Goal: Task Accomplishment & Management: Use online tool/utility

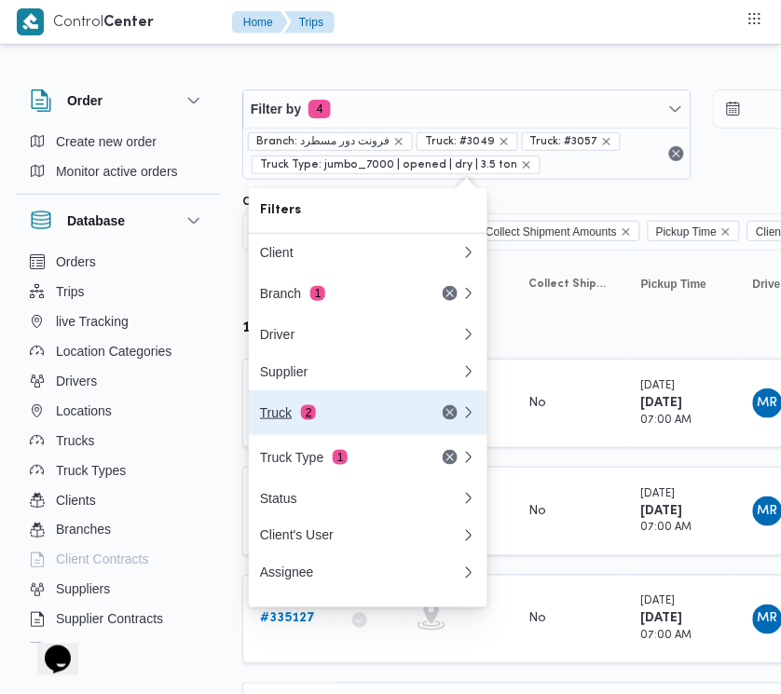
click at [350, 420] on div "Truck 2" at bounding box center [338, 412] width 157 height 15
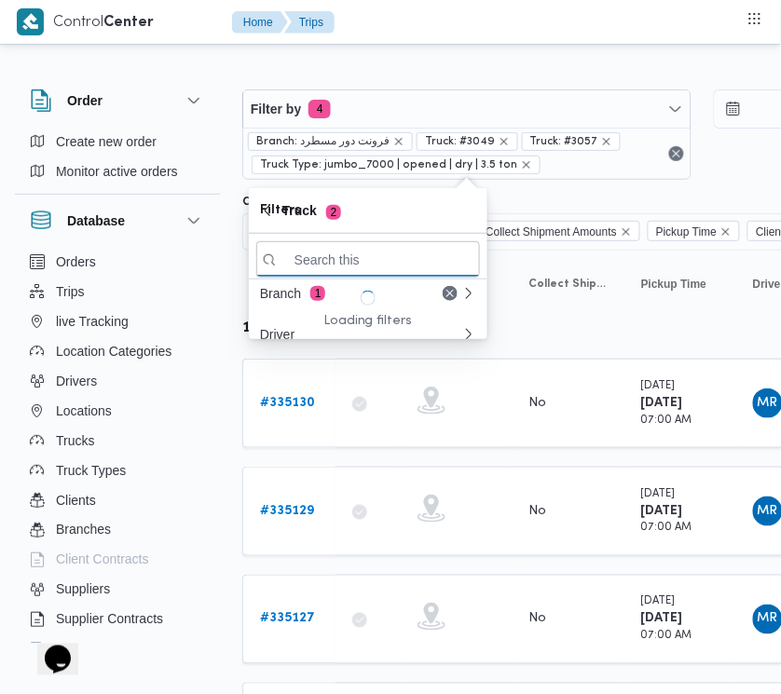
paste input "7398"
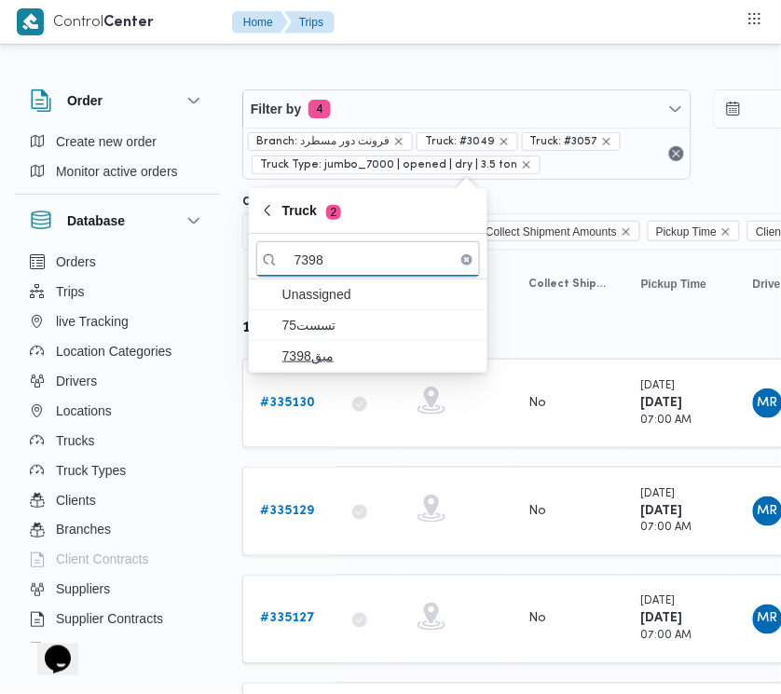
type input "7398"
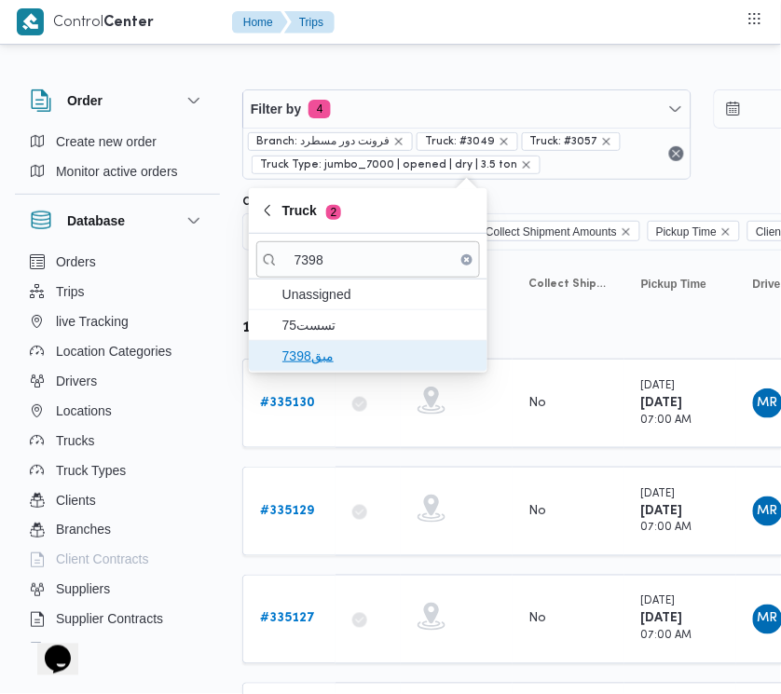
click at [357, 348] on span "مبق7398" at bounding box center [379, 356] width 194 height 22
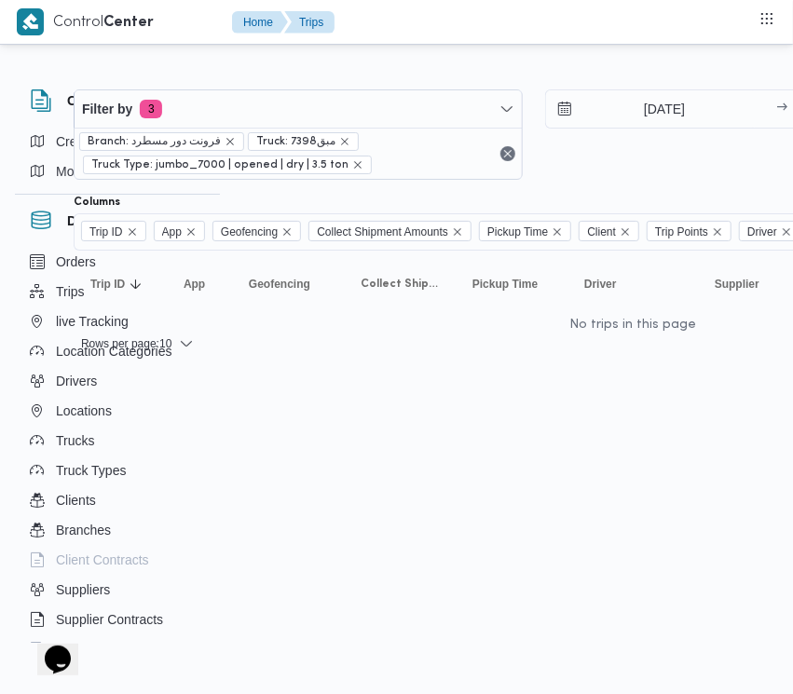
scroll to position [0, 189]
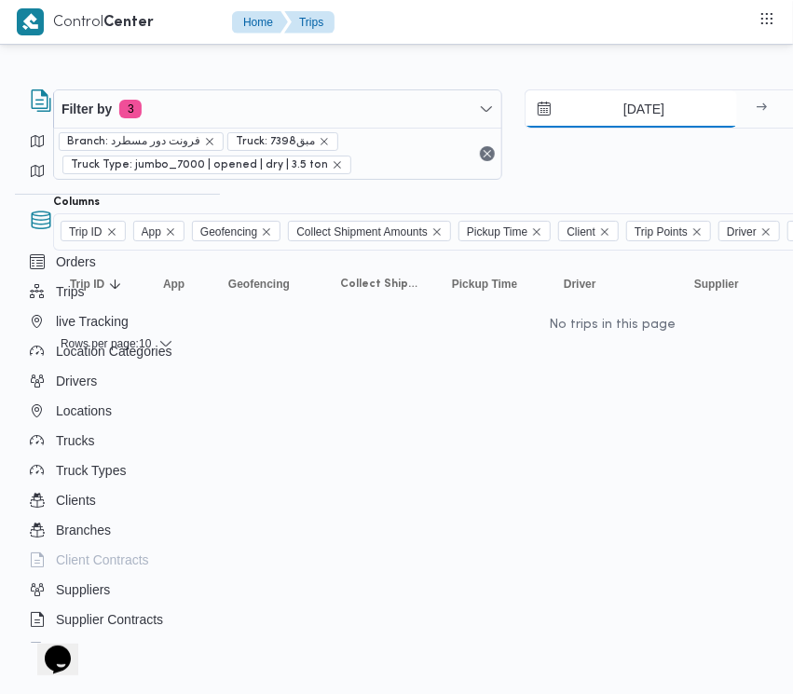
click at [616, 104] on input "9/8/2025" at bounding box center [632, 108] width 212 height 37
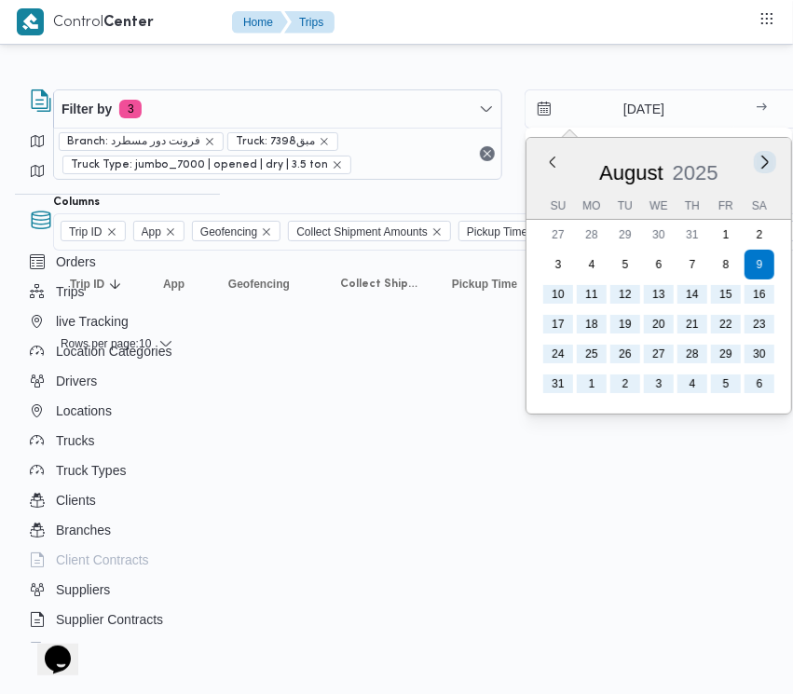
click at [764, 156] on button "Next month" at bounding box center [765, 162] width 18 height 18
type input "9/9/2025"
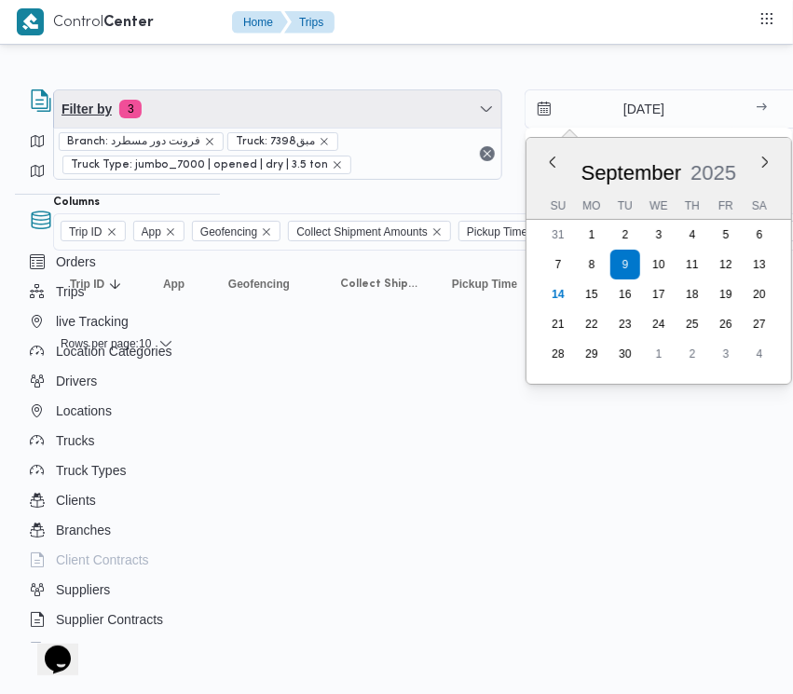
click at [215, 108] on span "Filter by 3" at bounding box center [277, 108] width 447 height 37
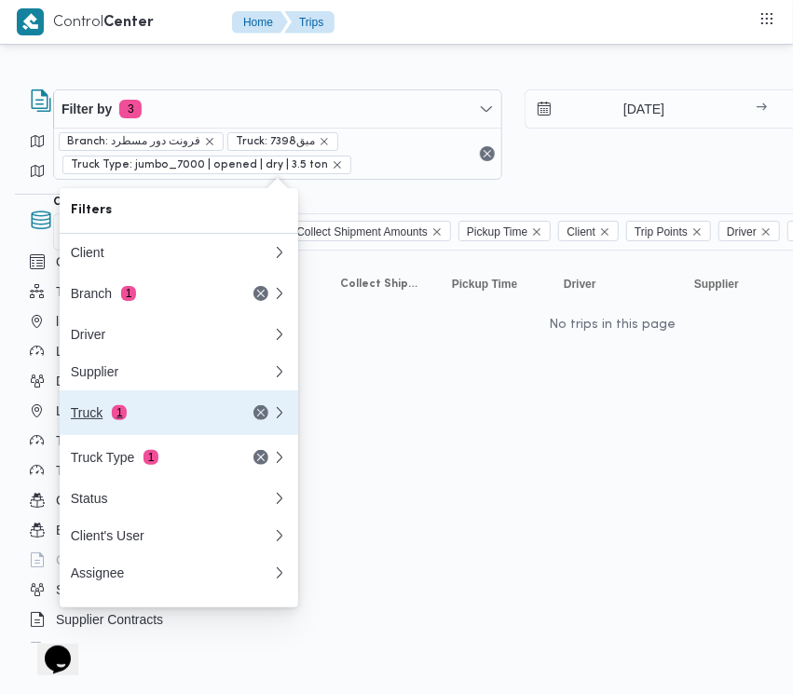
click at [164, 419] on div "Truck 1" at bounding box center [149, 412] width 157 height 15
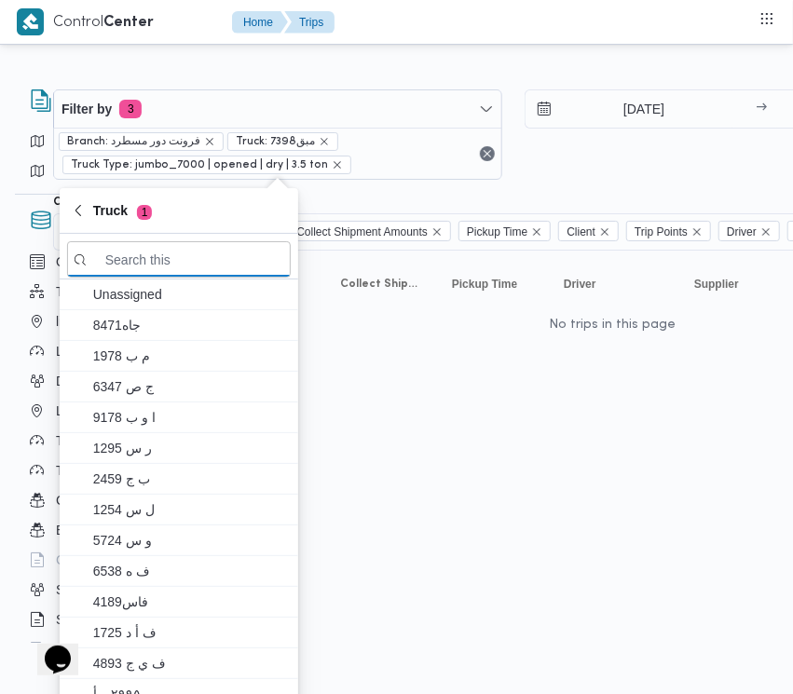
paste input "7398"
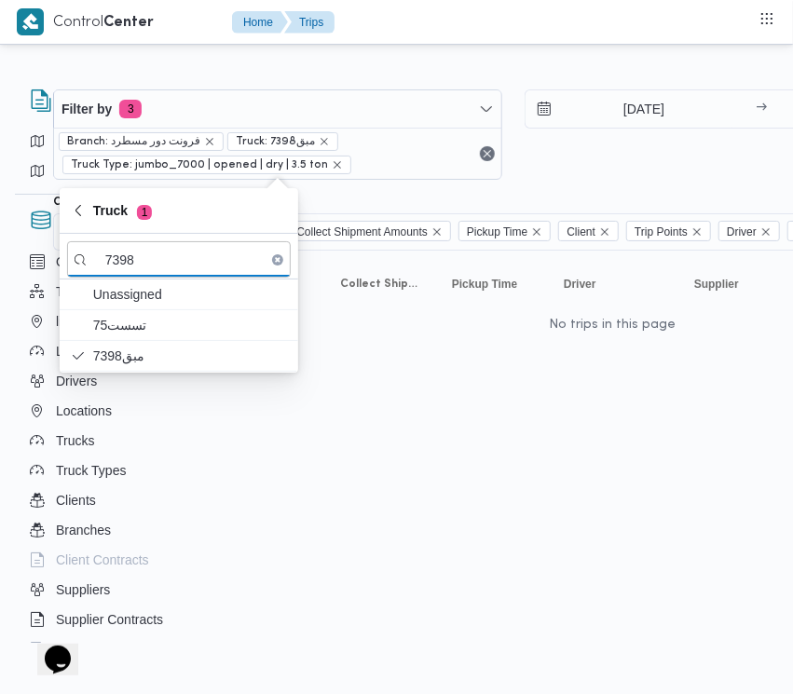
type input "7398"
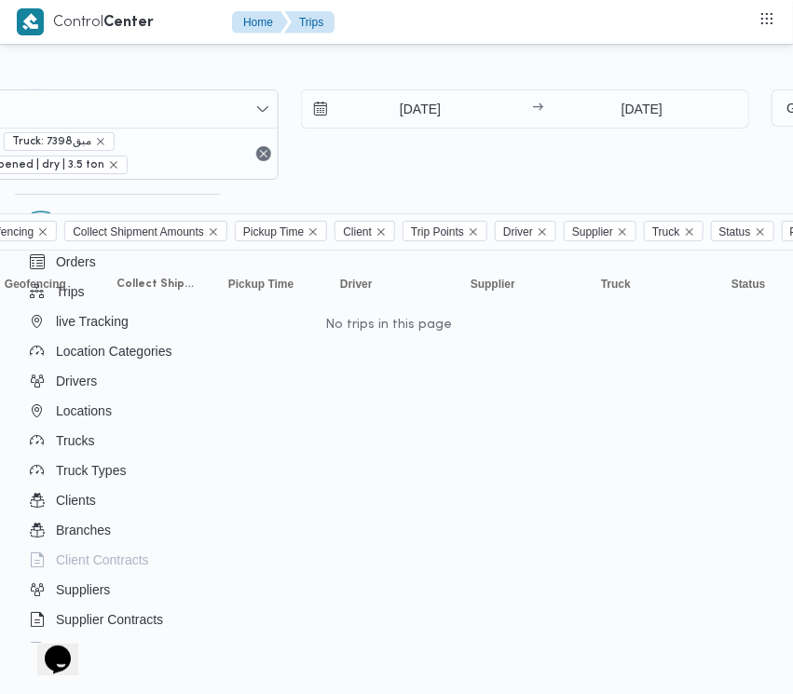
scroll to position [0, 443]
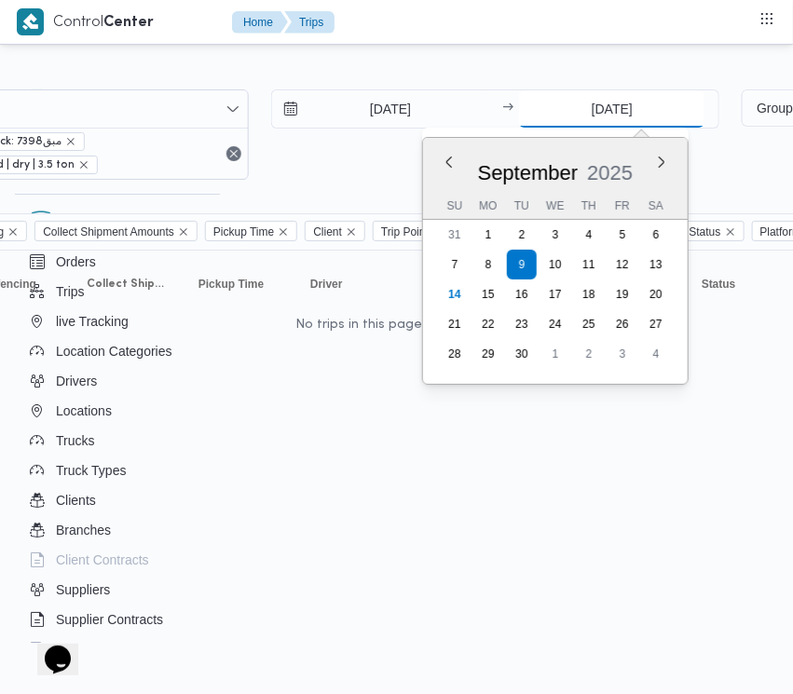
click at [578, 96] on input "9/9/2025" at bounding box center [611, 108] width 185 height 37
click at [662, 152] on div "[DATE]" at bounding box center [555, 169] width 265 height 48
click at [662, 156] on button "Next month" at bounding box center [662, 162] width 18 height 18
type input "9/10/2025"
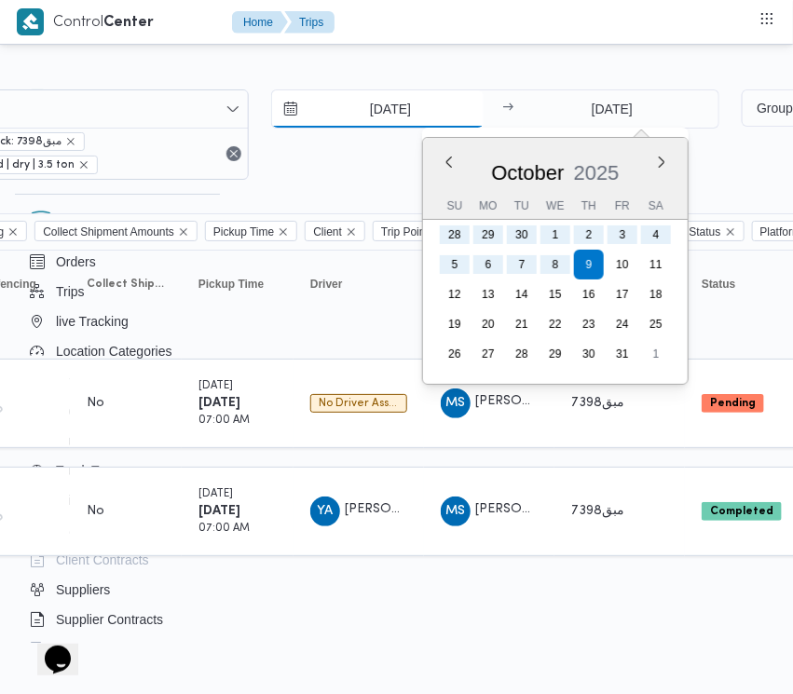
click at [314, 113] on input "9/9/2025" at bounding box center [378, 108] width 212 height 37
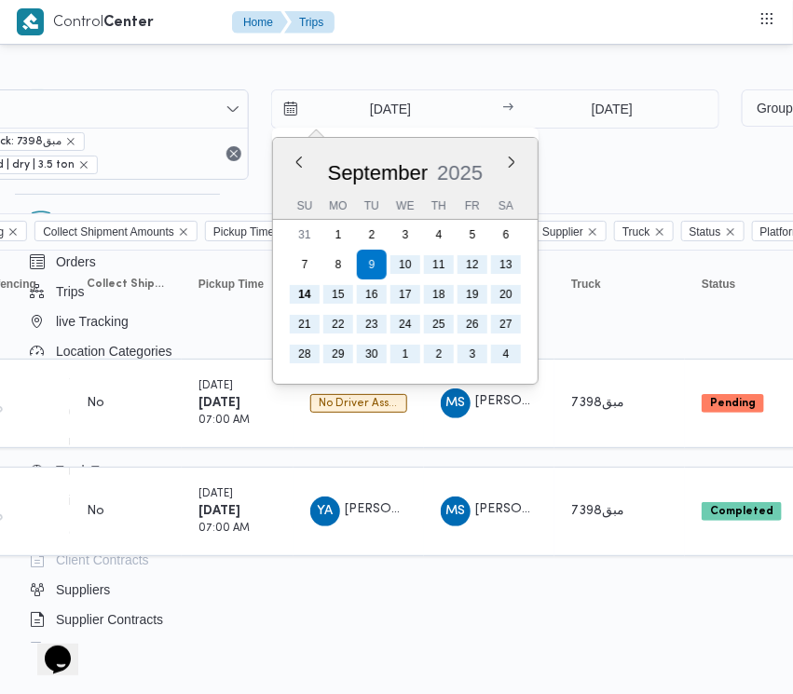
click at [306, 156] on div "[DATE]" at bounding box center [405, 169] width 265 height 48
click at [388, 515] on span "YA يسري عبدالمطلب عبدارازق محمد" at bounding box center [358, 512] width 97 height 30
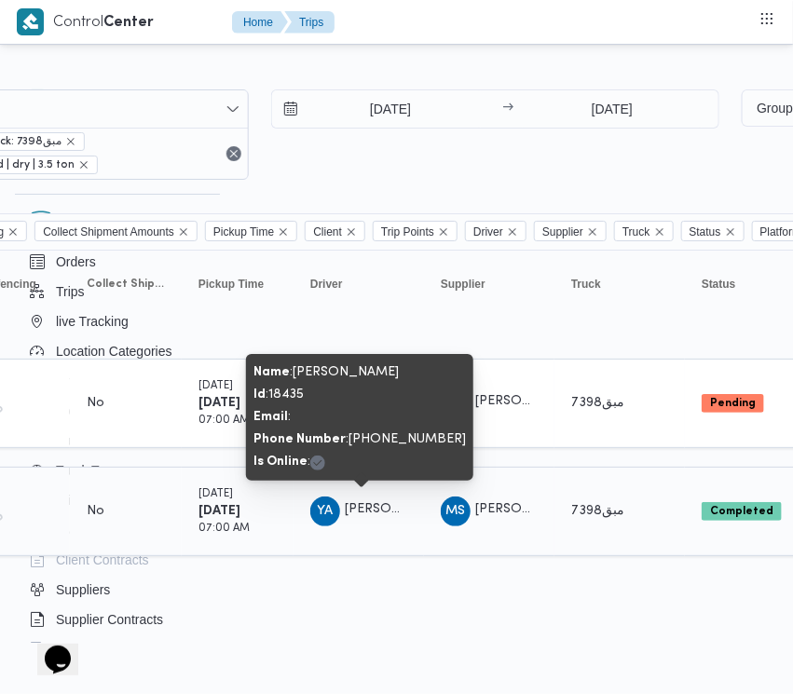
click at [388, 515] on span "YA يسري عبدالمطلب عبدارازق محمد" at bounding box center [358, 512] width 97 height 30
copy tr "يسري عبدالمطلب عبدارازق محمد Supplier"
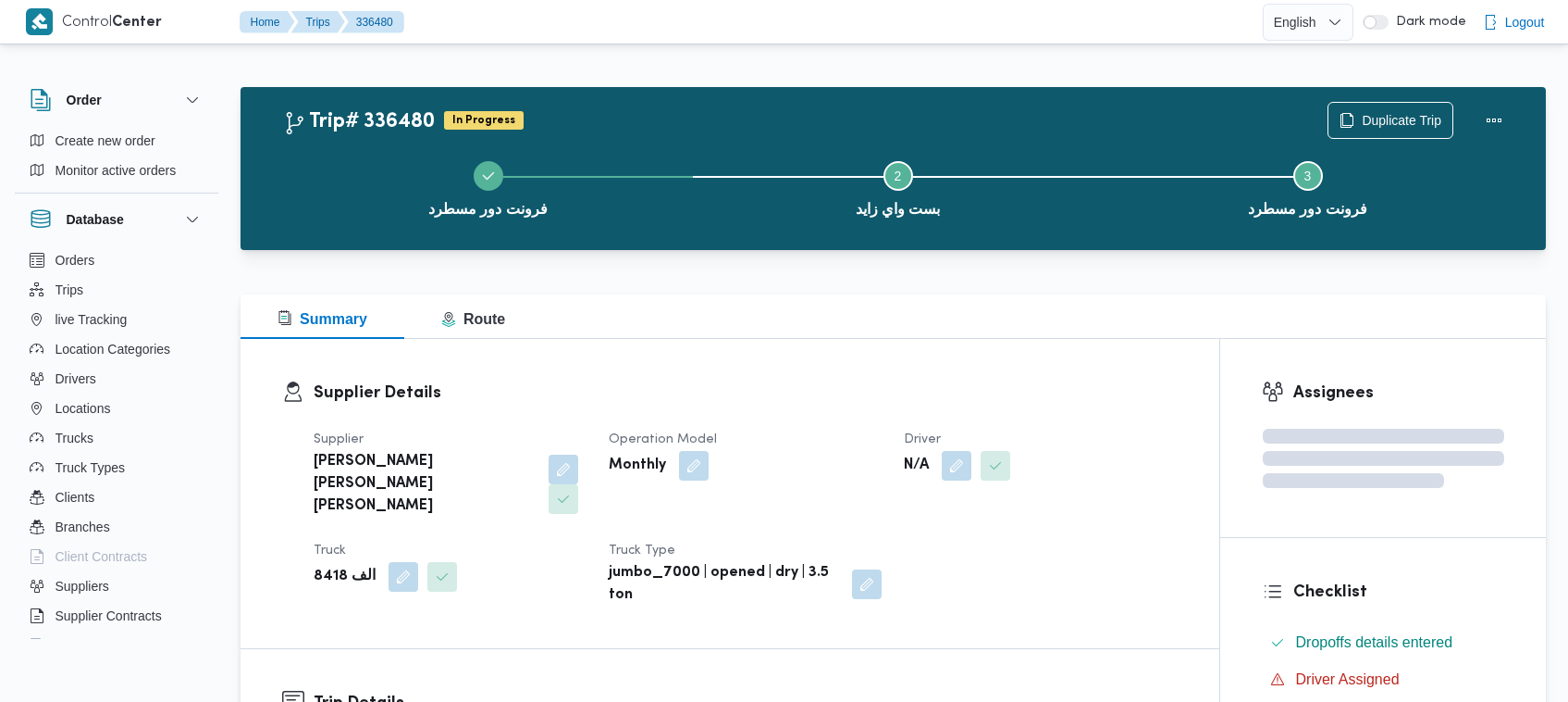
click at [715, 562] on b "jumbo_7000 | opened | dry | 3.5 ton" at bounding box center [723, 584] width 230 height 45
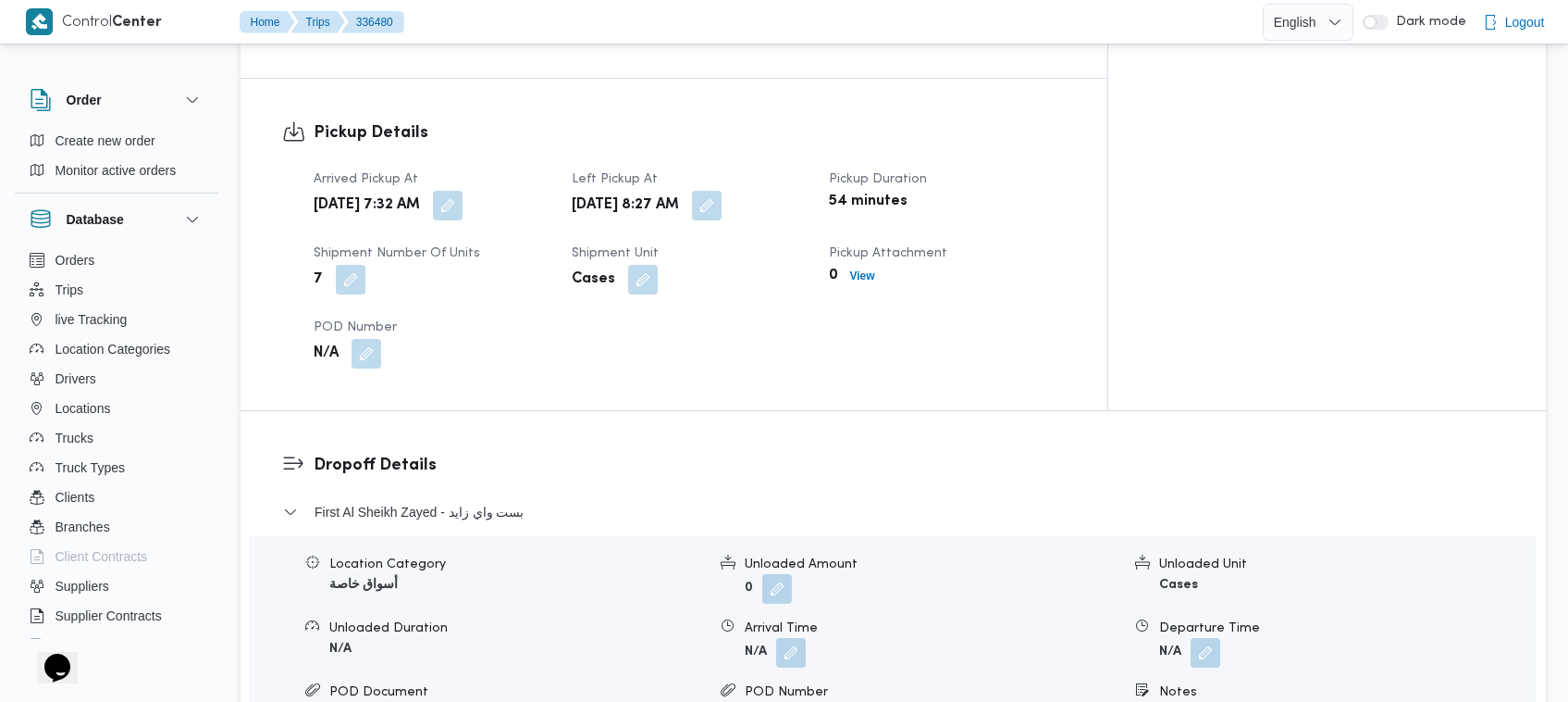
scroll to position [1843, 0]
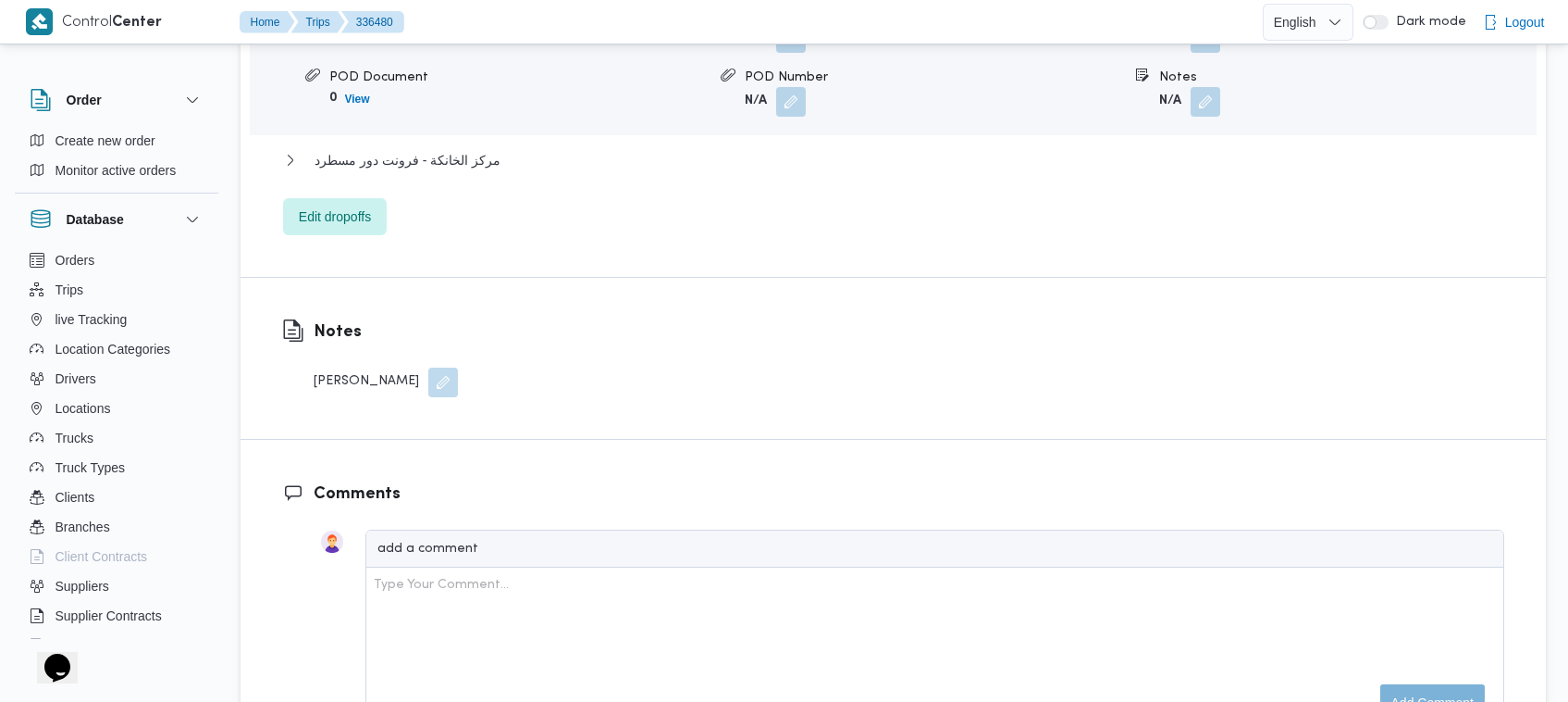
click at [348, 367] on div "محمد ناجي" at bounding box center [385, 382] width 144 height 30
copy div "Notes"
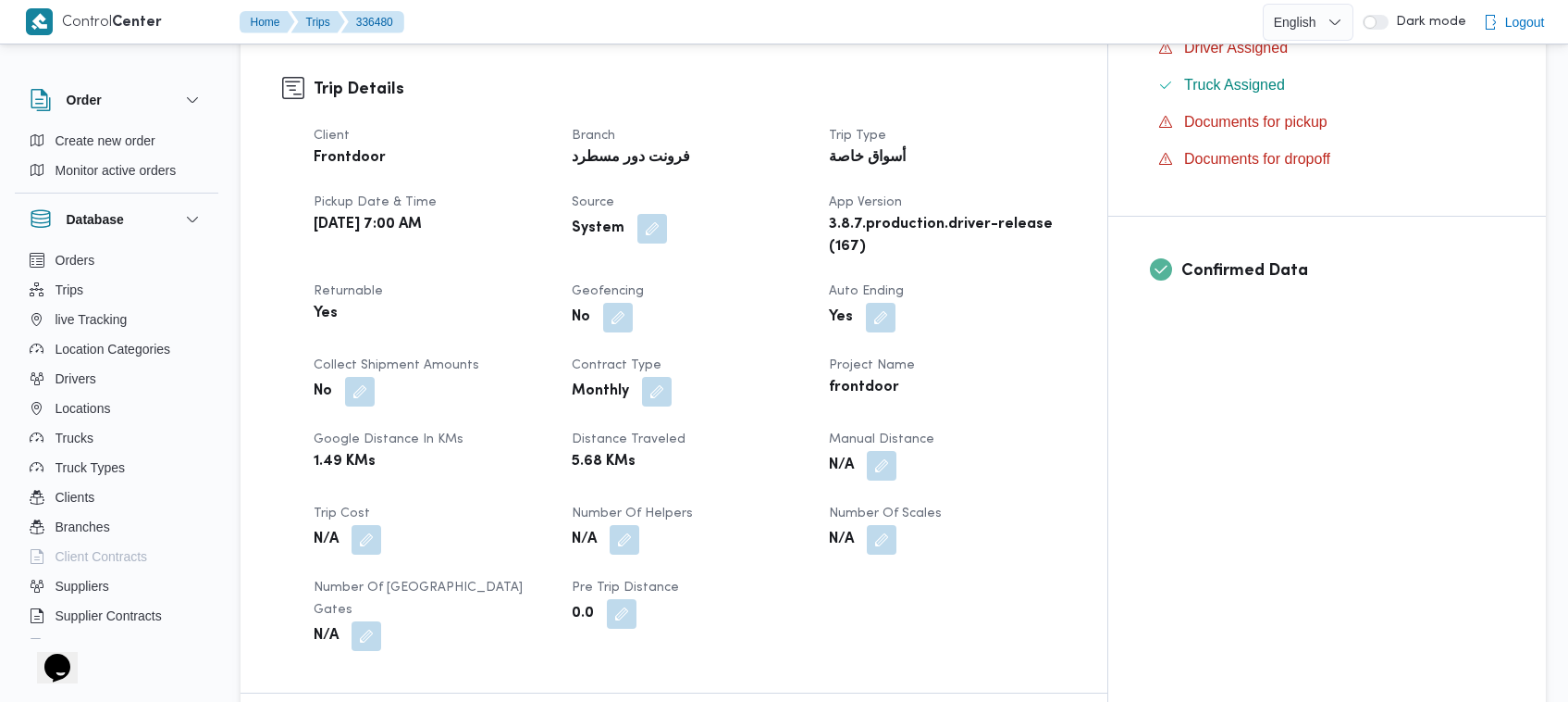
scroll to position [0, 0]
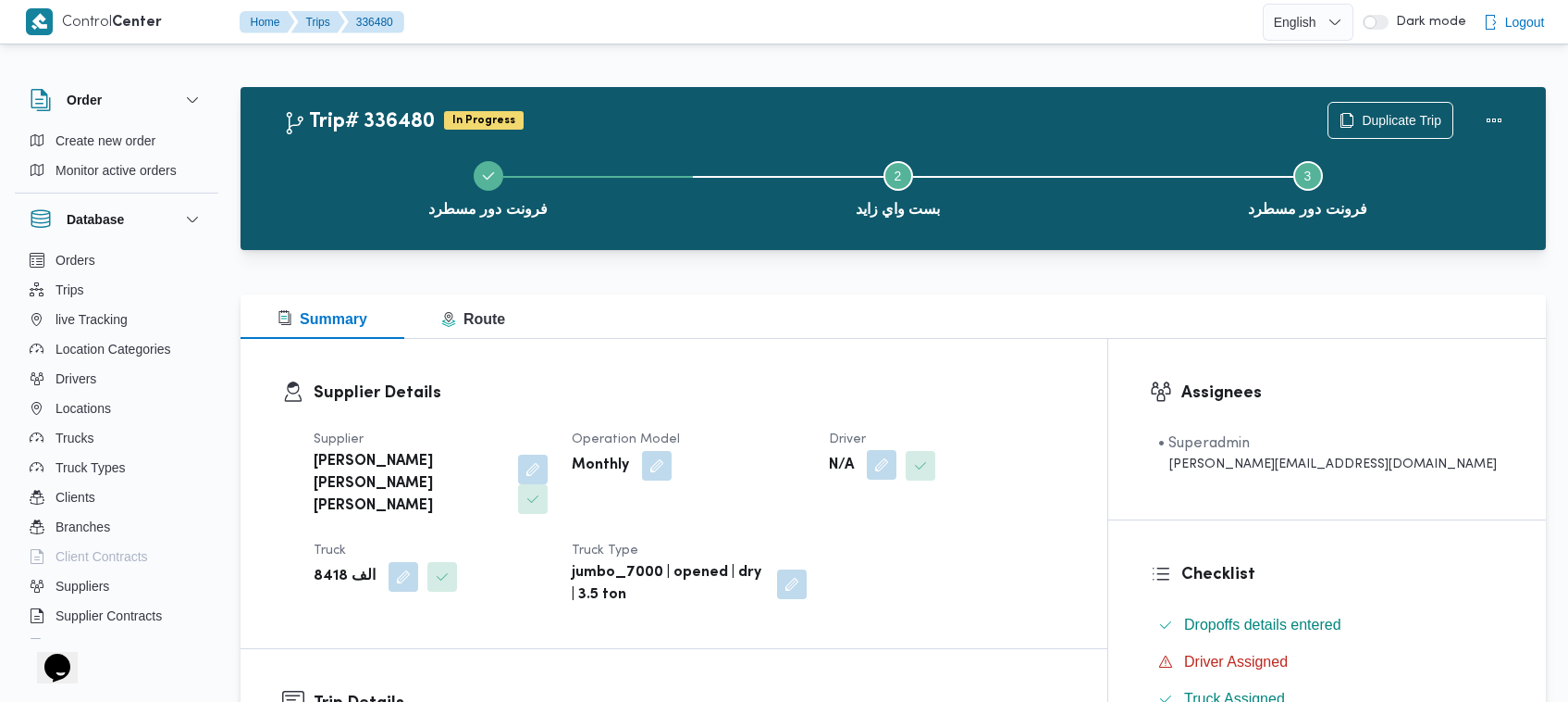
click at [896, 452] on button "button" at bounding box center [881, 465] width 30 height 30
click at [937, 530] on div "Search" at bounding box center [919, 539] width 139 height 37
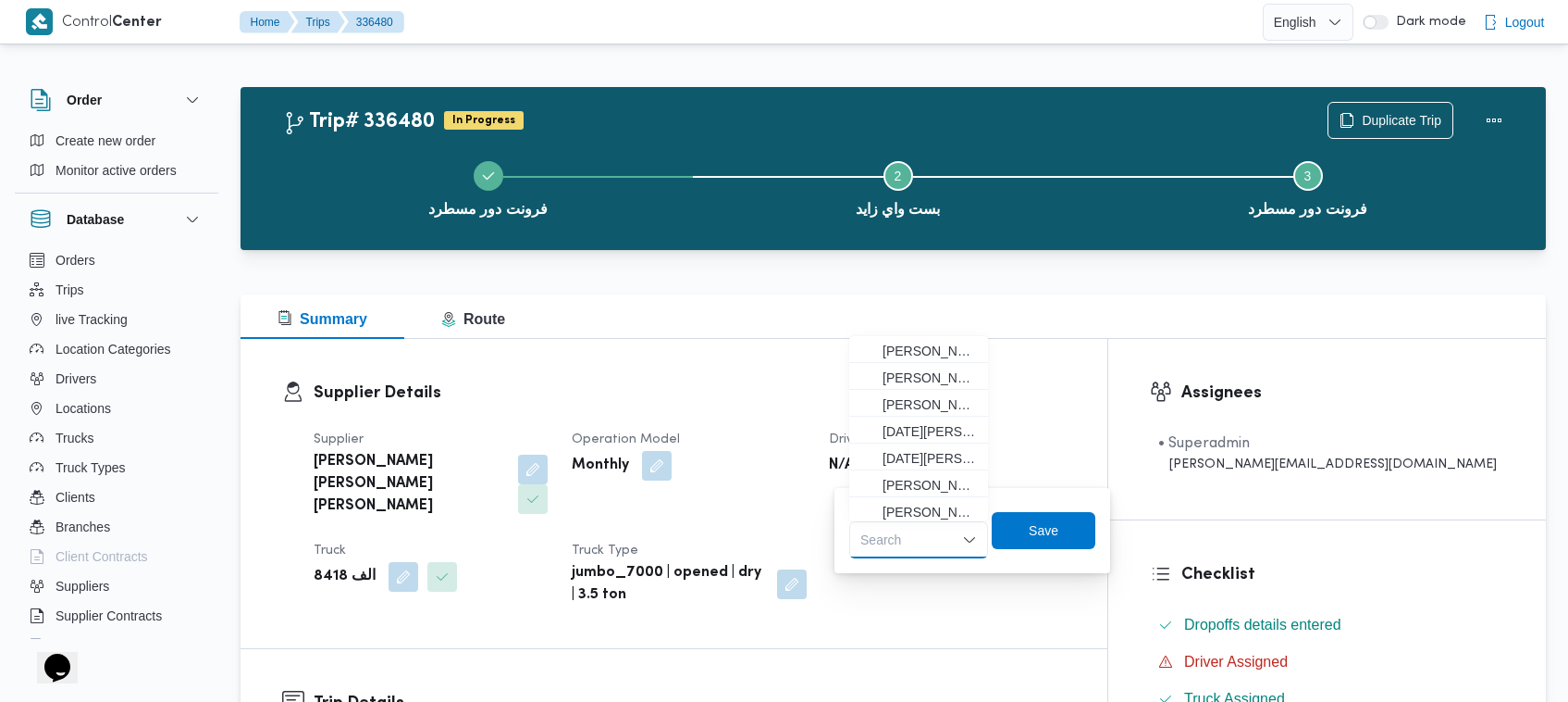
paste input "محمد ناجي"
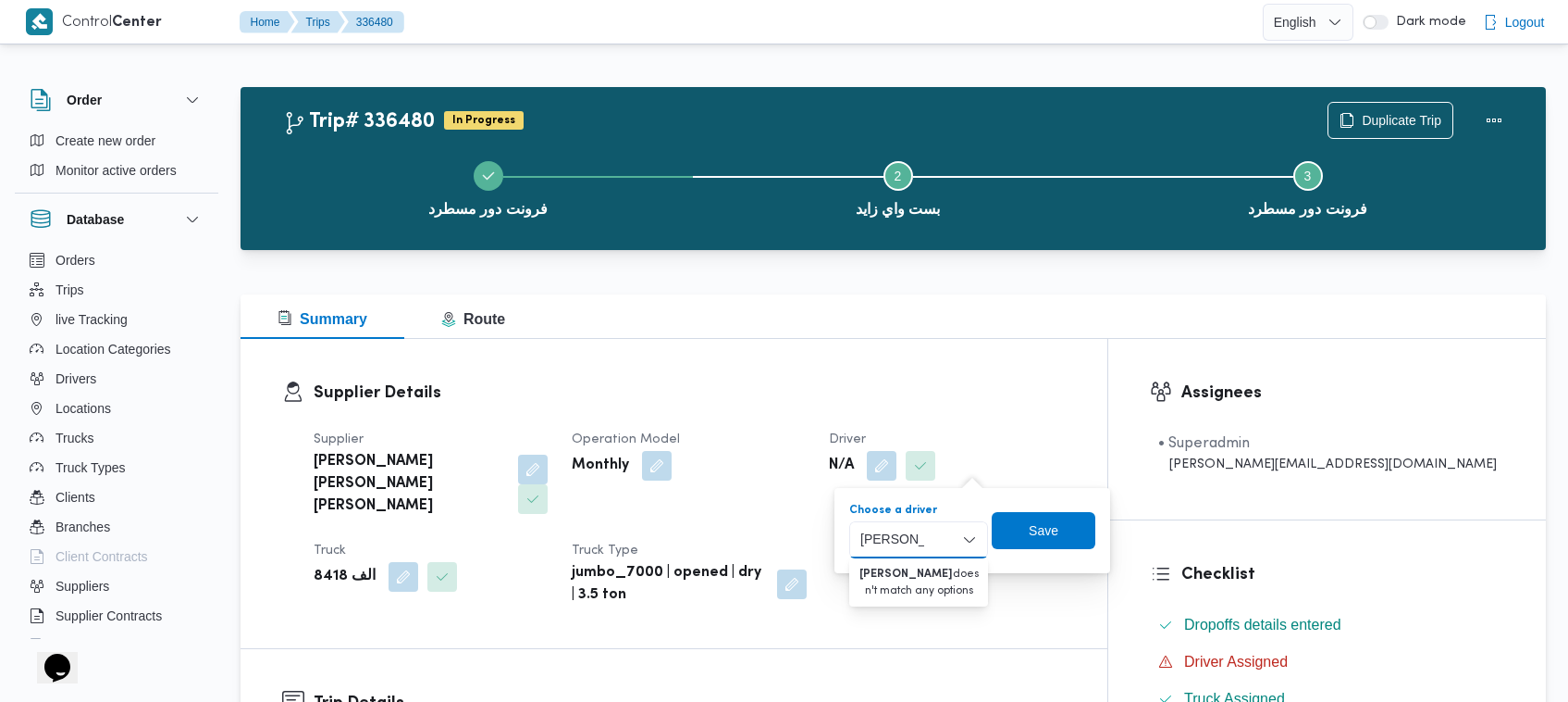
drag, startPoint x: 866, startPoint y: 547, endPoint x: 835, endPoint y: 539, distance: 32.0
click at [835, 539] on div "You are in a dialog. To close this dialog, hit escape. Choose a driver محمد ناج…" at bounding box center [973, 530] width 276 height 85
click at [869, 535] on input "محمد ناج" at bounding box center [887, 539] width 54 height 22
click at [893, 542] on input "محمد ناج" at bounding box center [887, 539] width 54 height 22
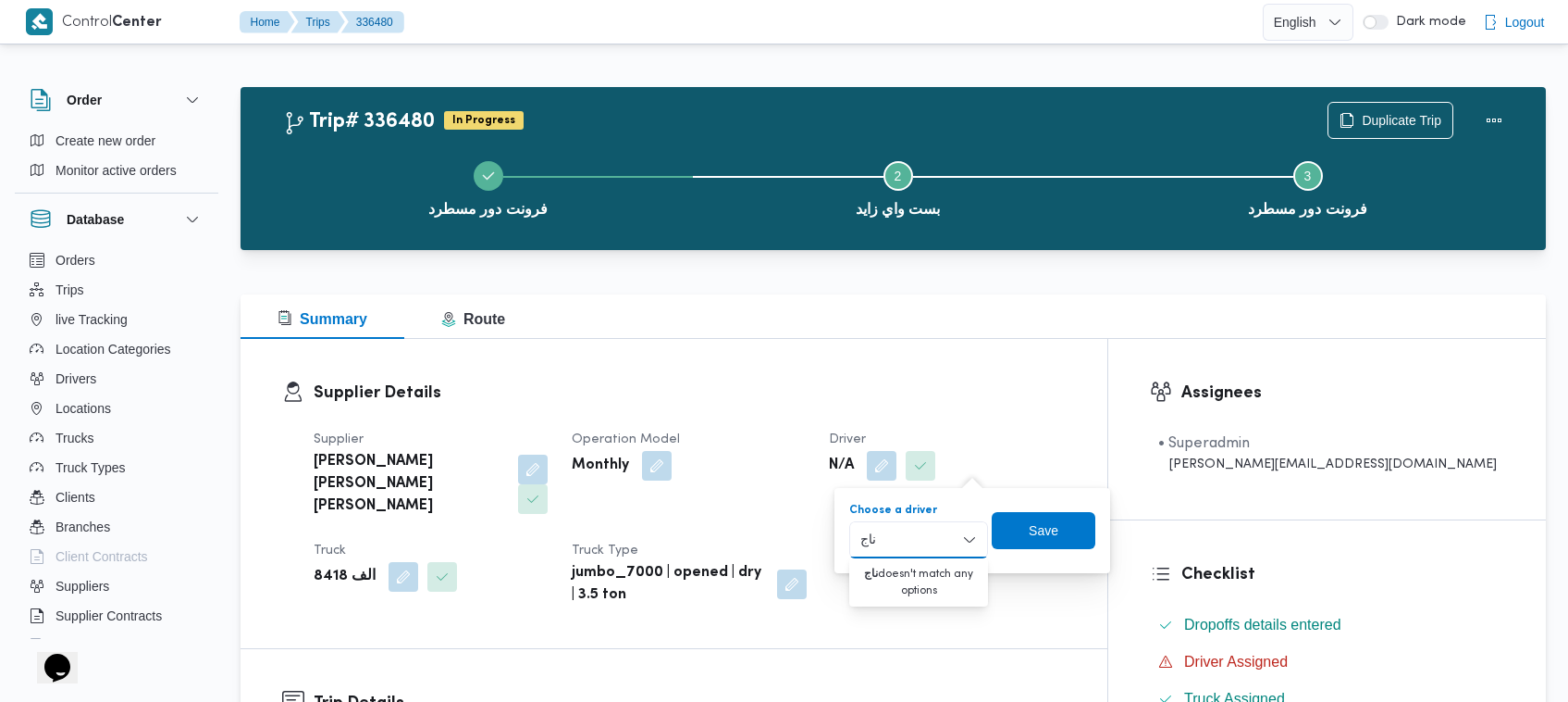
type input "ناج"
click at [888, 394] on h3 "Supplier Details" at bounding box center [690, 392] width 752 height 25
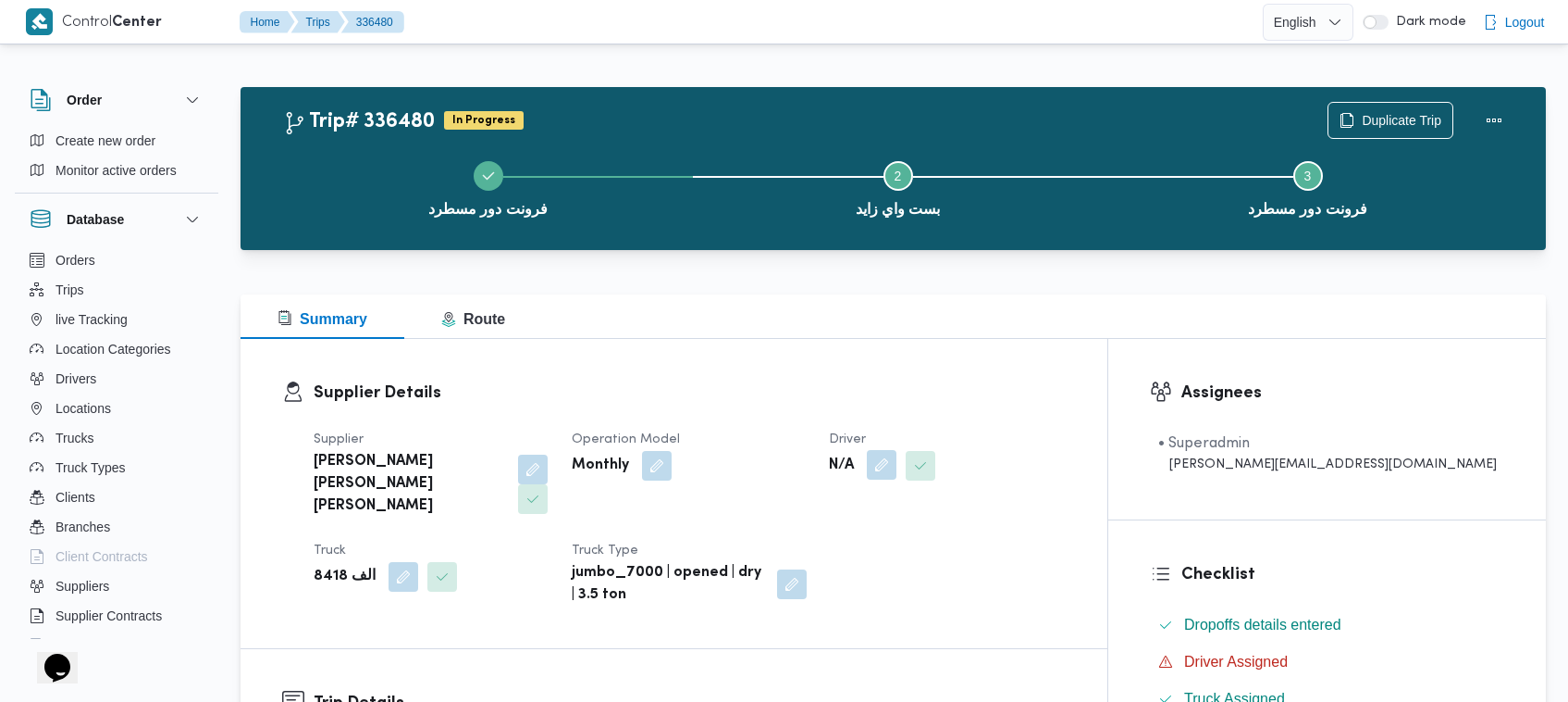
click at [896, 470] on button "button" at bounding box center [881, 465] width 30 height 30
click at [928, 553] on div "Search" at bounding box center [919, 539] width 139 height 37
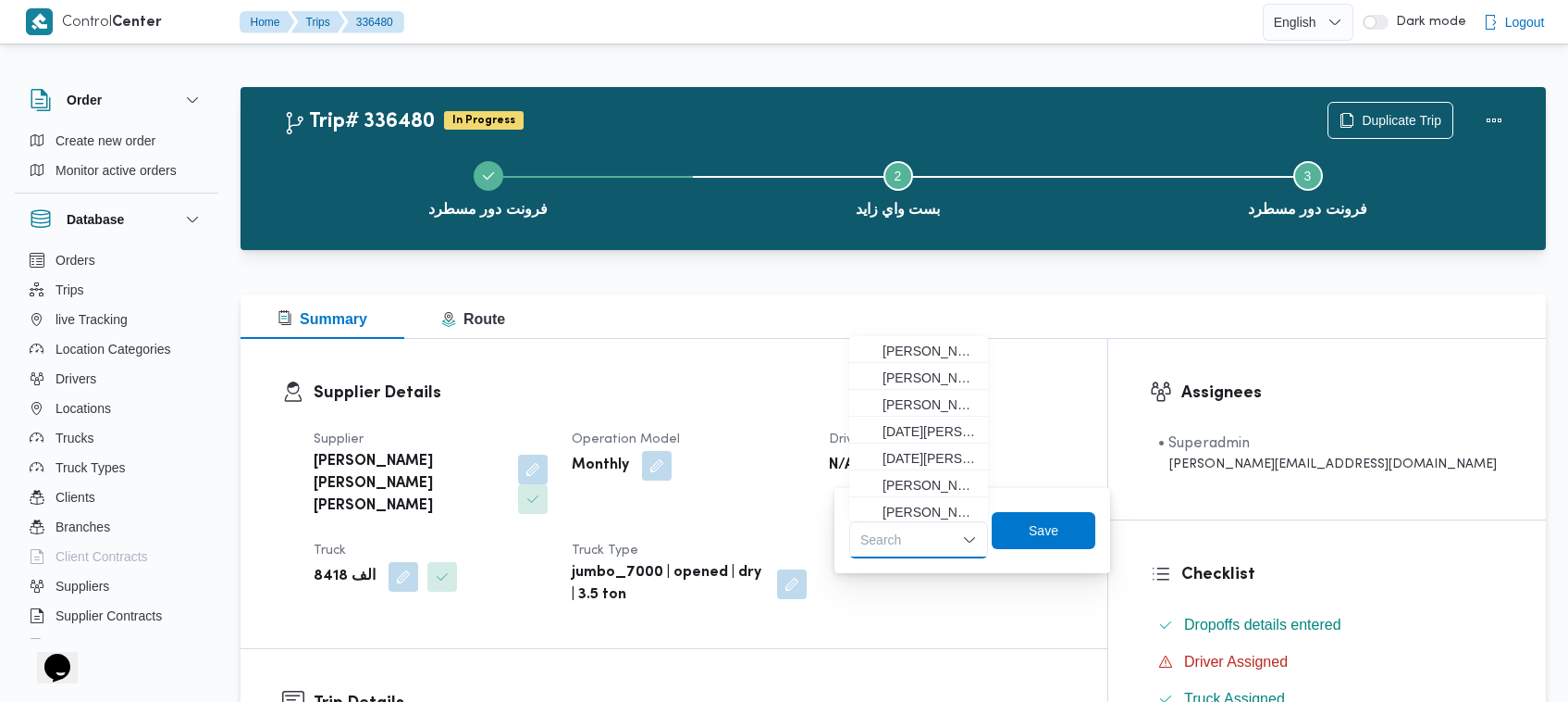
click at [921, 534] on div "Search Combo box. Selected. Combo box input. Search. Type some text or, to disp…" at bounding box center [919, 539] width 139 height 37
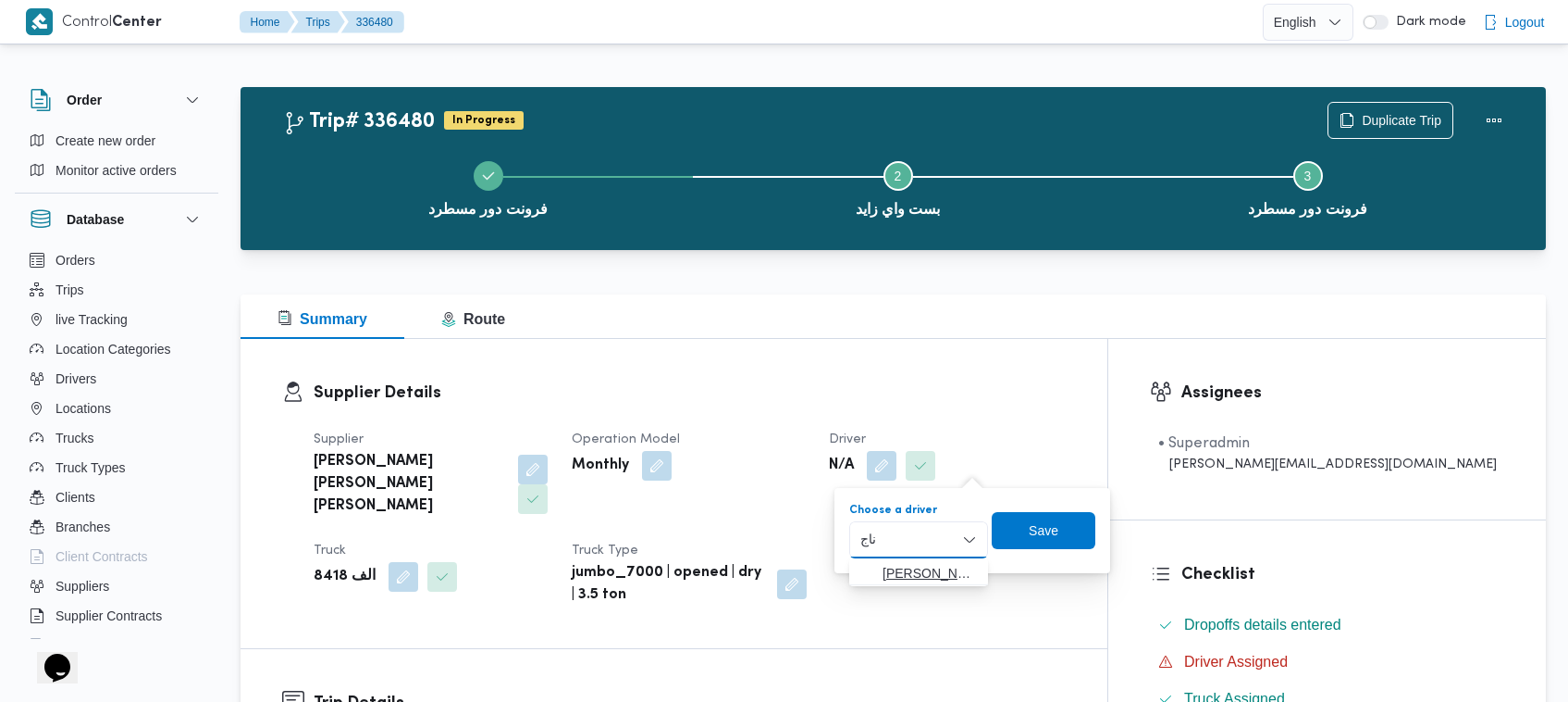
type input "ناج"
click at [862, 569] on icon "button" at bounding box center [867, 573] width 15 height 15
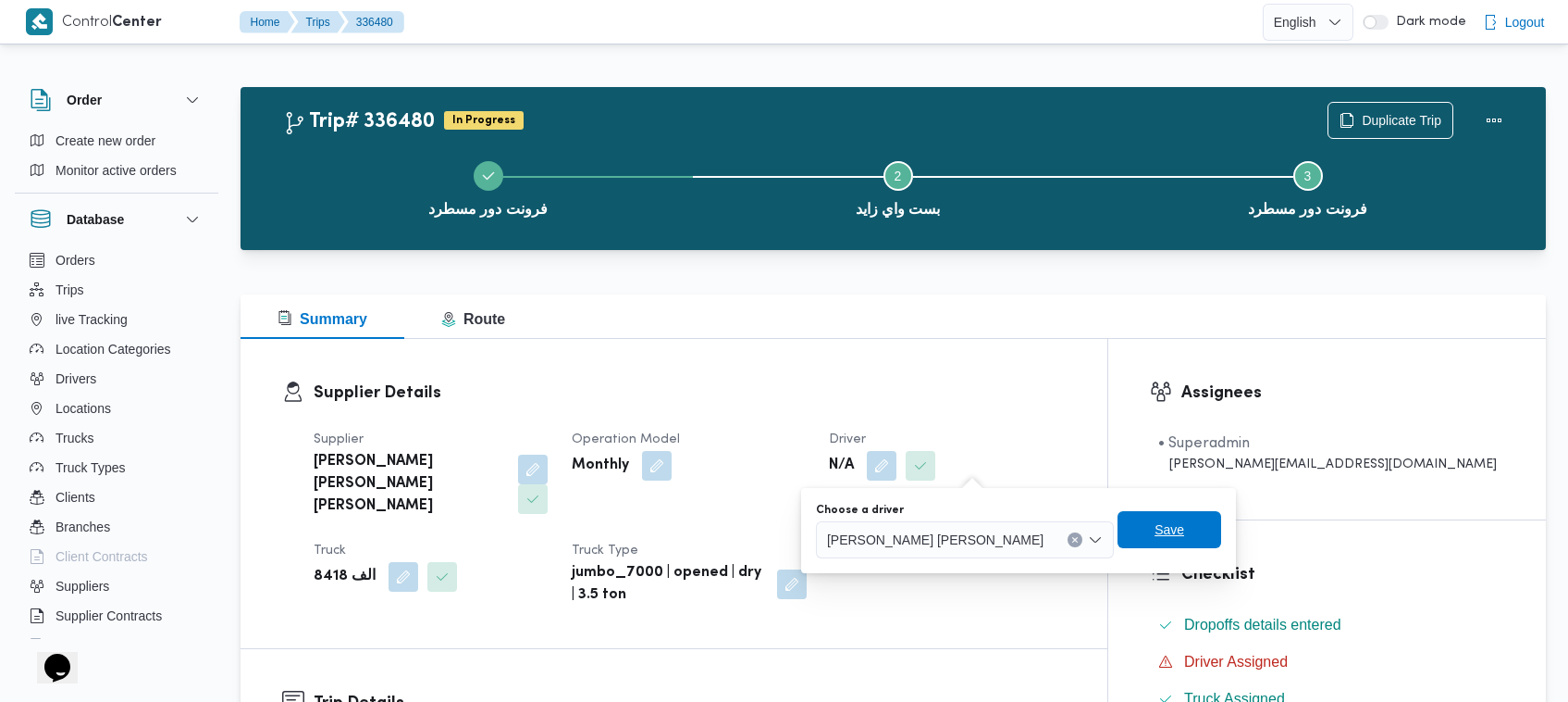
click at [1154, 525] on span "Save" at bounding box center [1169, 529] width 30 height 22
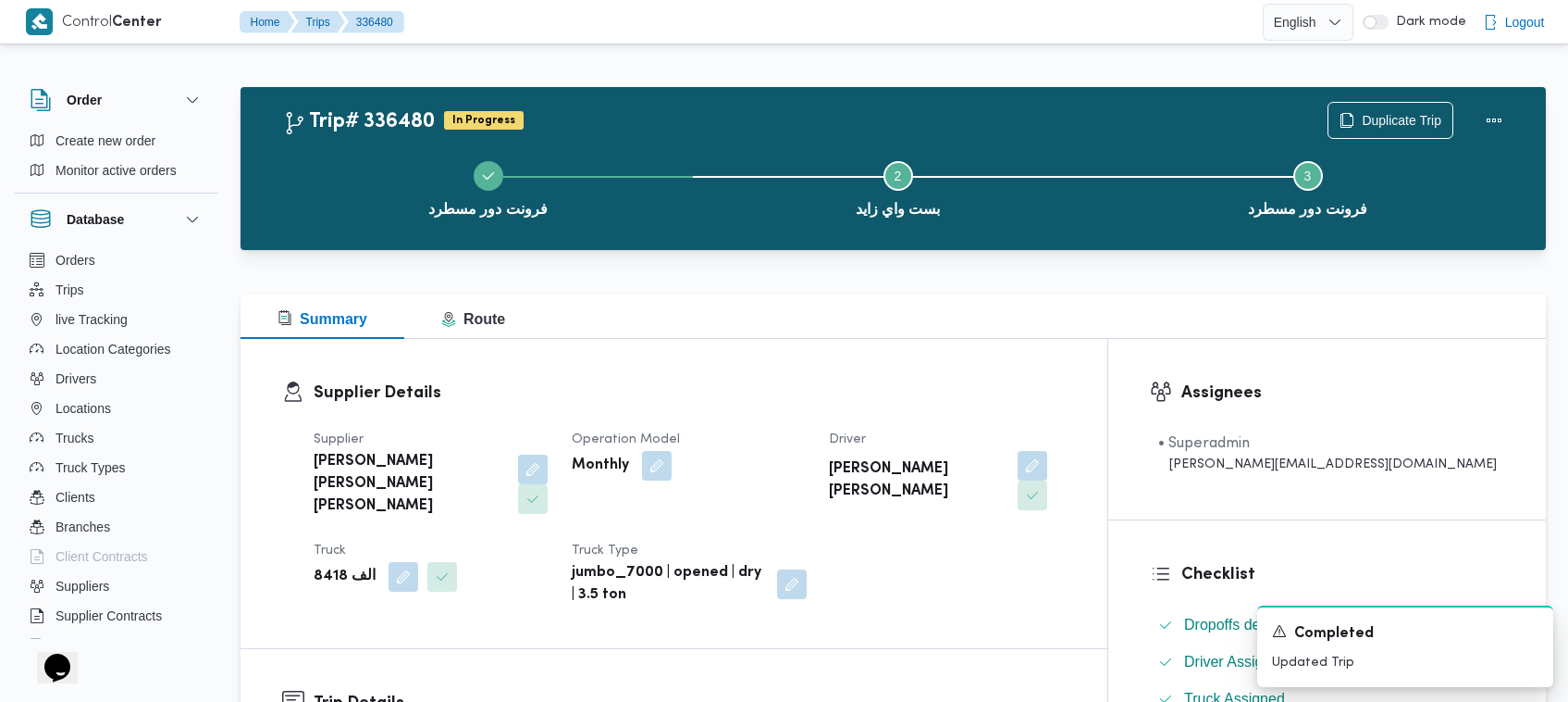
click at [361, 560] on div "الف 8418" at bounding box center [431, 577] width 239 height 34
click at [299, 552] on div at bounding box center [293, 492] width 22 height 225
click at [329, 566] on b "الف 8418" at bounding box center [344, 577] width 62 height 22
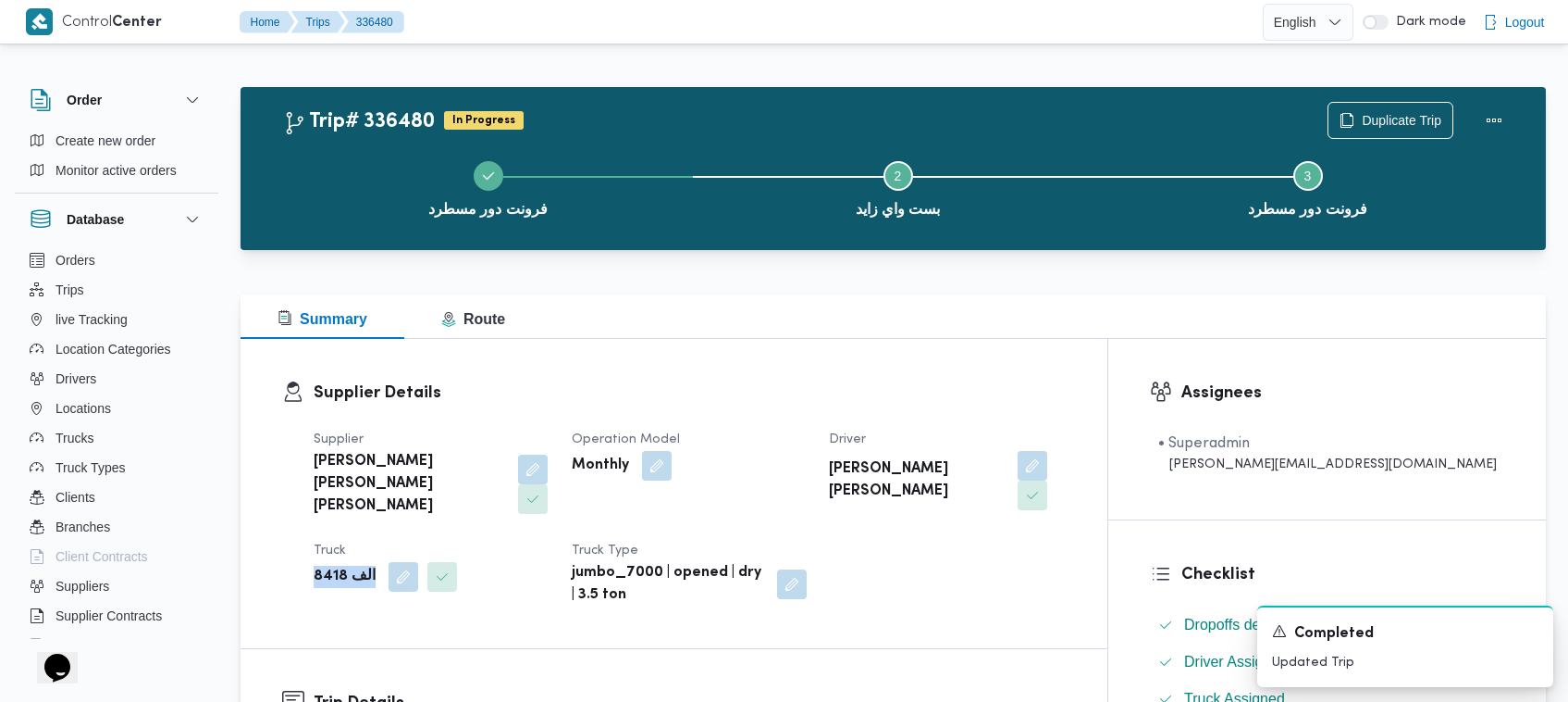
copy div "الف 8418"
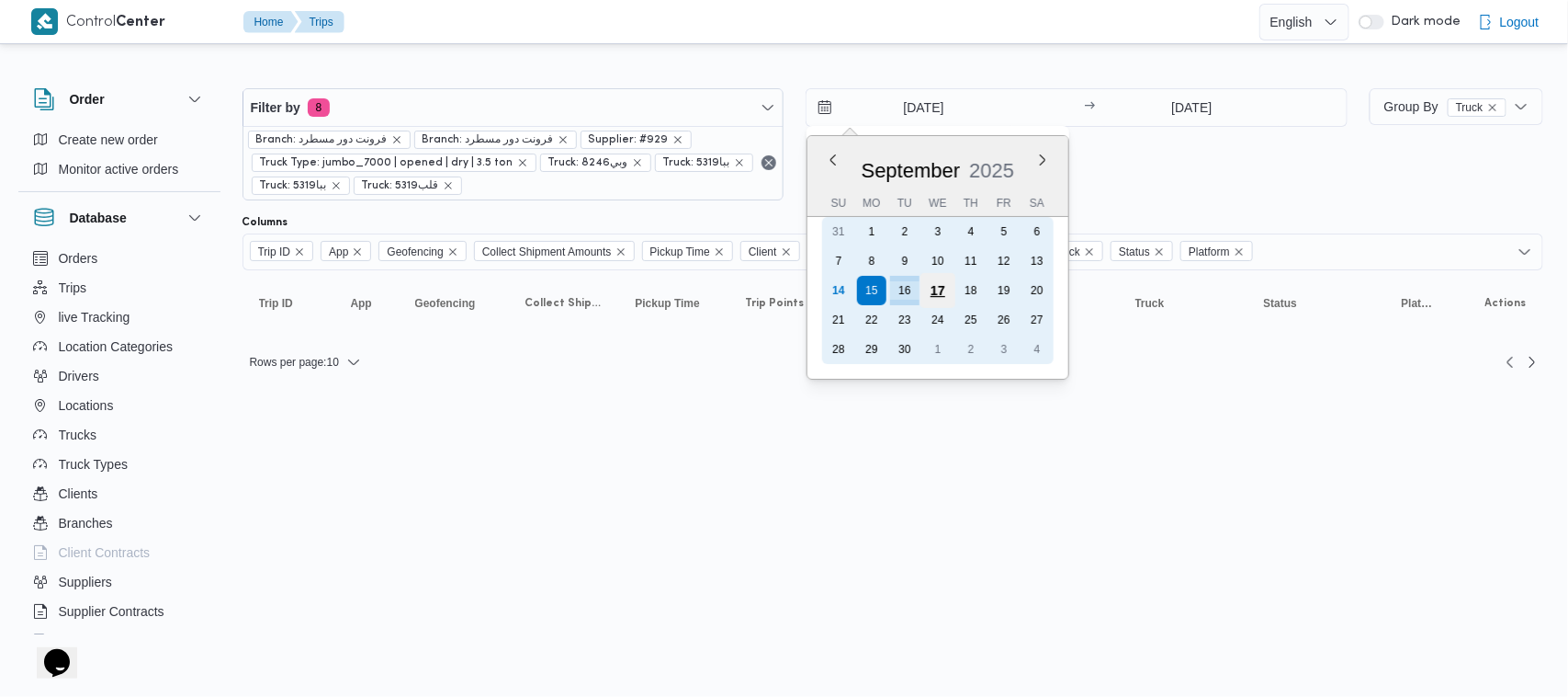
click at [941, 294] on div "17" at bounding box center [937, 290] width 34 height 35
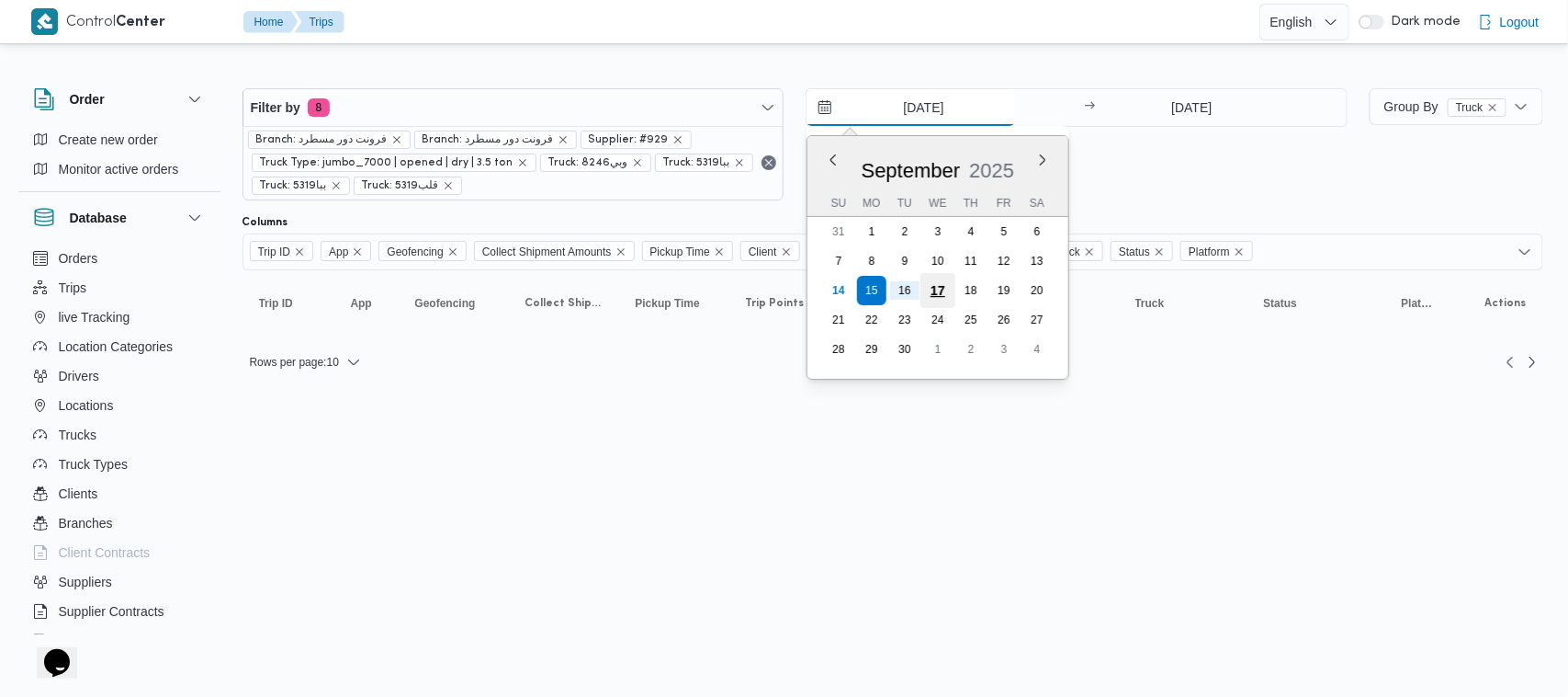
type input "[DATE]"
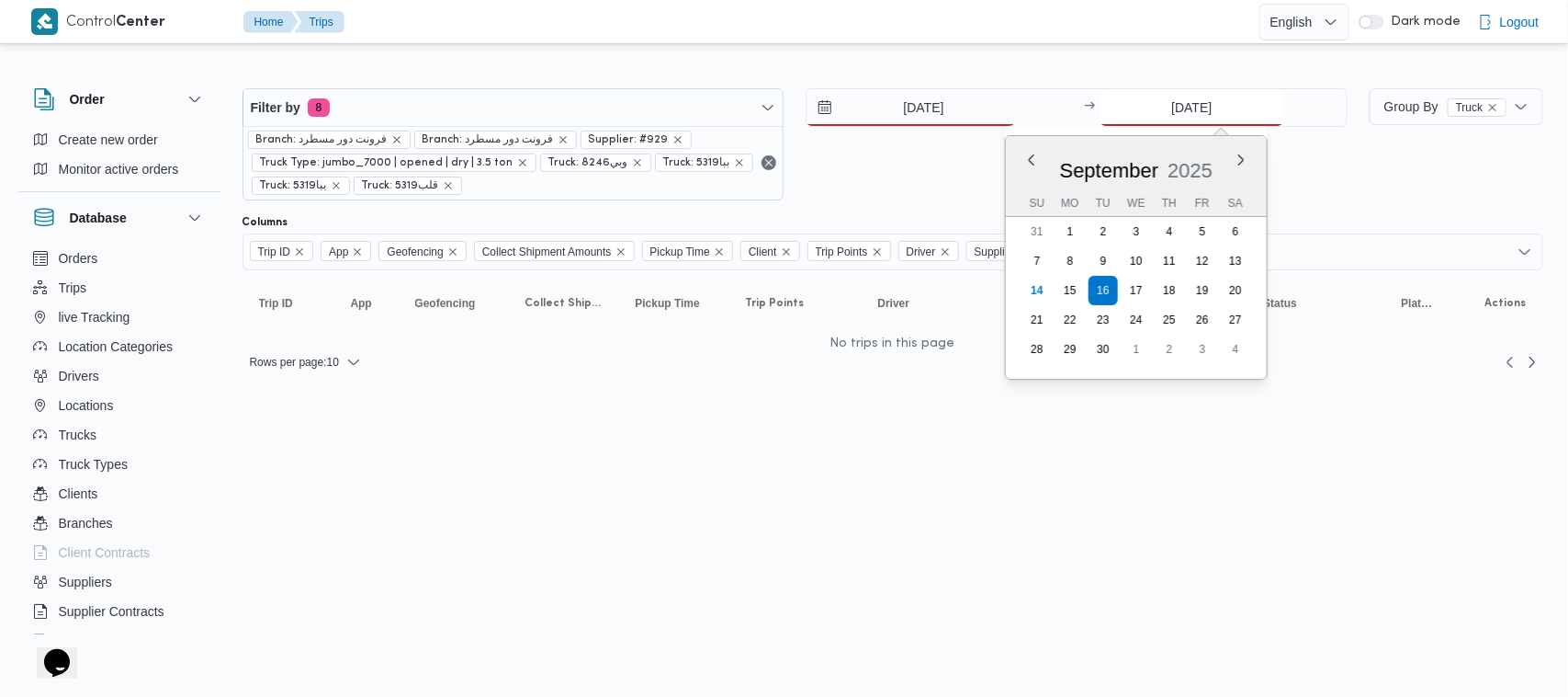
click at [1240, 112] on input "[DATE]" at bounding box center [1192, 106] width 182 height 36
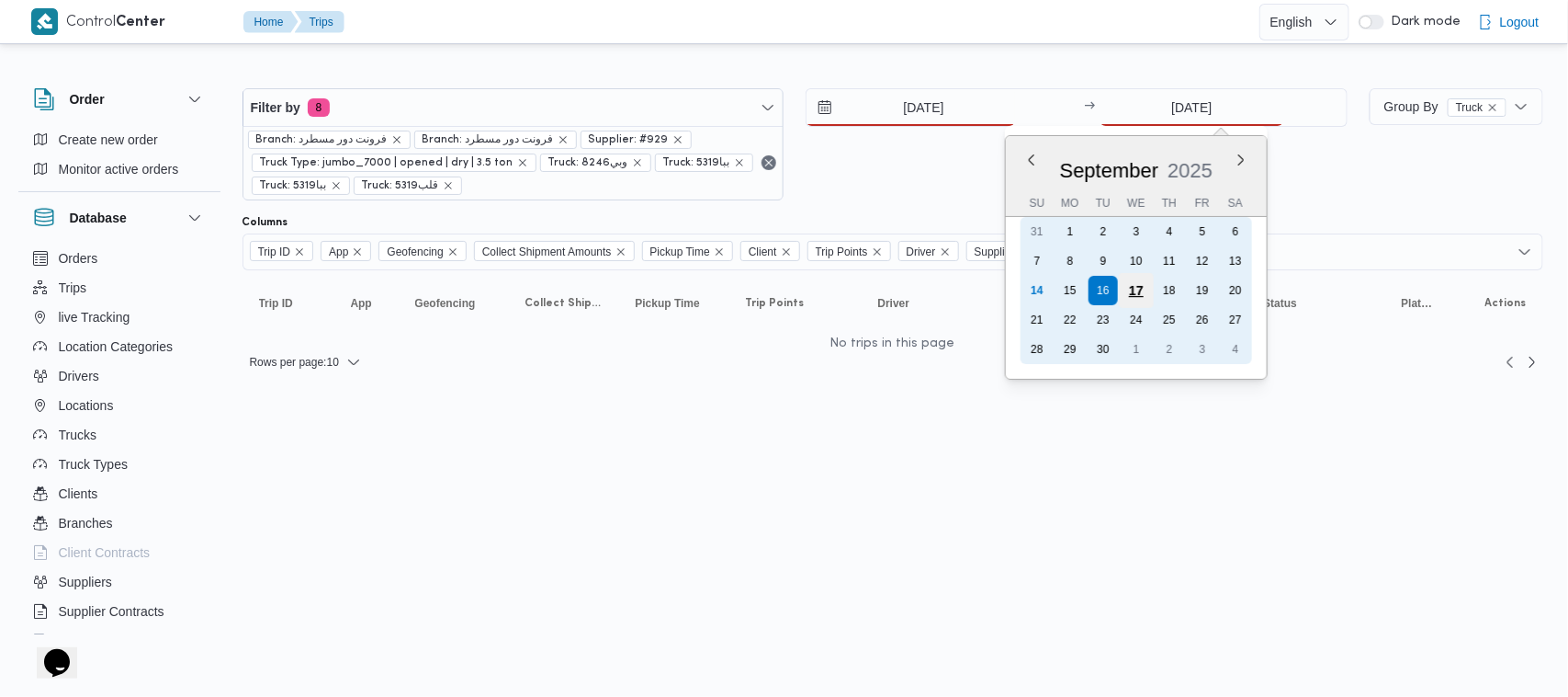
click at [1130, 291] on div "17" at bounding box center [1135, 290] width 34 height 35
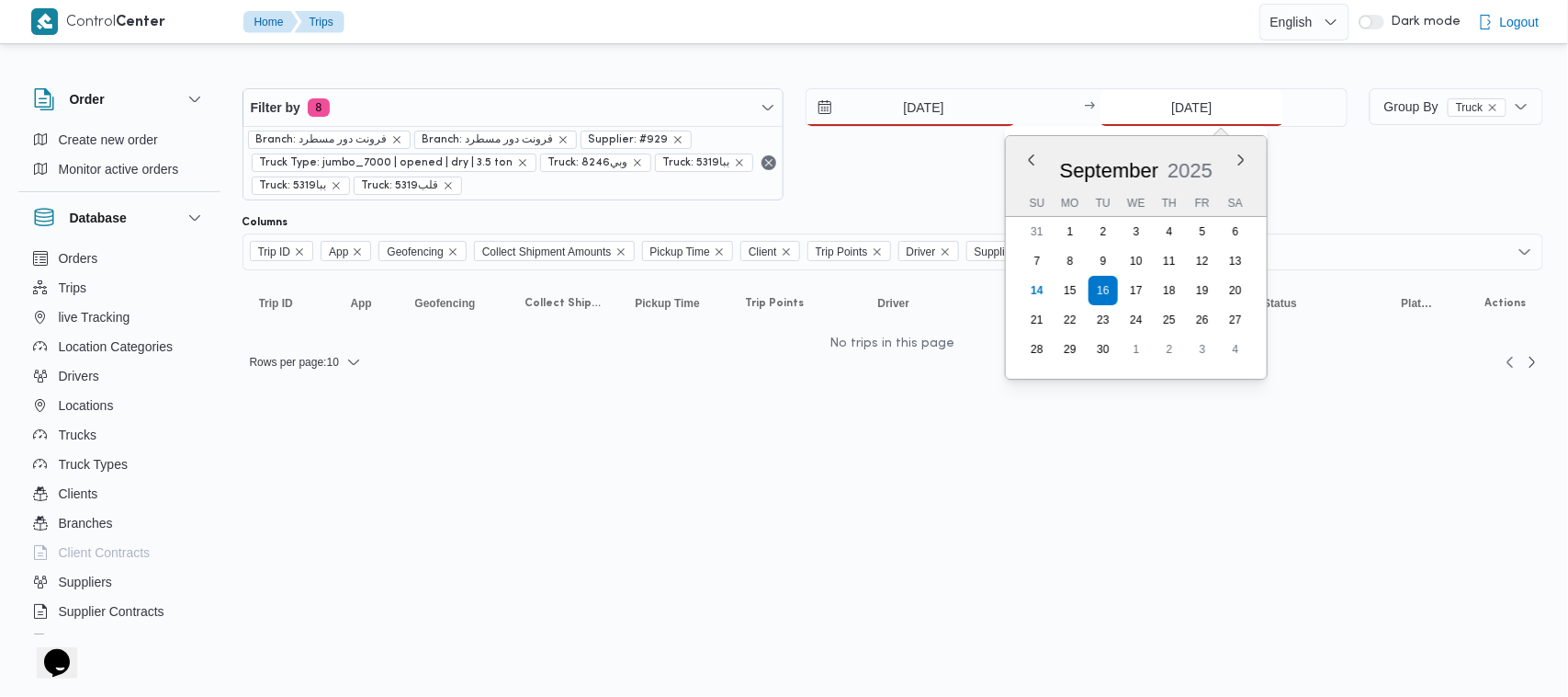
type input "17/9/2025"
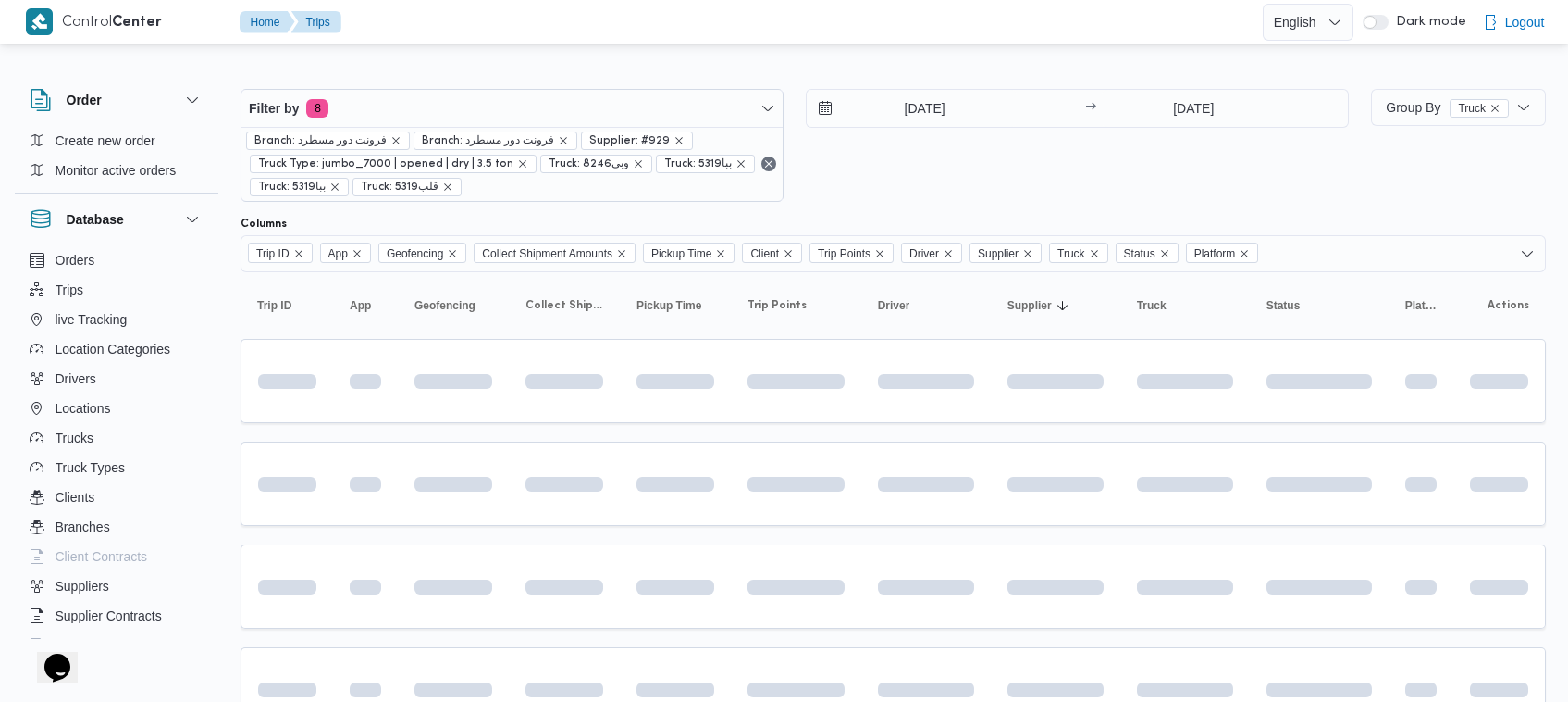
click at [1164, 178] on div "17/9/2025 → 17/9/2025" at bounding box center [1077, 145] width 543 height 113
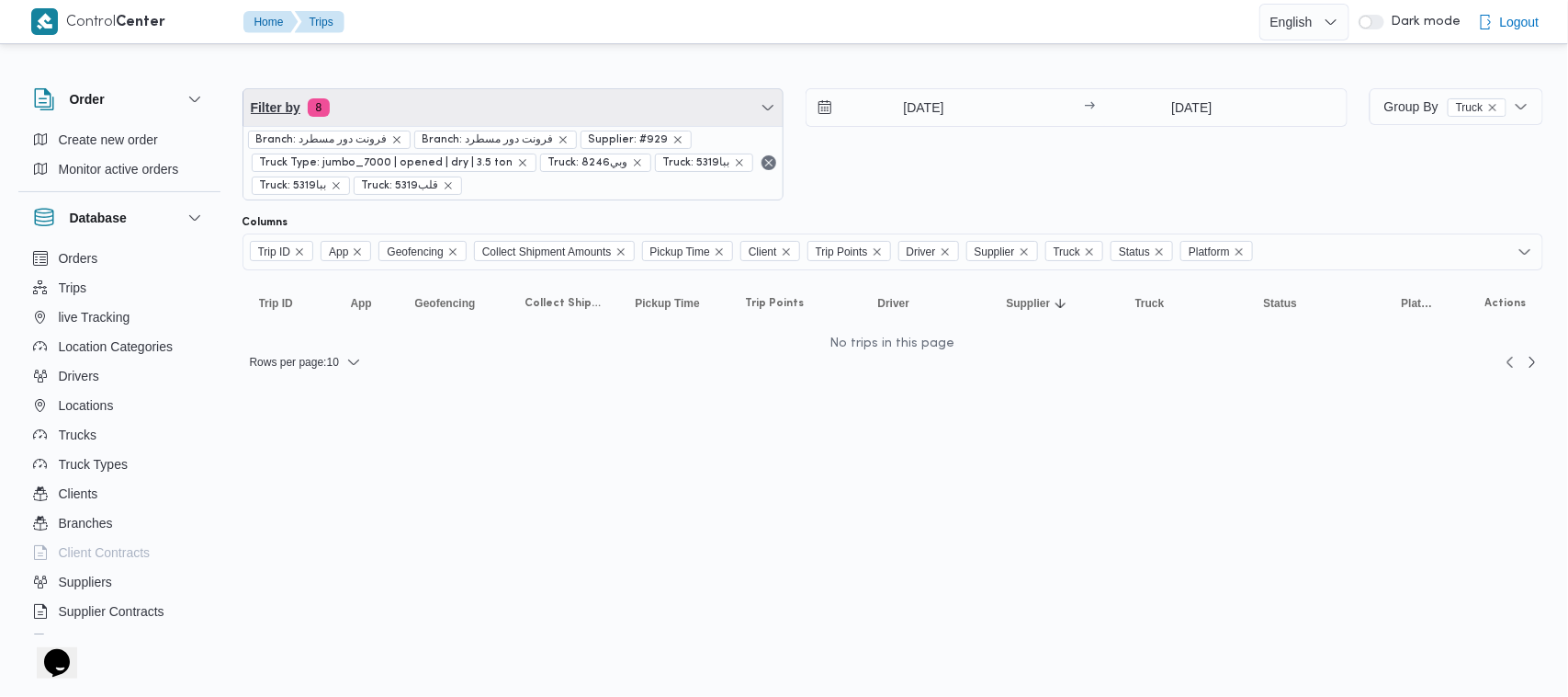
click at [616, 89] on span "Filter by 8" at bounding box center [513, 106] width 540 height 36
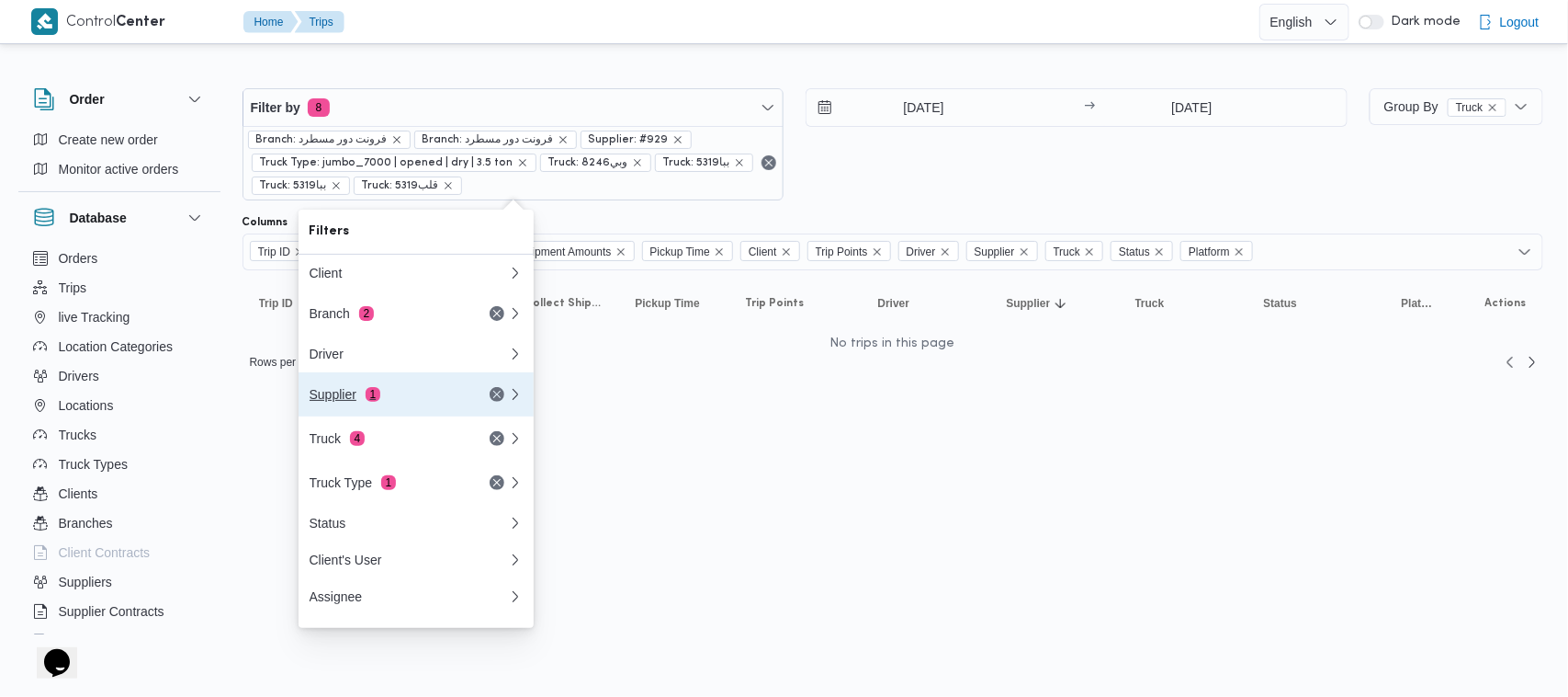
click at [349, 397] on div "Supplier 1" at bounding box center [386, 393] width 155 height 15
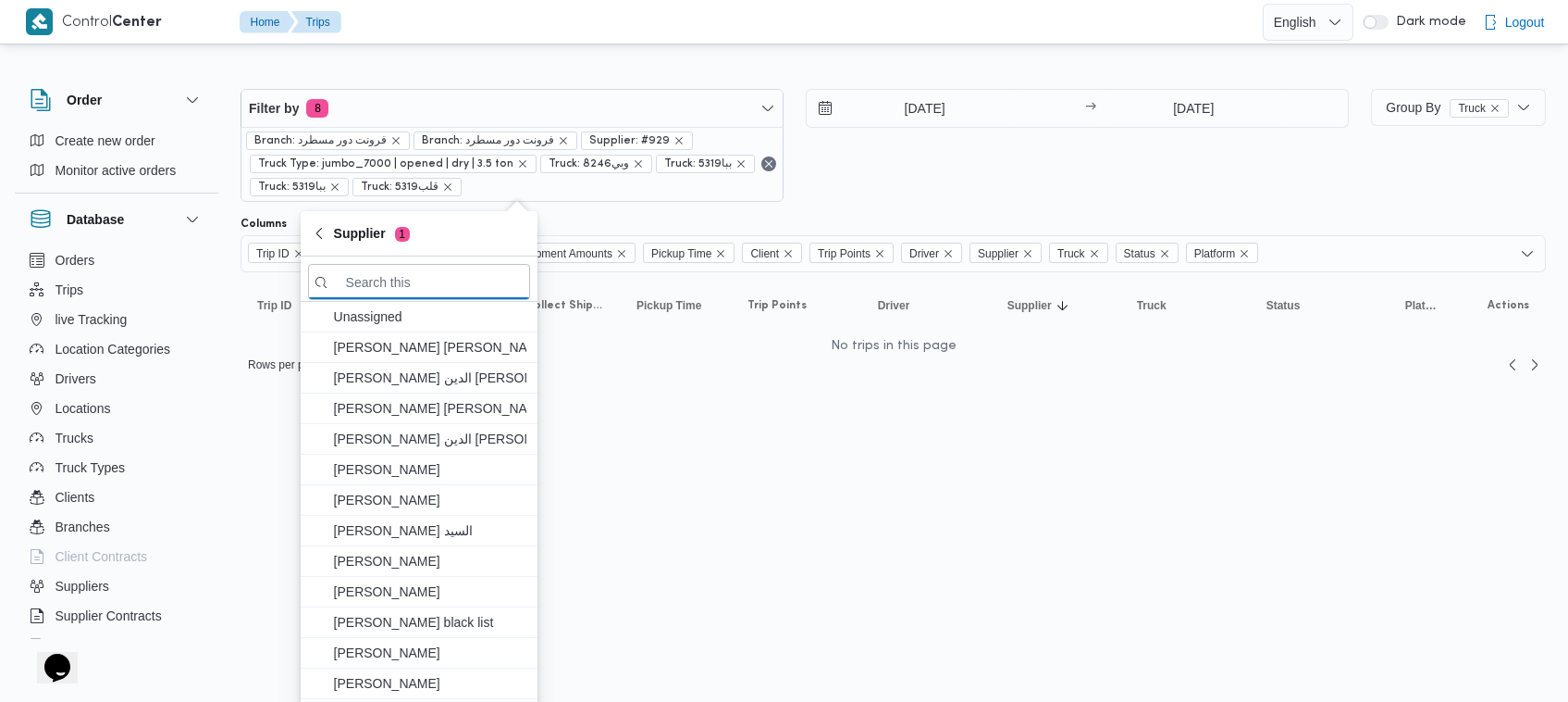
paste input "عبدالواحد محمد احمد مسعد"
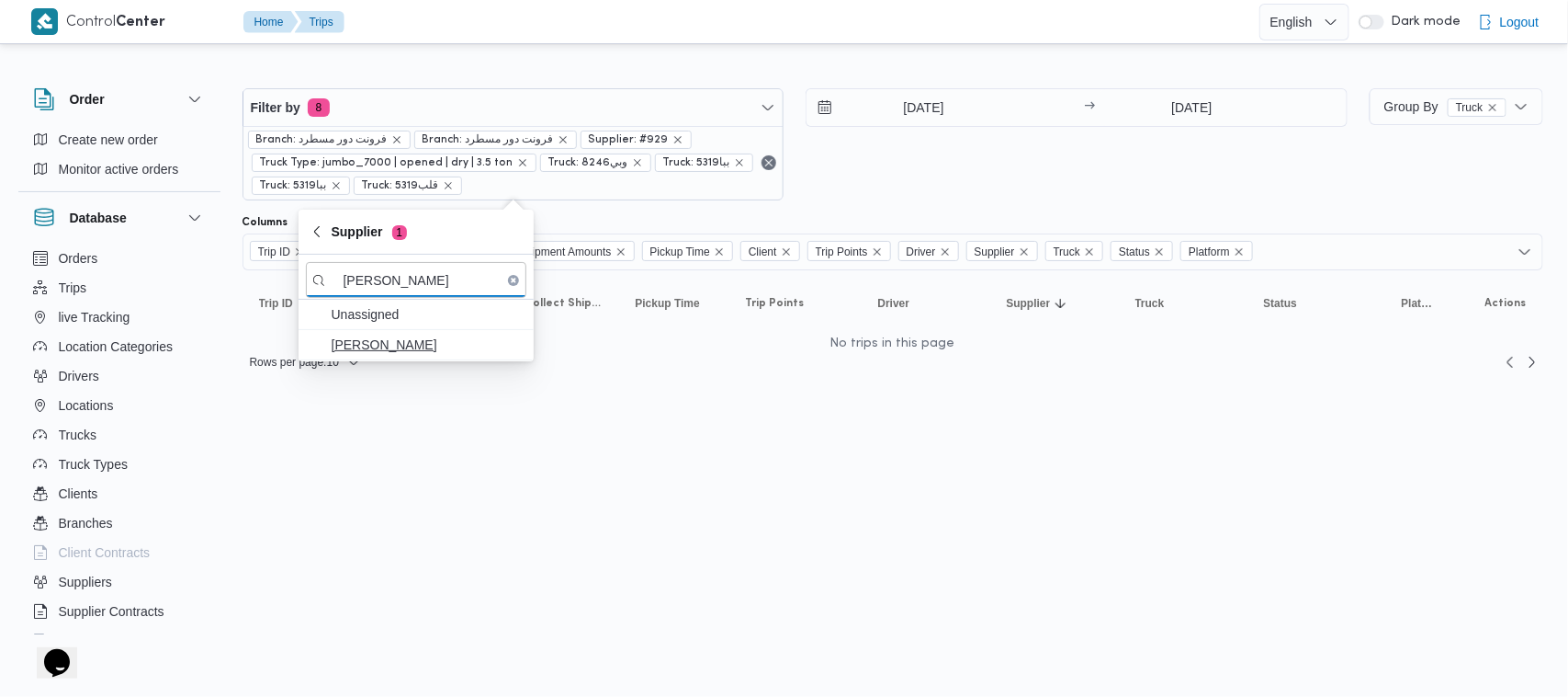
type input "عبدالواحد محمد احمد مسعد"
click at [387, 347] on span "عبدالواحد محمد احمد مسعد" at bounding box center [428, 344] width 191 height 22
click at [901, 161] on div "17/9/2025 → 17/9/2025" at bounding box center [1076, 144] width 542 height 112
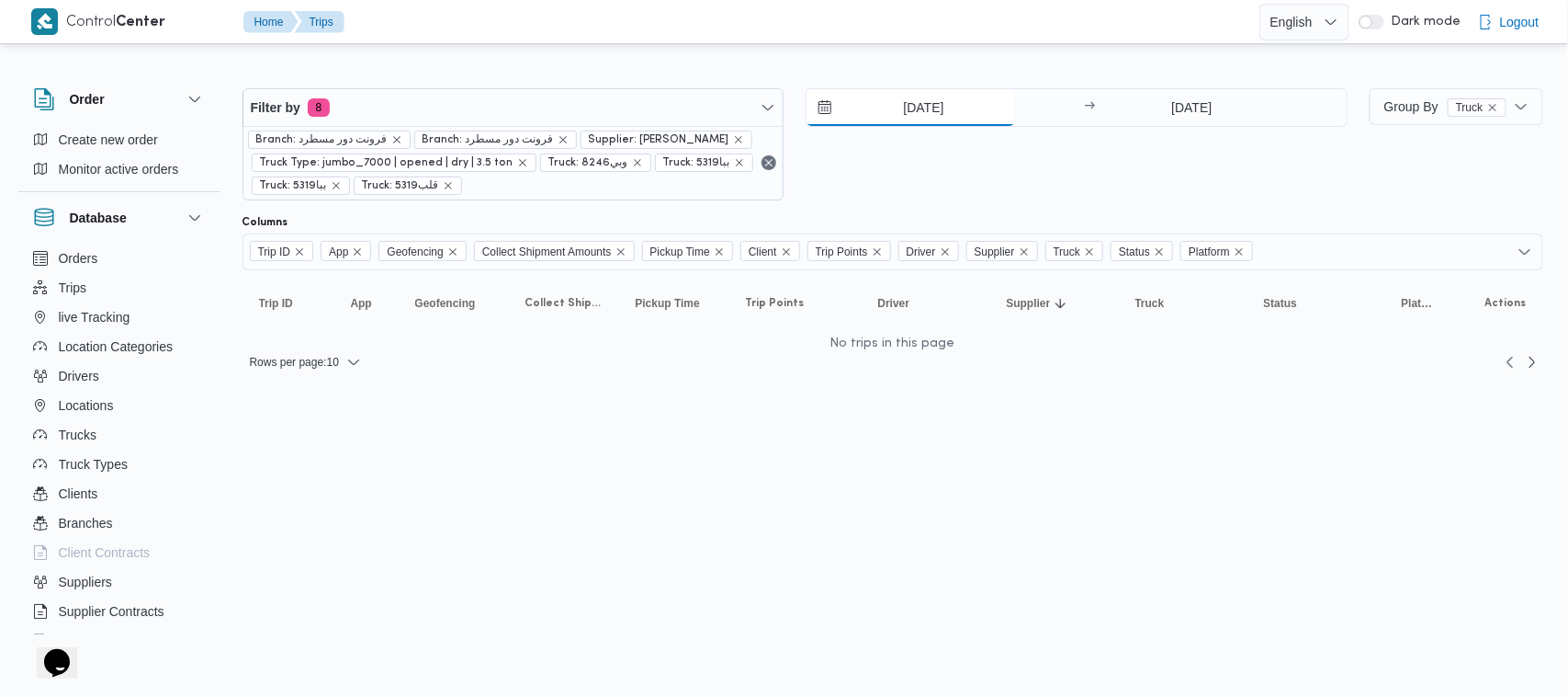
click at [969, 111] on input "[DATE]" at bounding box center [911, 106] width 209 height 36
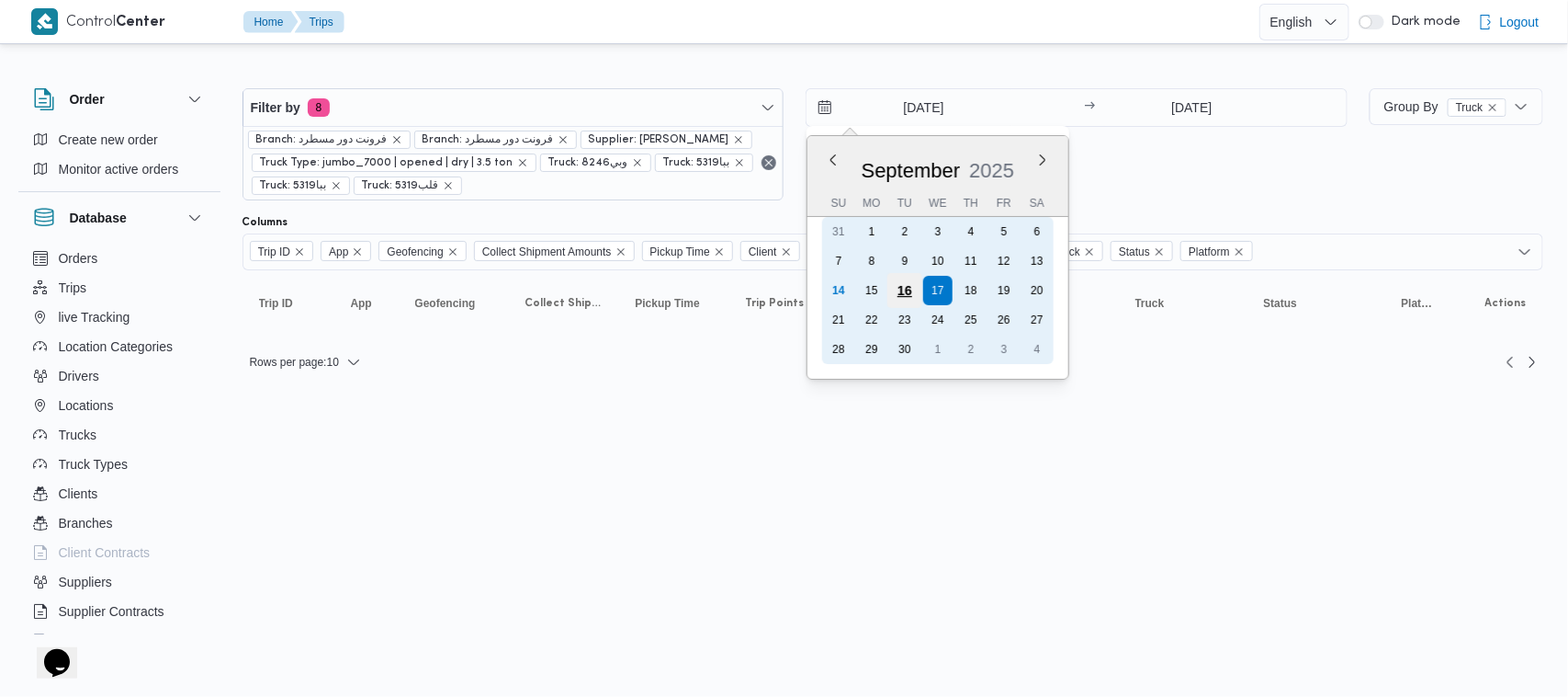
drag, startPoint x: 917, startPoint y: 281, endPoint x: 908, endPoint y: 204, distance: 77.5
click at [916, 282] on div "16" at bounding box center [905, 291] width 30 height 30
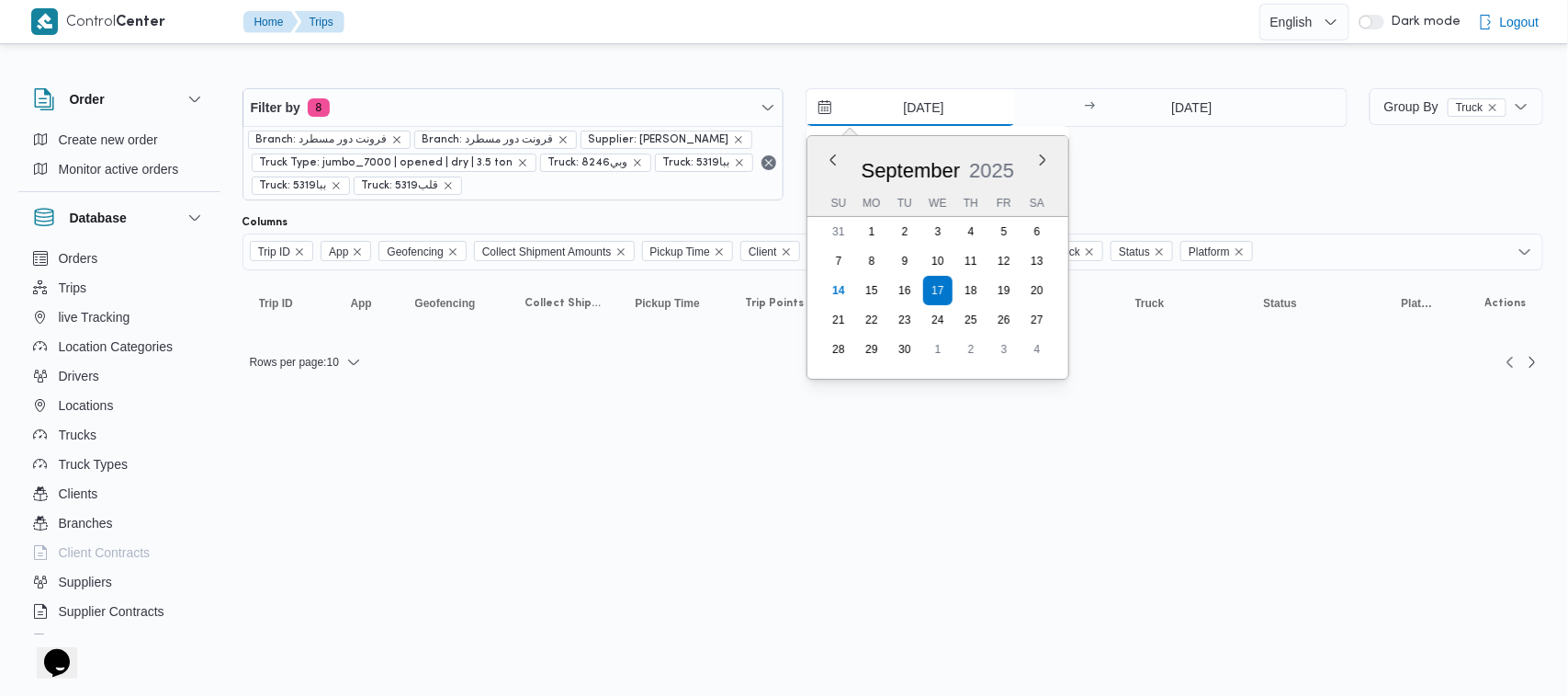
type input "16/9/2025"
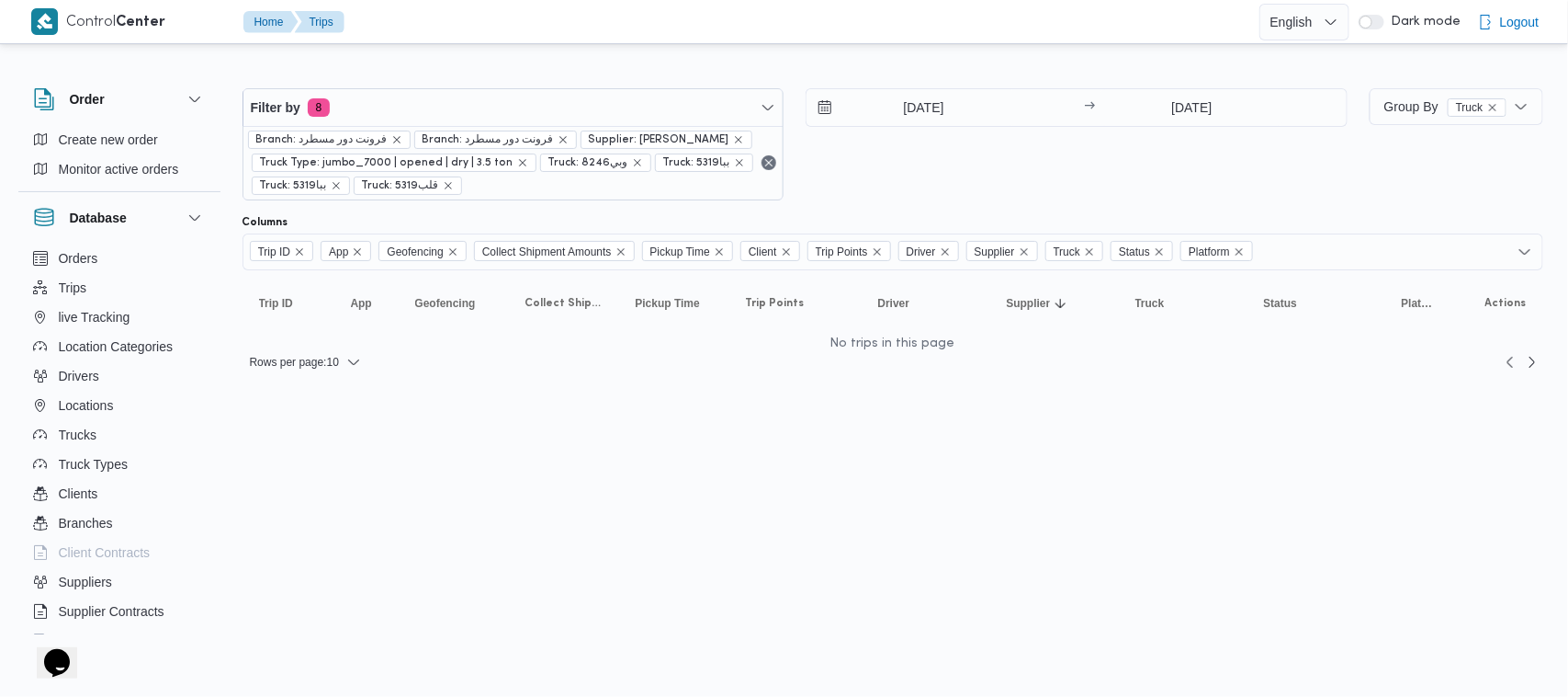
click at [911, 173] on div "16/9/2025 → 17/9/2025" at bounding box center [1076, 144] width 542 height 112
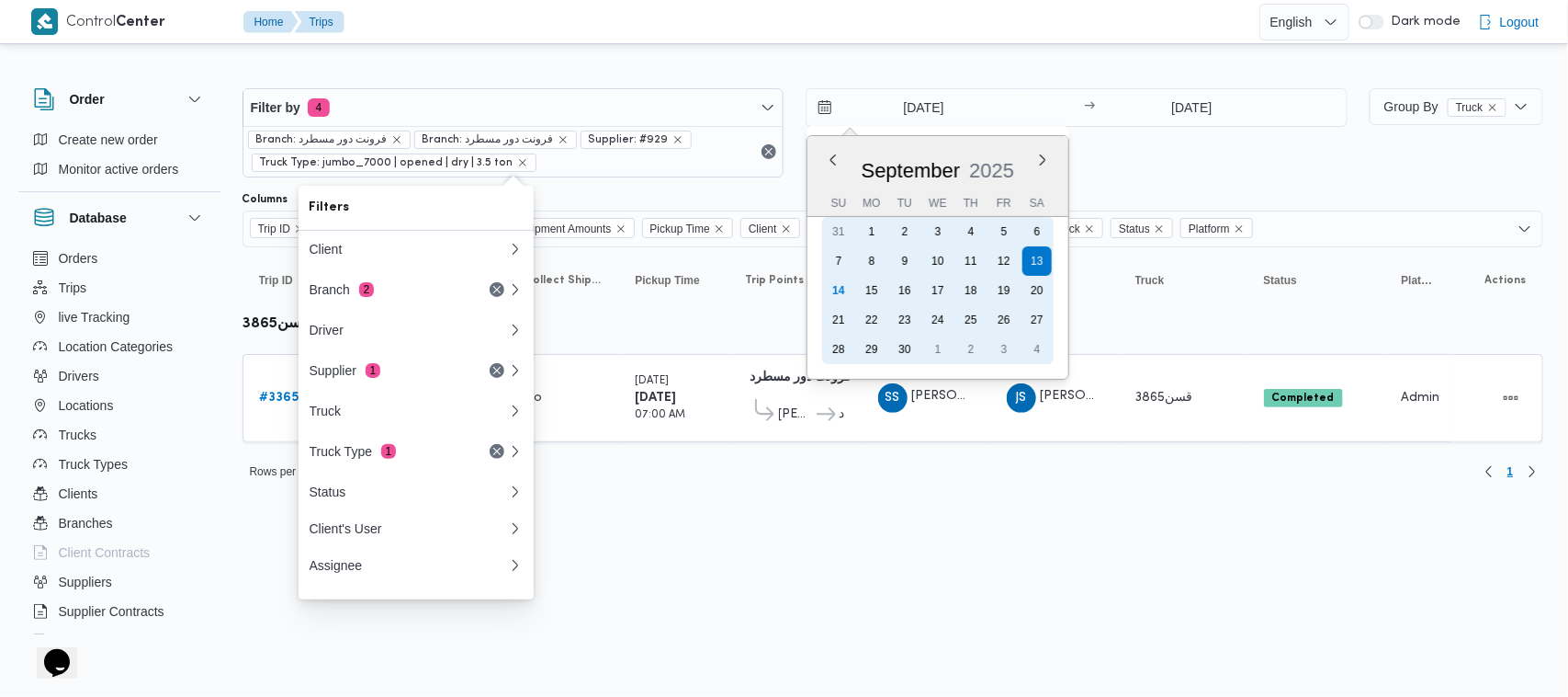
drag, startPoint x: 910, startPoint y: 291, endPoint x: 1038, endPoint y: 244, distance: 136.4
click at [907, 291] on div "16" at bounding box center [905, 291] width 30 height 30
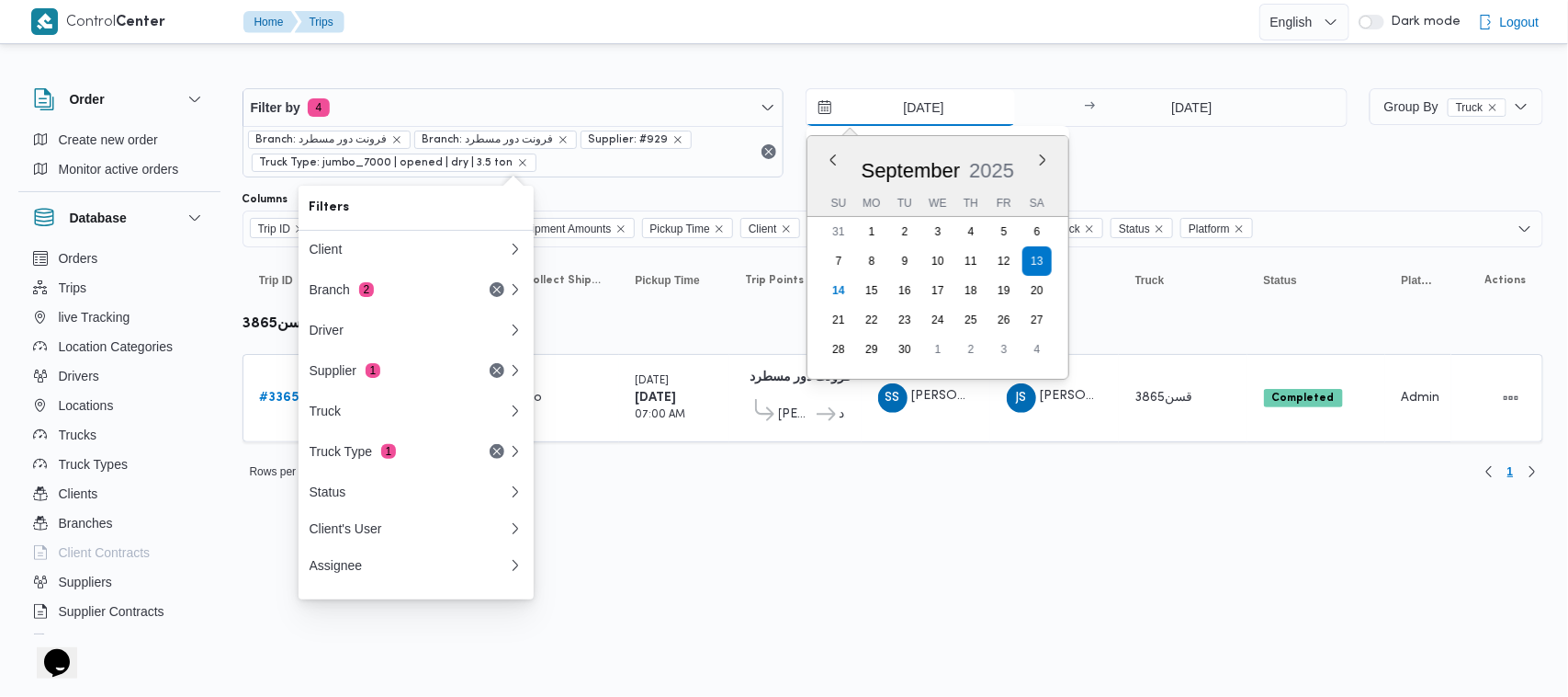
type input "16/9/2025"
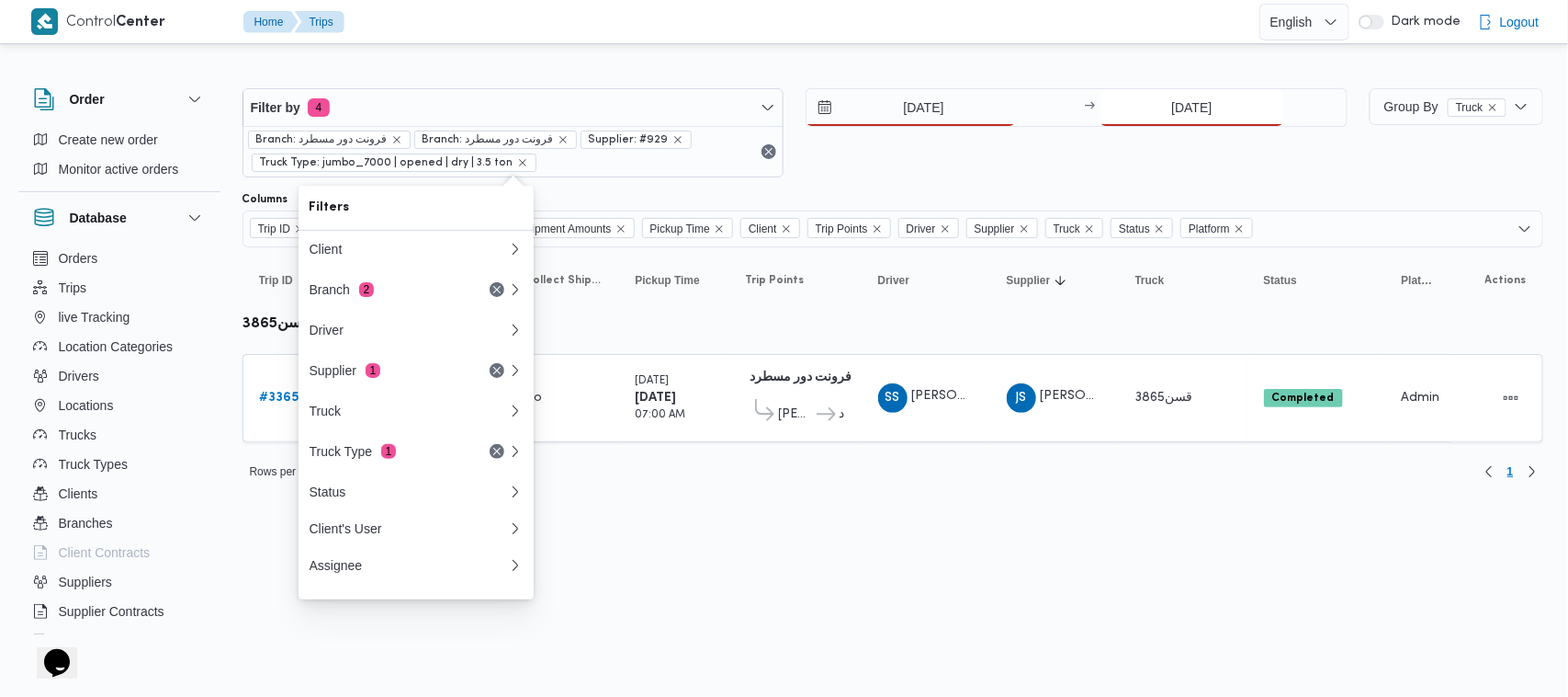
click at [1222, 104] on input "13/9/2025" at bounding box center [1192, 106] width 182 height 36
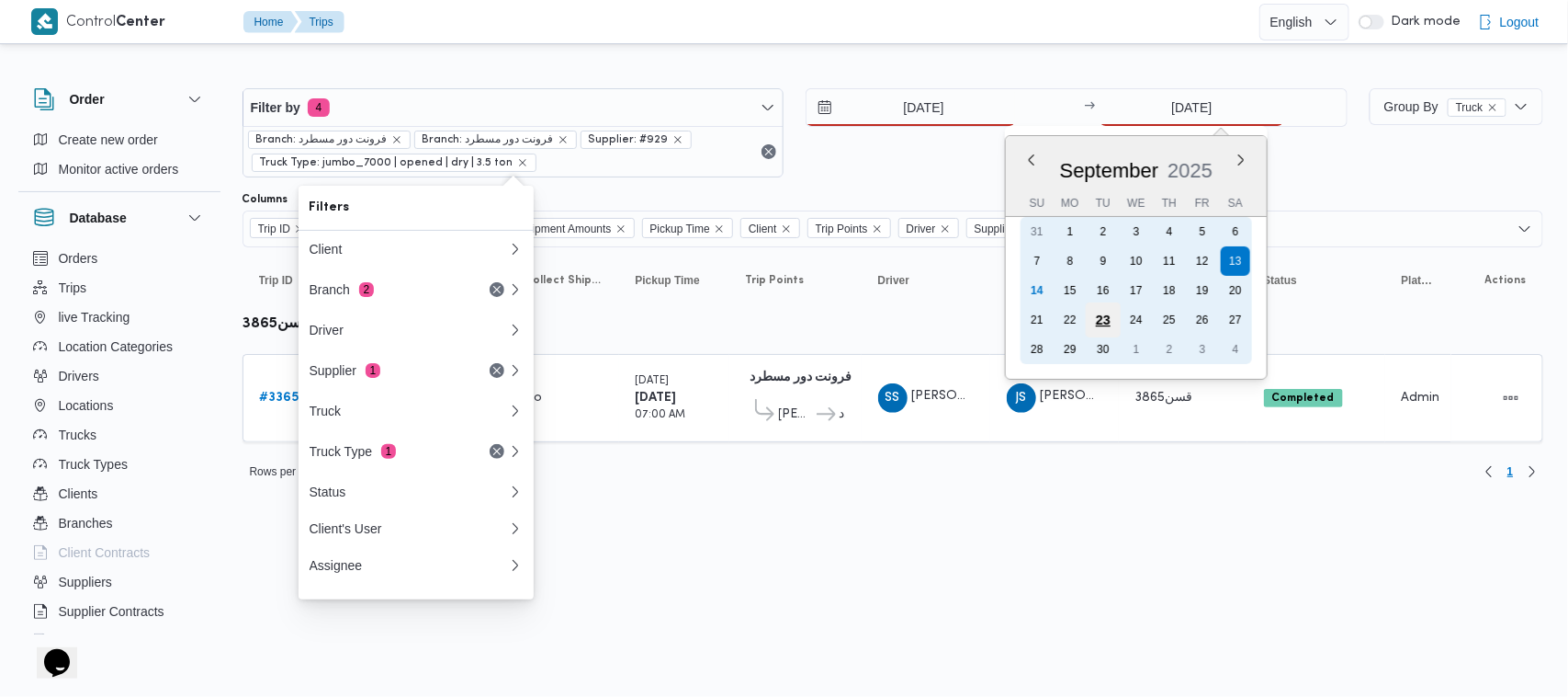
click at [1105, 303] on div "23" at bounding box center [1103, 319] width 34 height 35
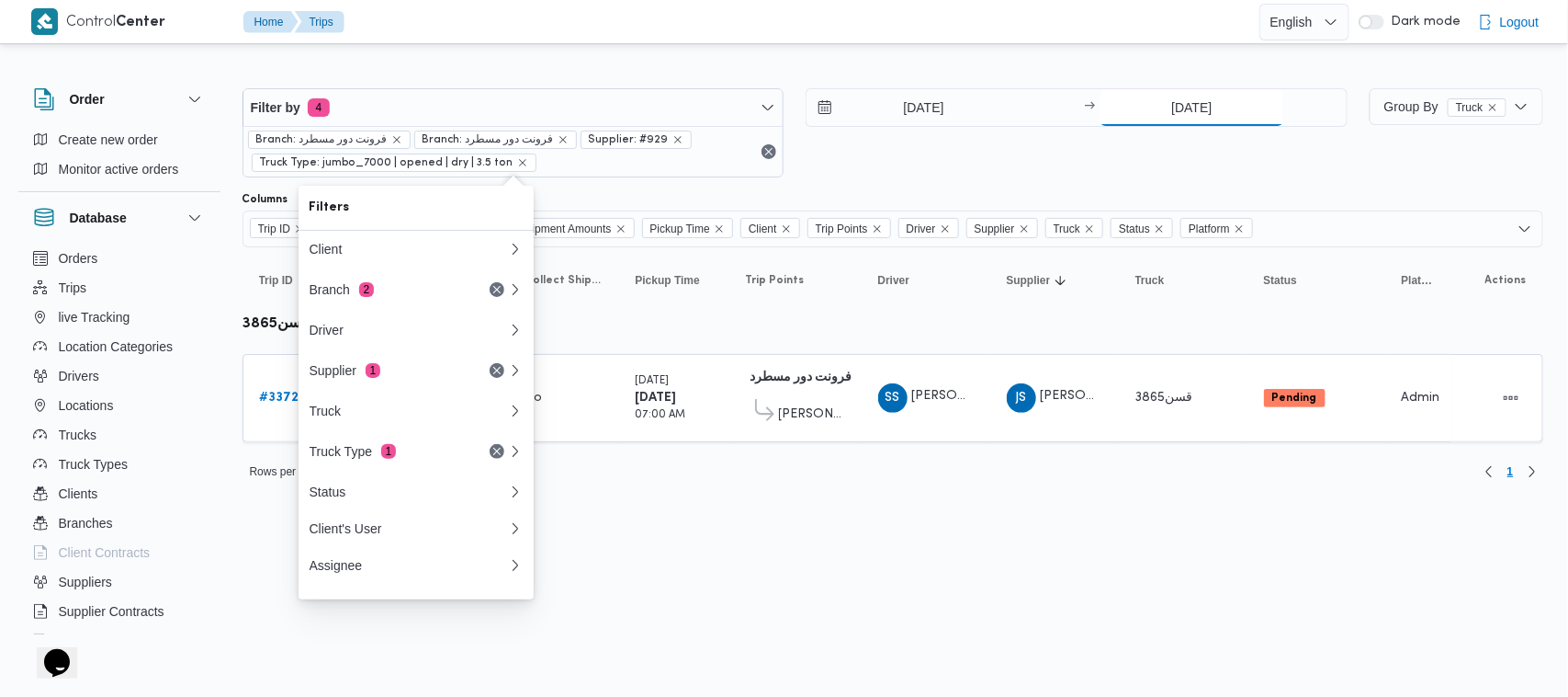
click at [1141, 115] on input "23/9/2025" at bounding box center [1192, 106] width 182 height 36
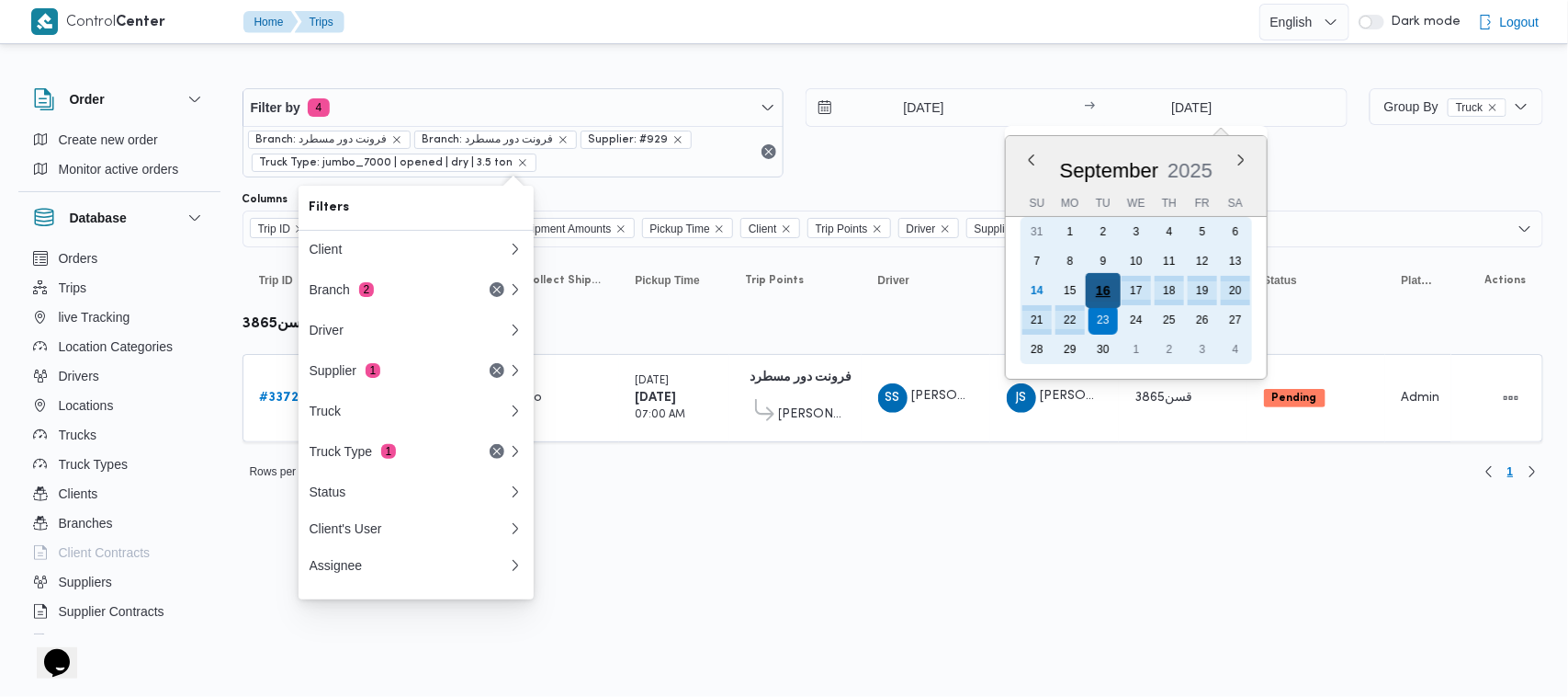
click at [1108, 294] on div "16" at bounding box center [1103, 290] width 34 height 35
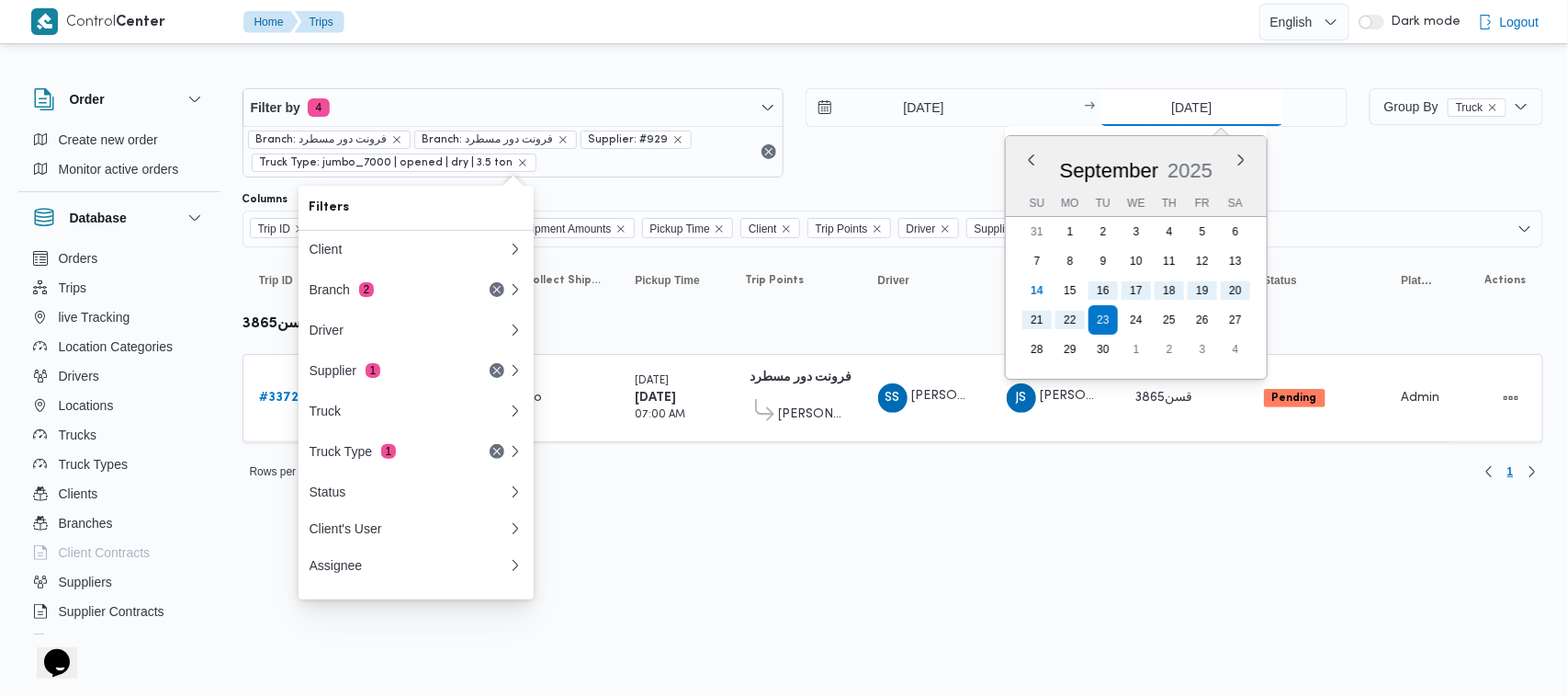
type input "[DATE]"
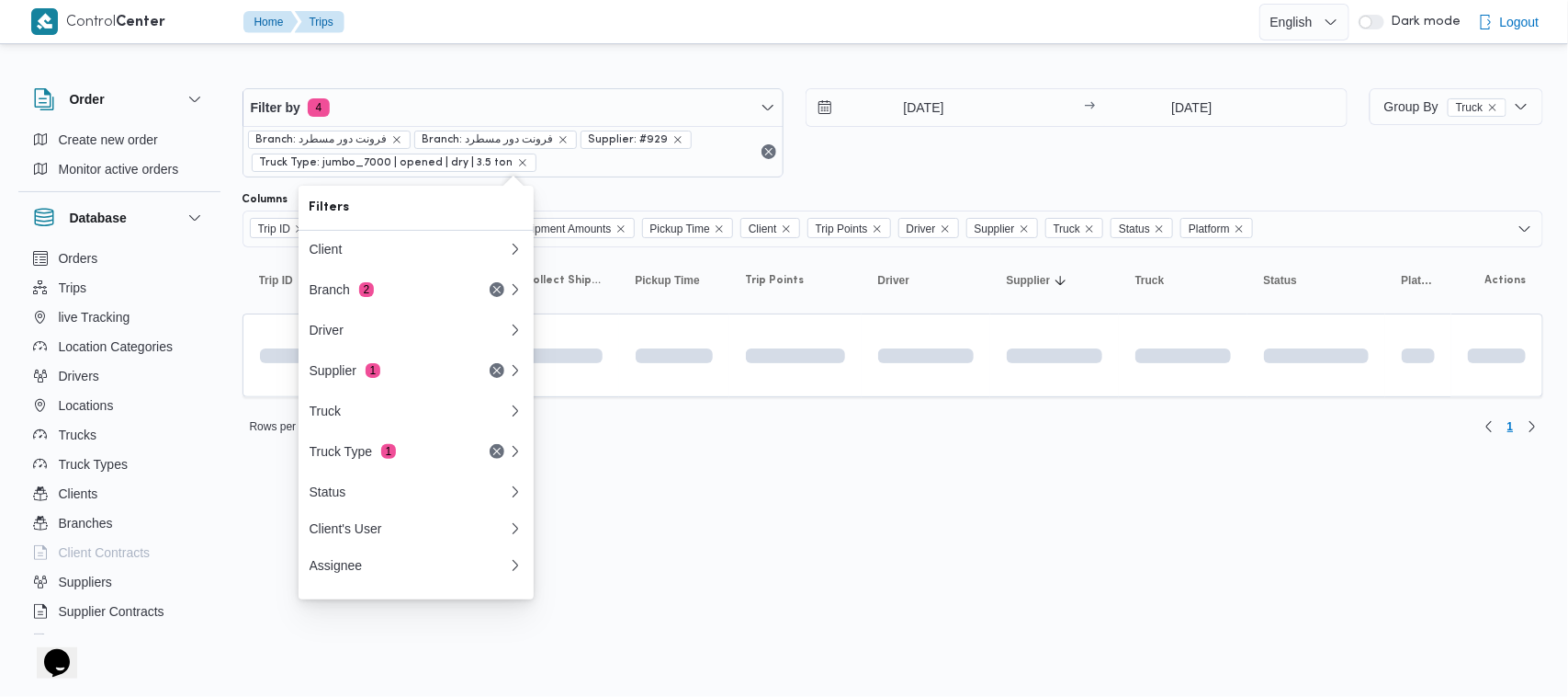
click at [1050, 155] on div "16/9/2025 → 16/9/2025" at bounding box center [1076, 132] width 542 height 89
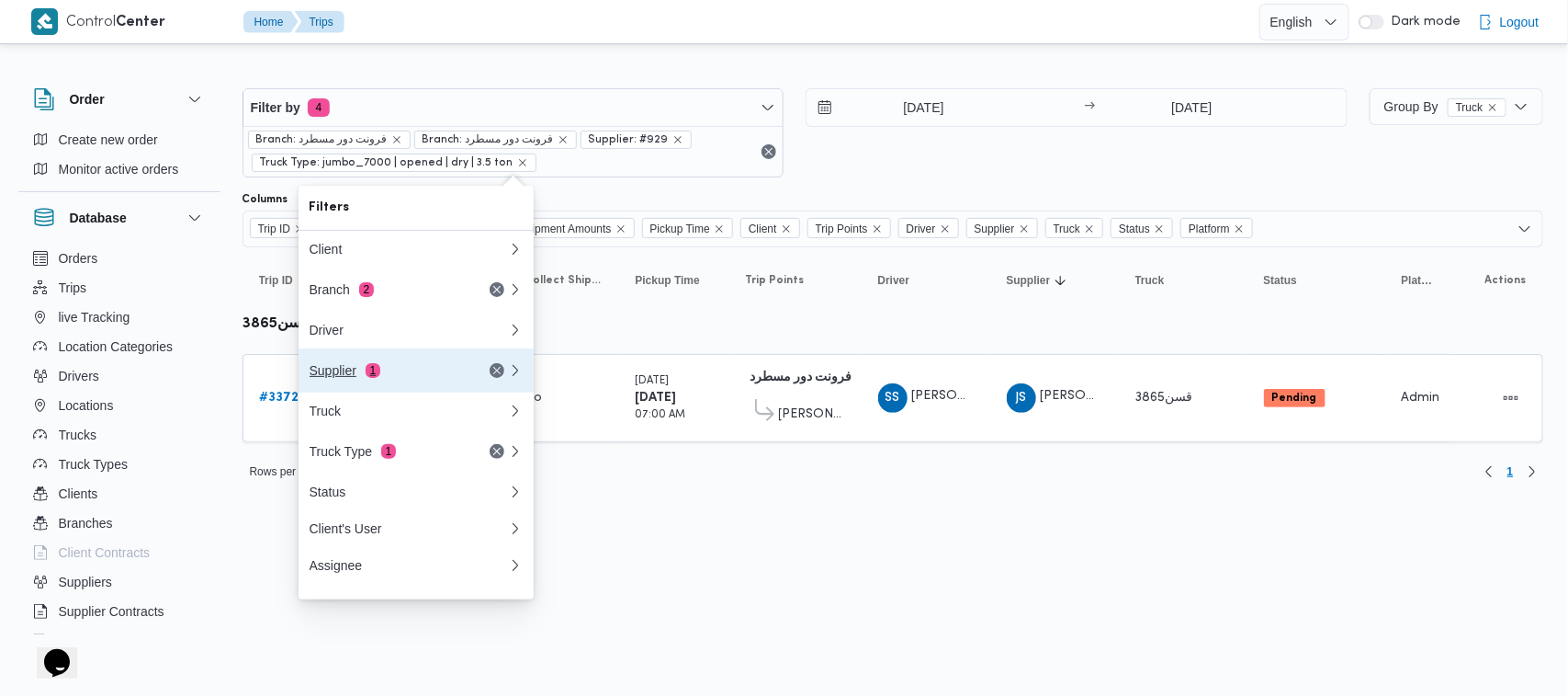
click at [379, 378] on div "Supplier 1" at bounding box center [386, 370] width 155 height 15
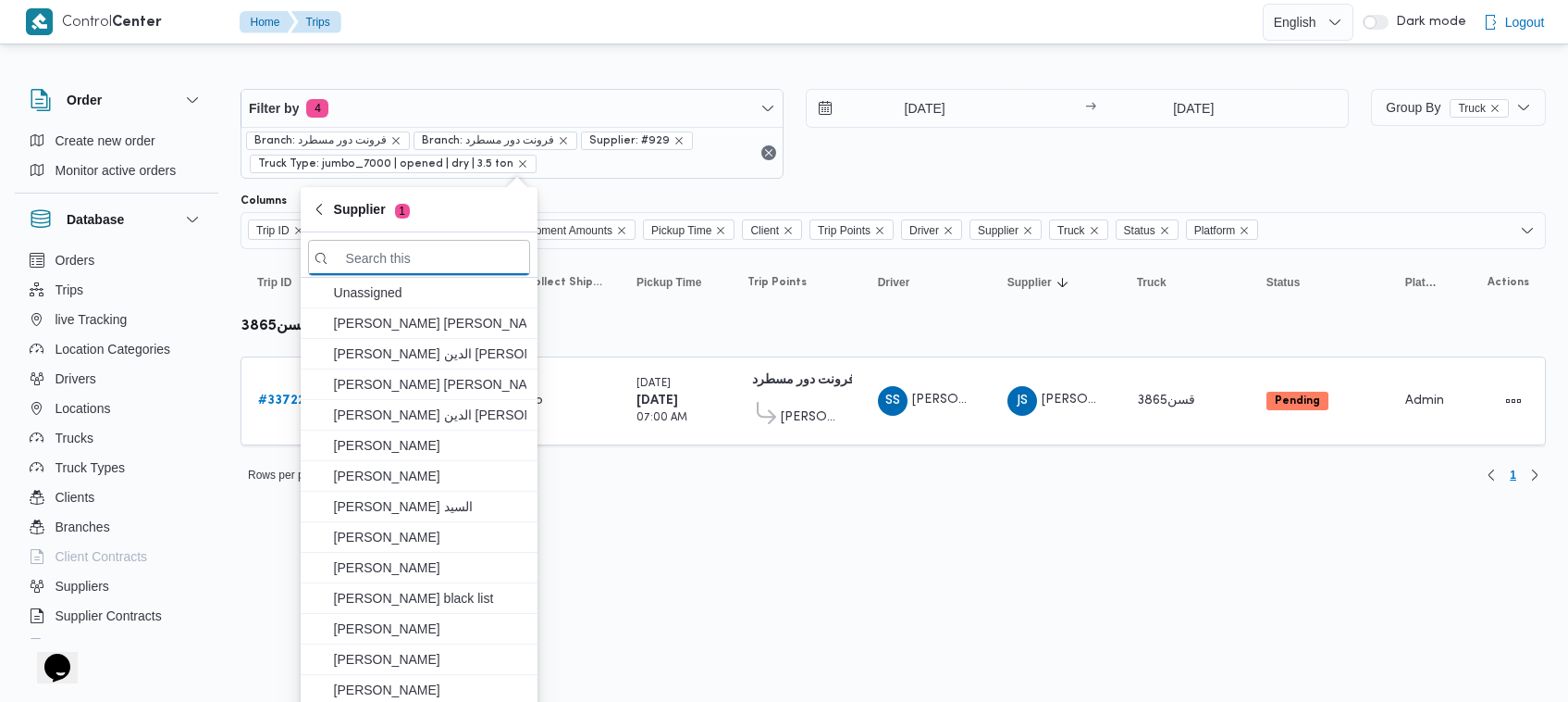
paste input "[PERSON_NAME]"
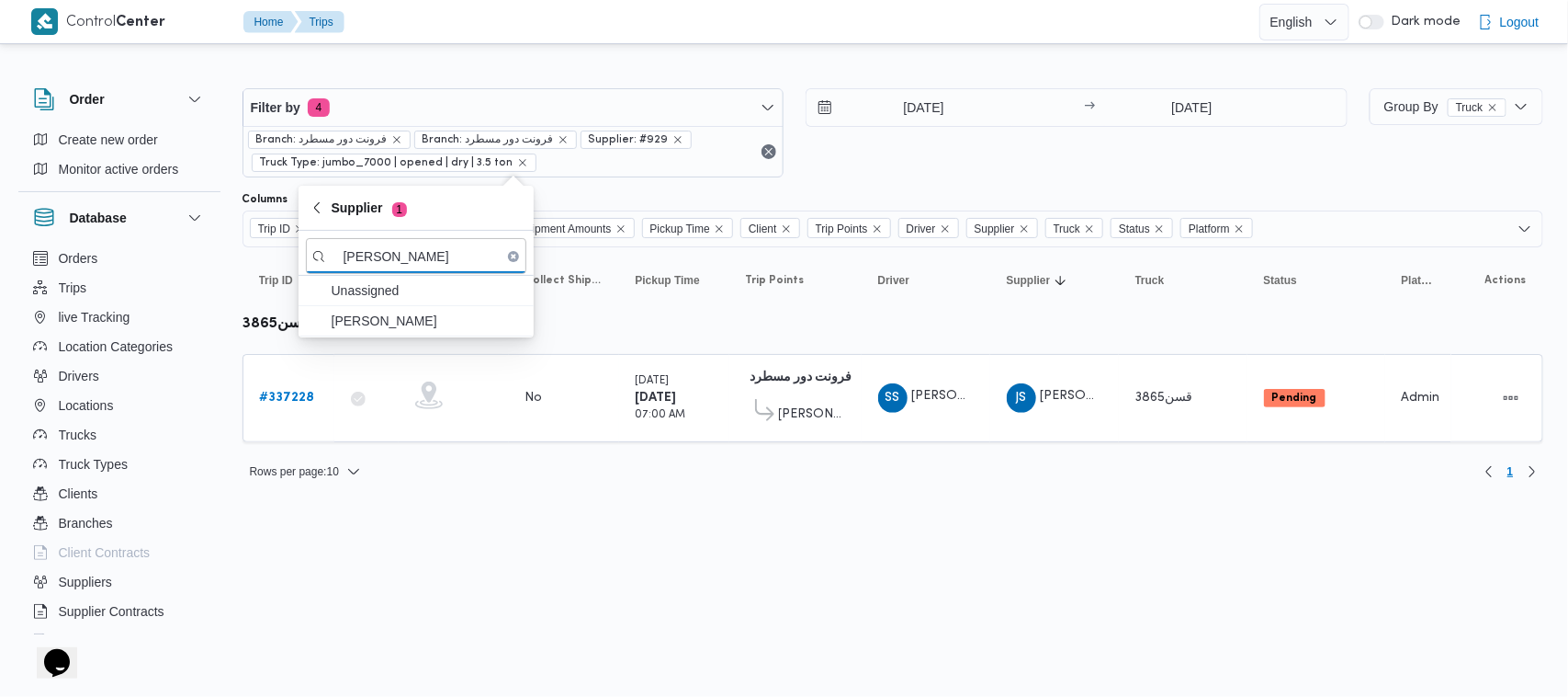
type input "[PERSON_NAME]"
click at [435, 318] on span "[PERSON_NAME]" at bounding box center [428, 320] width 191 height 22
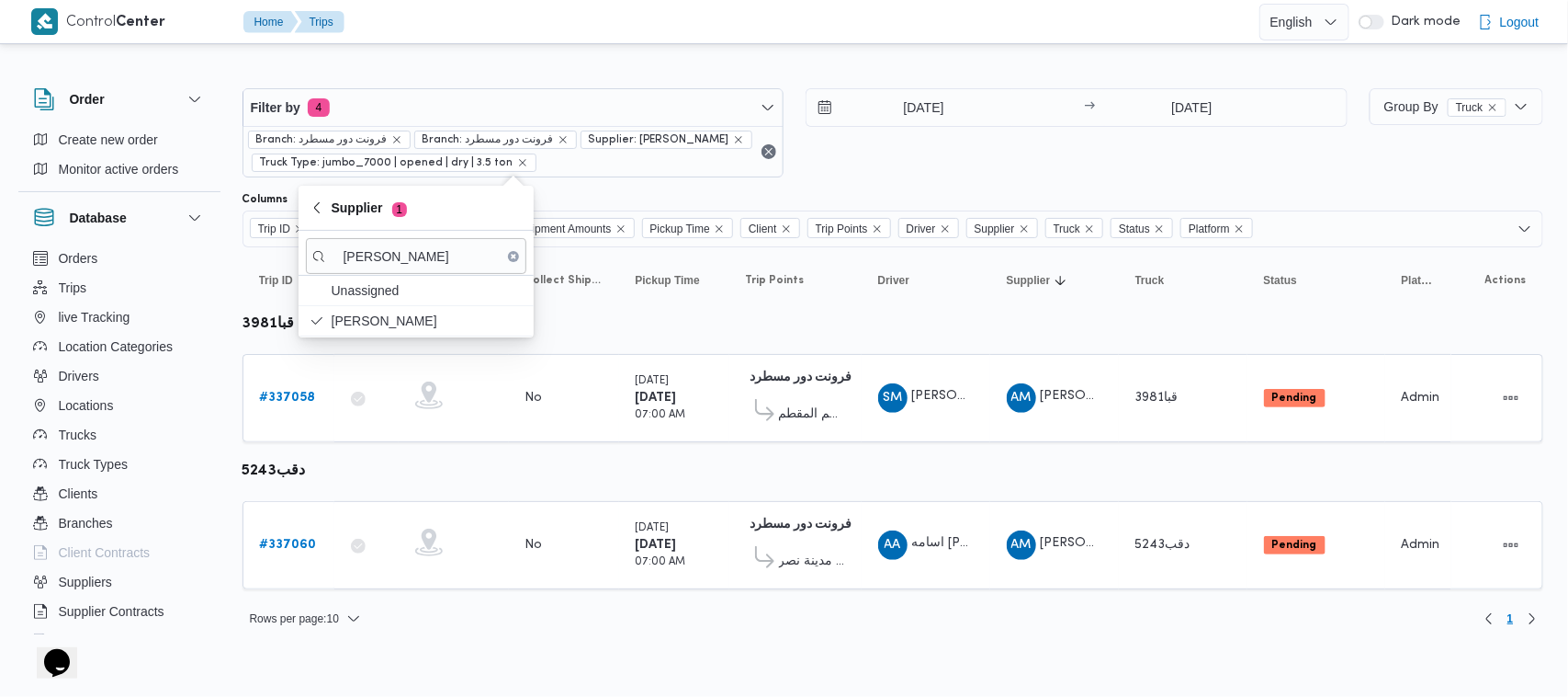
click at [970, 170] on div "16/9/2025 → 16/9/2025" at bounding box center [1076, 132] width 542 height 89
click at [1006, 164] on div "16/9/2025 → 16/9/2025" at bounding box center [1076, 132] width 542 height 89
click at [908, 162] on div "16/9/2025 → 16/9/2025" at bounding box center [1076, 132] width 542 height 89
click at [297, 407] on link "# 337058" at bounding box center [288, 397] width 56 height 22
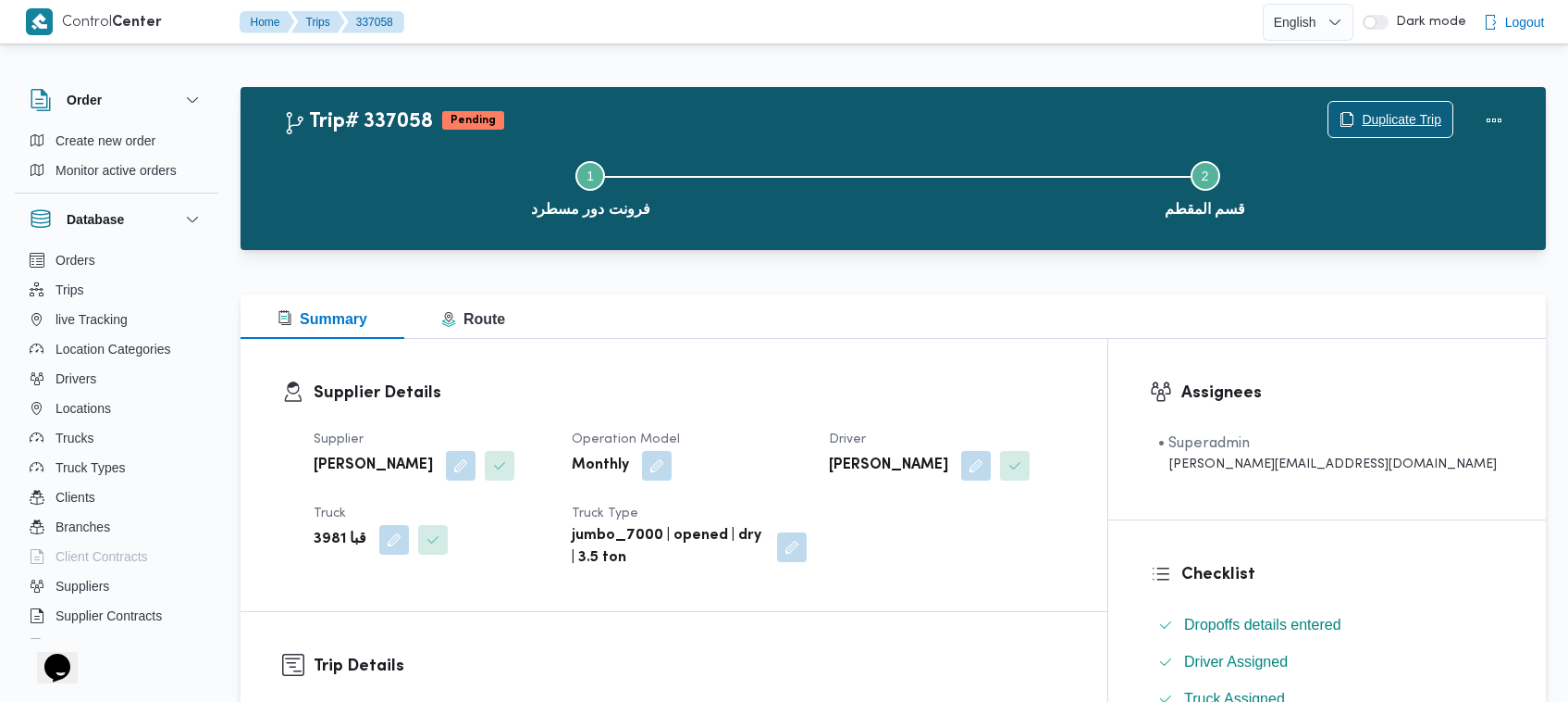
click at [1402, 127] on span "Duplicate Trip" at bounding box center [1401, 119] width 79 height 22
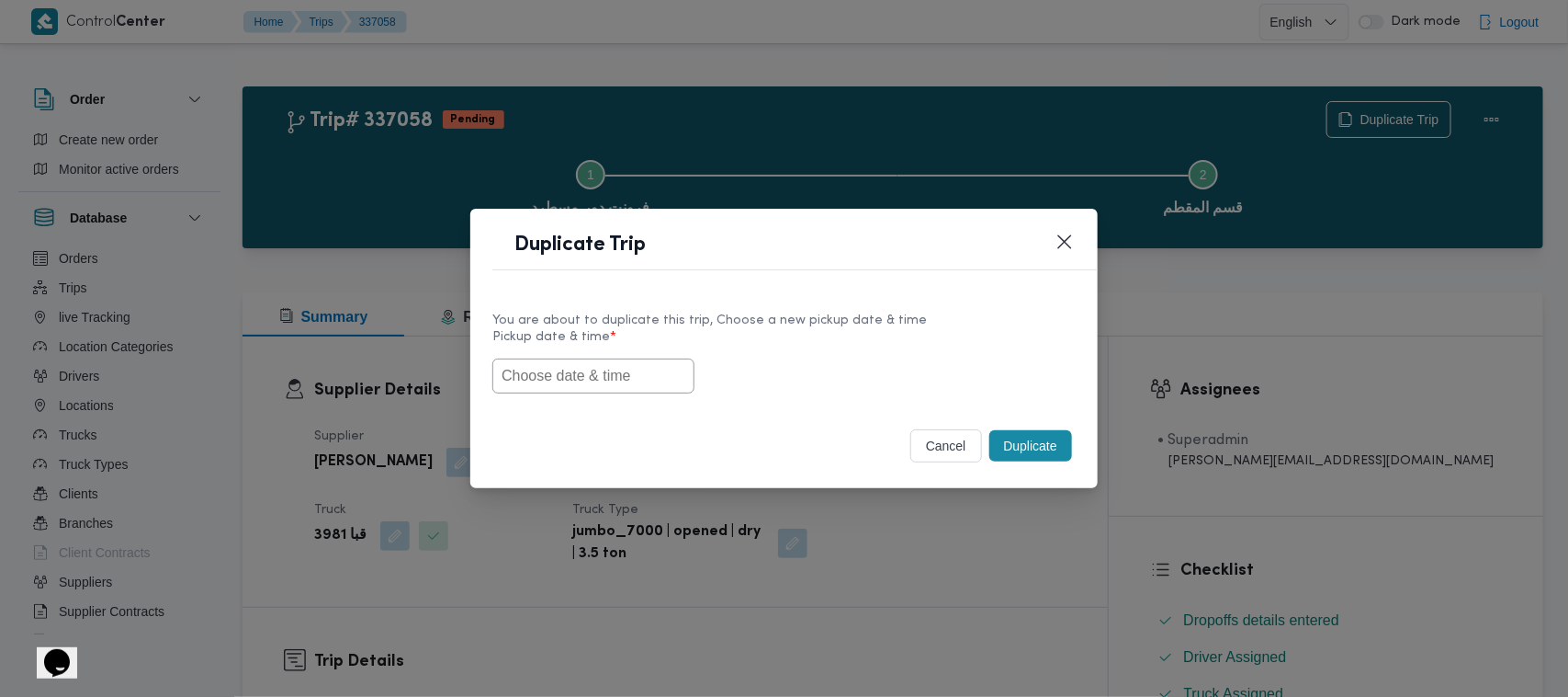
click at [551, 370] on input "text" at bounding box center [593, 376] width 202 height 35
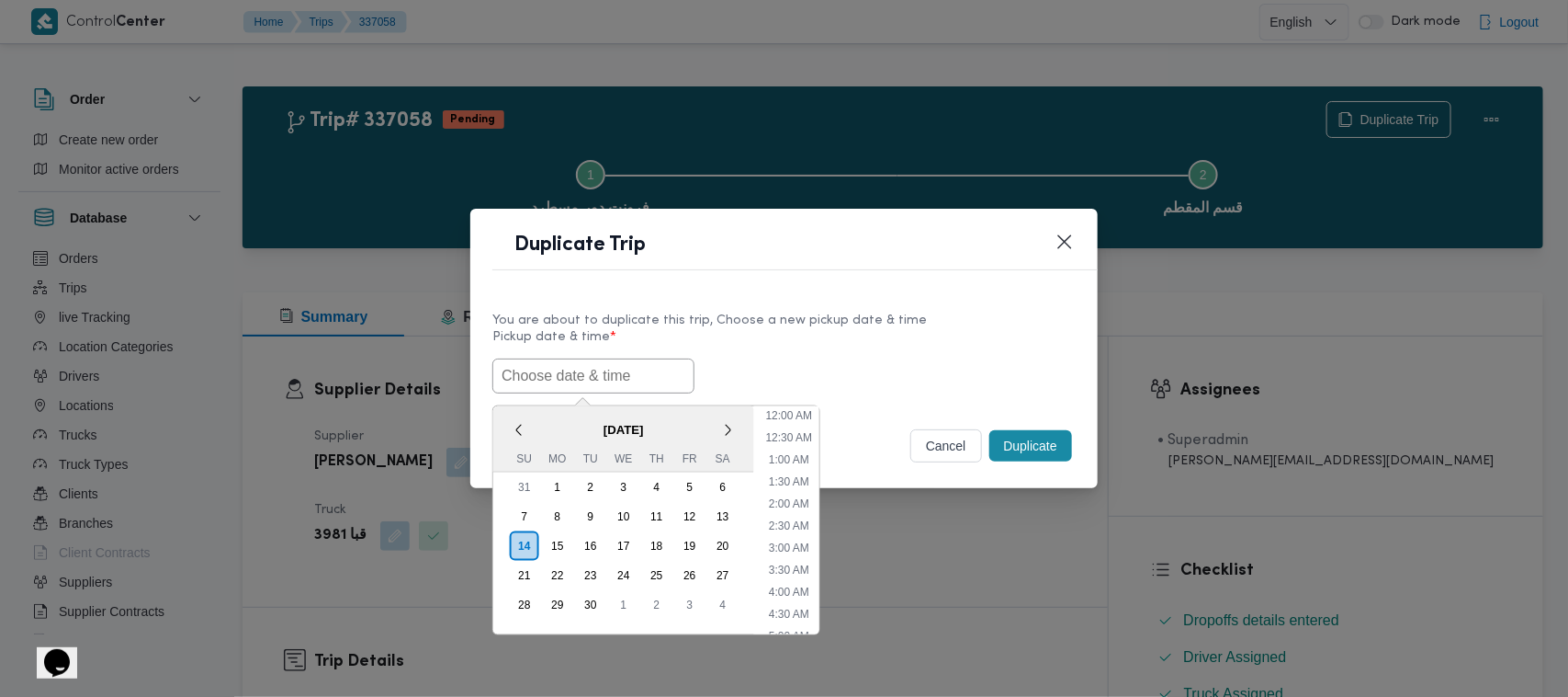
paste input "15/09/2025 7:00AM"
click at [933, 359] on div "15/09/2025 7:00AM < September 2025 > Su Mo Tu We Th Fr Sa 31 1 2 3 4 5 6 7 8 9 …" at bounding box center [784, 376] width 583 height 35
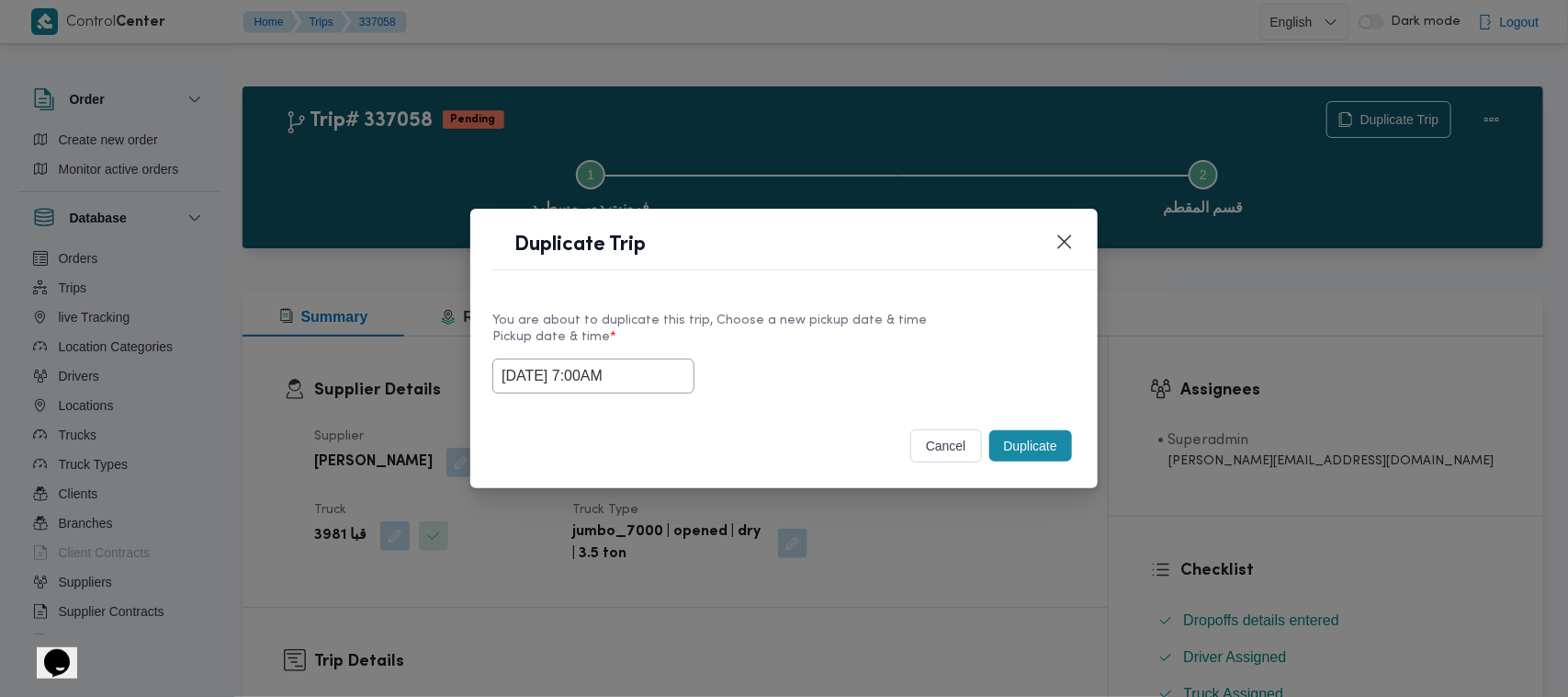
click at [659, 370] on input "15/09/2025 7:00AM" at bounding box center [593, 376] width 202 height 35
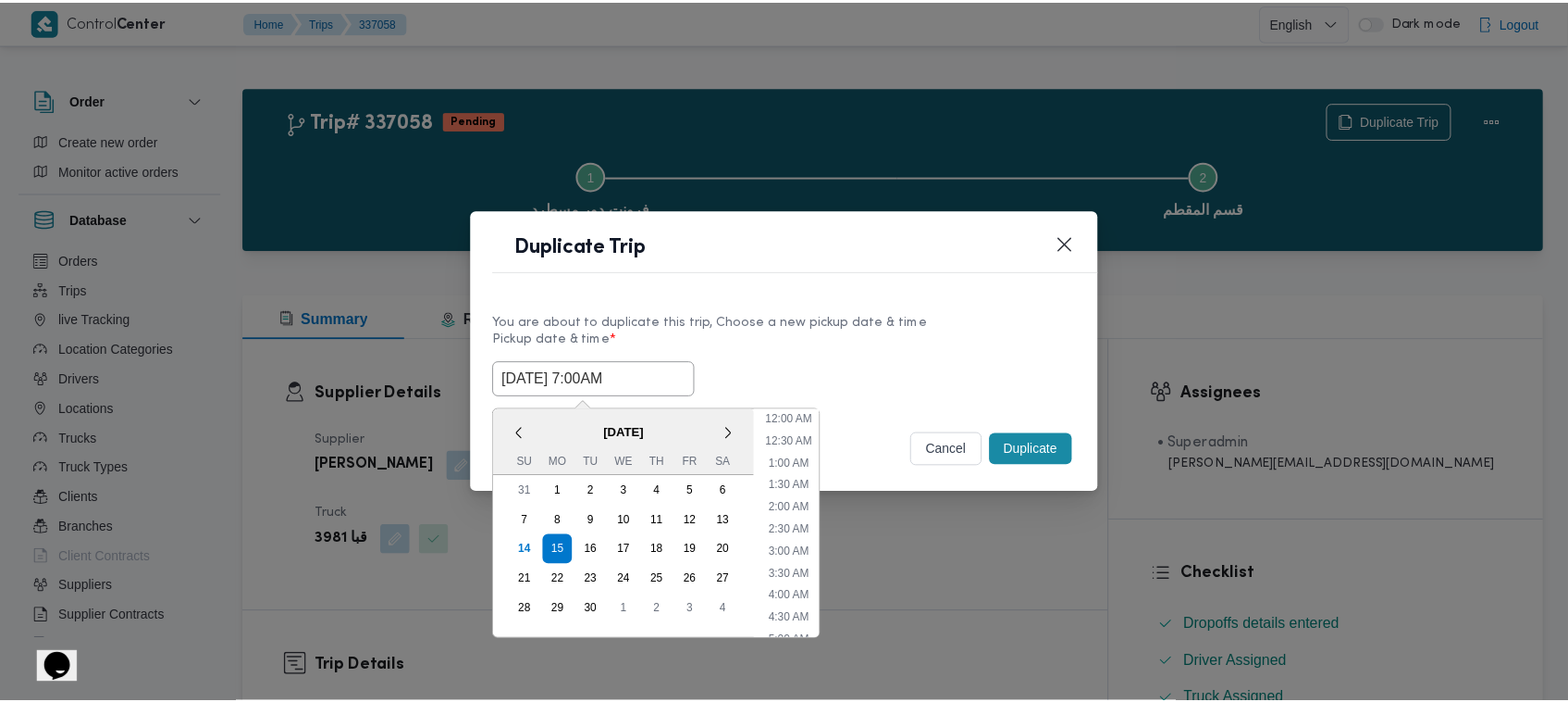
scroll to position [207, 0]
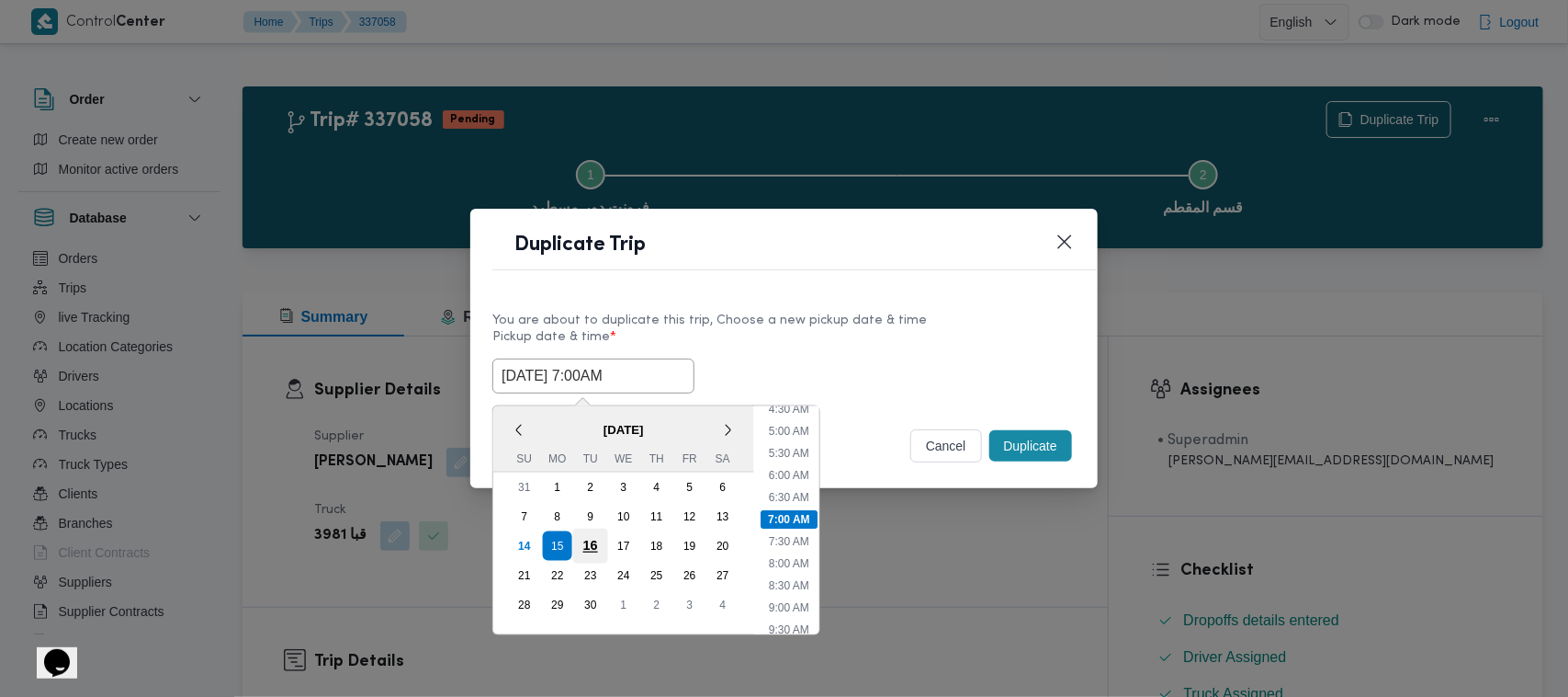
click at [588, 544] on div "16" at bounding box center [590, 545] width 34 height 35
type input "16/09/2025 7:00AM"
click at [636, 374] on input "16/09/2025 7:00AM" at bounding box center [593, 376] width 202 height 35
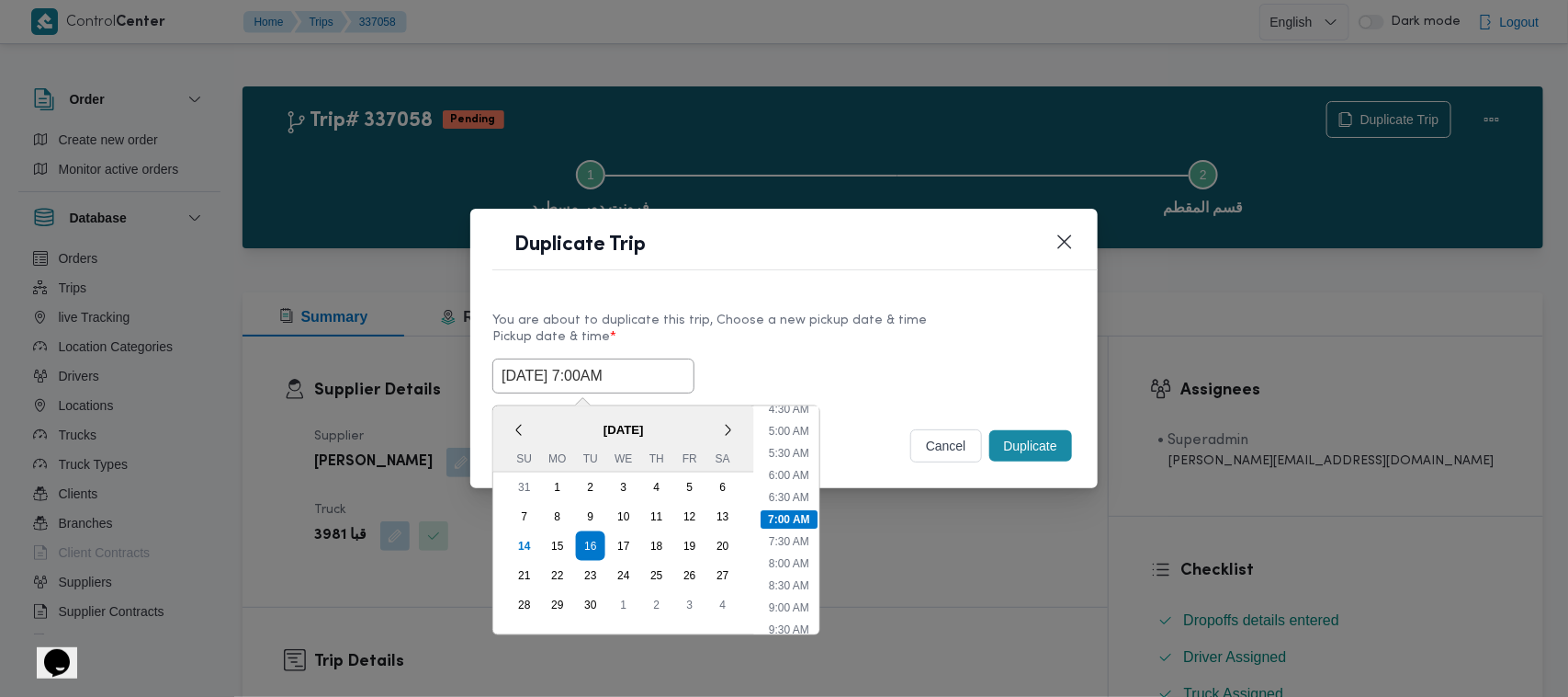
click at [905, 373] on div "16/09/2025 7:00AM < September 2025 > Su Mo Tu We Th Fr Sa 31 1 2 3 4 5 6 7 8 9 …" at bounding box center [784, 376] width 583 height 35
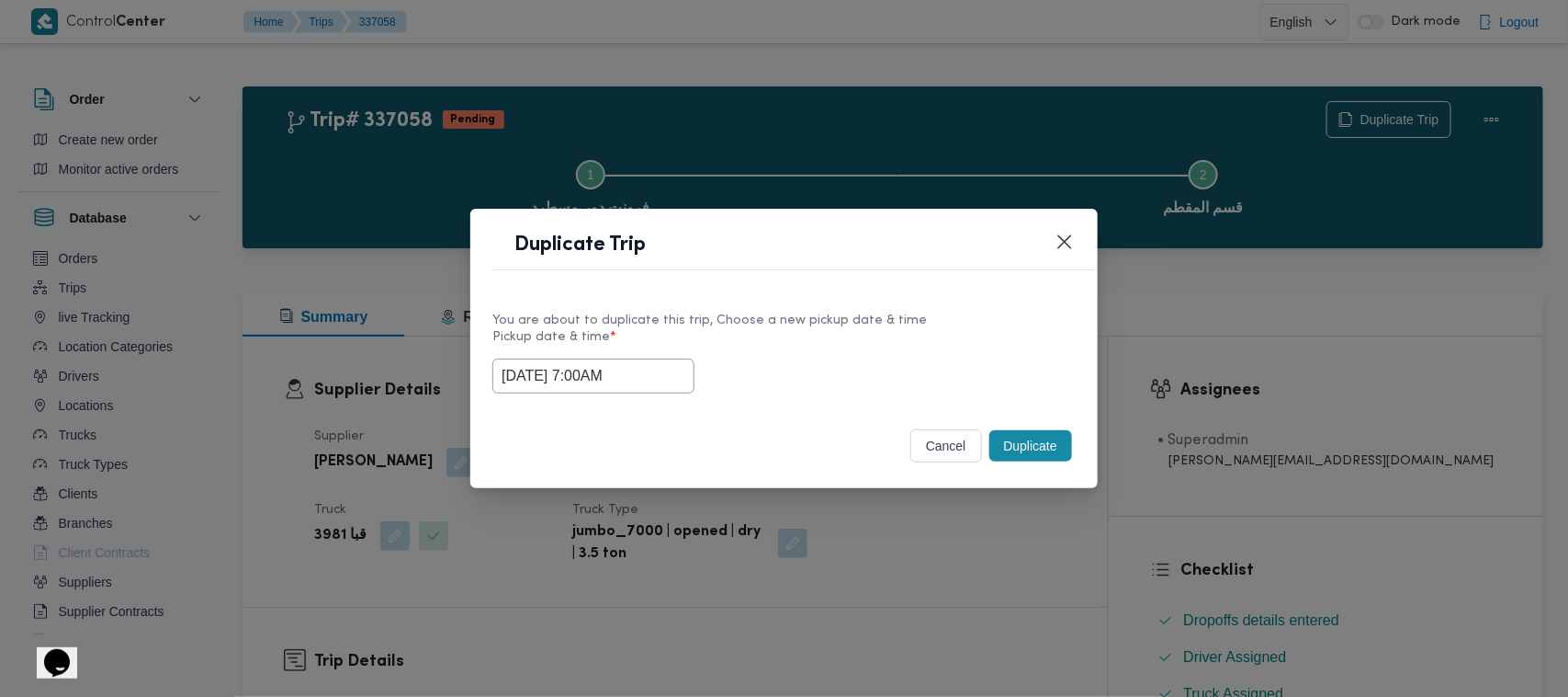
click at [714, 383] on div "16/09/2025 7:00AM" at bounding box center [784, 376] width 583 height 35
click at [946, 305] on div "You are about to duplicate this trip, Choose a new pickup date & time Pickup da…" at bounding box center [784, 350] width 628 height 117
click at [1052, 451] on button "Duplicate" at bounding box center [1031, 446] width 83 height 32
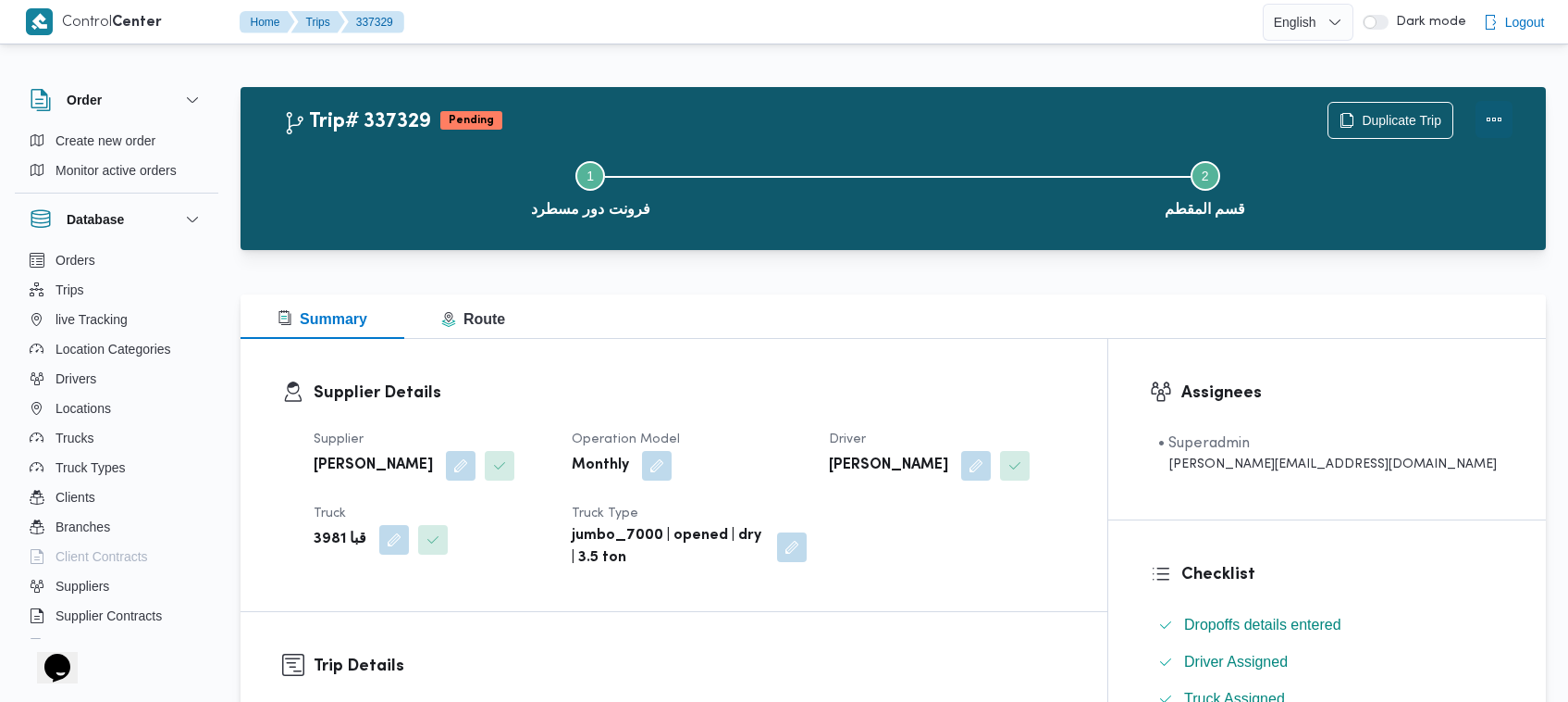
click at [1497, 116] on button "Actions" at bounding box center [1494, 119] width 37 height 37
click at [844, 367] on div "Supplier Details Supplier عبدالواحد محمد احمد مسعد Operation Model Monthly Driv…" at bounding box center [673, 475] width 866 height 272
click at [1479, 112] on button "Actions" at bounding box center [1494, 119] width 37 height 37
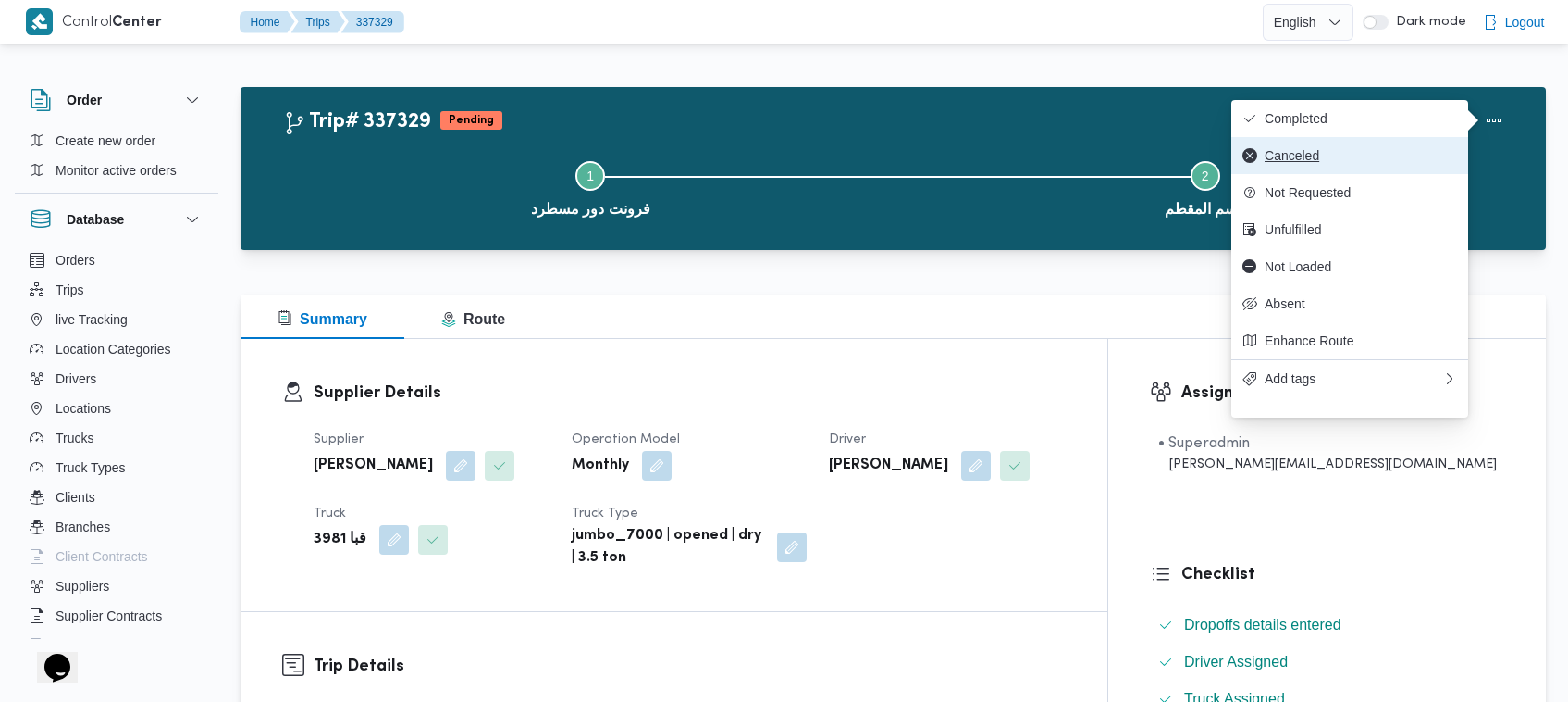
click at [1297, 163] on span "Canceled" at bounding box center [1361, 155] width 193 height 15
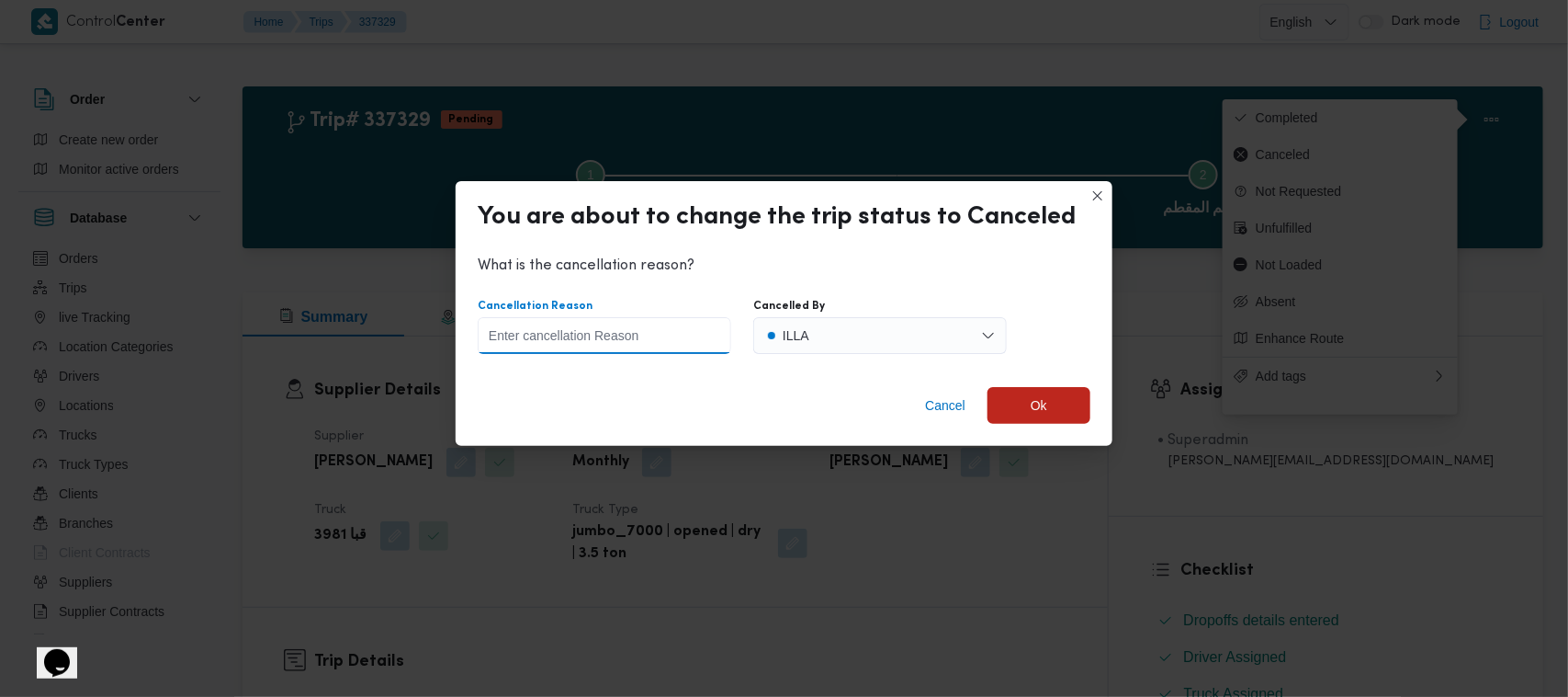
click at [630, 349] on input "Cancellation Reason" at bounding box center [604, 335] width 253 height 36
type input "زياده"
click at [653, 395] on div "Cancel Ok" at bounding box center [784, 409] width 656 height 74
click at [1054, 401] on span "Ok" at bounding box center [1039, 404] width 102 height 36
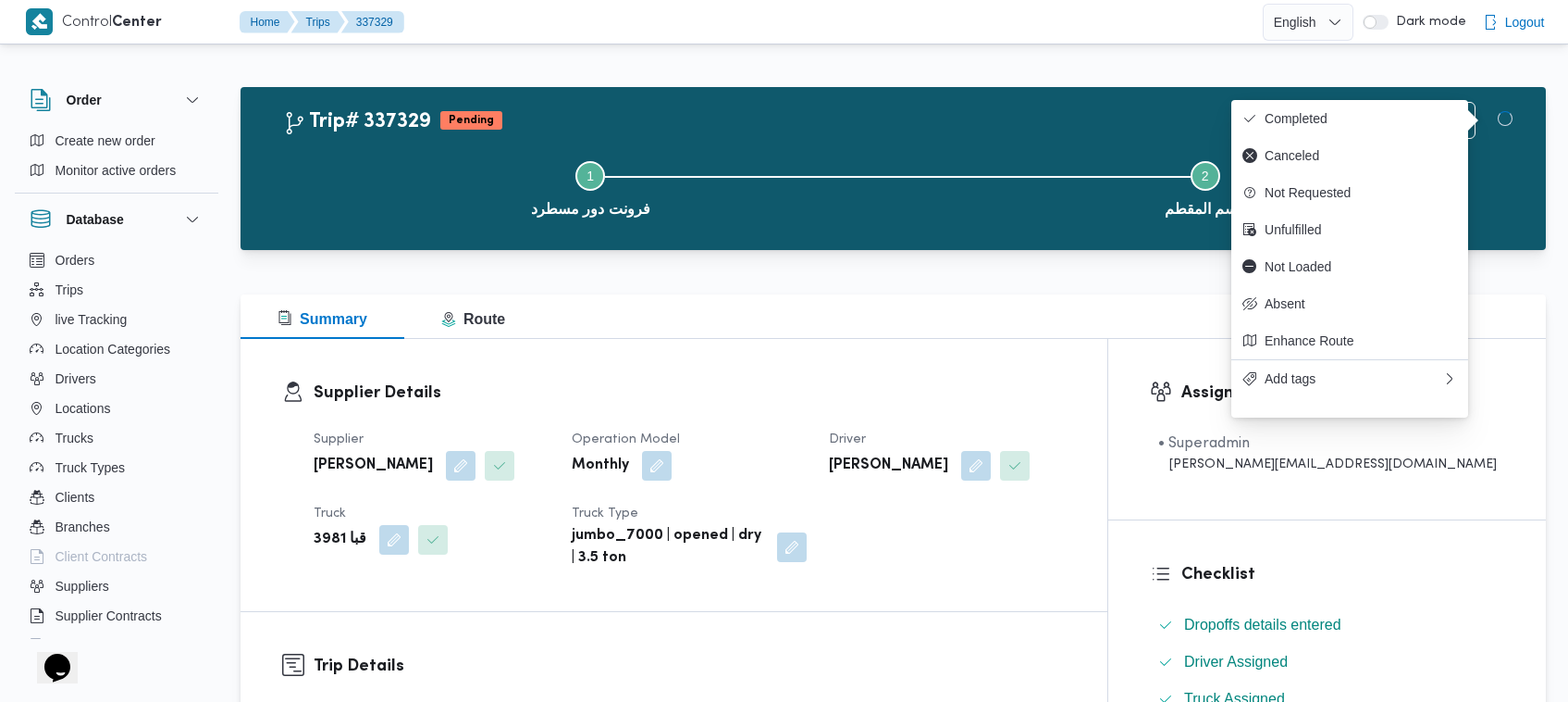
click at [1051, 318] on div "Summary Route" at bounding box center [892, 316] width 1305 height 45
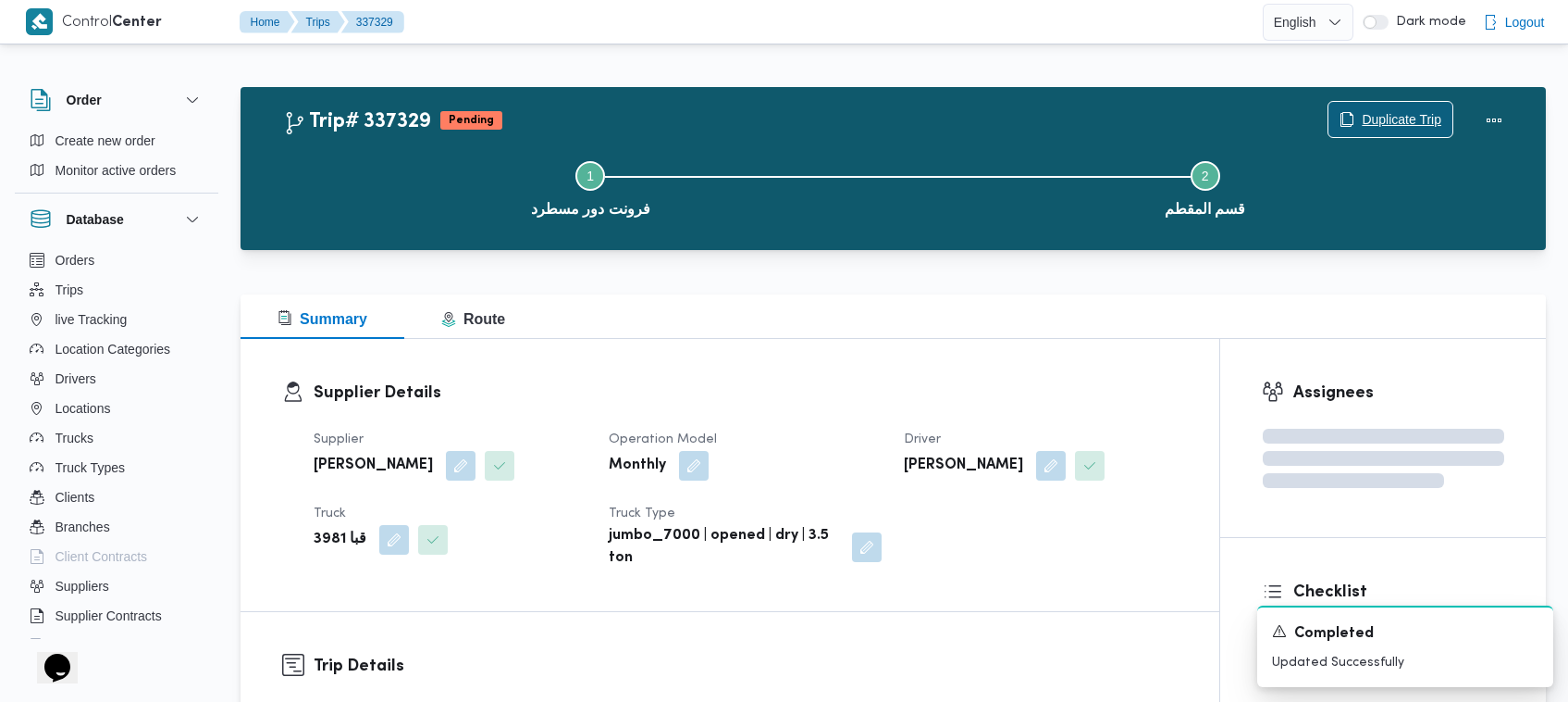
click at [1408, 106] on span "Duplicate Trip" at bounding box center [1390, 119] width 124 height 35
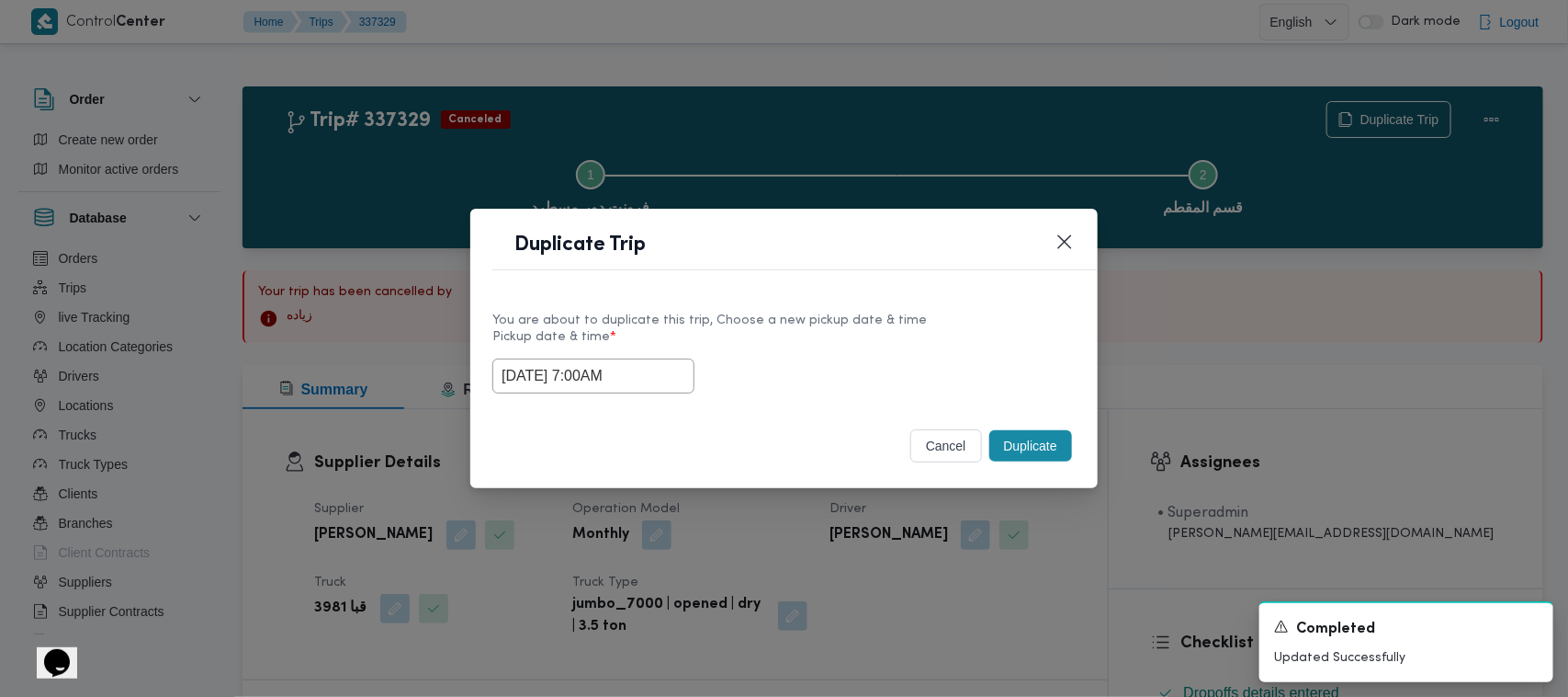
click at [657, 384] on input "16/09/2025 7:00AM" at bounding box center [593, 376] width 202 height 35
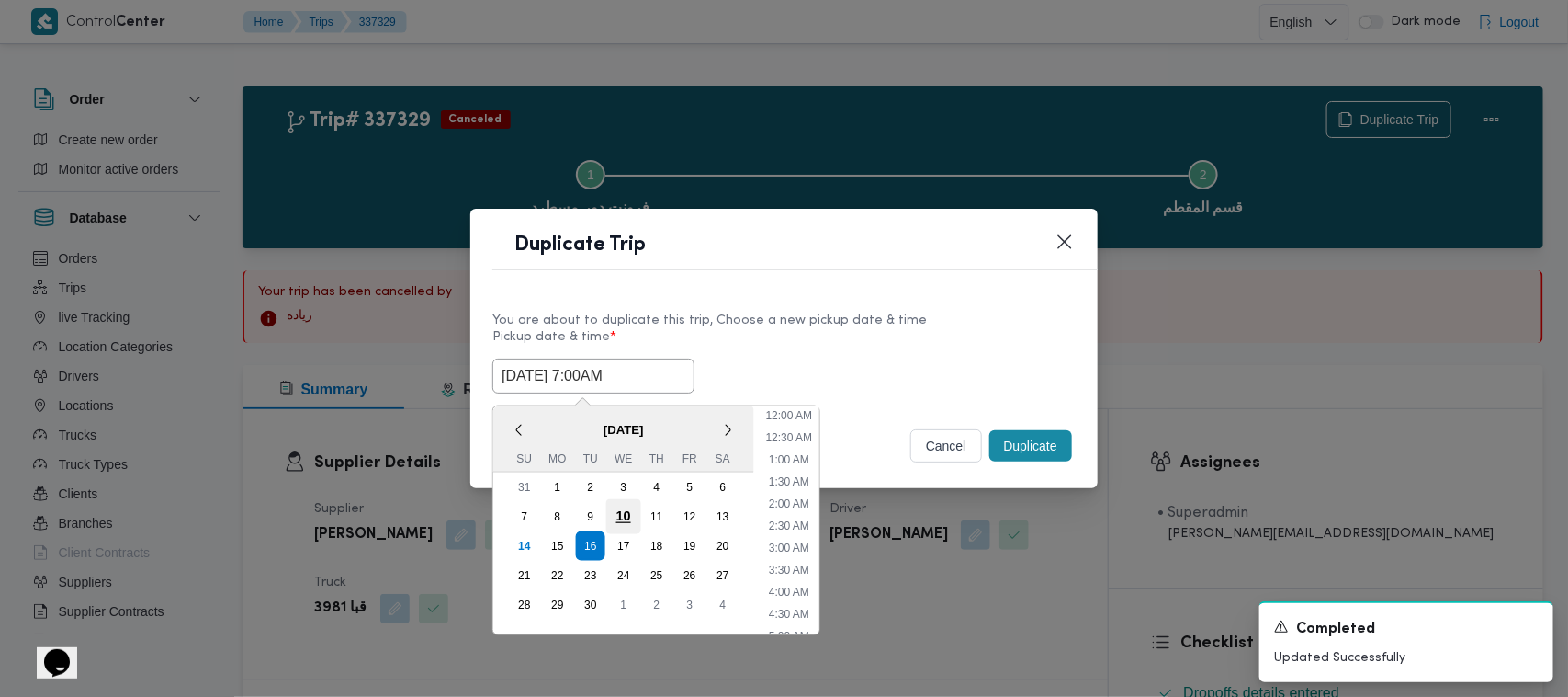
scroll to position [205, 0]
click at [625, 542] on div "17" at bounding box center [623, 545] width 34 height 35
type input "17/09/2025 7:00AM"
click at [637, 386] on input "17/09/2025 7:00AM" at bounding box center [593, 376] width 202 height 35
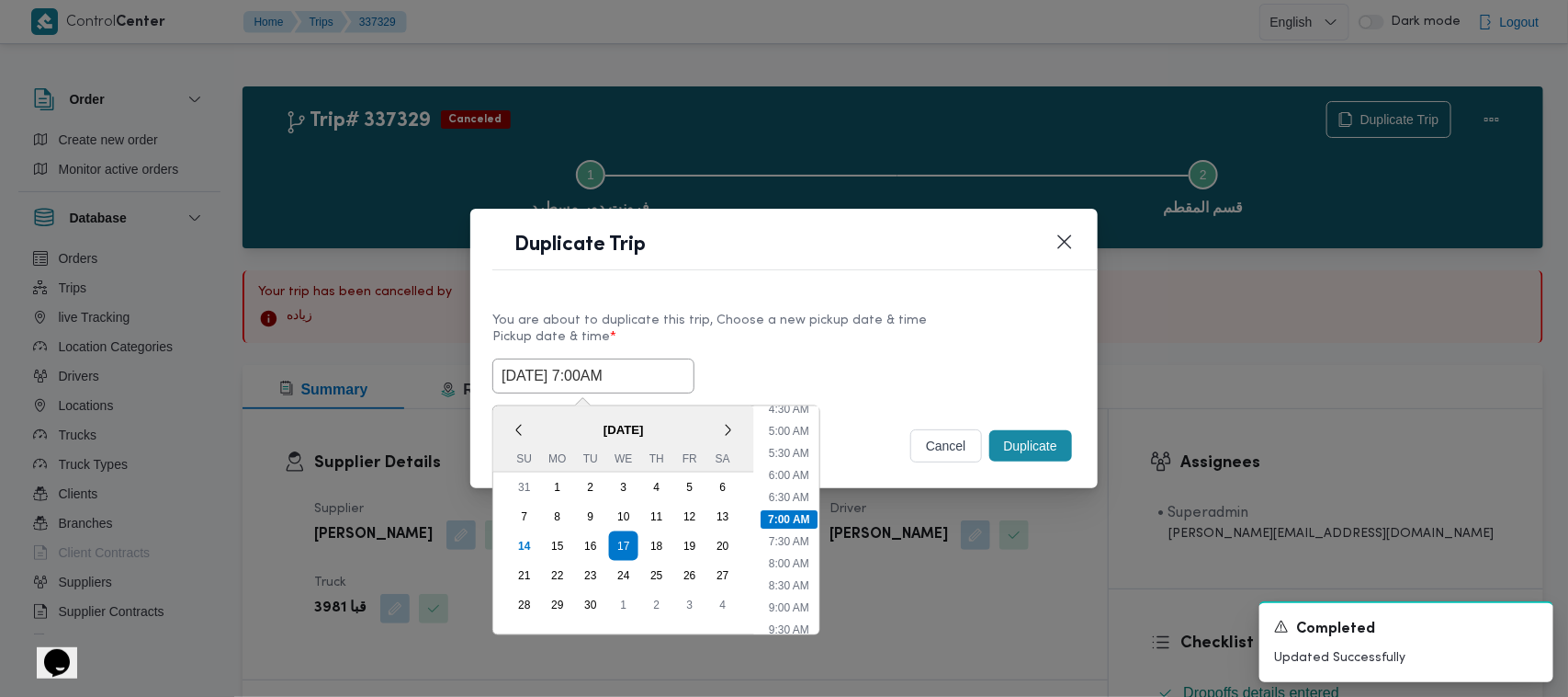
click at [637, 386] on input "17/09/2025 7:00AM" at bounding box center [593, 376] width 202 height 35
click at [825, 360] on div "17/09/2025 7:00AM < September 2025 > Su Mo Tu We Th Fr Sa 31 1 2 3 4 5 6 7 8 9 …" at bounding box center [784, 376] width 583 height 35
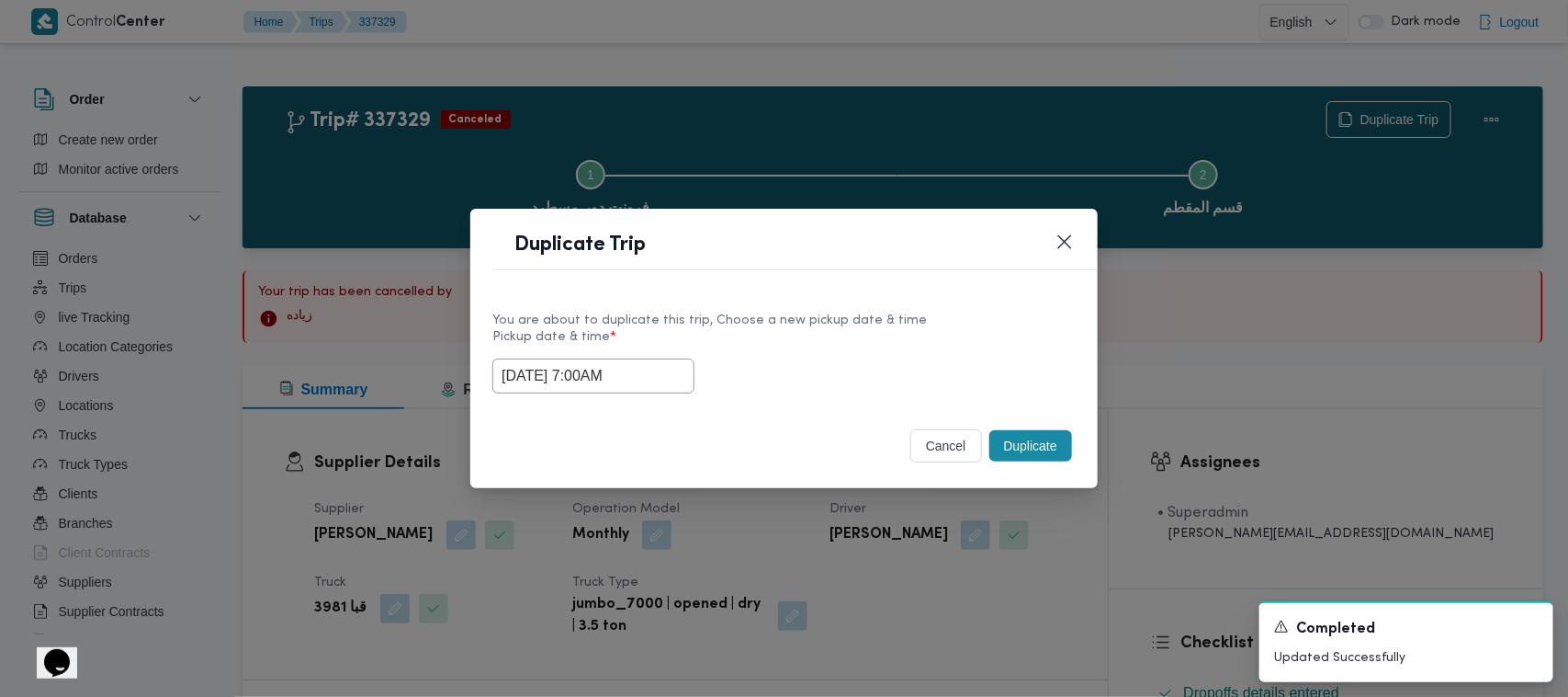
click at [1038, 454] on button "Duplicate" at bounding box center [1031, 446] width 83 height 32
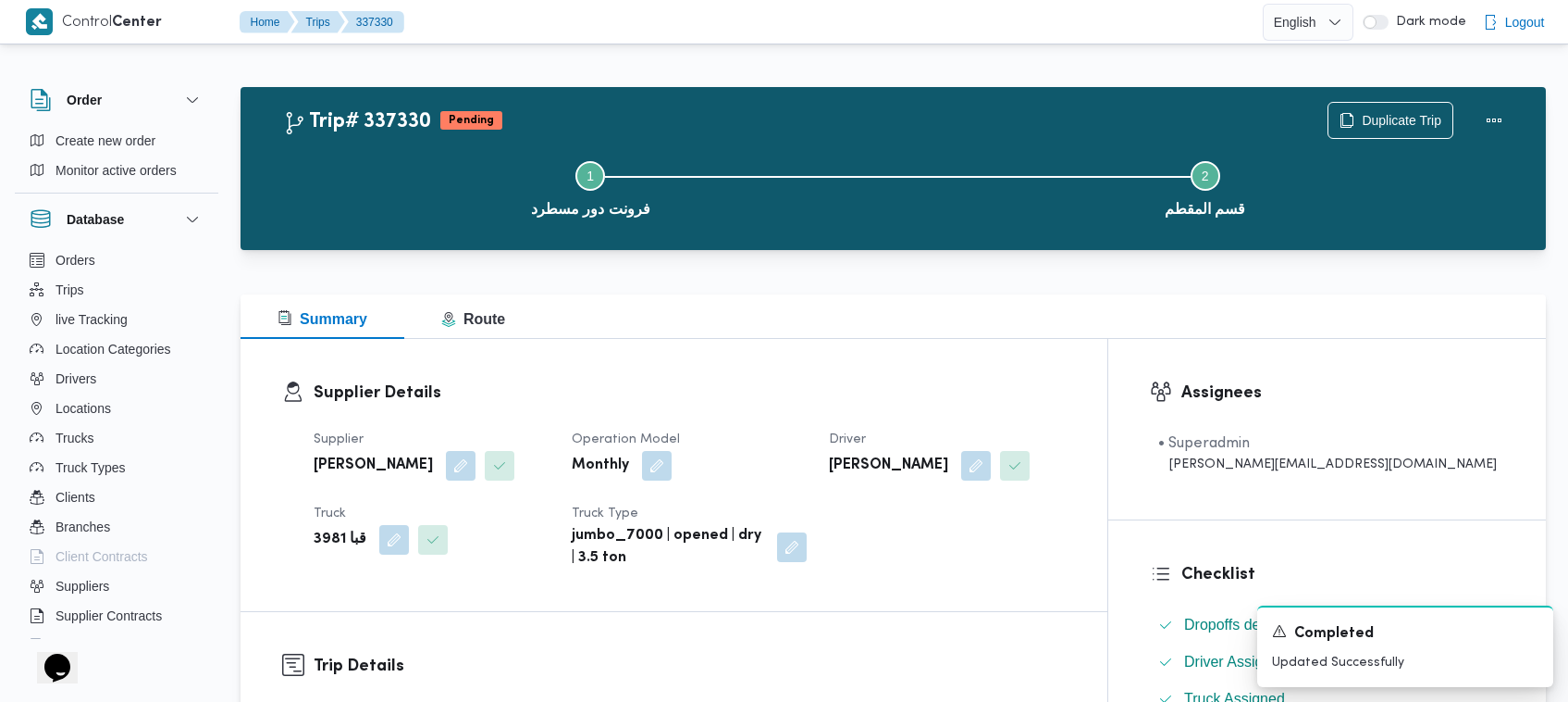
click at [916, 349] on div "Supplier Details Supplier عبدالواحد محمد احمد مسعد Operation Model Monthly Driv…" at bounding box center [673, 475] width 866 height 272
click at [1413, 121] on span "Duplicate Trip" at bounding box center [1401, 119] width 79 height 22
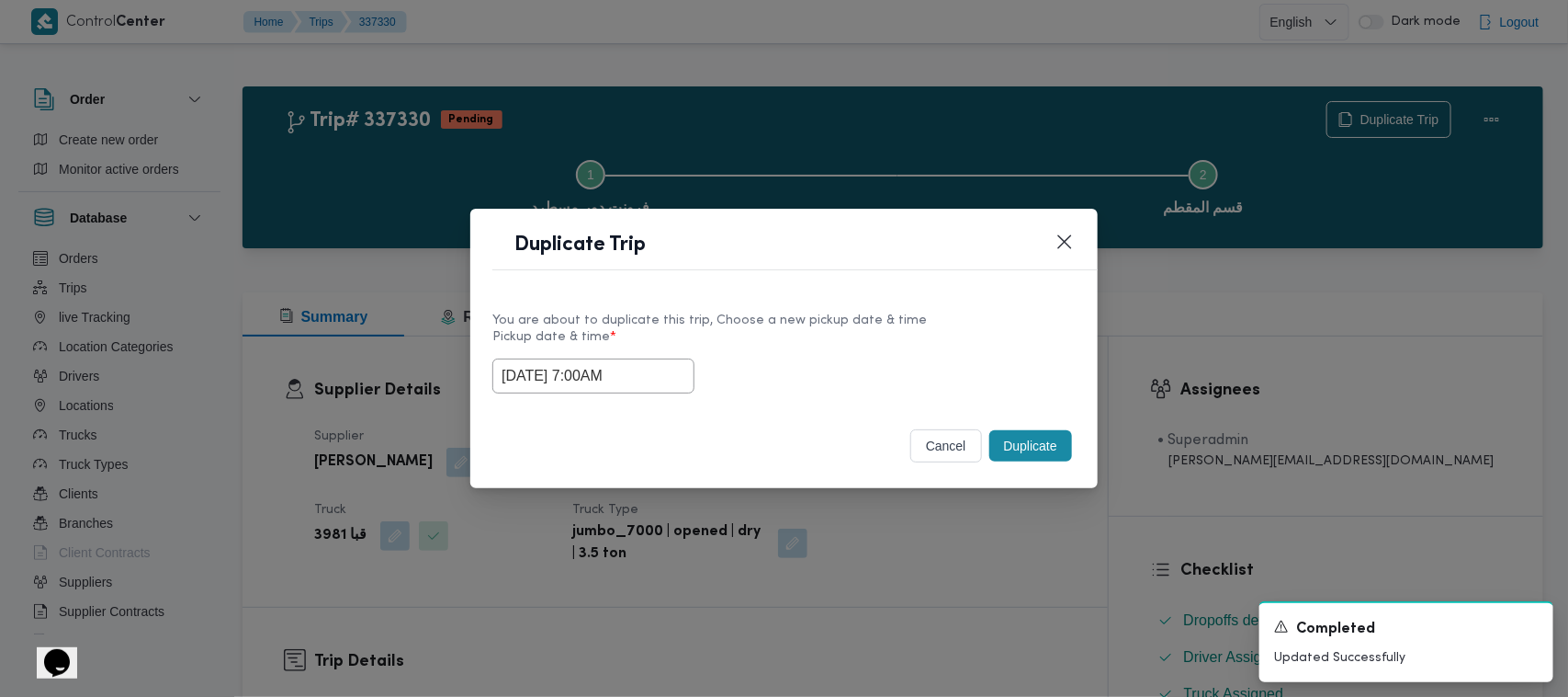
click at [661, 373] on input "17/09/2025 7:00AM" at bounding box center [593, 376] width 202 height 35
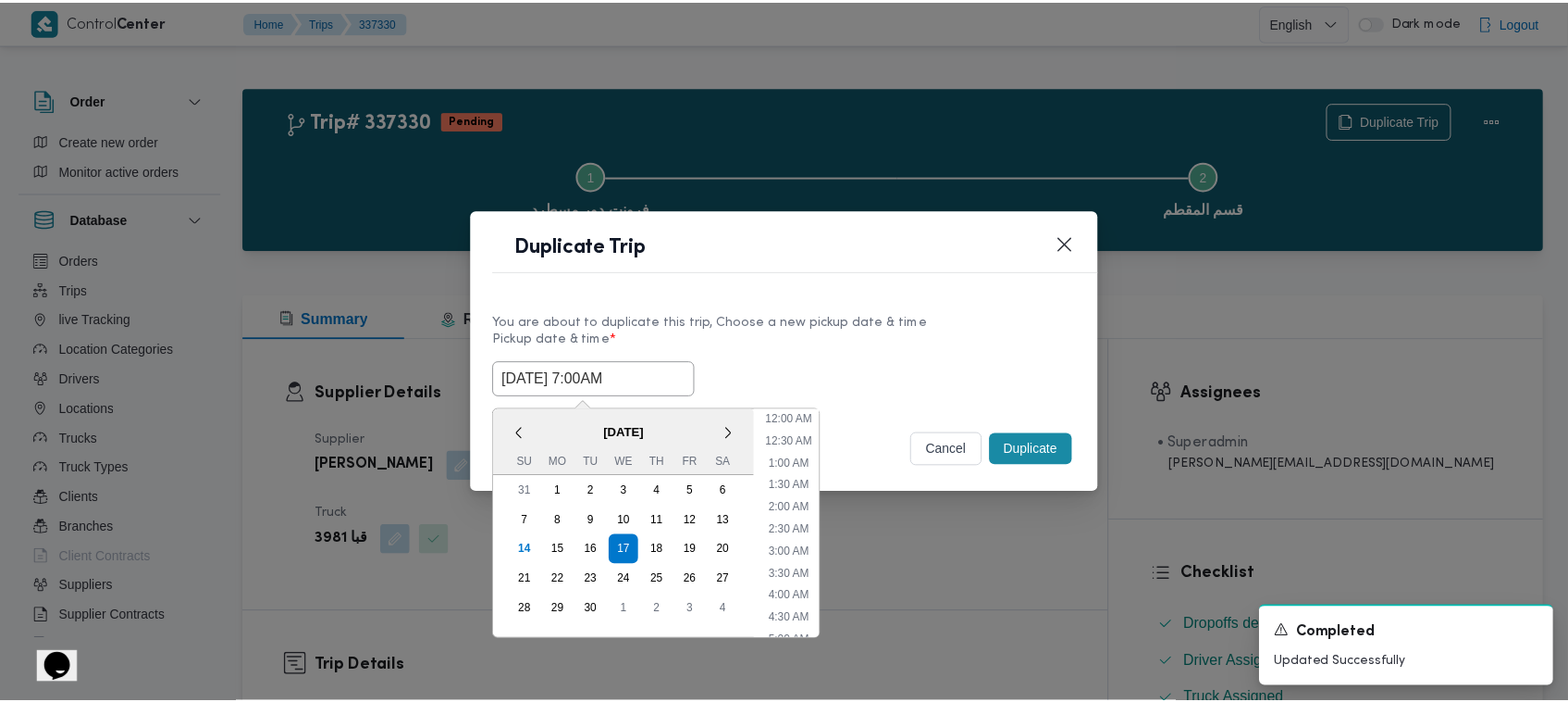
scroll to position [207, 0]
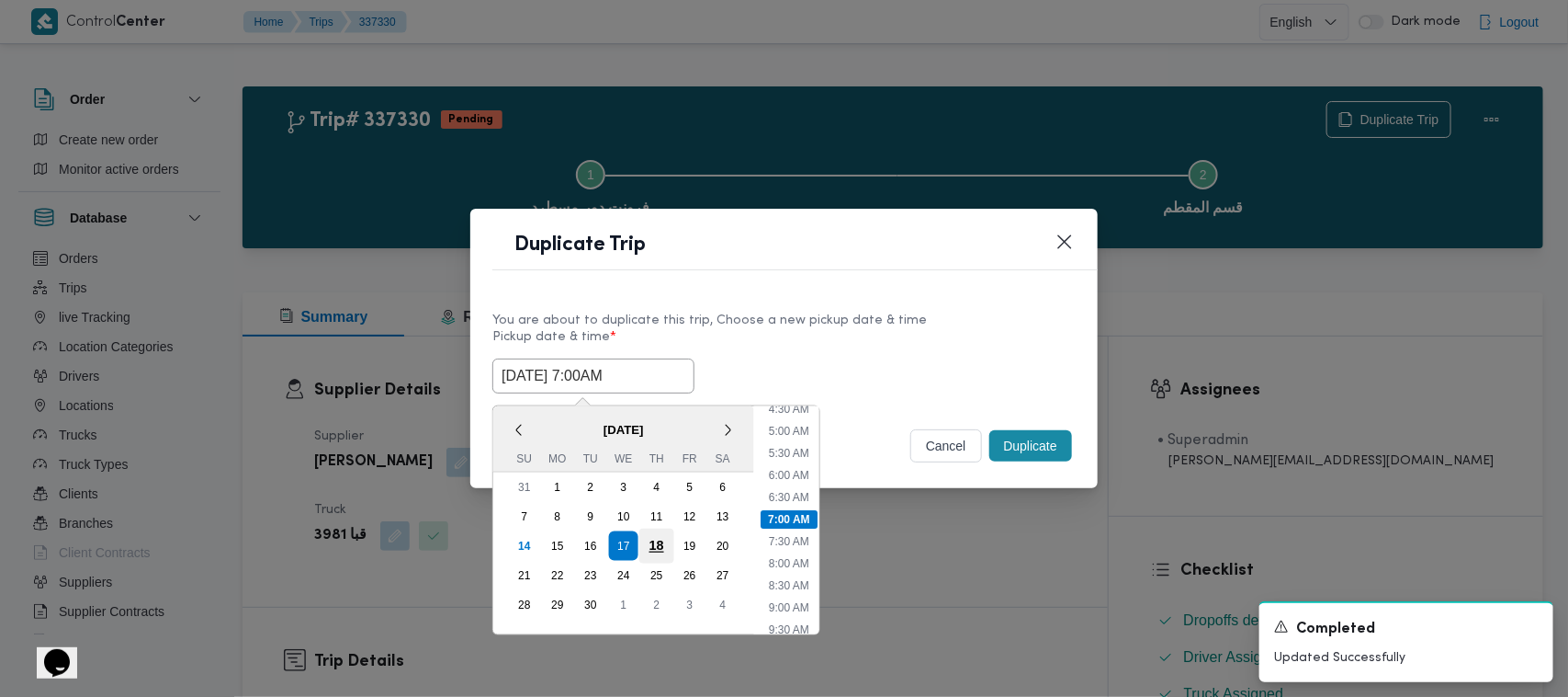
click at [655, 539] on div "18" at bounding box center [656, 545] width 34 height 35
type input "18/09/2025 7:00AM"
click at [833, 335] on label "Pickup date & time *" at bounding box center [784, 344] width 583 height 29
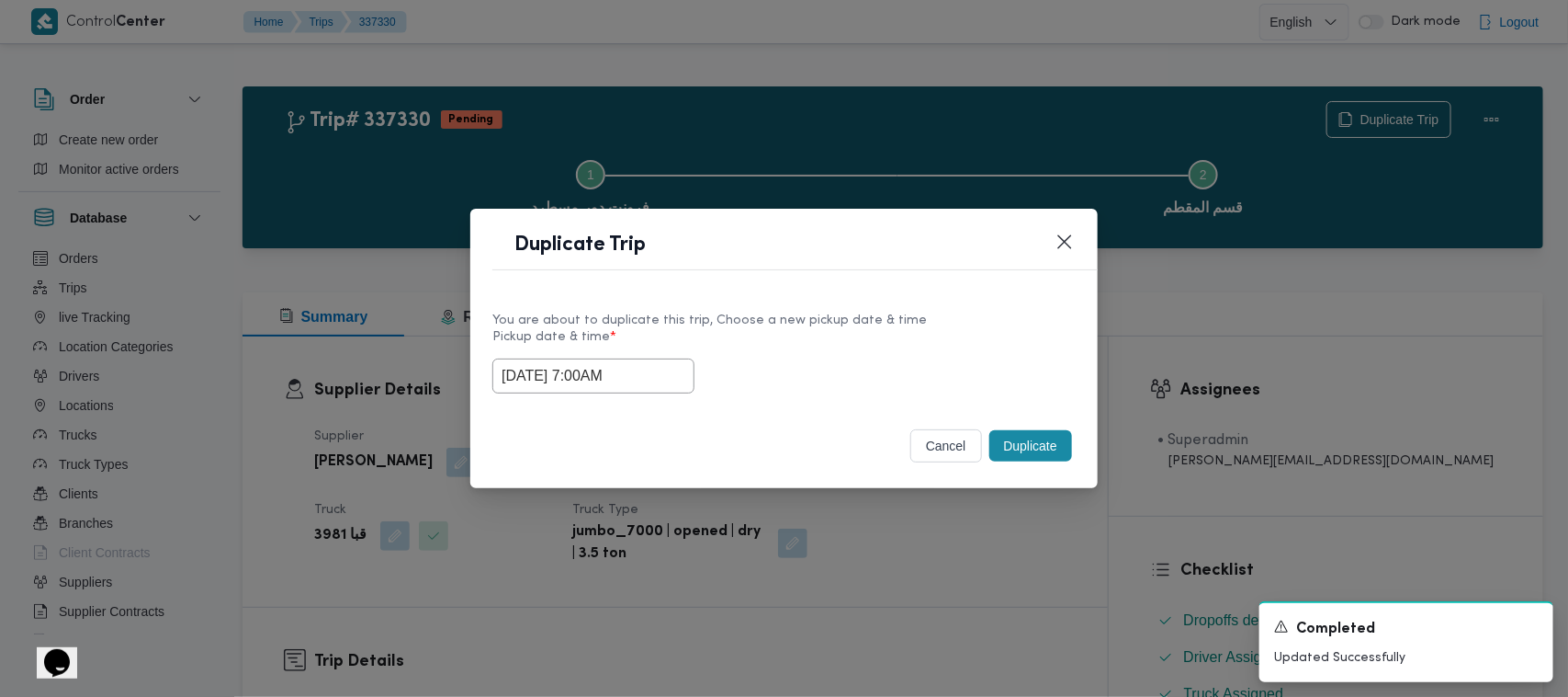
drag, startPoint x: 1057, startPoint y: 443, endPoint x: 1053, endPoint y: 427, distance: 16.5
click at [1058, 444] on button "Duplicate" at bounding box center [1031, 446] width 83 height 32
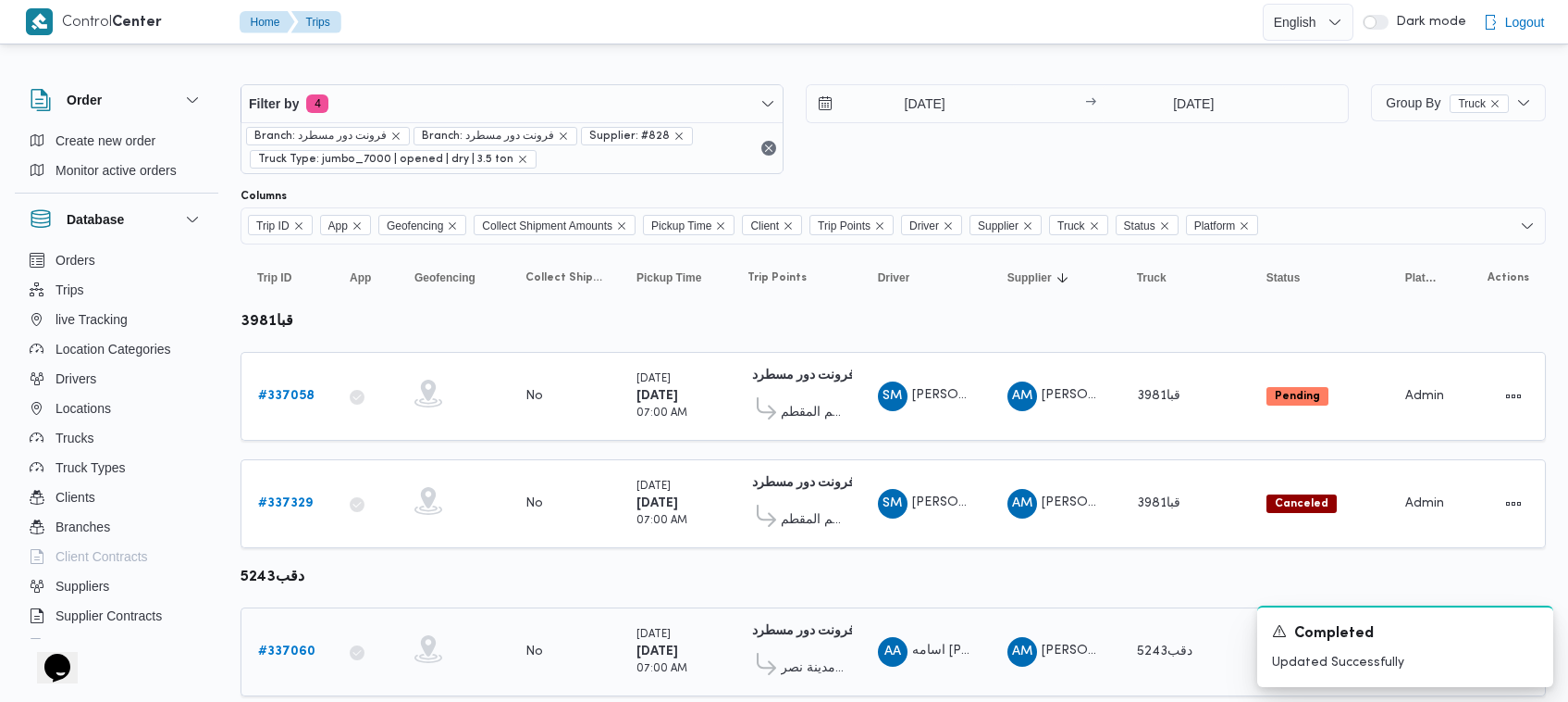
scroll to position [59, 0]
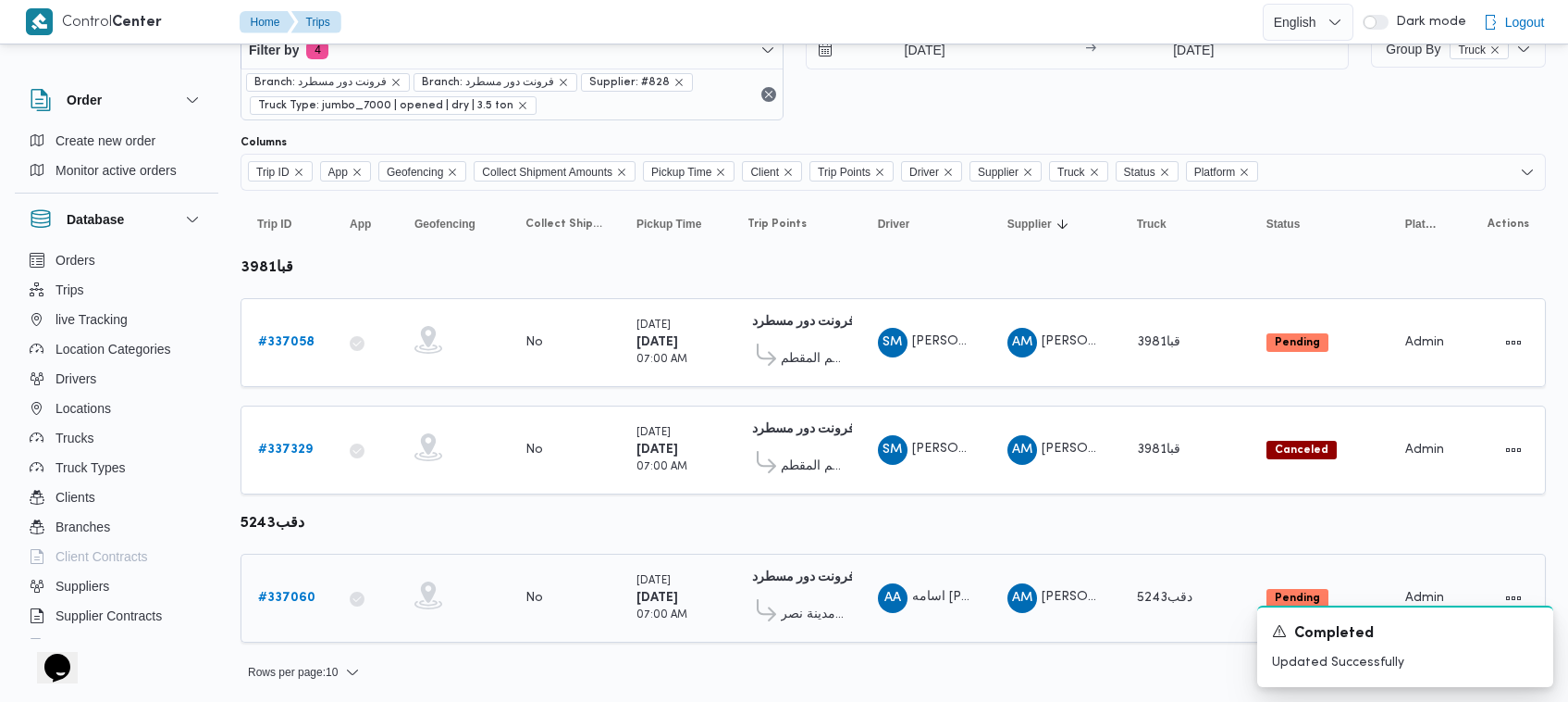
click at [298, 597] on b "# 337060" at bounding box center [287, 598] width 58 height 12
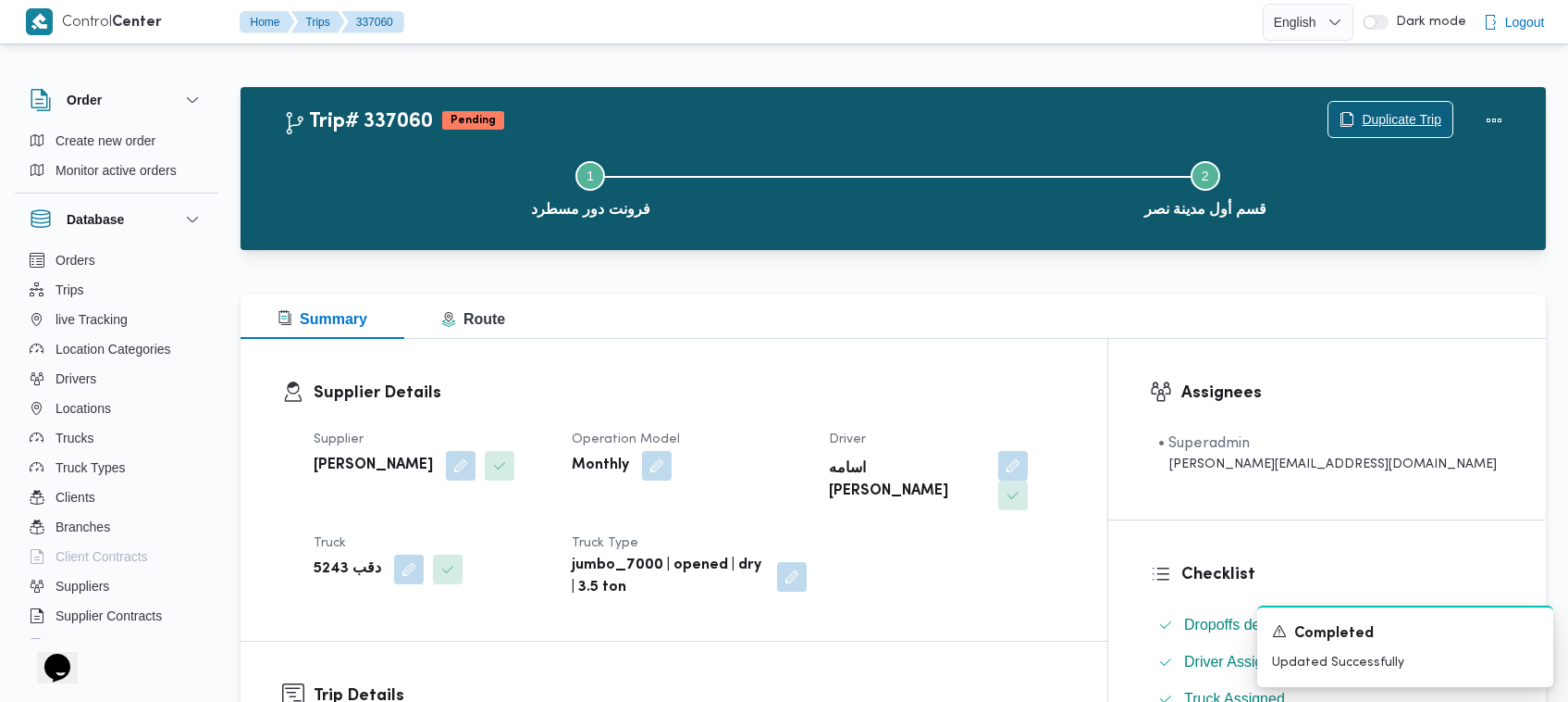
click at [1343, 102] on div "Duplicate Trip" at bounding box center [1390, 120] width 126 height 37
click at [1385, 109] on span "Duplicate Trip" at bounding box center [1401, 119] width 79 height 22
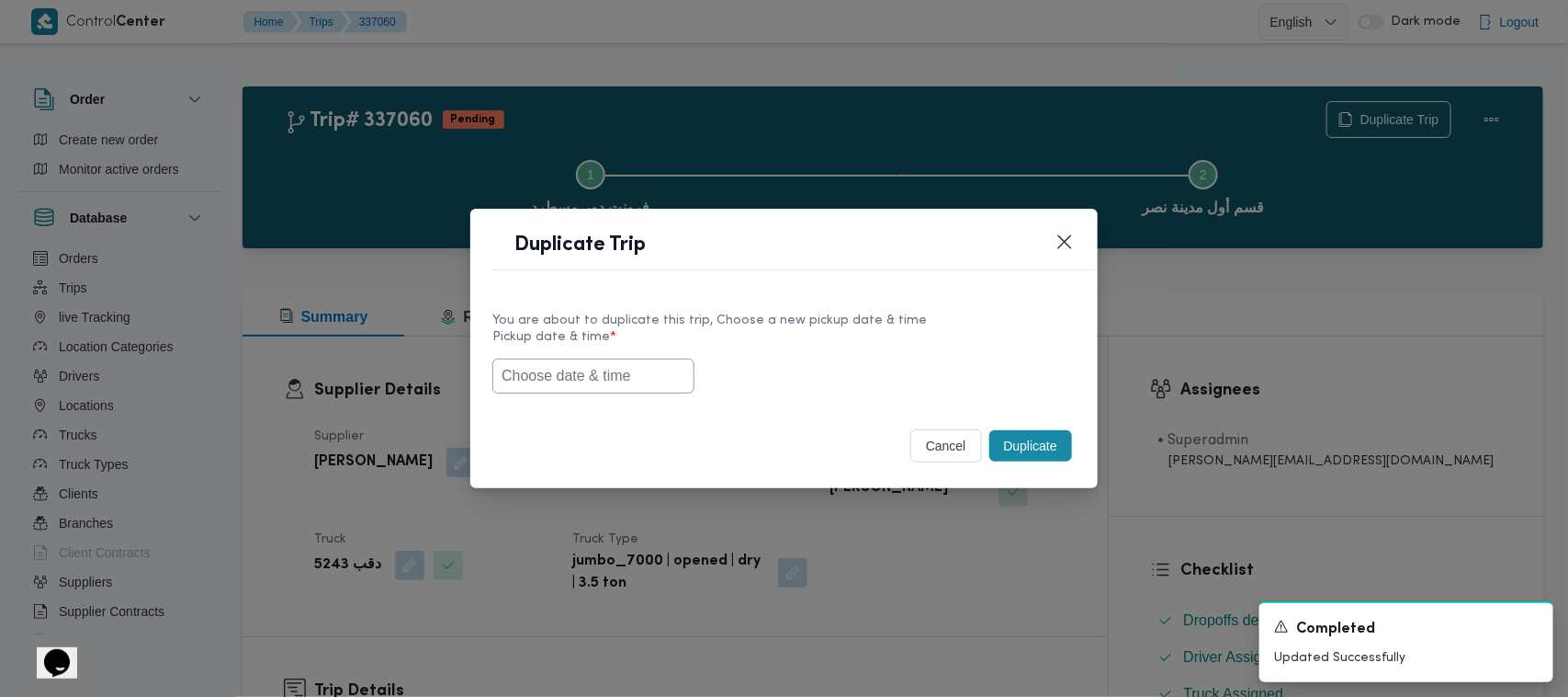
click at [531, 405] on div "You are about to duplicate this trip, Choose a new pickup date & time Pickup da…" at bounding box center [784, 350] width 628 height 117
click at [539, 375] on input "text" at bounding box center [593, 376] width 202 height 35
paste input "17/09/2025 7:00AM"
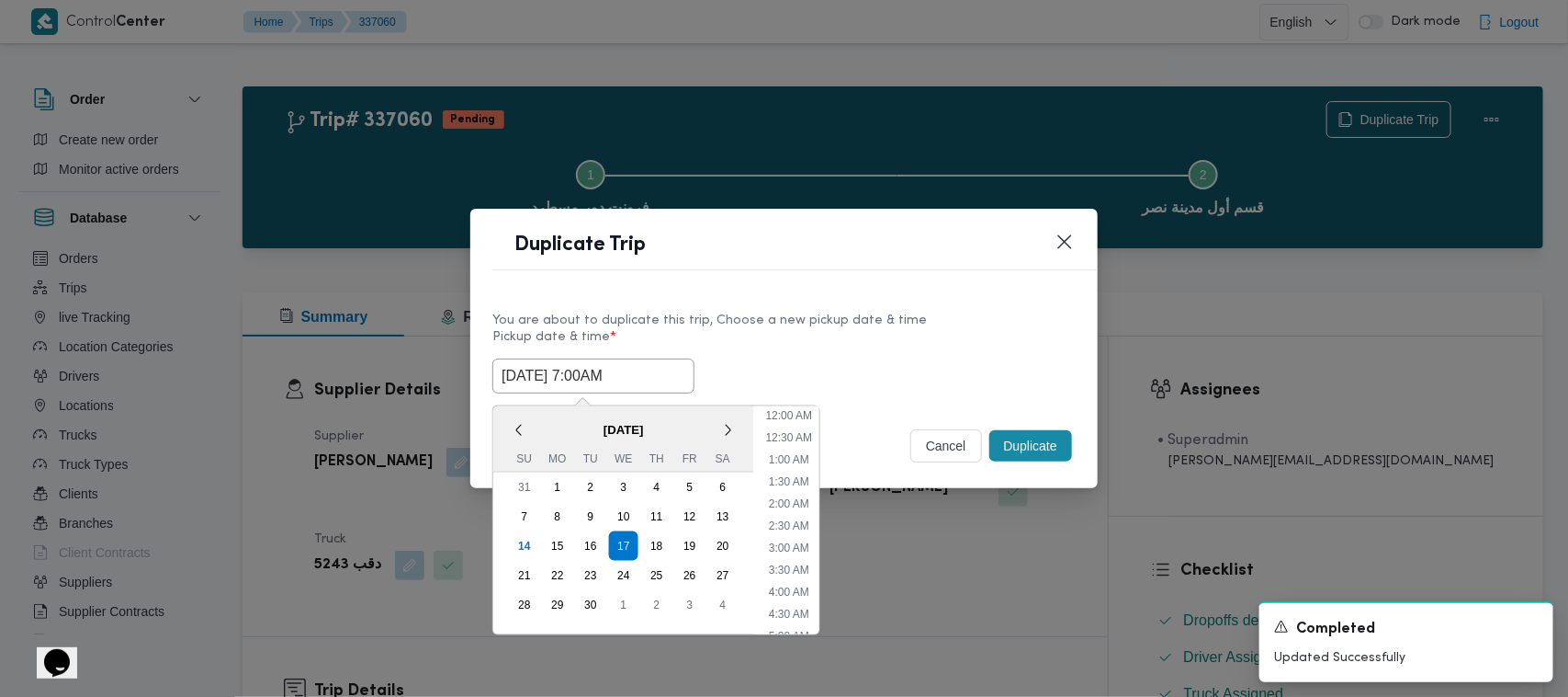
scroll to position [360, 0]
type input "17/09/2025 7:00AM"
drag, startPoint x: 882, startPoint y: 329, endPoint x: 899, endPoint y: 329, distance: 17.0
click at [882, 330] on label "Pickup date & time *" at bounding box center [784, 344] width 583 height 29
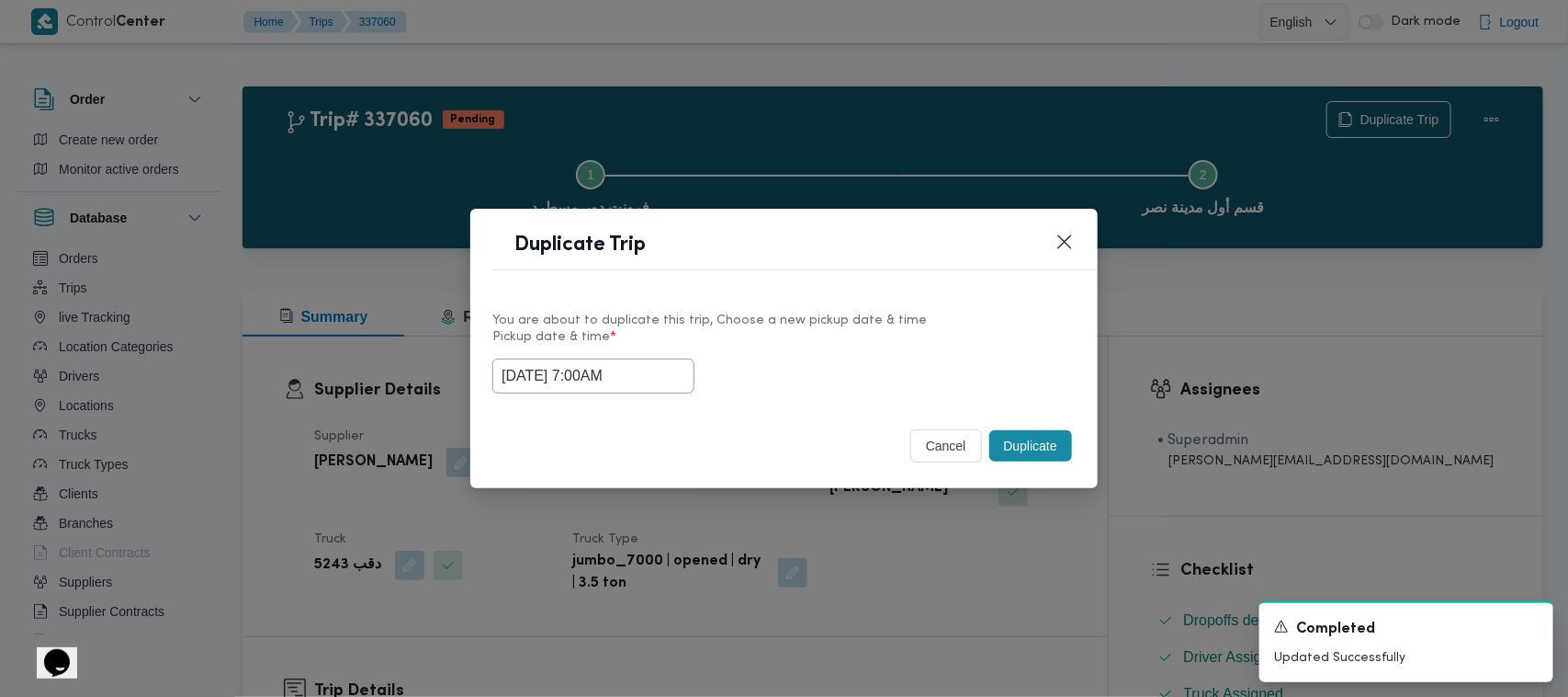
click at [1034, 448] on button "Duplicate" at bounding box center [1031, 446] width 83 height 32
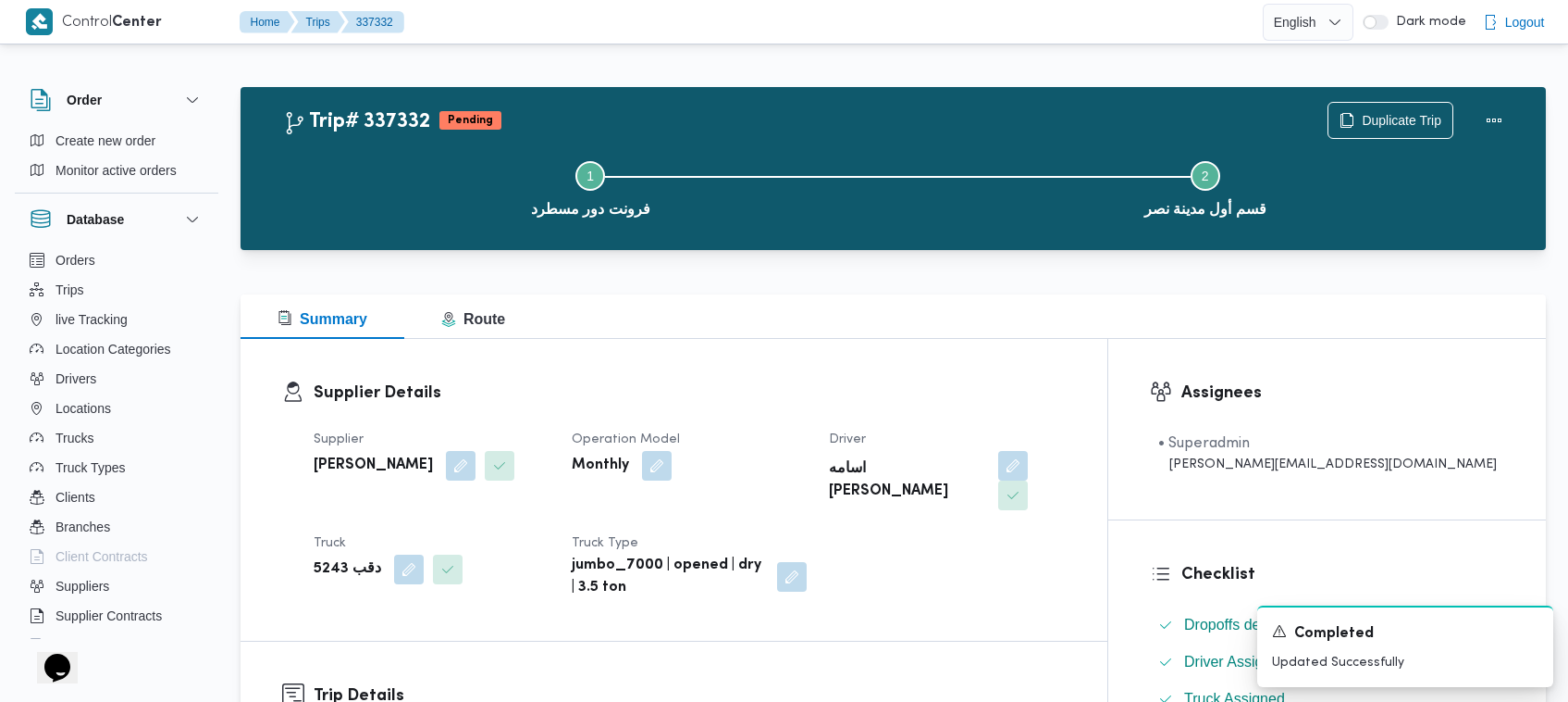
click at [1371, 99] on div "Duplicate Trip" at bounding box center [1419, 120] width 207 height 60
click at [1352, 121] on icon "button" at bounding box center [1347, 119] width 15 height 15
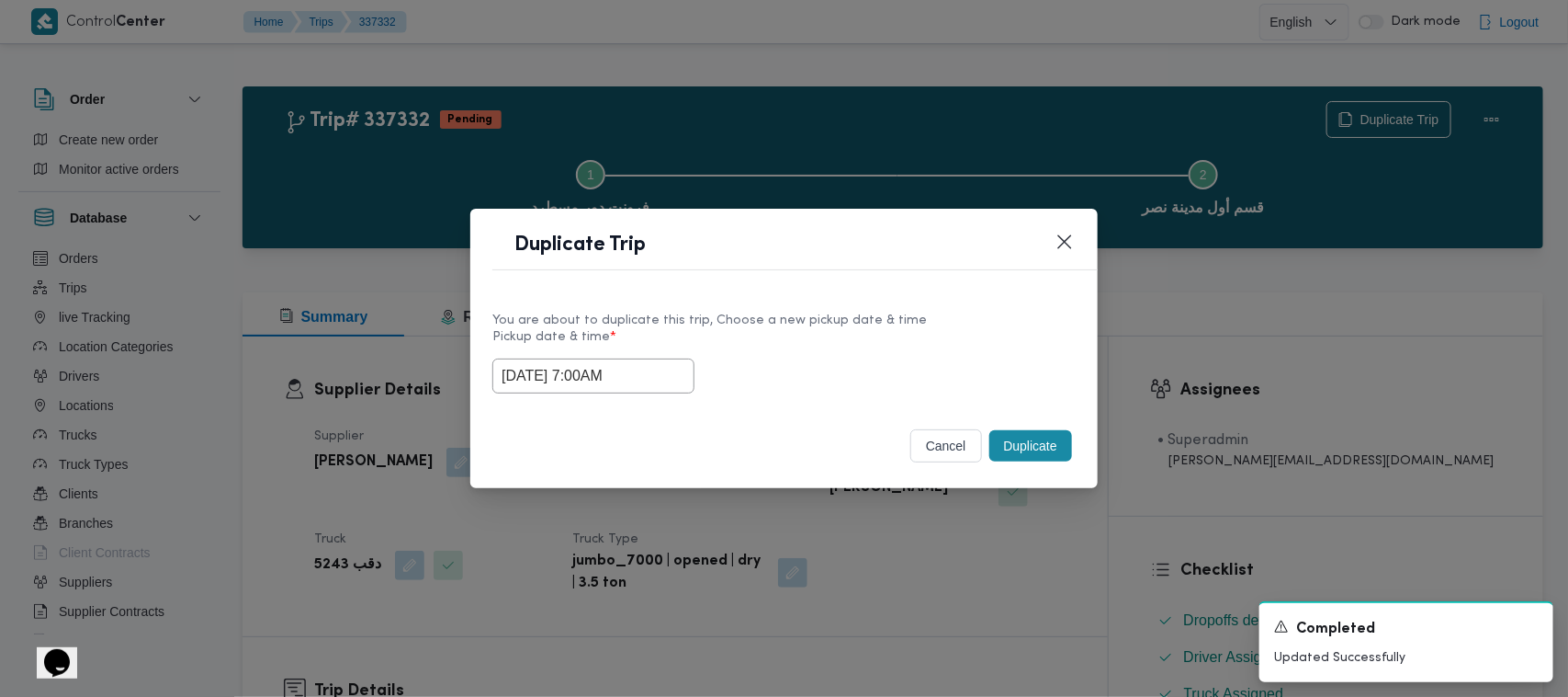
click at [662, 373] on input "17/09/2025 7:00AM" at bounding box center [593, 376] width 202 height 35
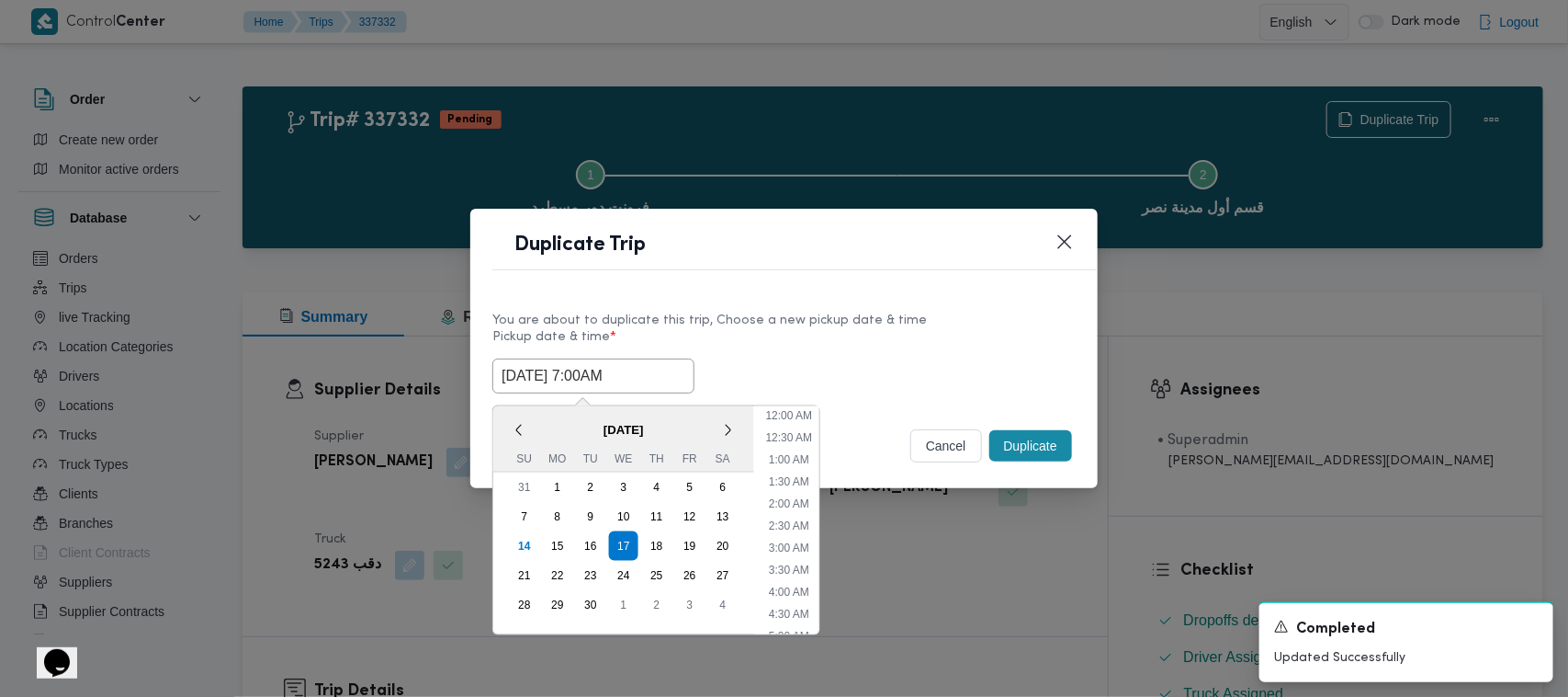
scroll to position [205, 0]
click at [658, 540] on div "18" at bounding box center [657, 546] width 30 height 30
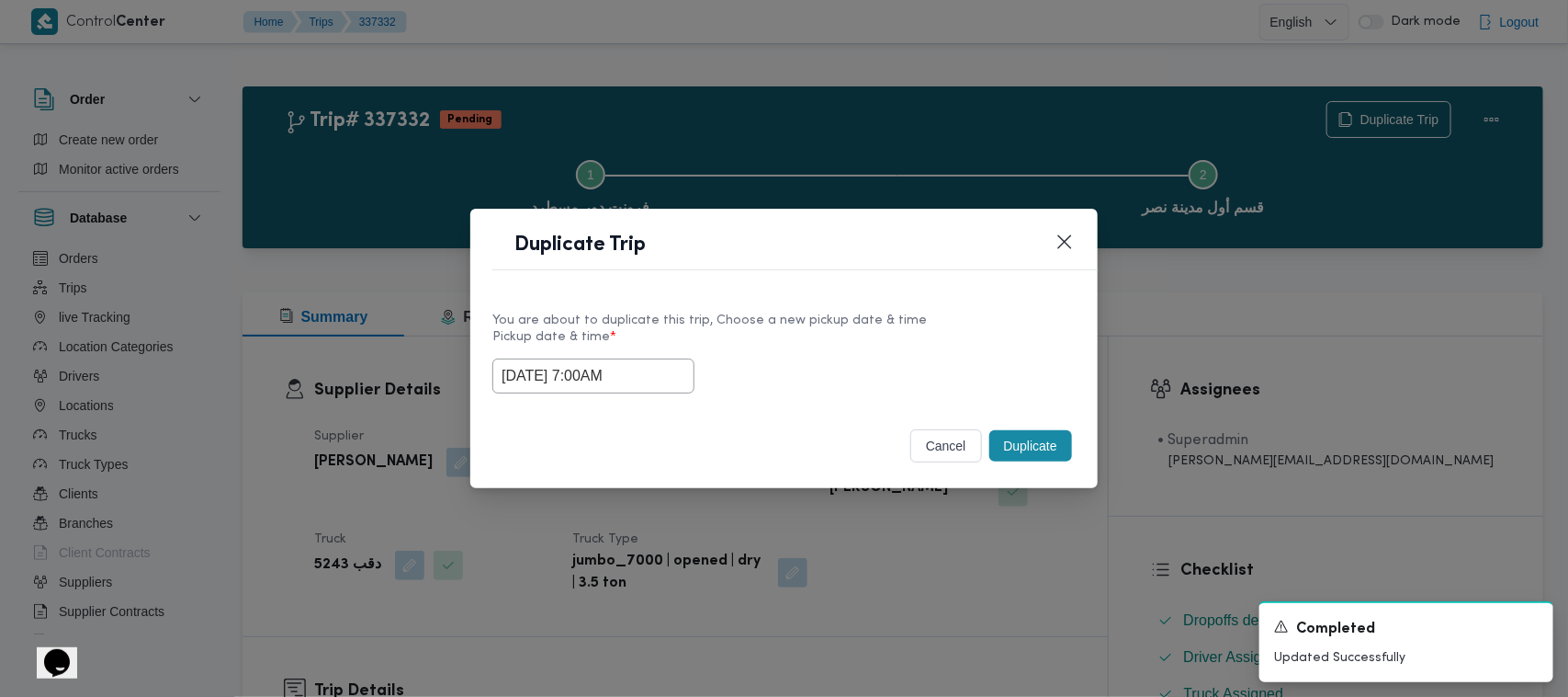
type input "18/09/2025 7:00AM"
click at [819, 363] on div "18/09/2025 7:00AM" at bounding box center [784, 376] width 583 height 35
click at [1029, 434] on button "Duplicate" at bounding box center [1031, 446] width 83 height 32
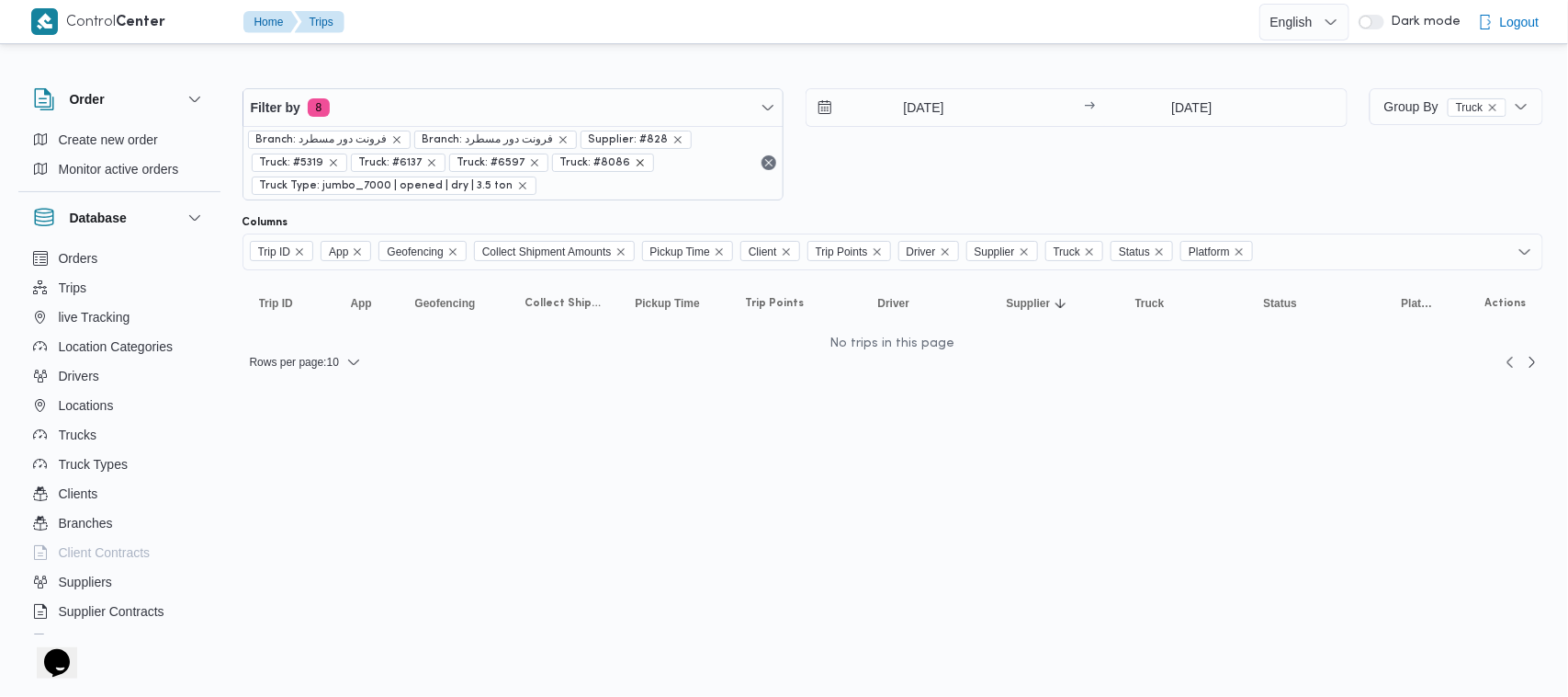
click at [637, 167] on icon "remove selected entity" at bounding box center [640, 162] width 7 height 7
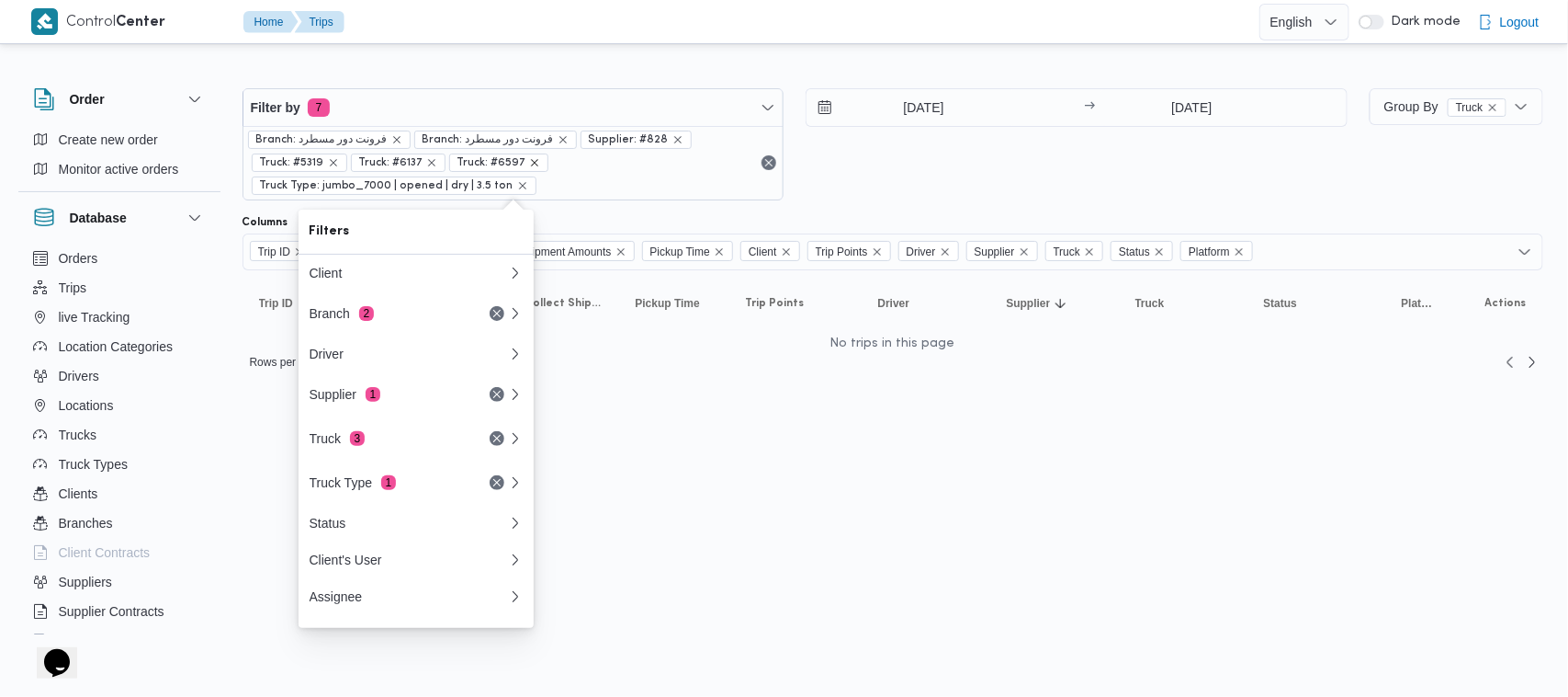
click at [529, 159] on icon "remove selected entity" at bounding box center [534, 162] width 11 height 11
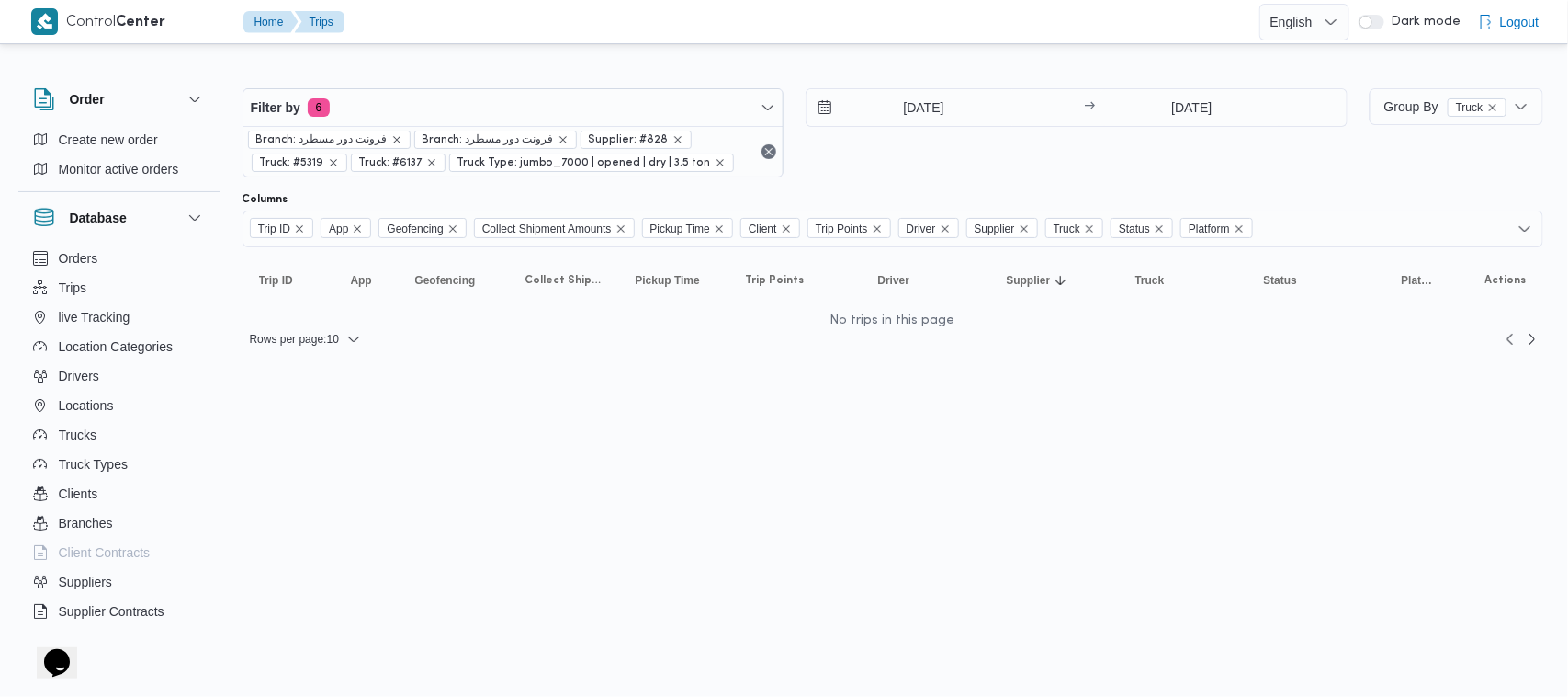
click at [412, 156] on span "Truck: #6137" at bounding box center [390, 163] width 63 height 17
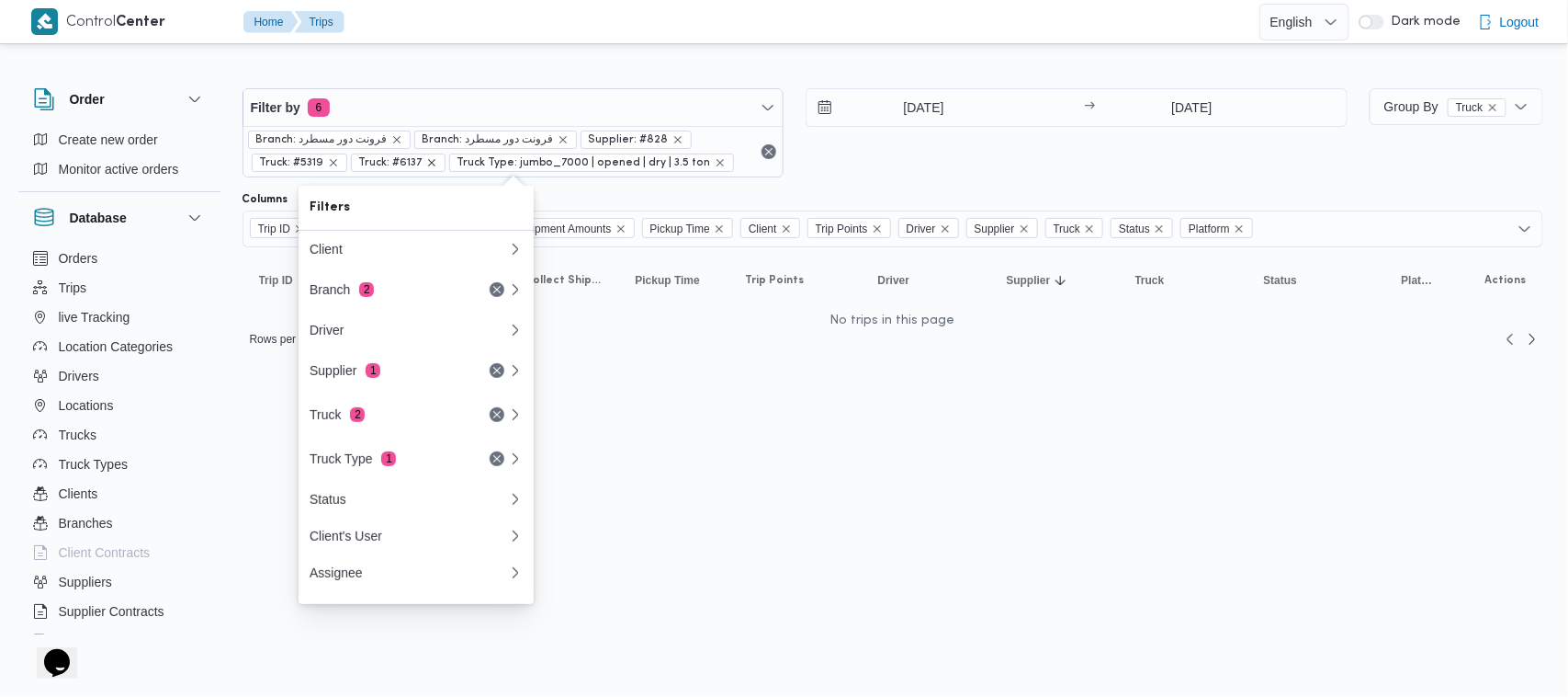
click at [429, 166] on icon "remove selected entity" at bounding box center [432, 162] width 11 height 11
click at [332, 167] on icon "remove selected entity" at bounding box center [333, 162] width 11 height 11
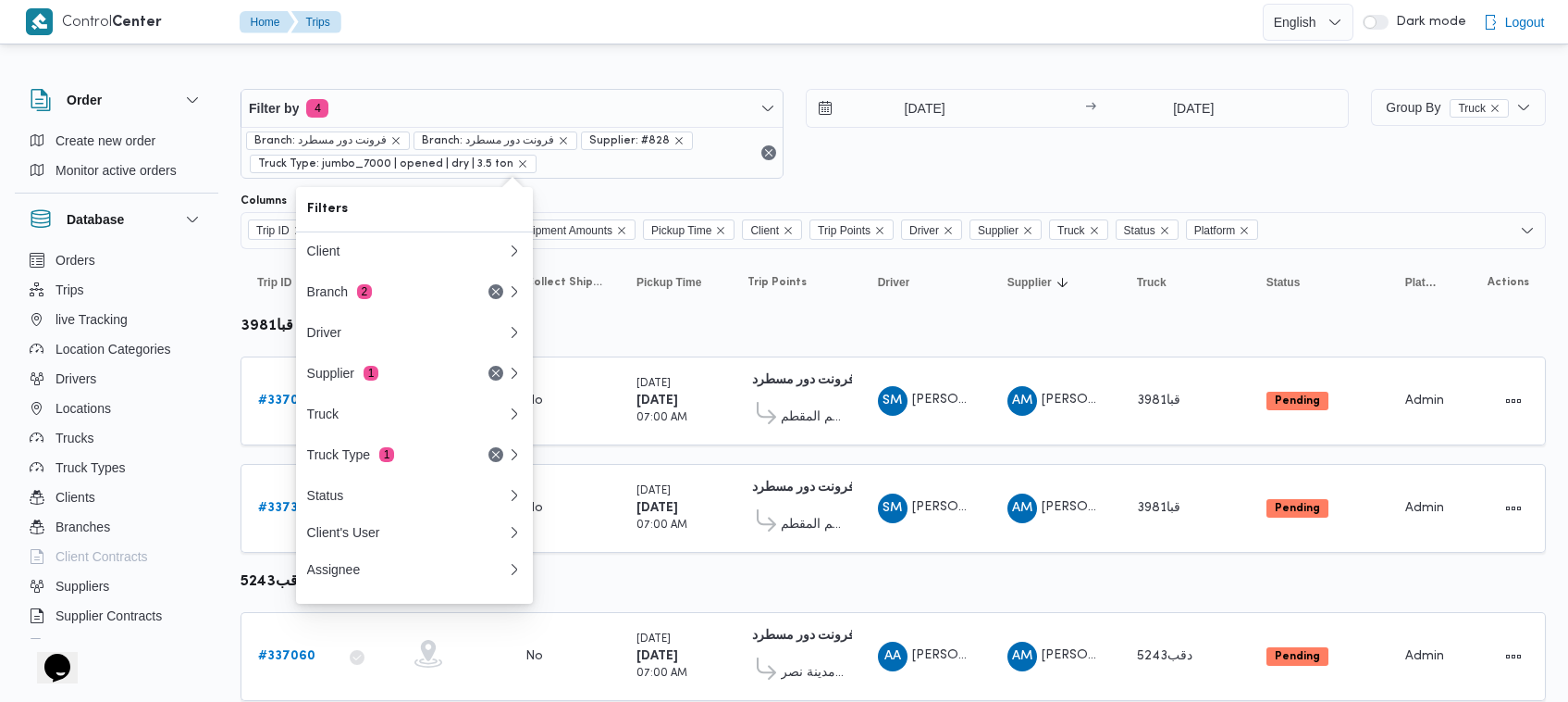
click at [947, 164] on div "[DATE] → [DATE]" at bounding box center [1077, 133] width 543 height 89
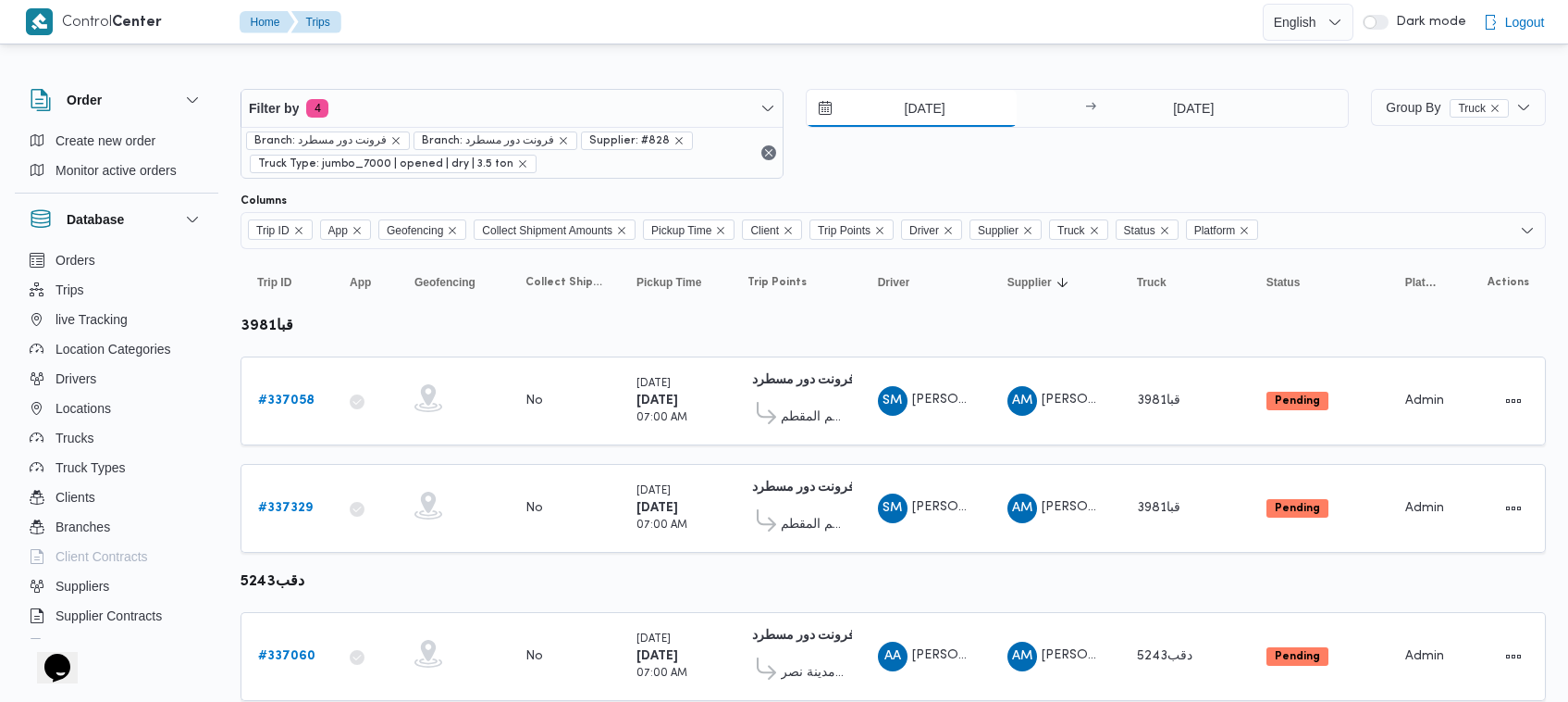
click at [955, 98] on input "[DATE]" at bounding box center [912, 107] width 210 height 37
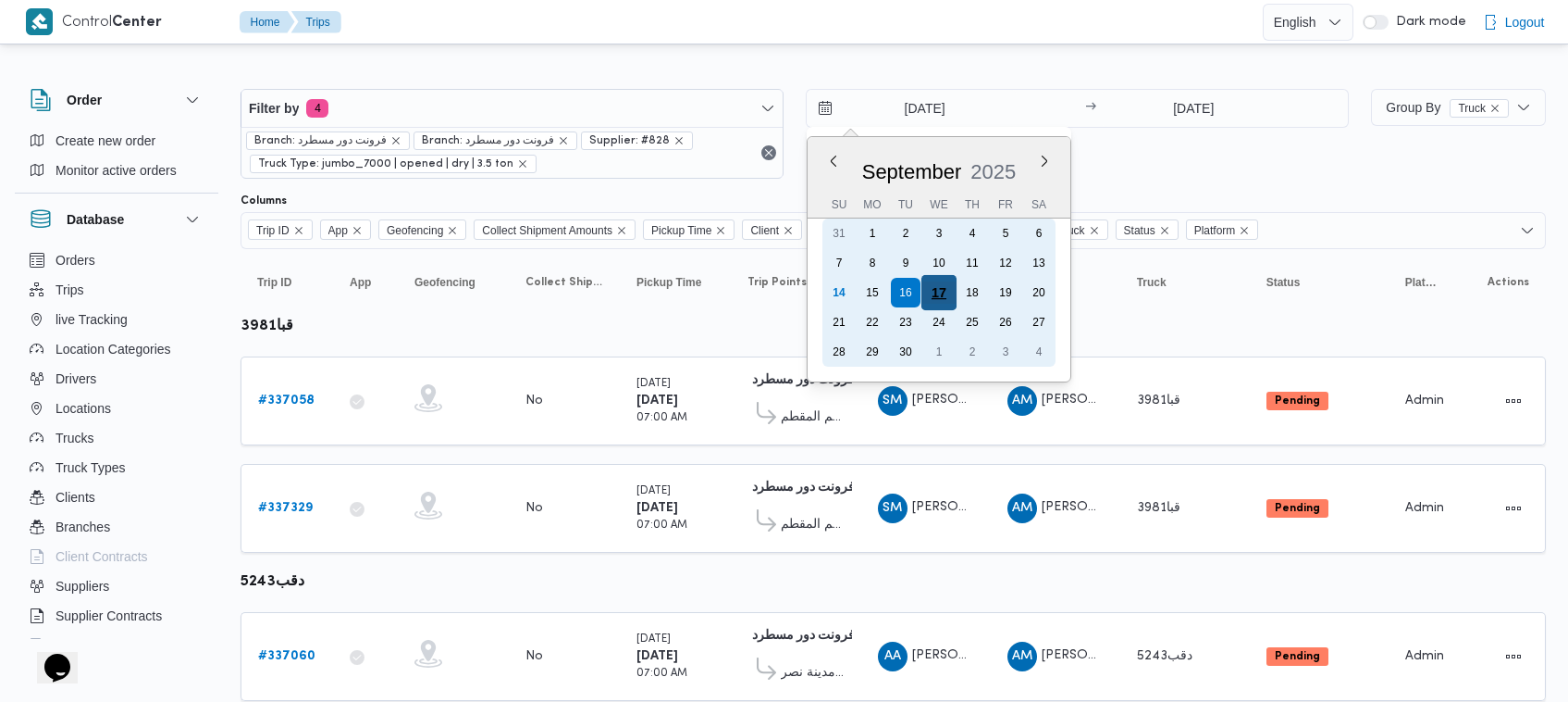
click at [936, 285] on div "17" at bounding box center [938, 292] width 35 height 35
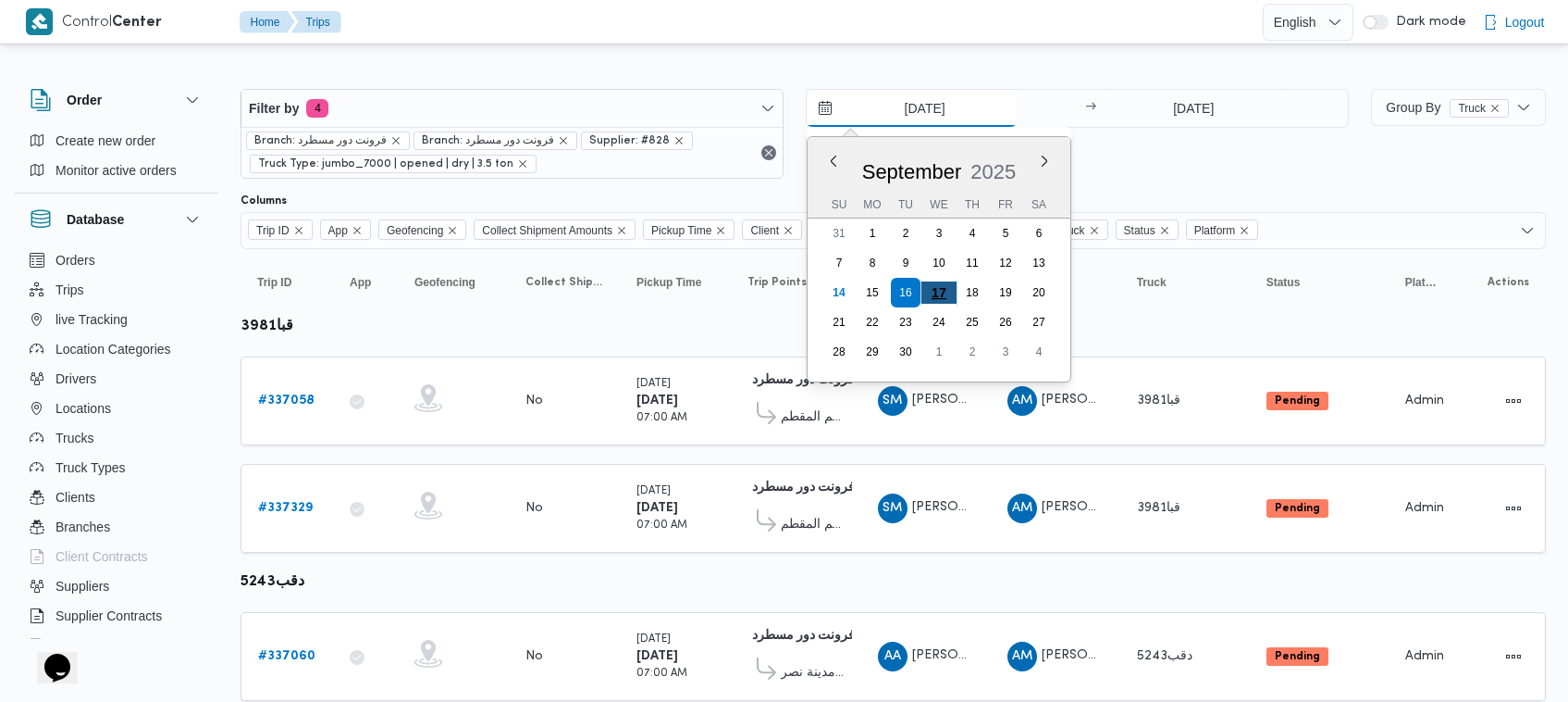
type input "[DATE]"
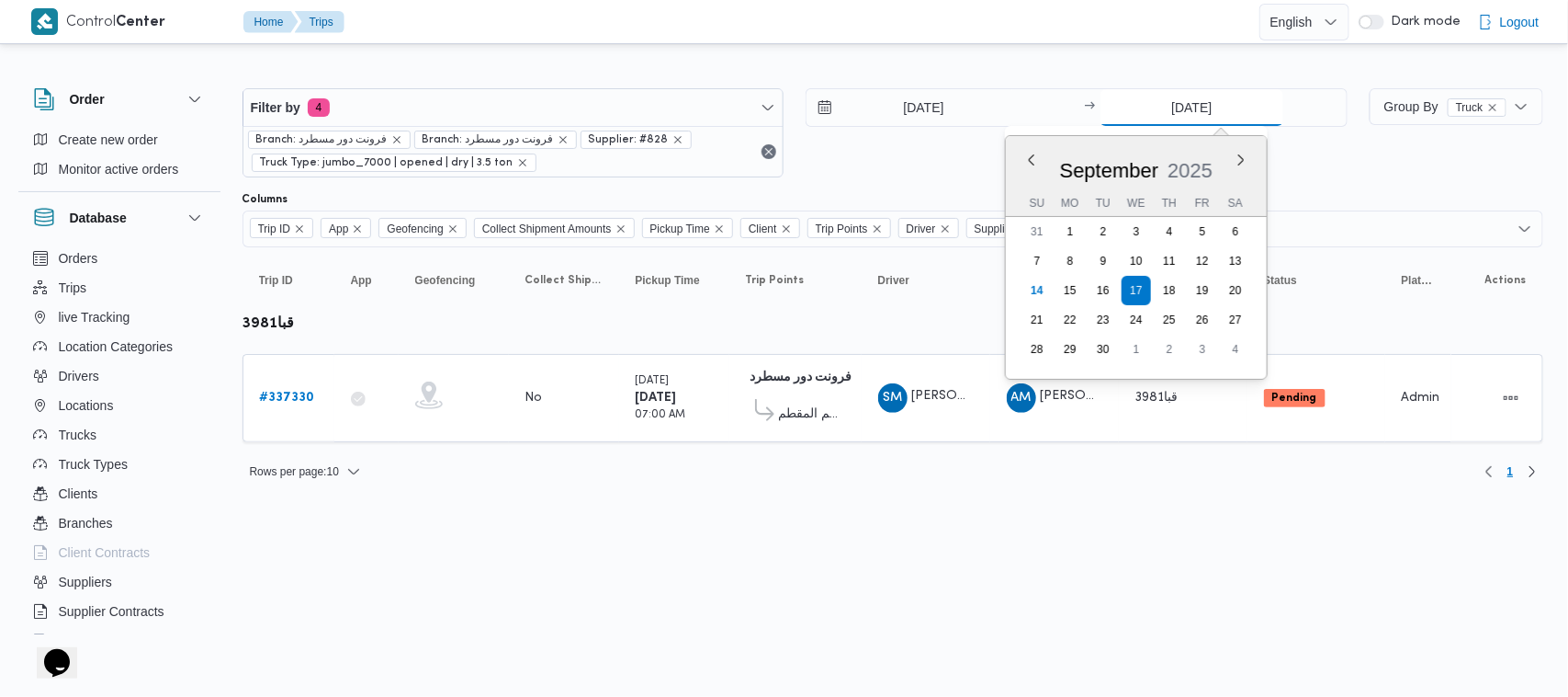
click at [1214, 102] on input "[DATE]" at bounding box center [1192, 106] width 182 height 36
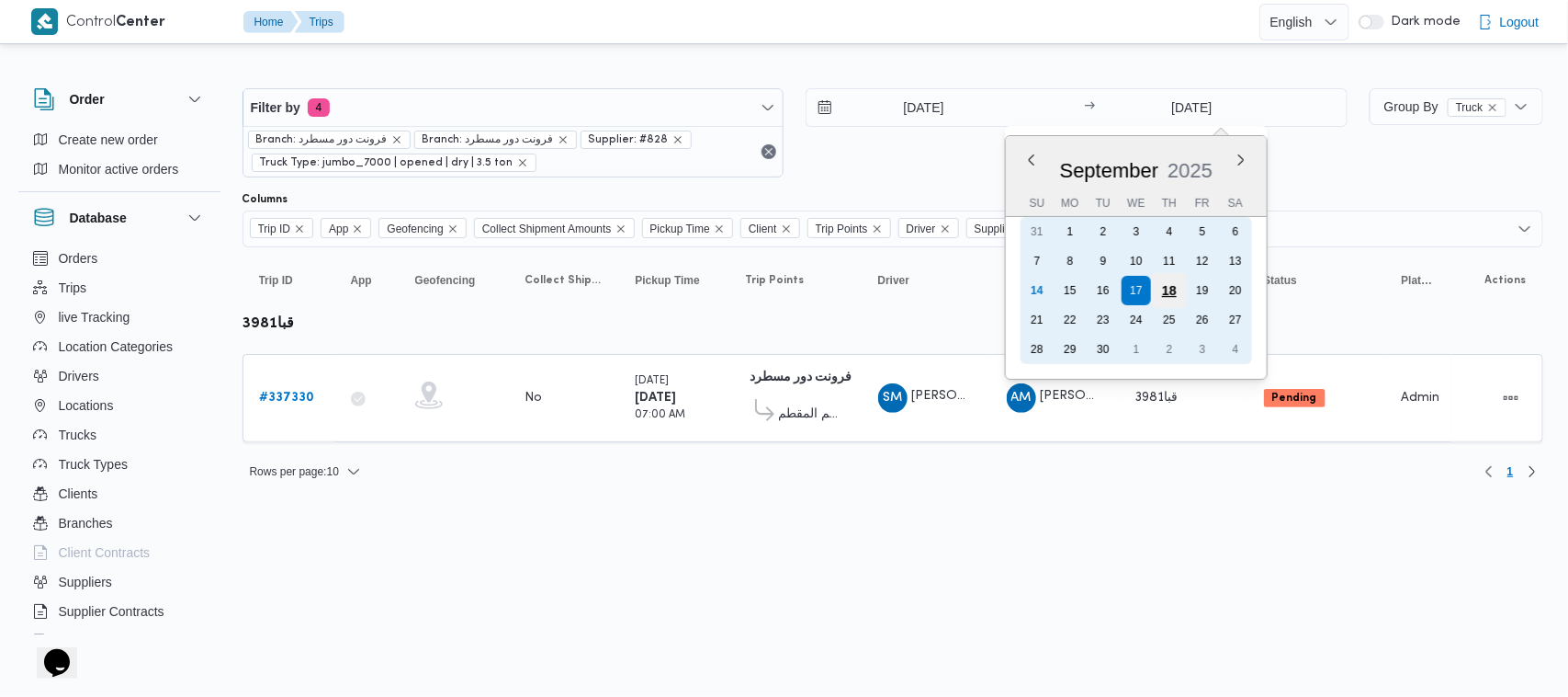
click at [1163, 294] on div "18" at bounding box center [1169, 290] width 34 height 35
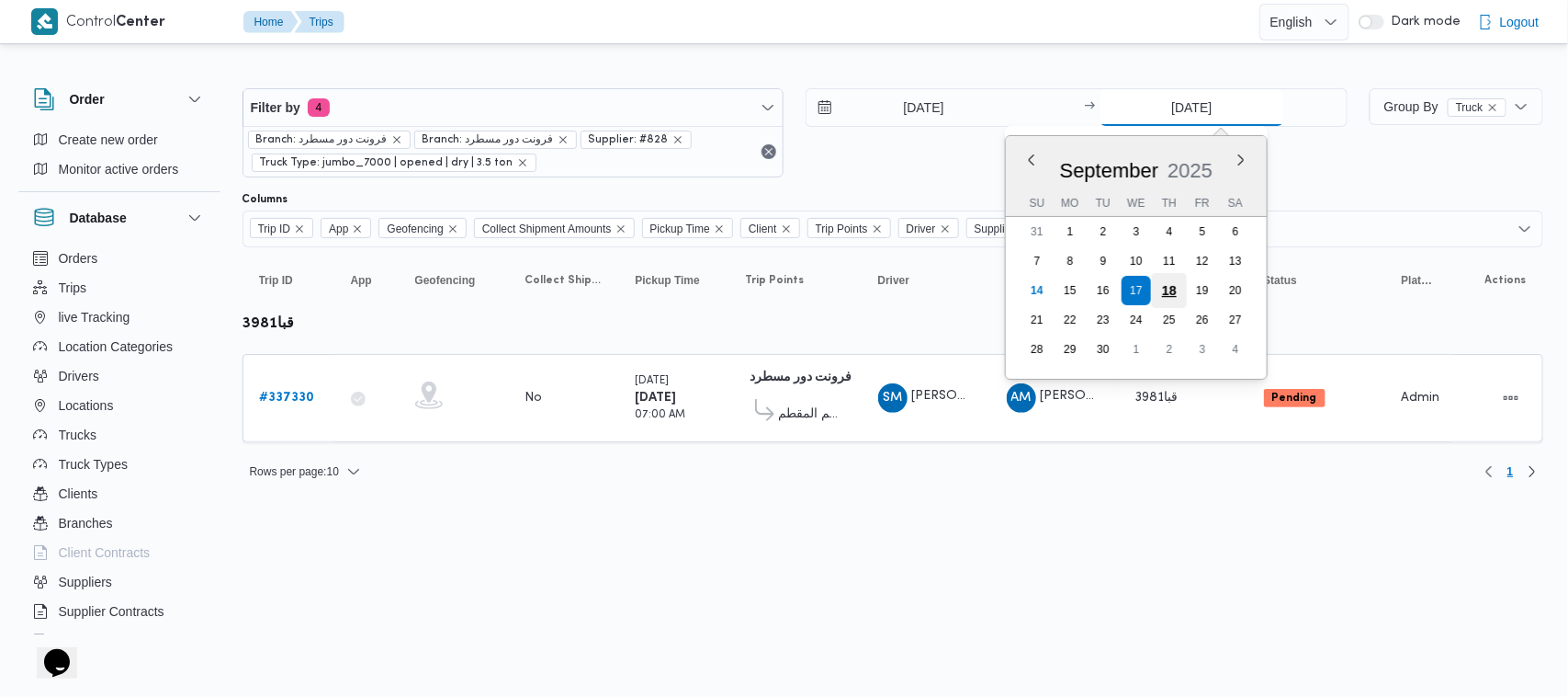
type input "[DATE]"
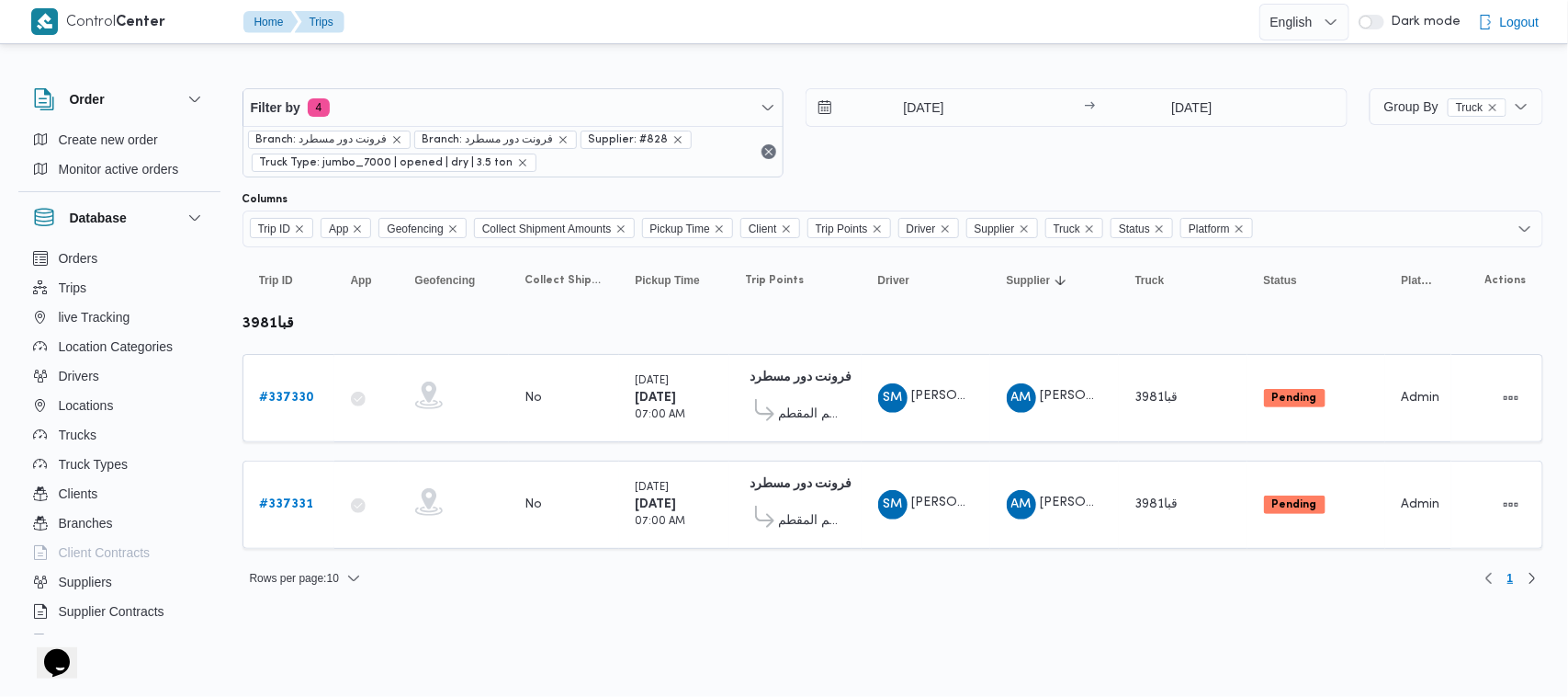
click at [984, 135] on div "[DATE] → [DATE]" at bounding box center [1076, 132] width 542 height 89
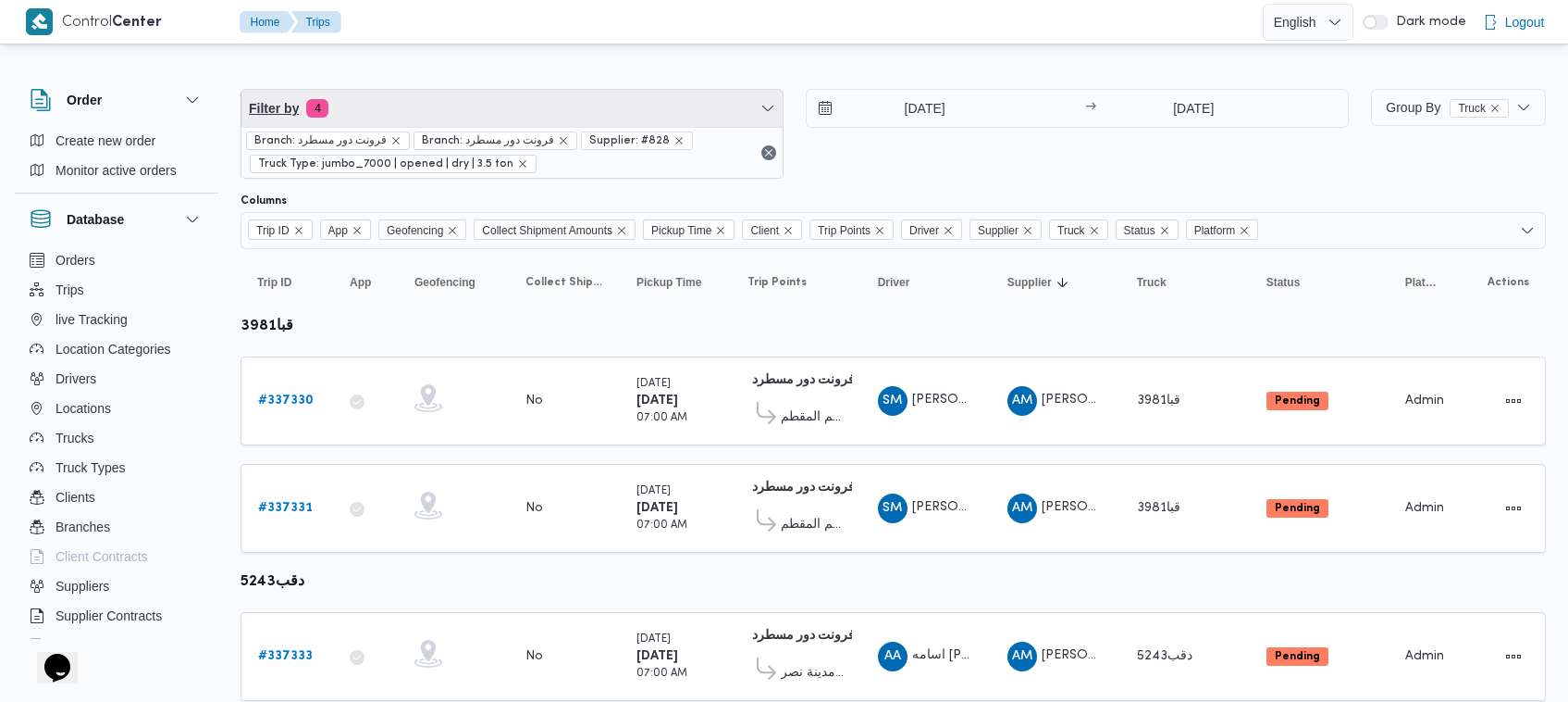
click at [484, 116] on span "Filter by 4" at bounding box center [511, 107] width 541 height 37
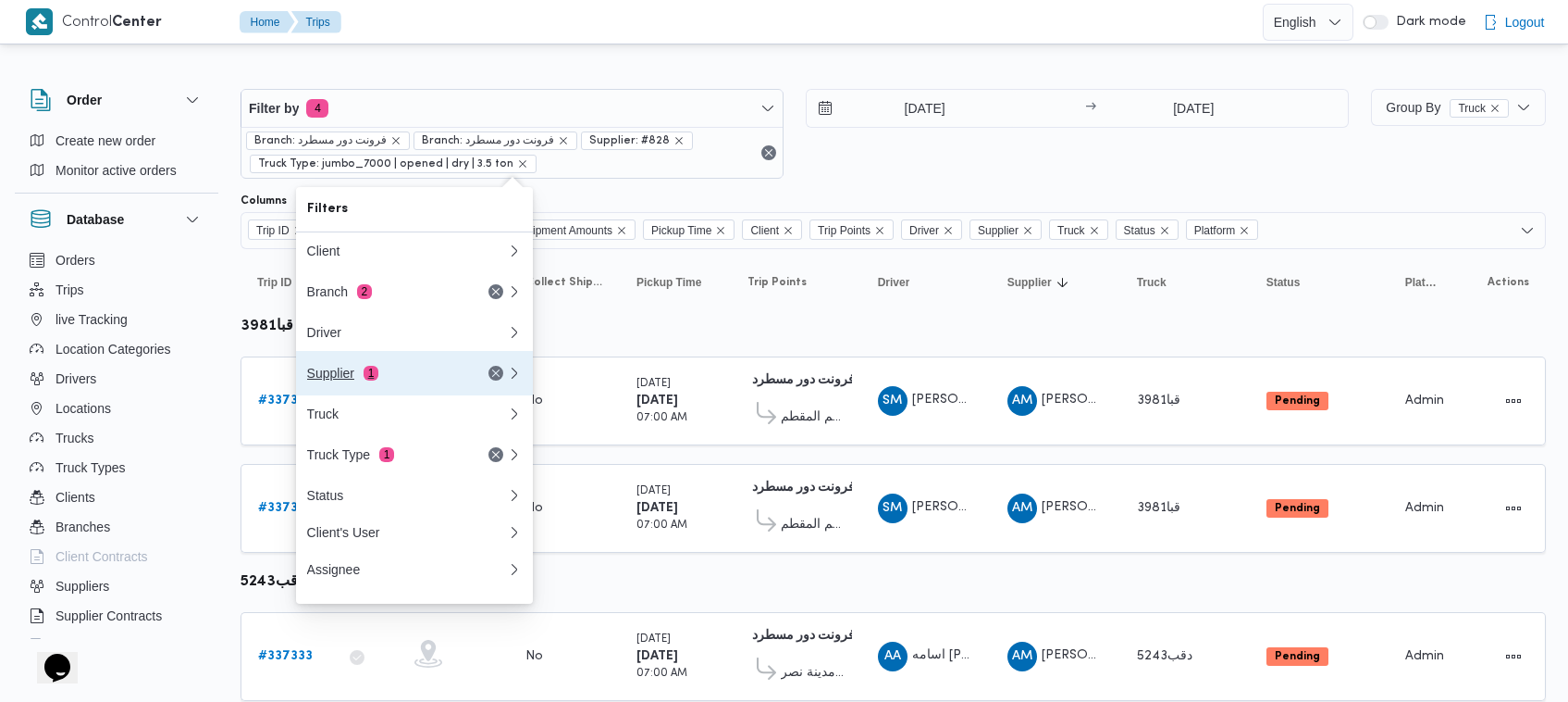
click at [390, 389] on div "Supplier 1" at bounding box center [407, 372] width 222 height 45
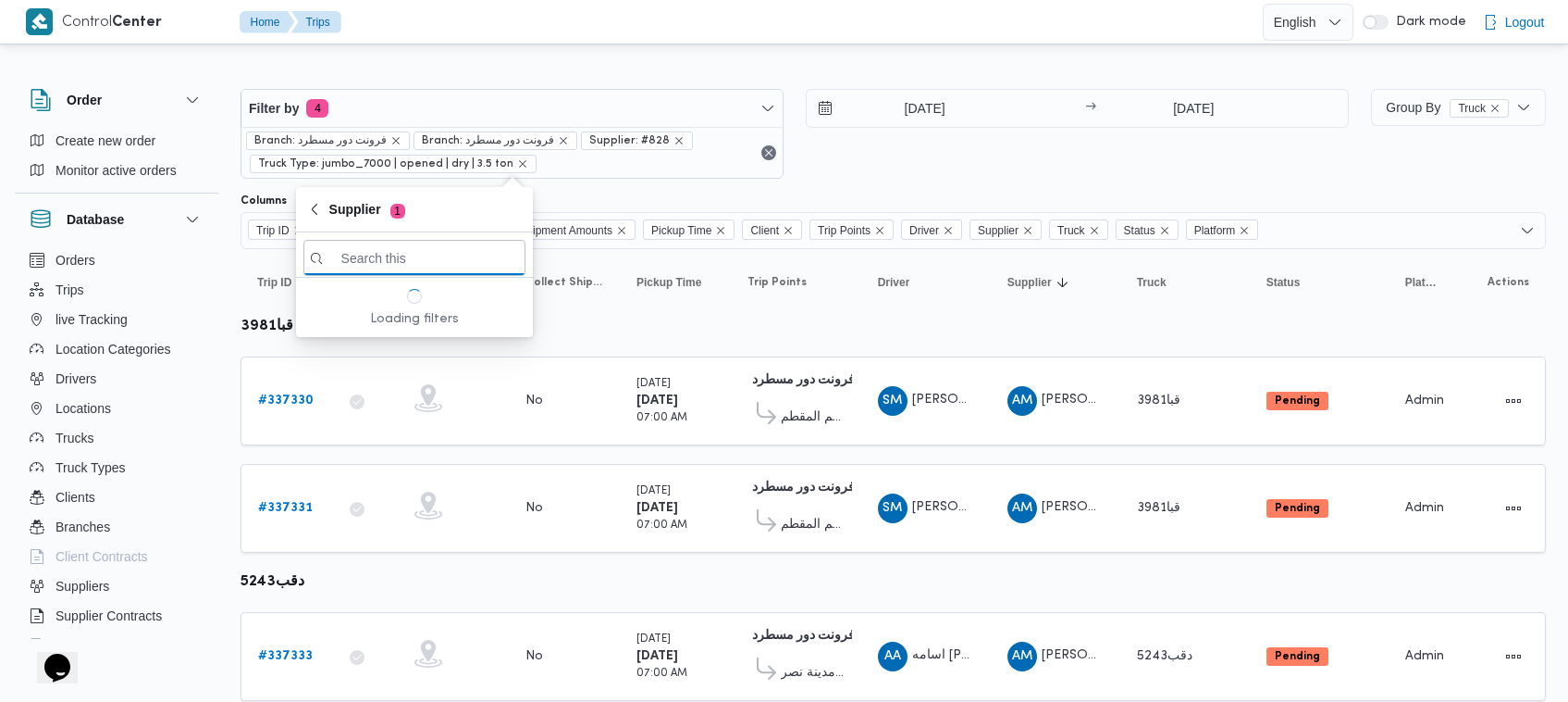
paste input "[PERSON_NAME]"
type input "[PERSON_NAME]"
click at [377, 329] on span "[PERSON_NAME]" at bounding box center [426, 323] width 193 height 22
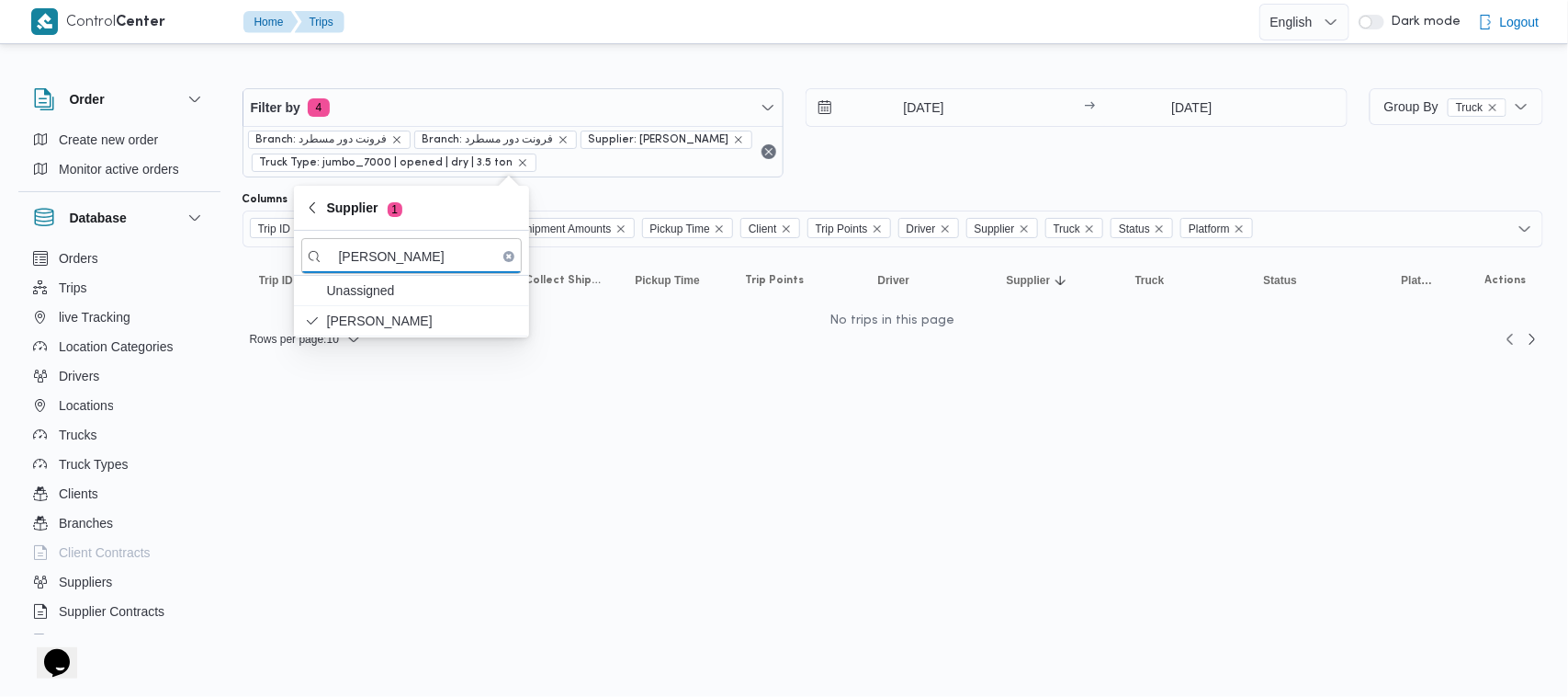
click at [966, 135] on div "[DATE] → [DATE]" at bounding box center [1076, 132] width 542 height 89
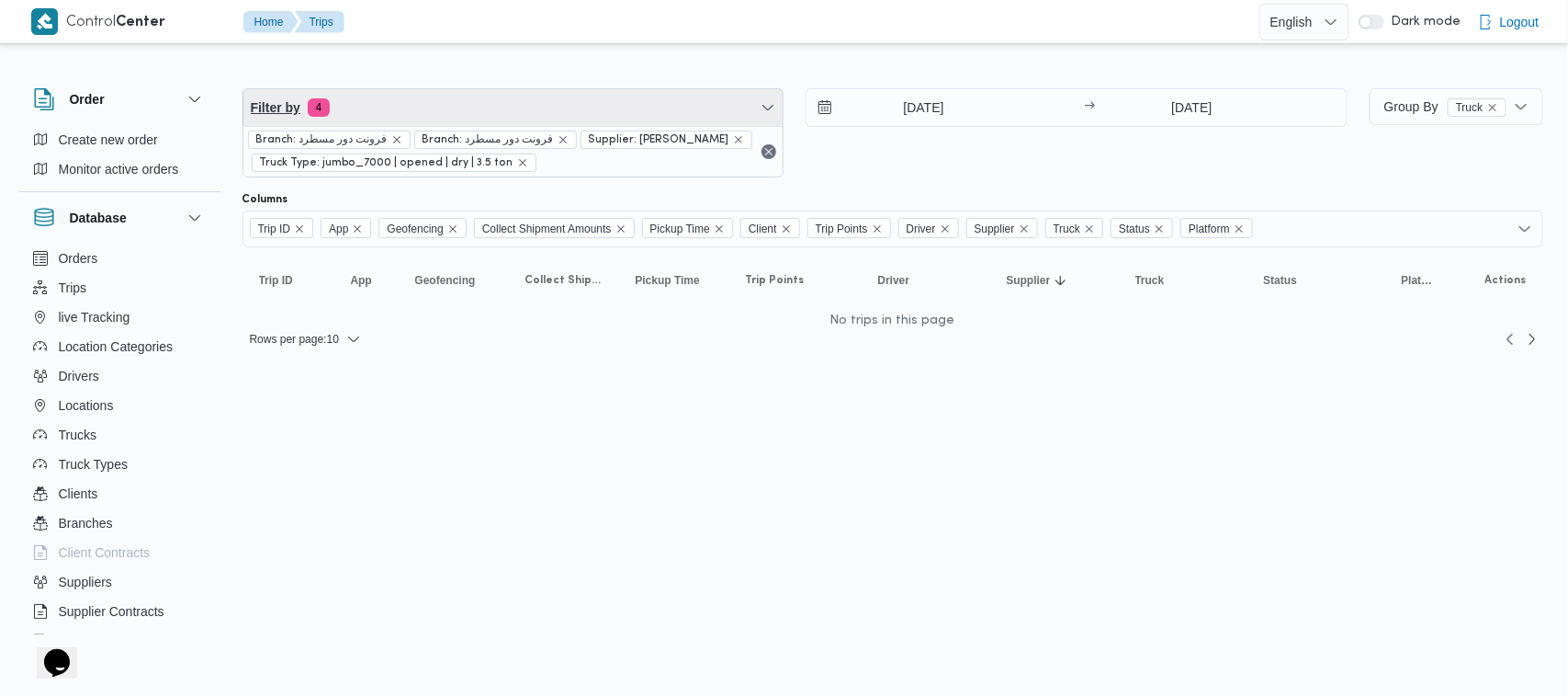
click at [445, 98] on span "Filter by 4" at bounding box center [513, 106] width 540 height 36
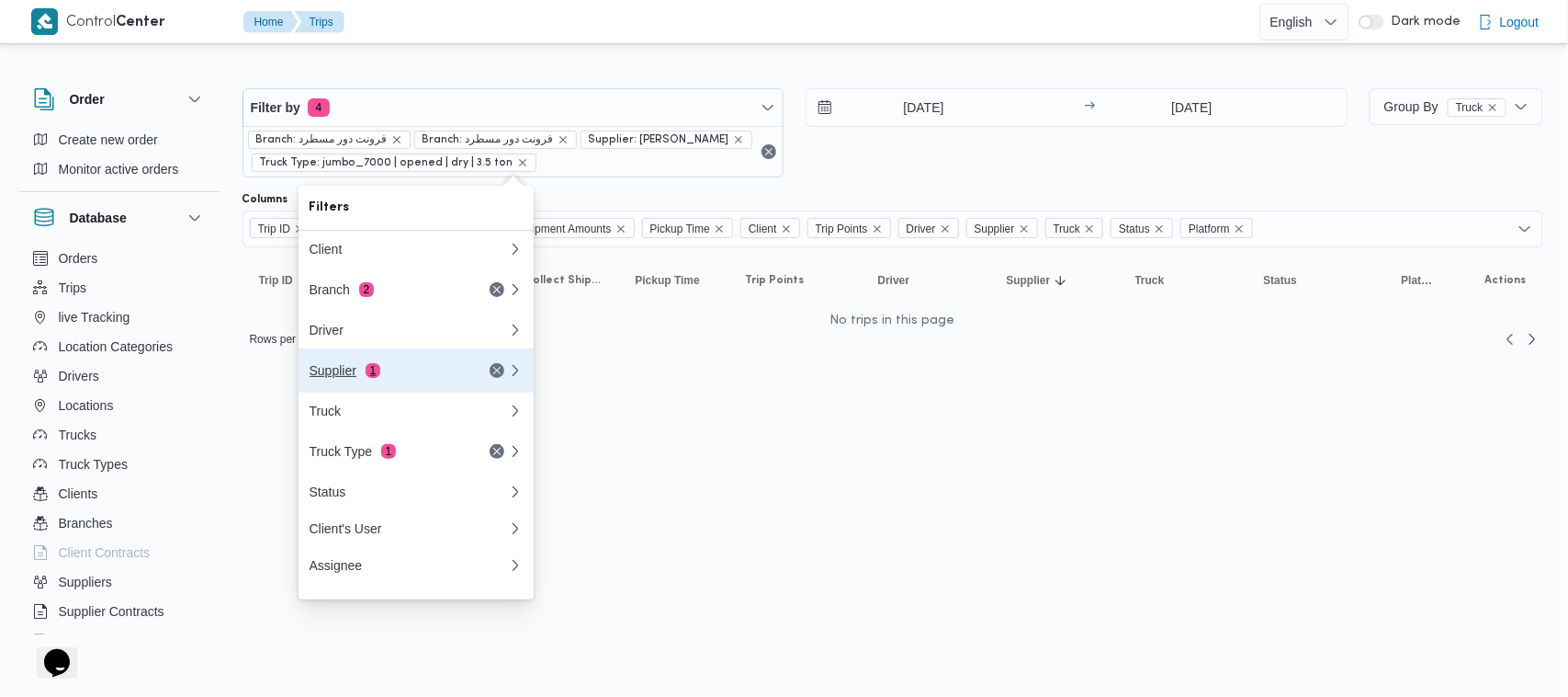
click at [384, 373] on div "Supplier 1" at bounding box center [386, 370] width 155 height 15
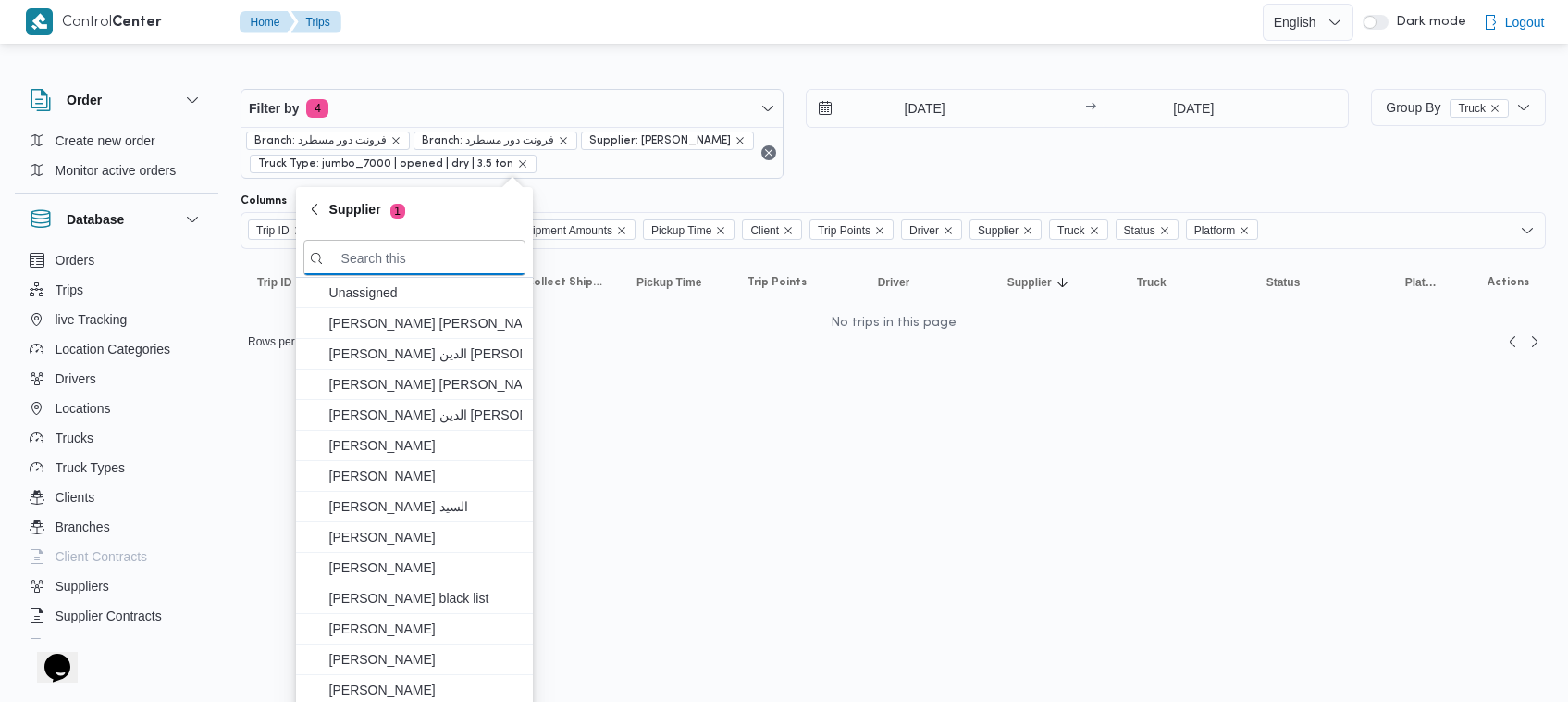
paste input "محمد ناصر كامل عباس"
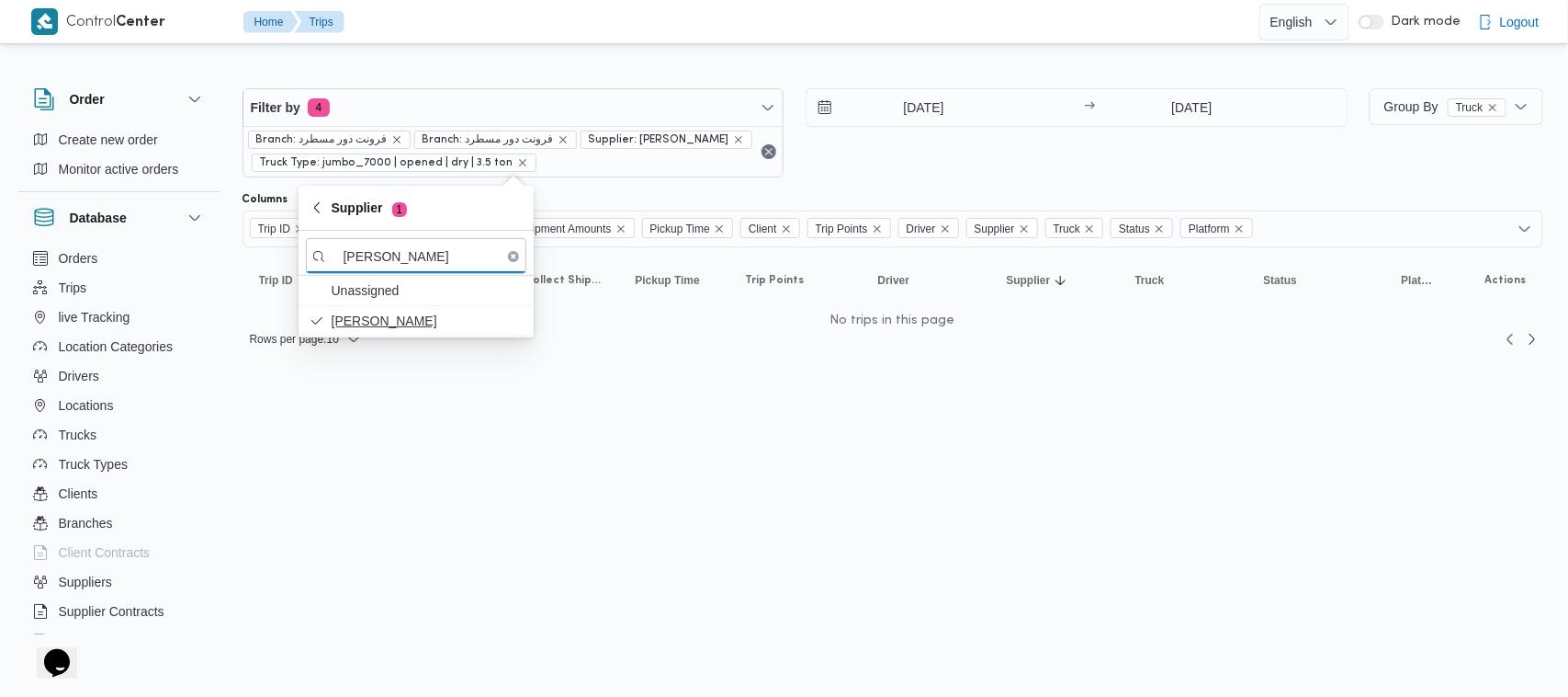
type input "محمد ناصر كامل عباس"
click at [413, 306] on span "محمد ناصر كامل عباس" at bounding box center [416, 320] width 221 height 30
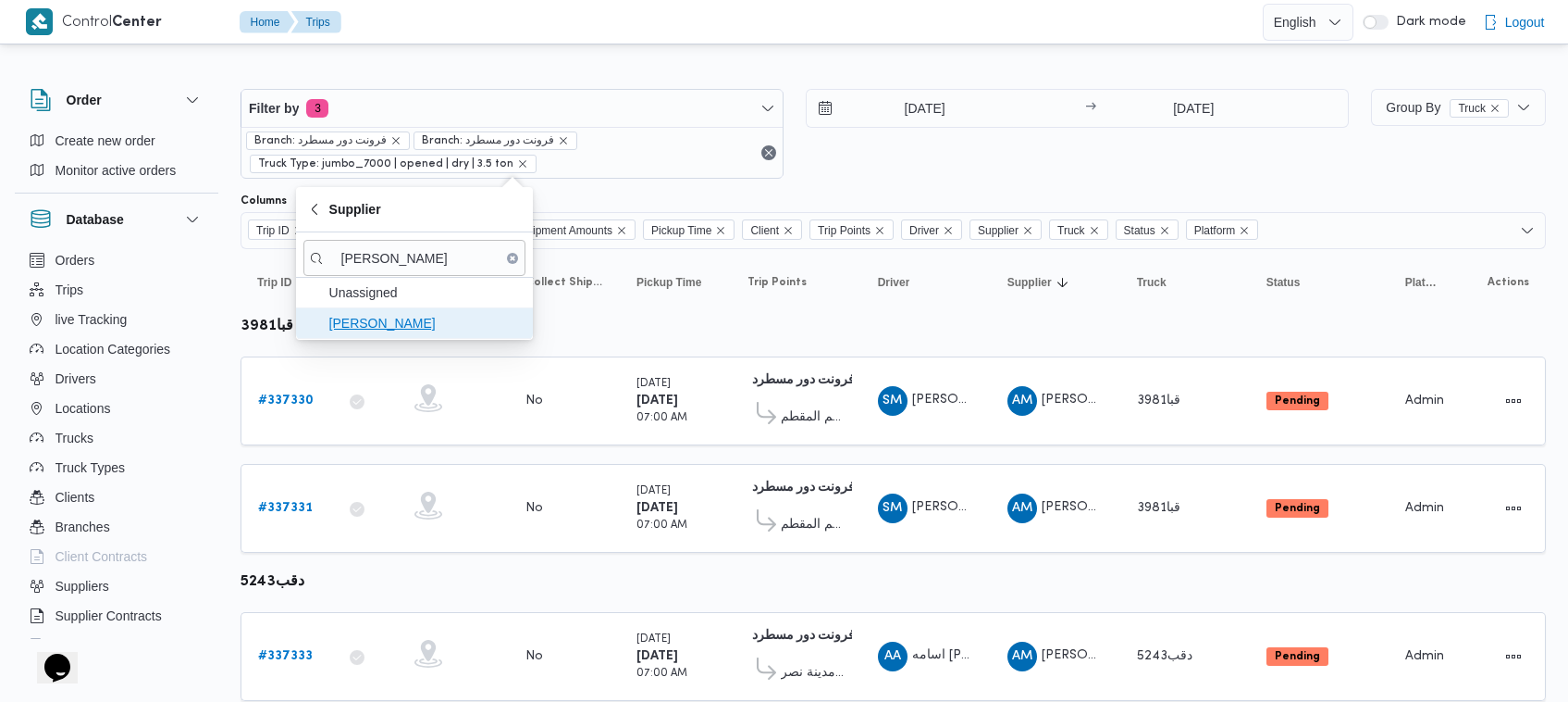
click at [417, 311] on span "محمد ناصر كامل عباس" at bounding box center [415, 323] width 222 height 30
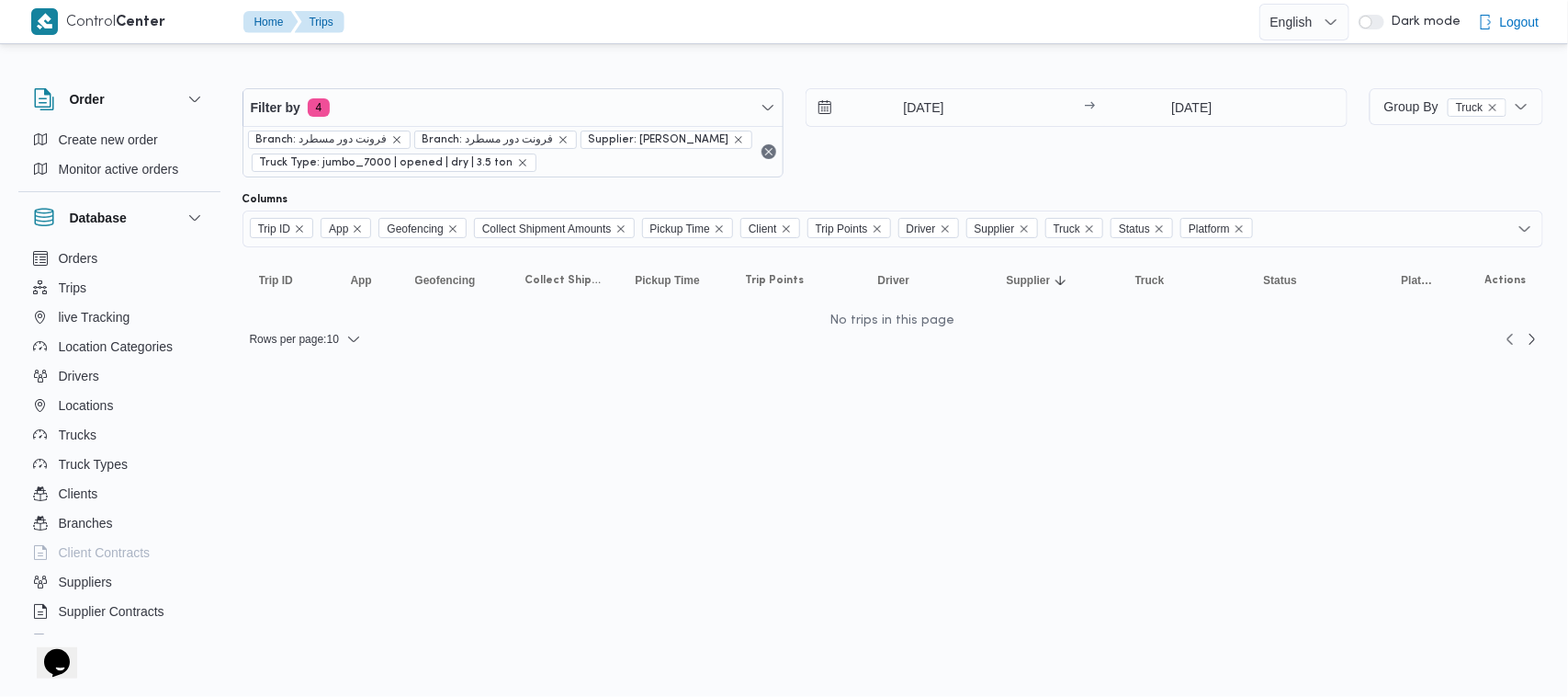
click at [1035, 111] on div "17/9/2025" at bounding box center [942, 106] width 272 height 36
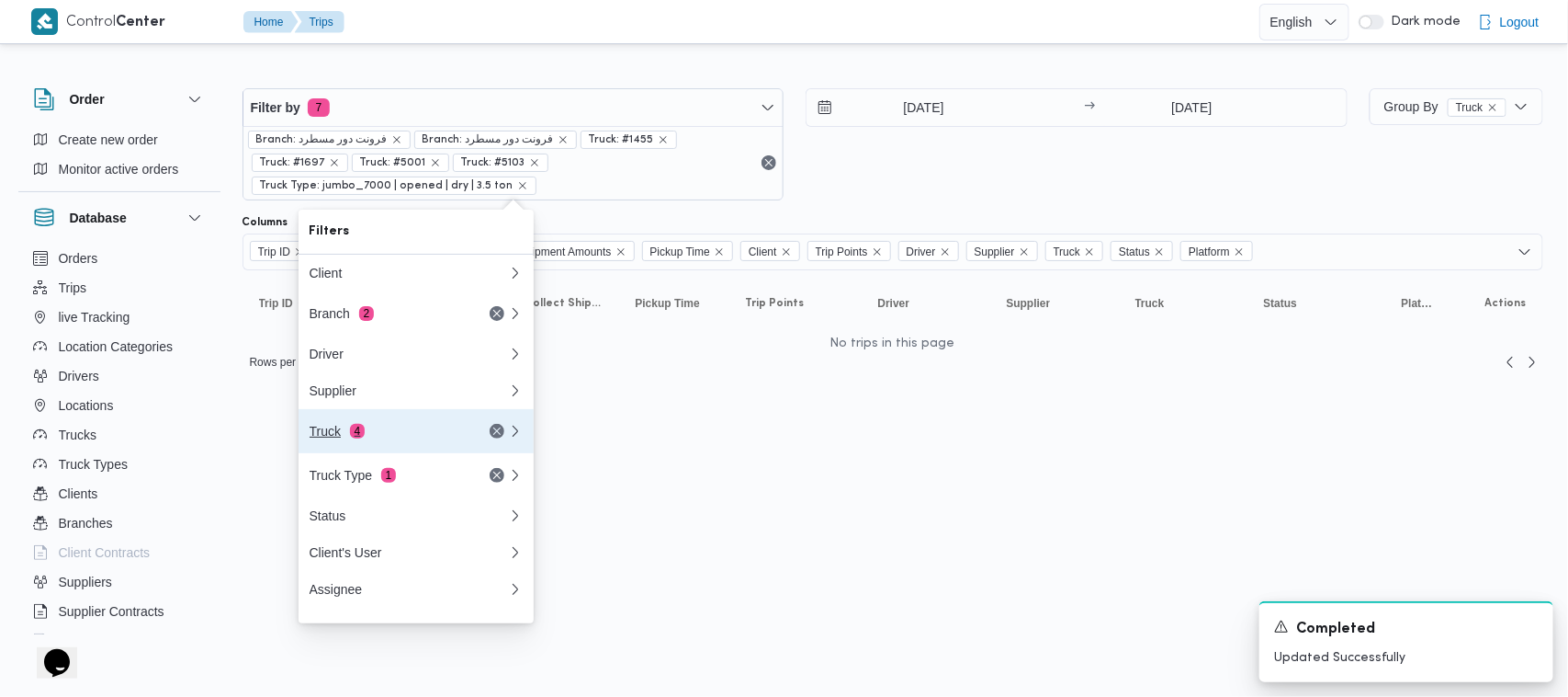
click at [434, 426] on button "Truck 4" at bounding box center [416, 431] width 236 height 44
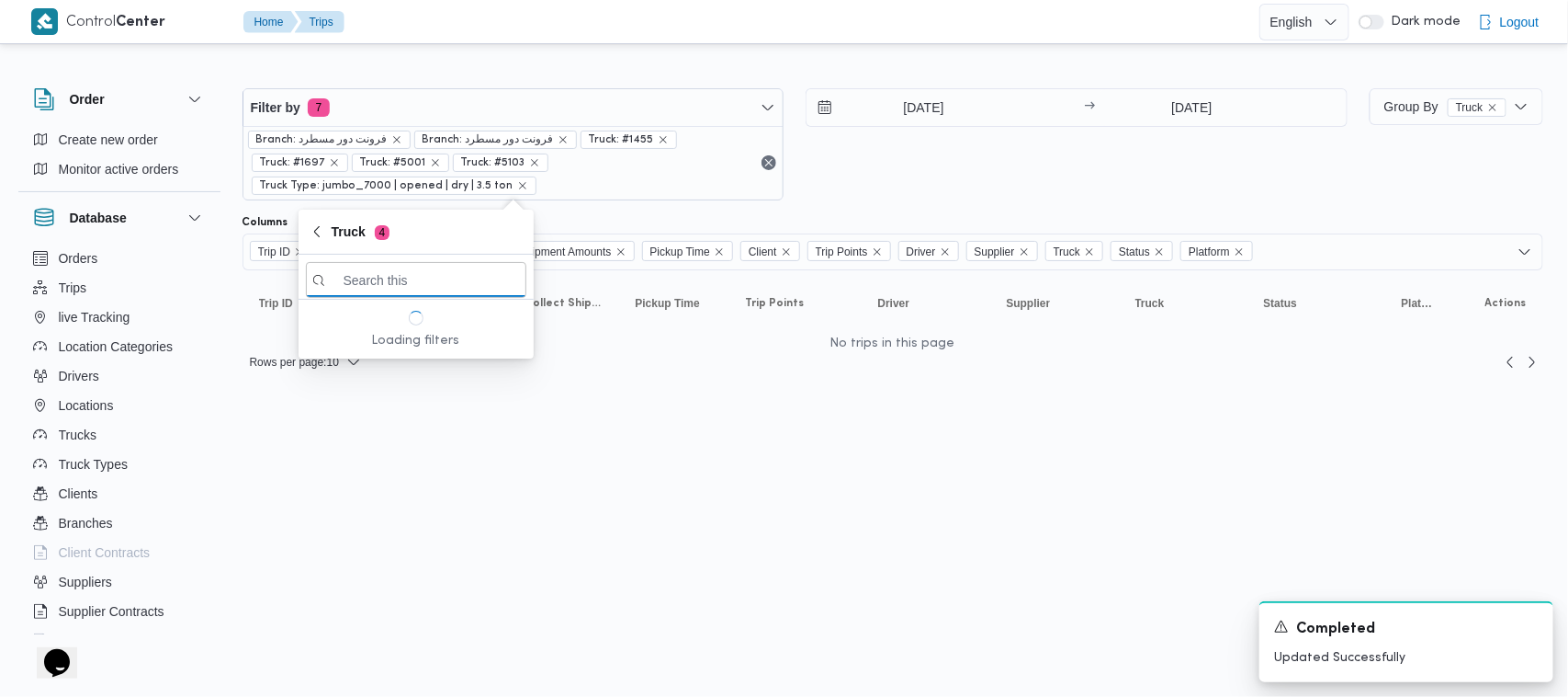
paste input "2419"
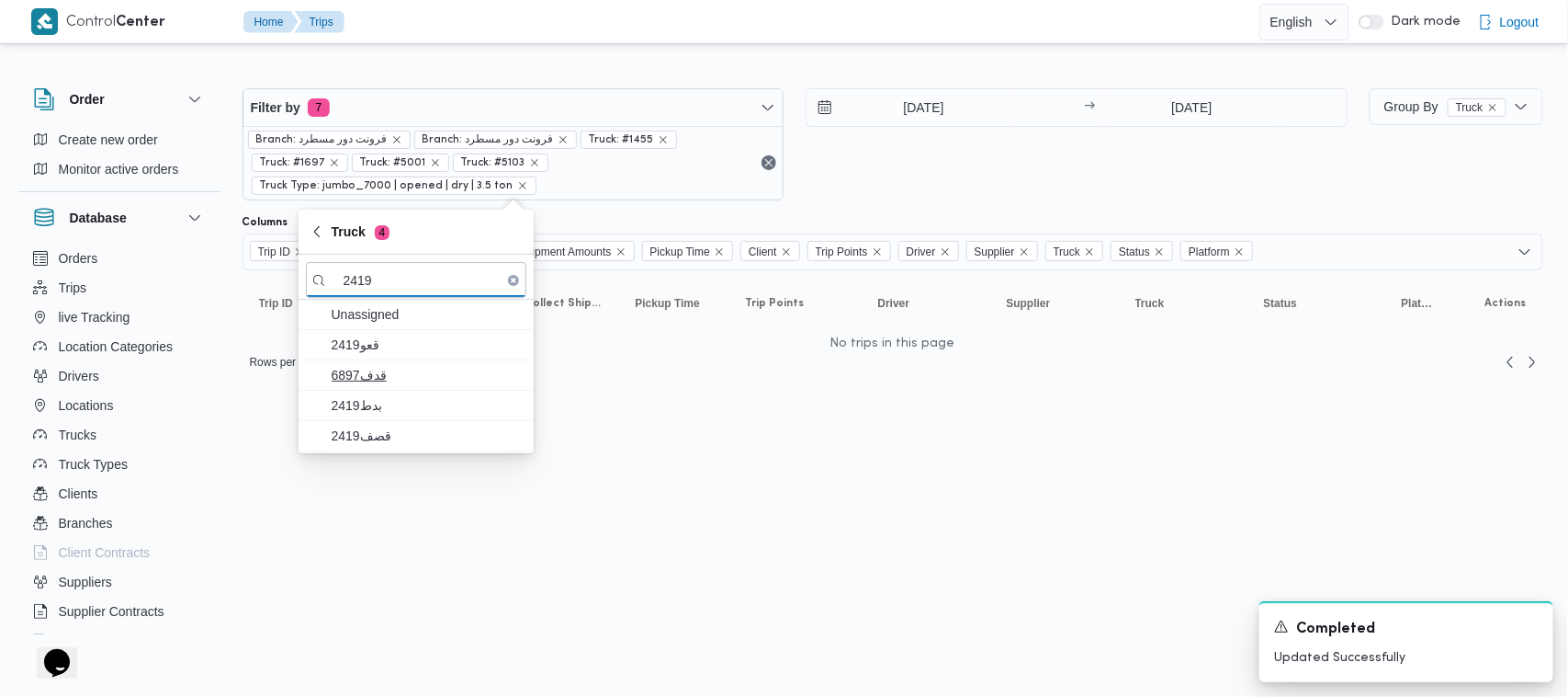
type input "2419"
click at [395, 363] on span "6897قدف" at bounding box center [416, 375] width 221 height 30
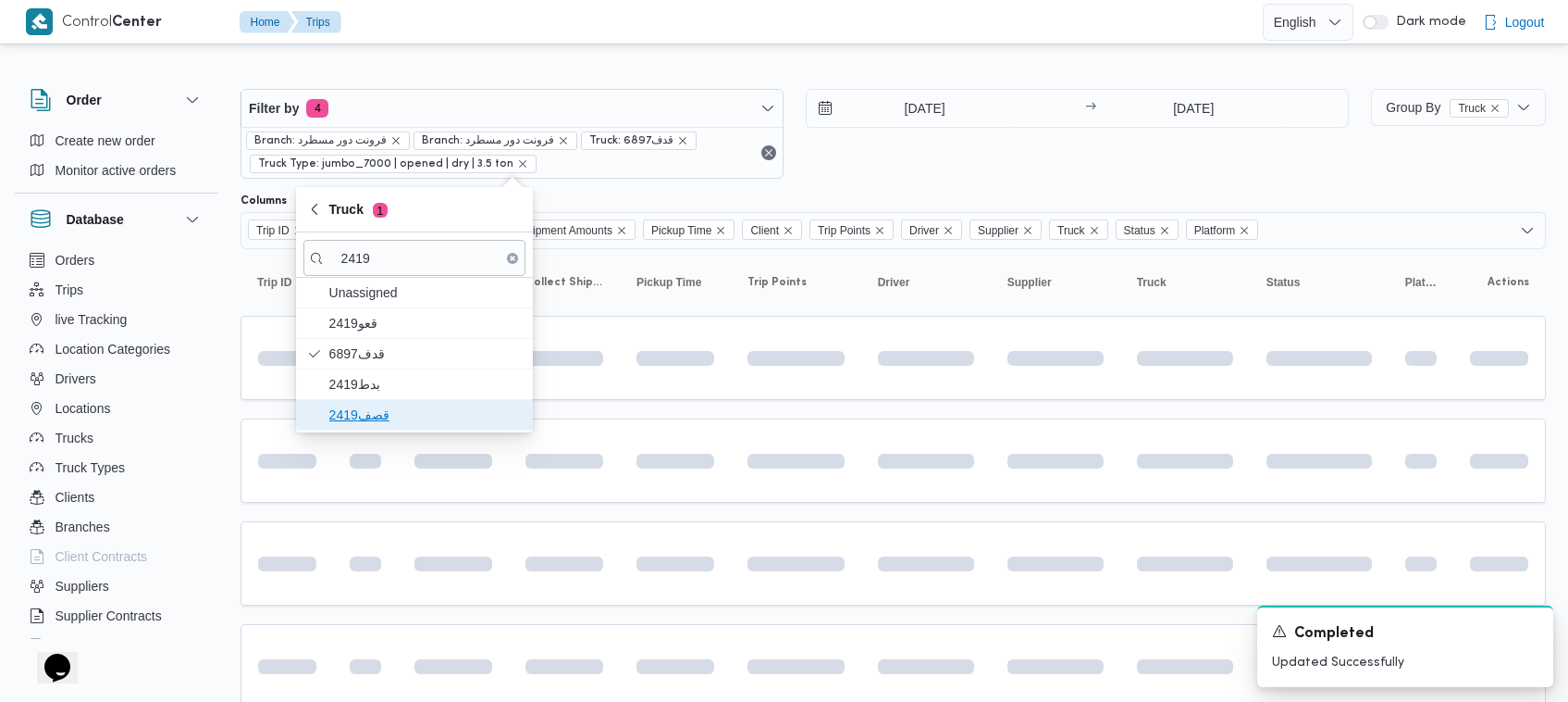
click at [398, 402] on span "قصف2419" at bounding box center [415, 415] width 222 height 30
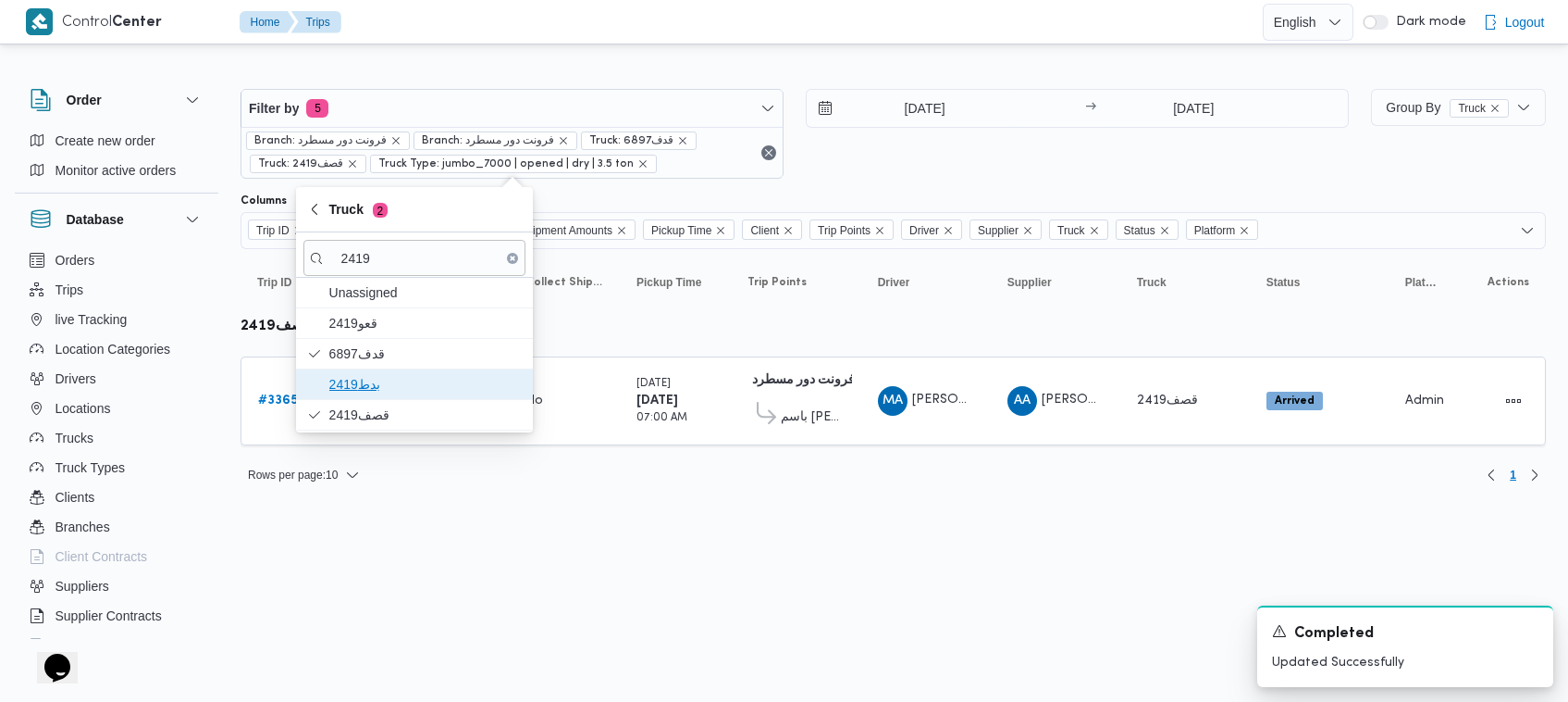
click at [371, 391] on span "بدط2419" at bounding box center [426, 384] width 193 height 22
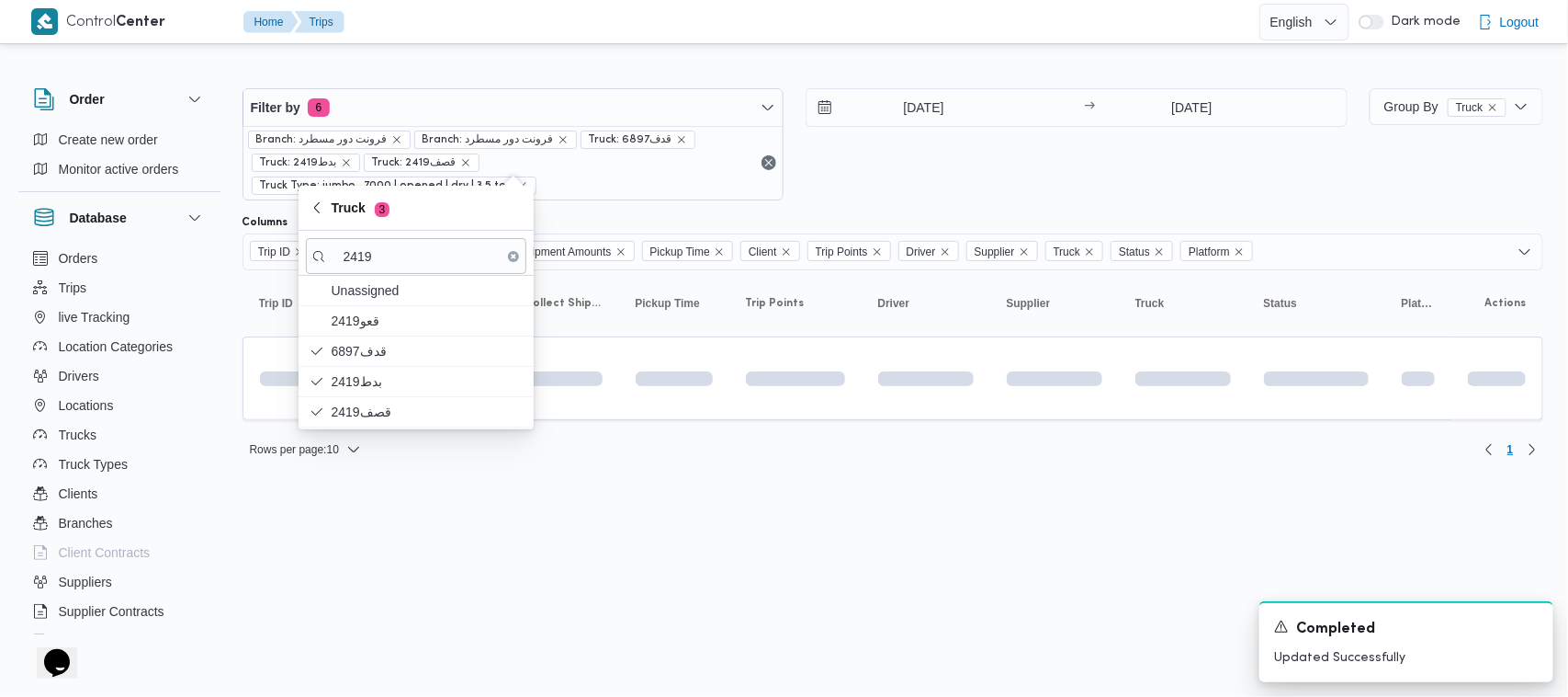
click at [1025, 168] on div "14/9/2025 → 14/9/2025" at bounding box center [1076, 144] width 542 height 112
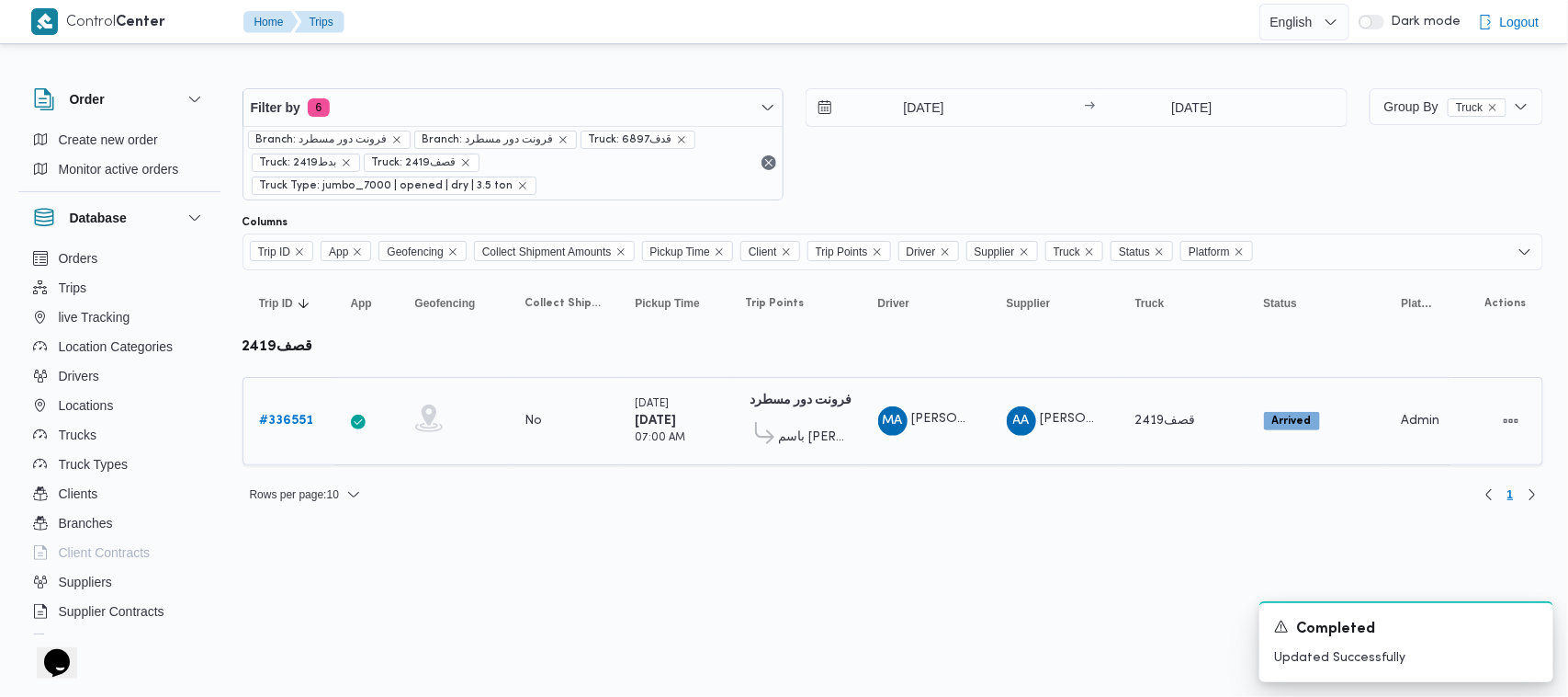
click at [306, 414] on b "# 336551" at bounding box center [287, 420] width 54 height 12
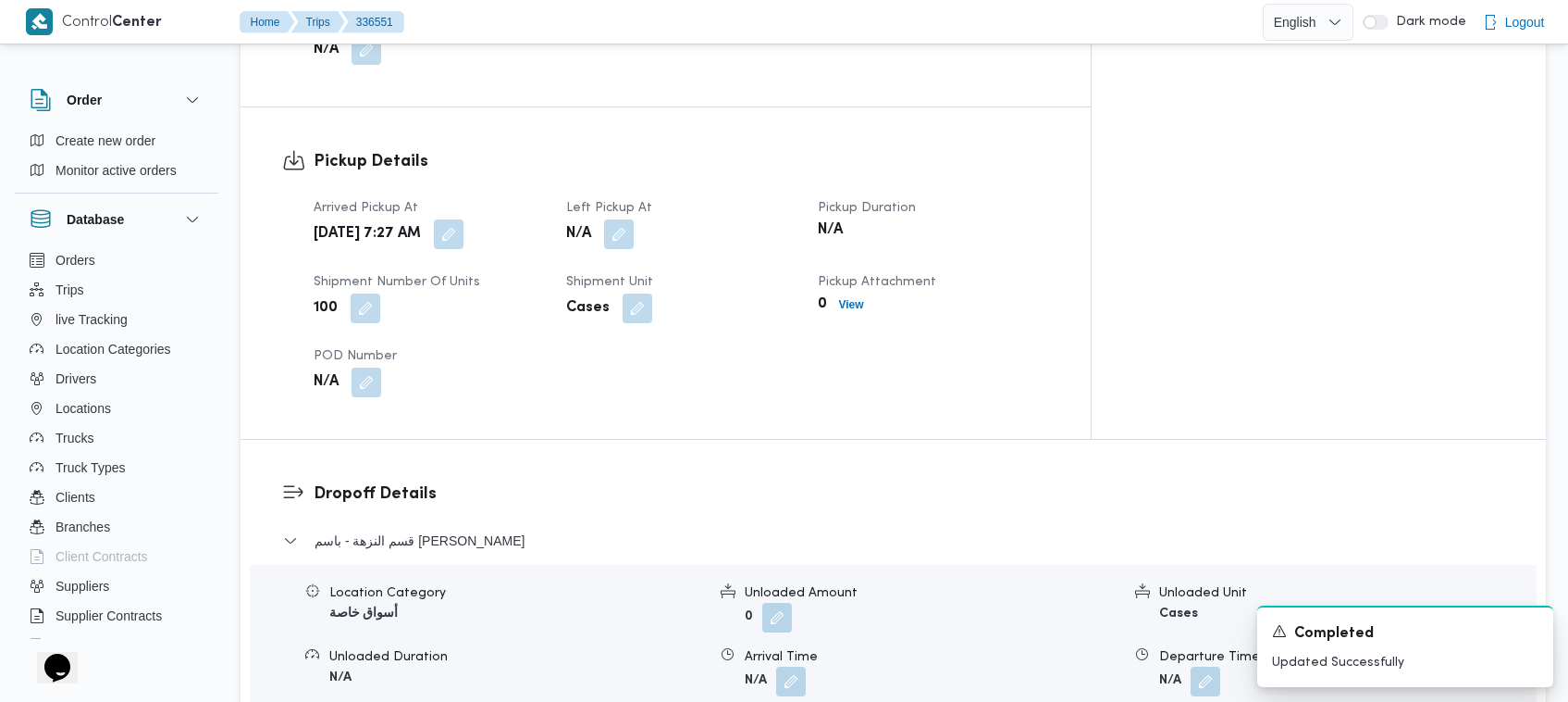
scroll to position [1181, 0]
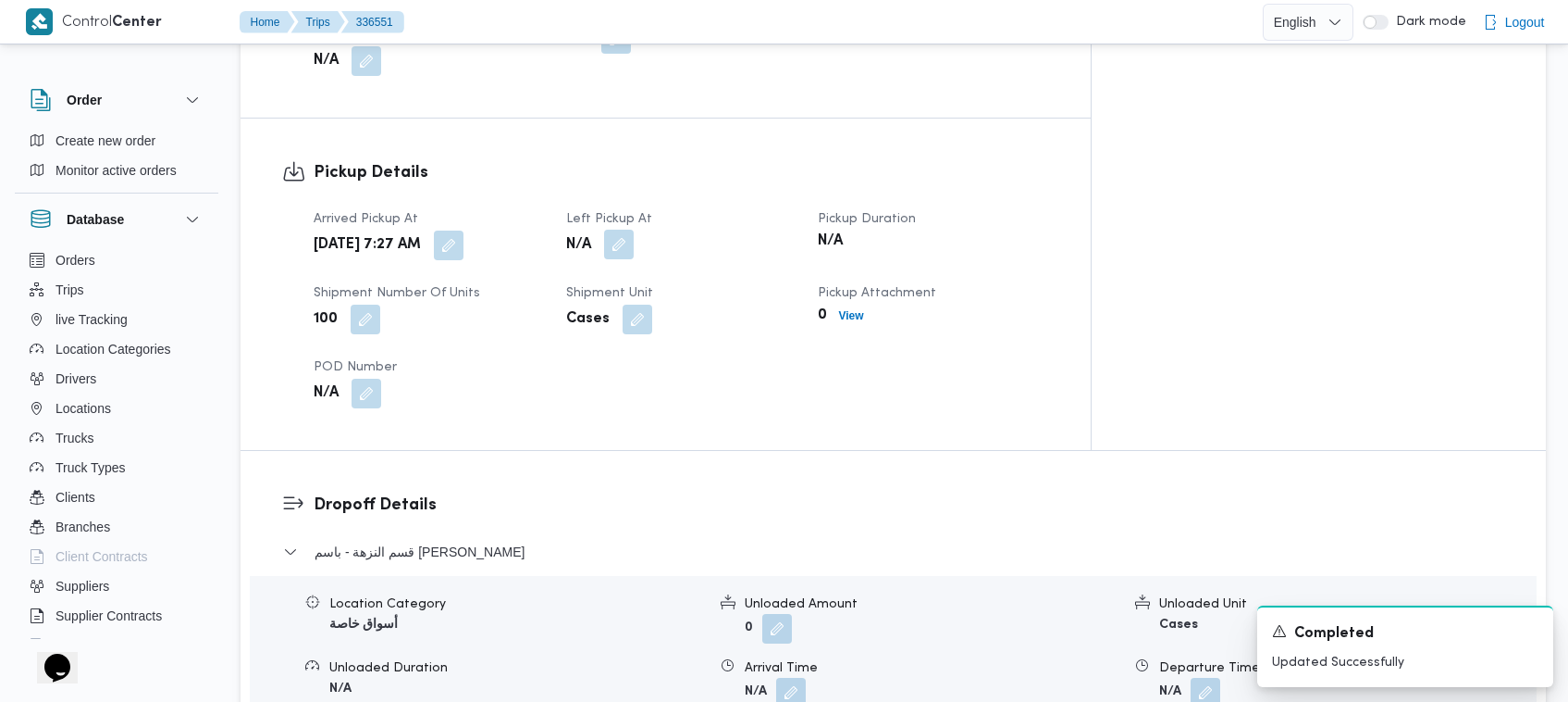
click at [634, 229] on button "button" at bounding box center [619, 244] width 30 height 30
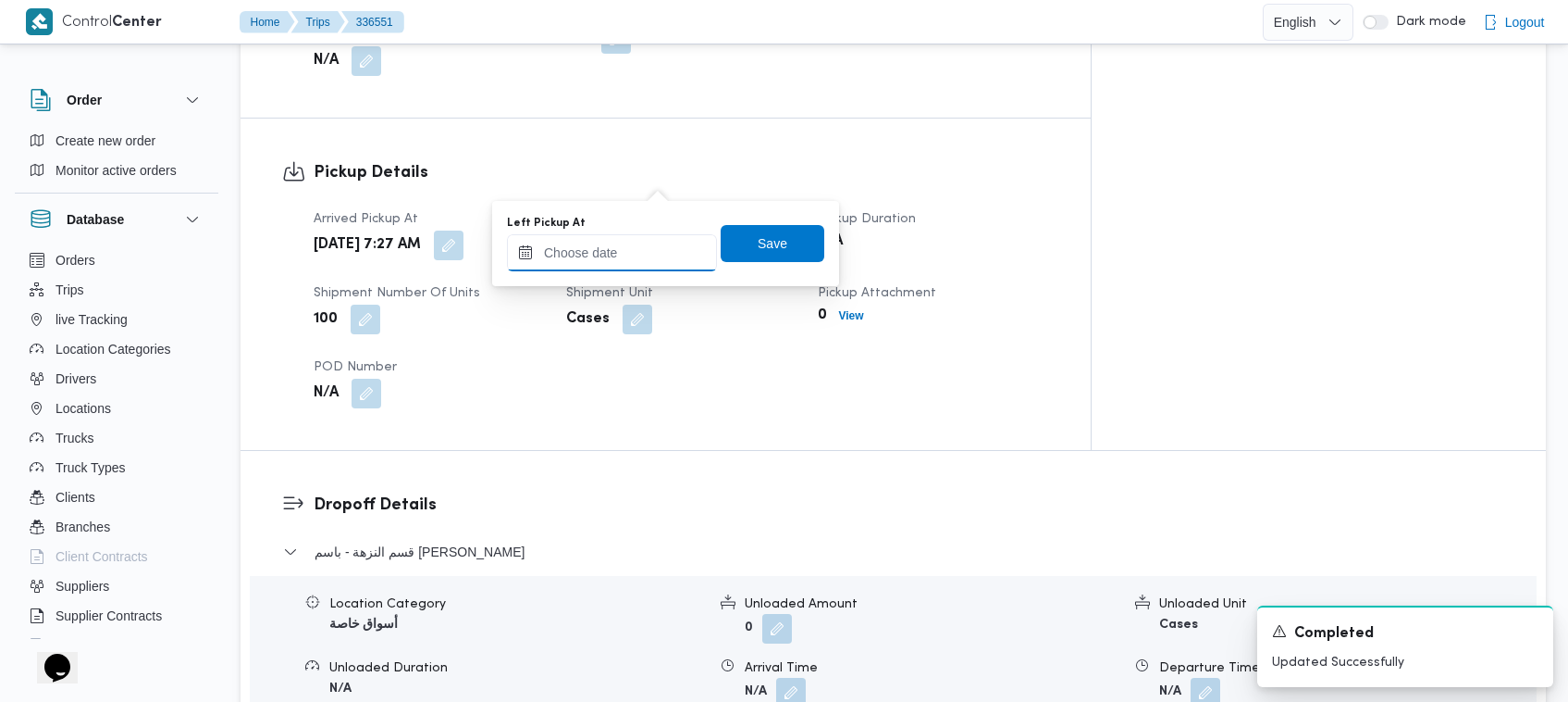
click at [657, 247] on input "Left Pickup At" at bounding box center [612, 252] width 210 height 37
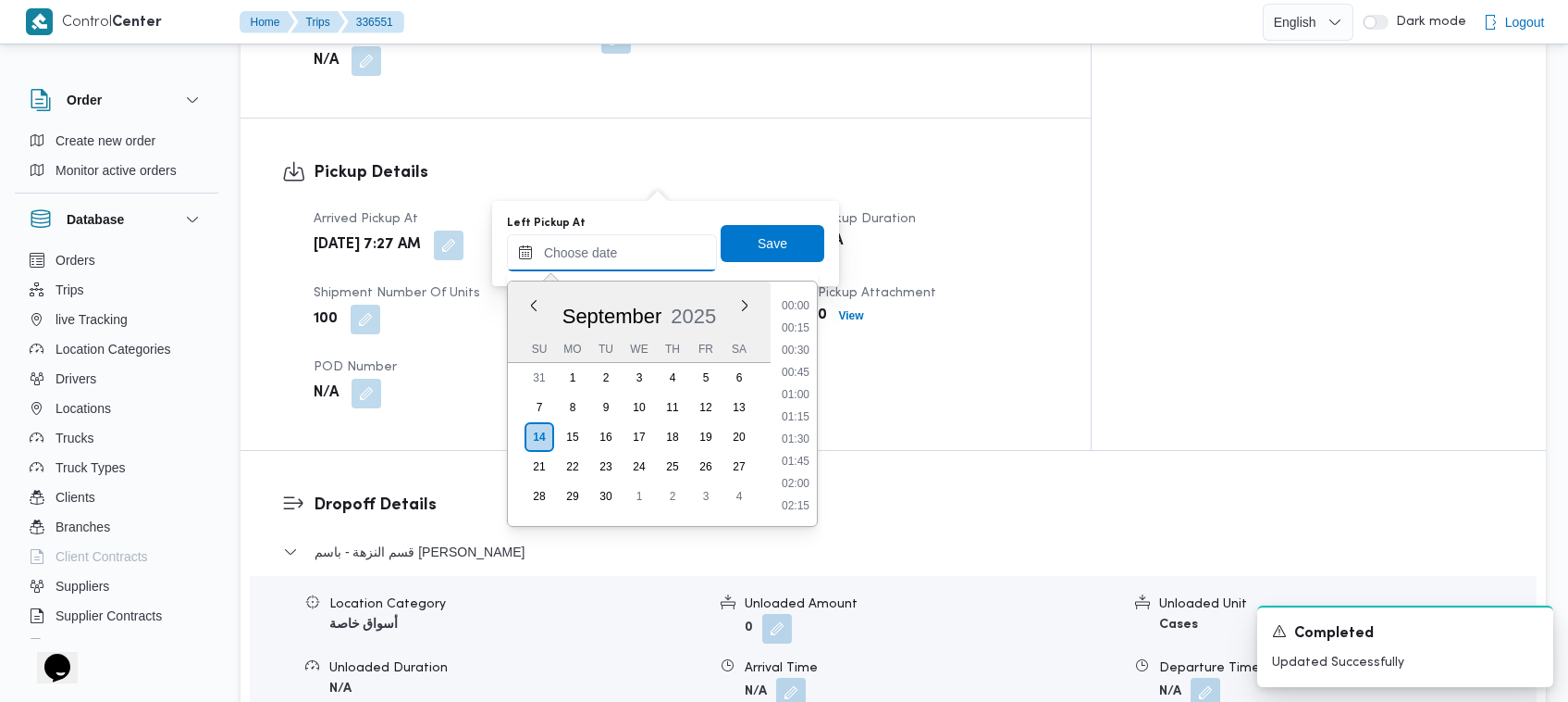
scroll to position [889, 0]
click at [807, 432] on li "11:30" at bounding box center [795, 439] width 43 height 19
type input "14/09/2025 11:30"
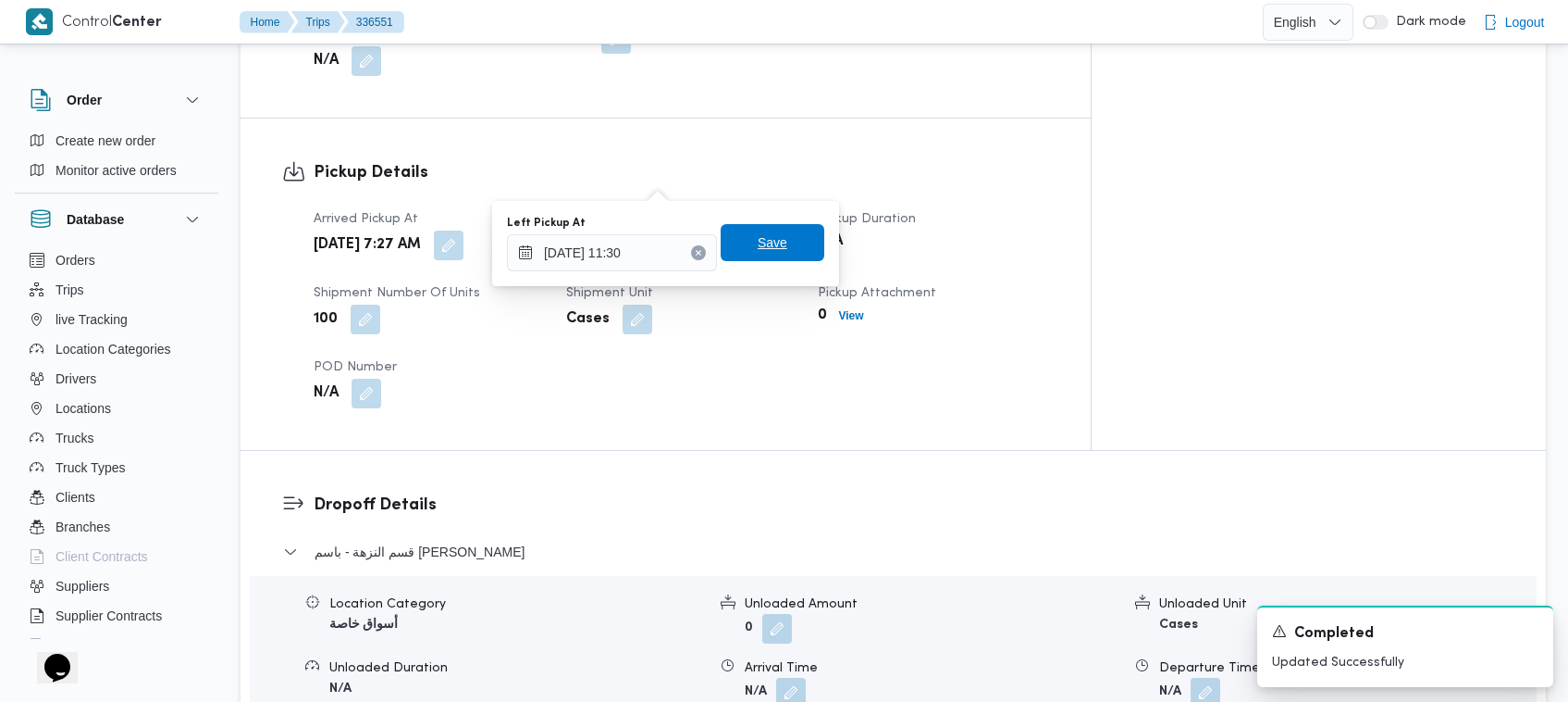
click at [757, 234] on span "Save" at bounding box center [772, 242] width 30 height 22
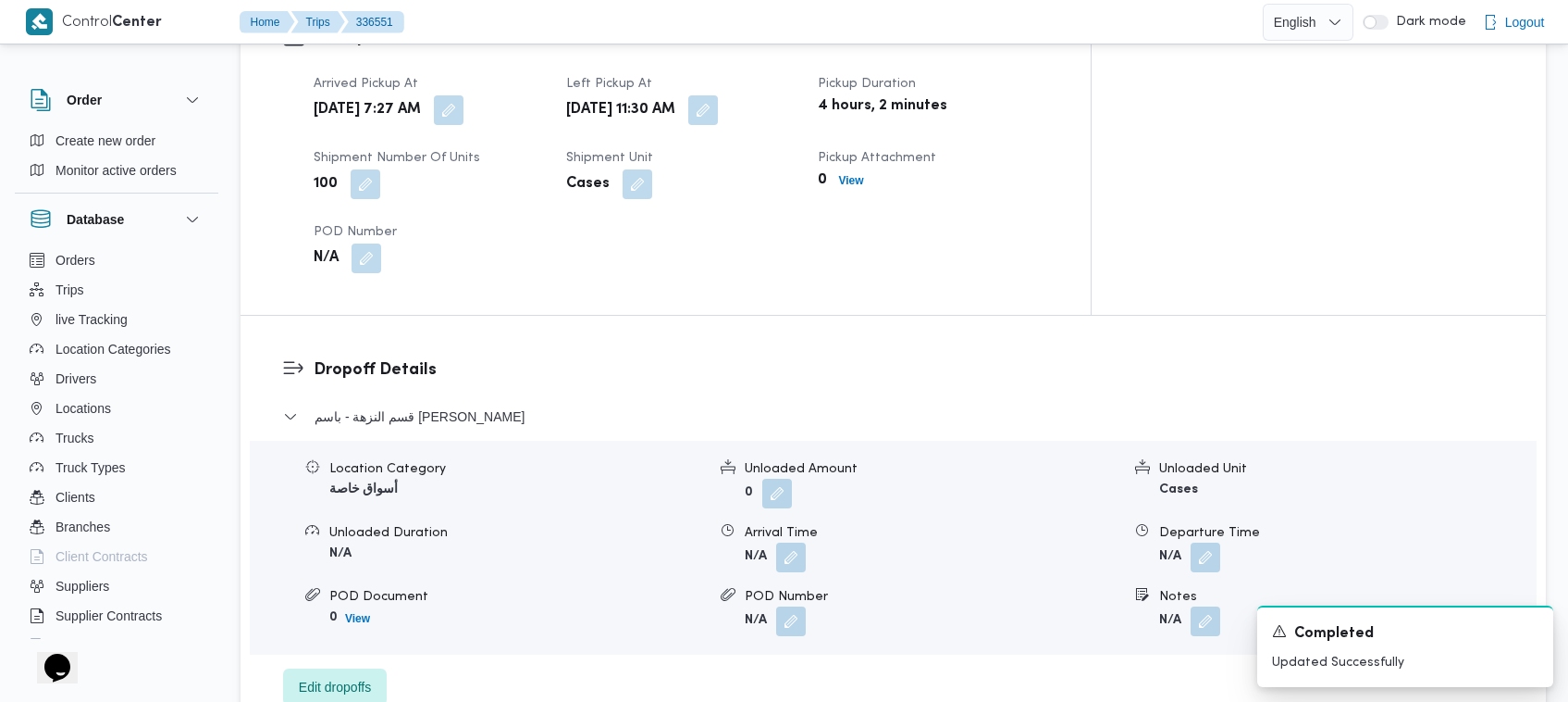
scroll to position [1440, 0]
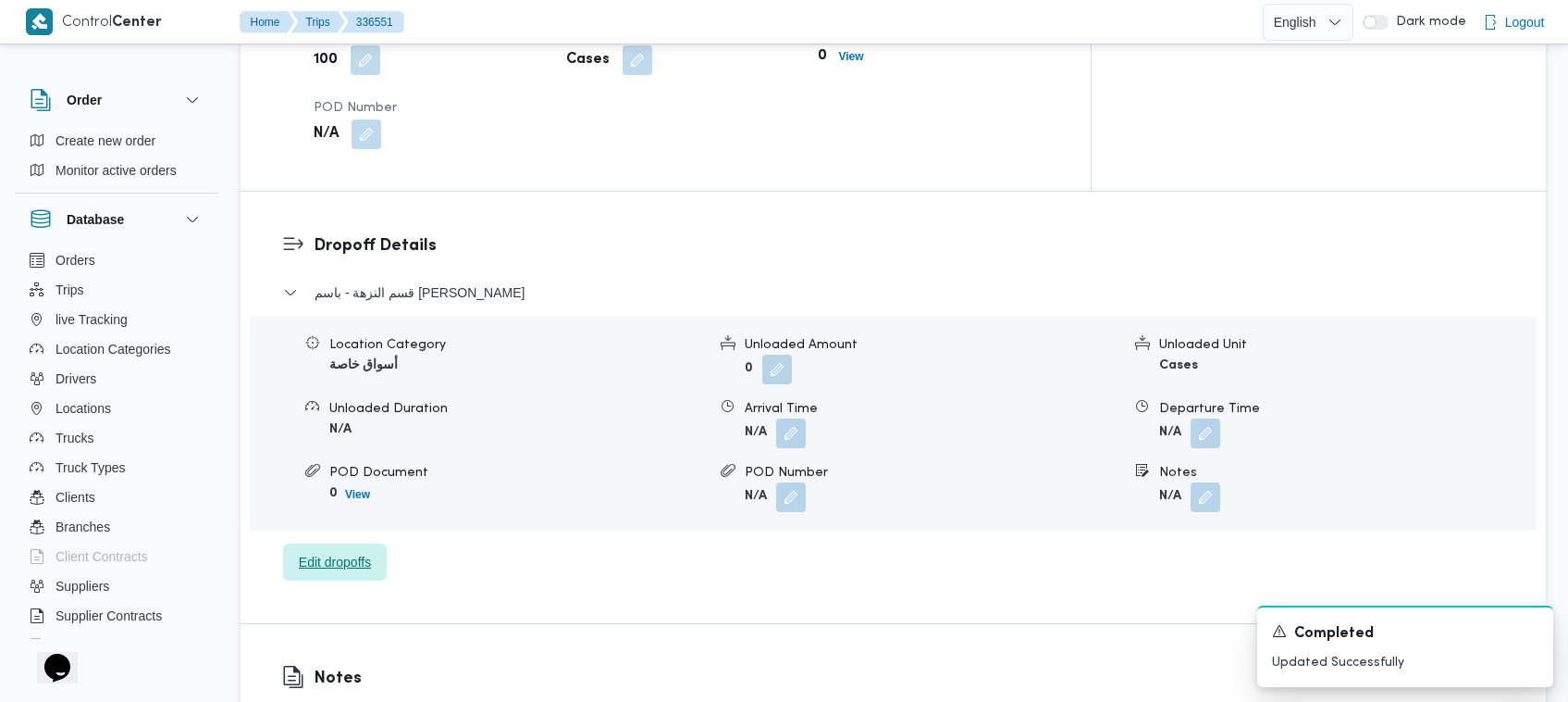
click at [334, 551] on span "Edit dropoffs" at bounding box center [334, 562] width 72 height 22
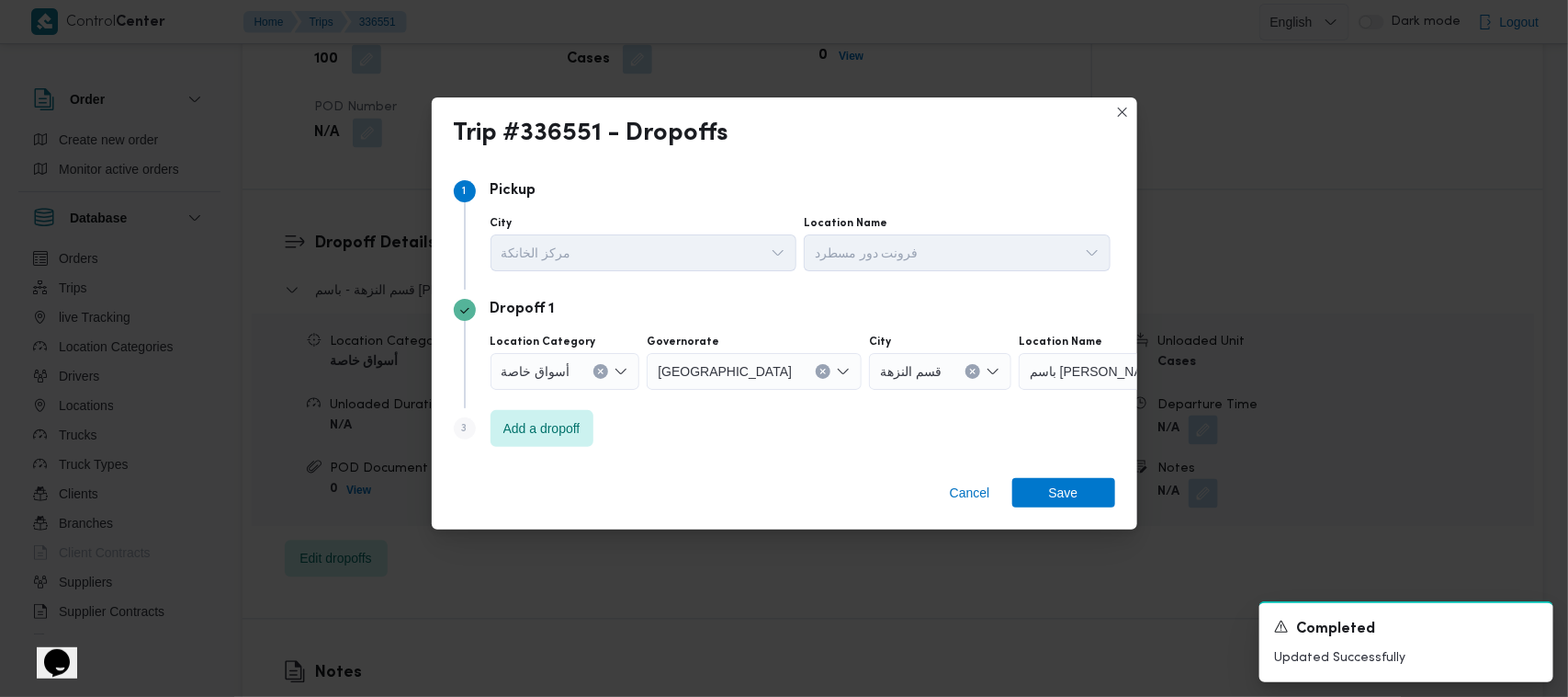
click at [528, 359] on div "أسواق خاصة" at bounding box center [566, 371] width 150 height 36
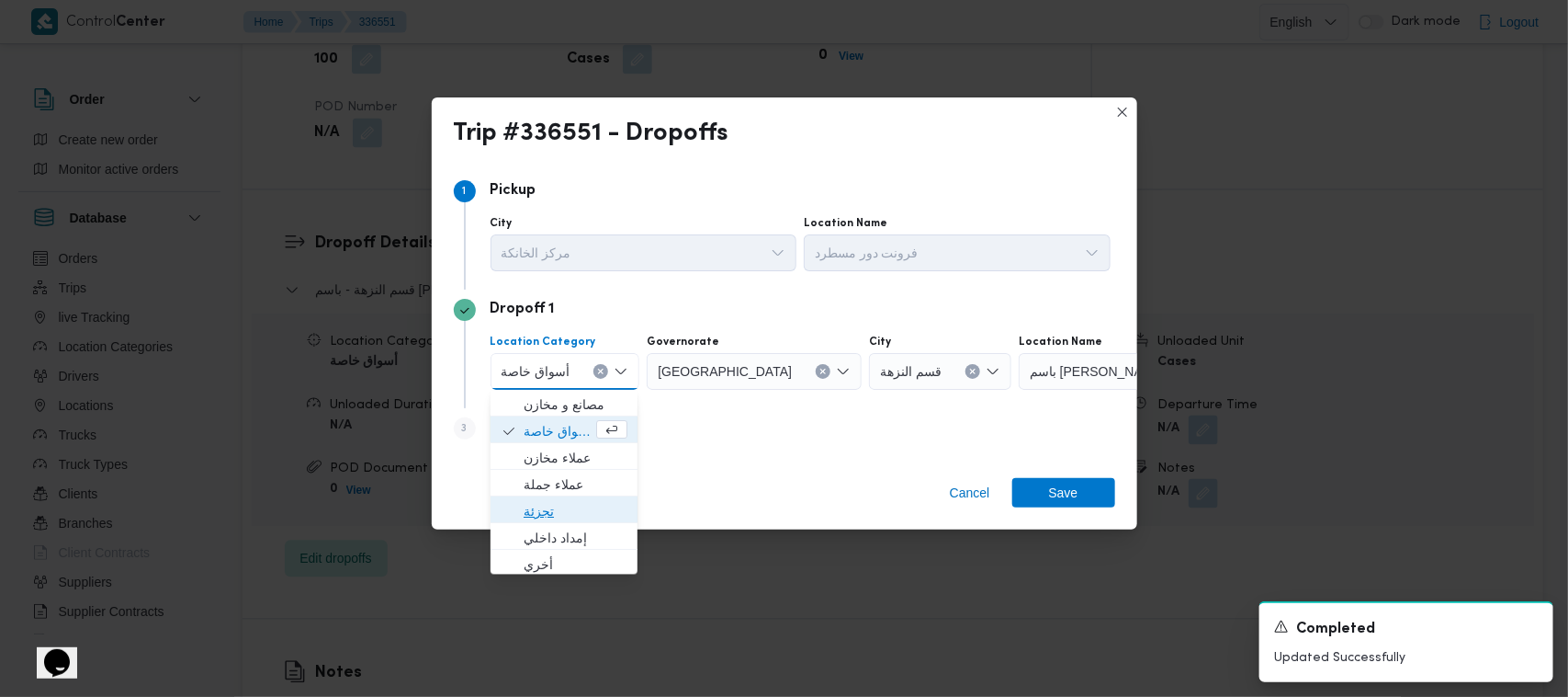
click at [576, 511] on span "تجزئة" at bounding box center [575, 512] width 103 height 22
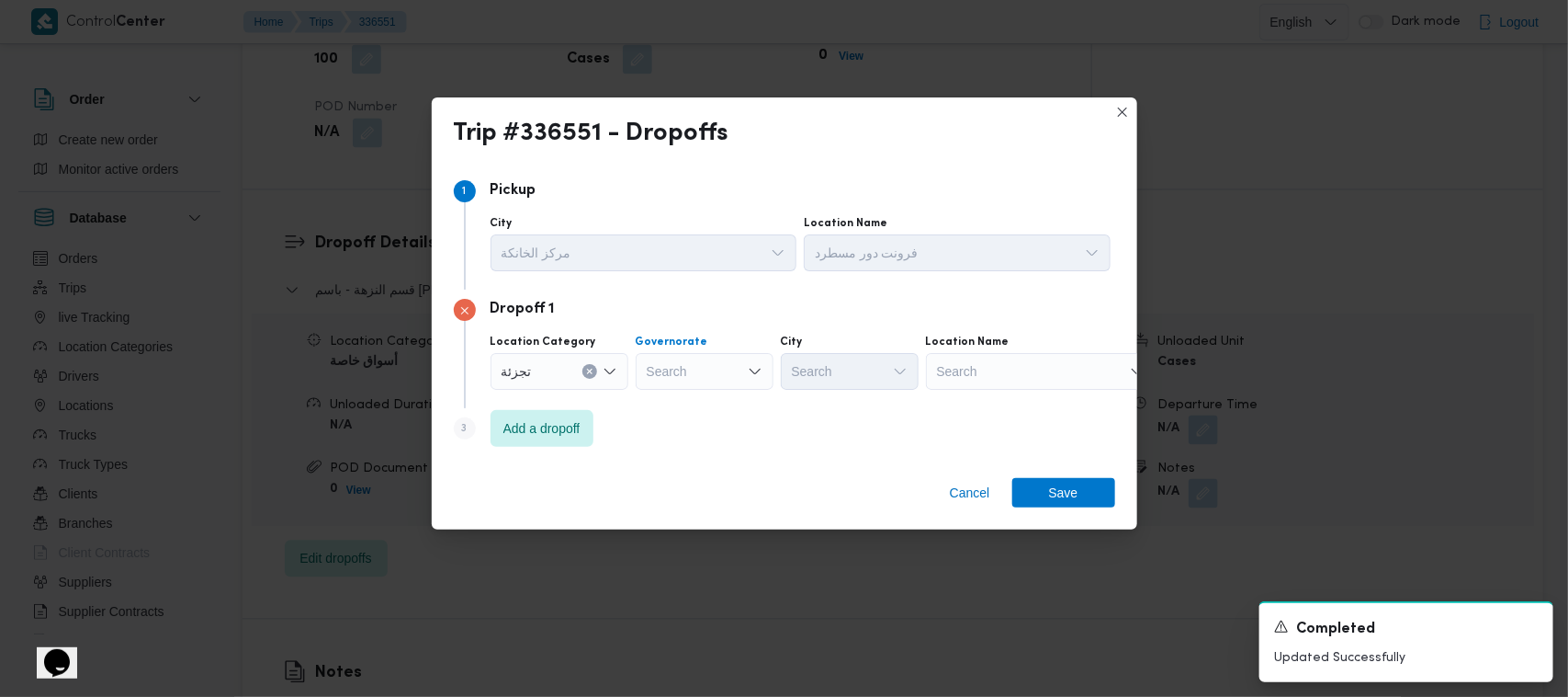
click at [676, 375] on div "Search" at bounding box center [705, 371] width 138 height 36
type input "شرقي"
click at [685, 380] on div "شرقي شرقي" at bounding box center [705, 371] width 138 height 36
click at [692, 390] on span "ال شرقي ة" at bounding box center [705, 405] width 123 height 30
click at [855, 388] on div "Search" at bounding box center [850, 371] width 138 height 36
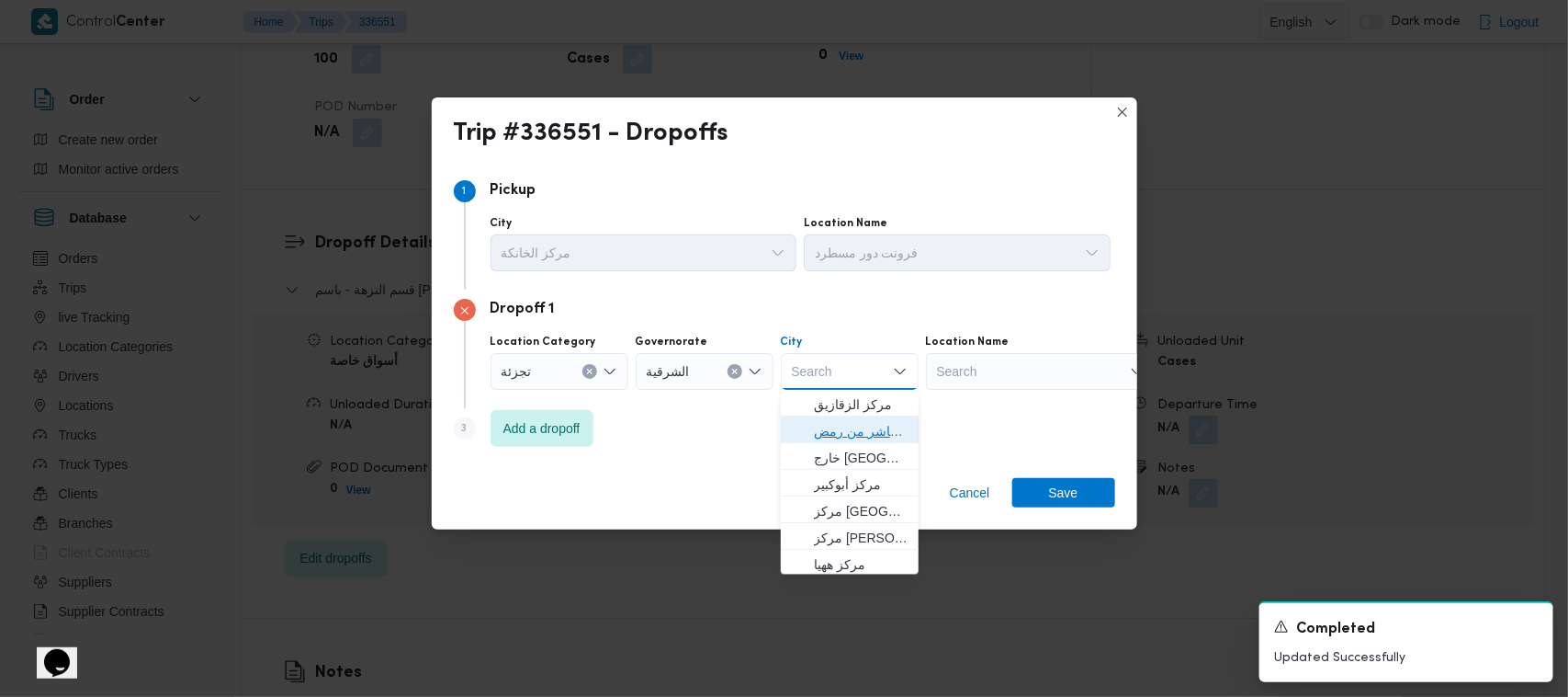
click at [863, 424] on span "قسم اول مدينة العاشر من رمض" at bounding box center [860, 432] width 94 height 22
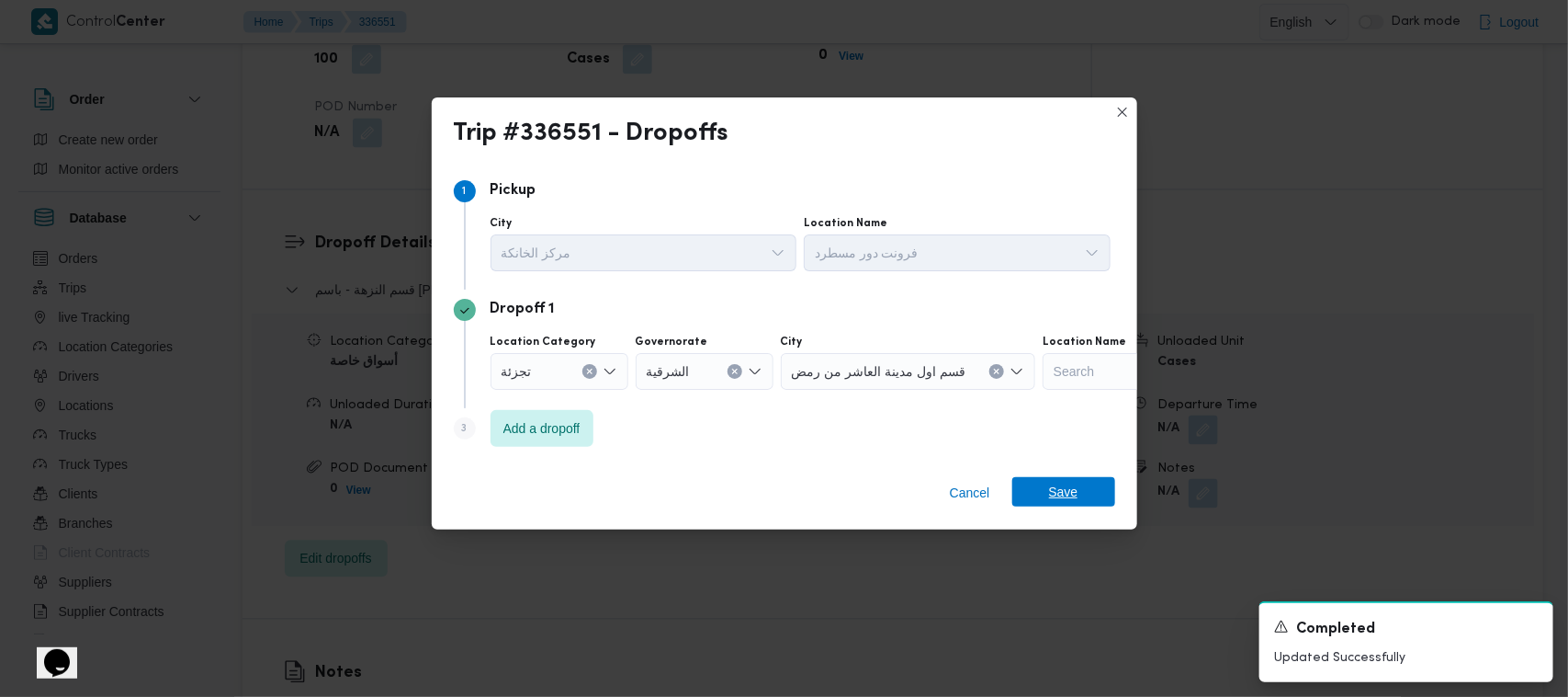
click at [1062, 488] on span "Save" at bounding box center [1064, 492] width 30 height 30
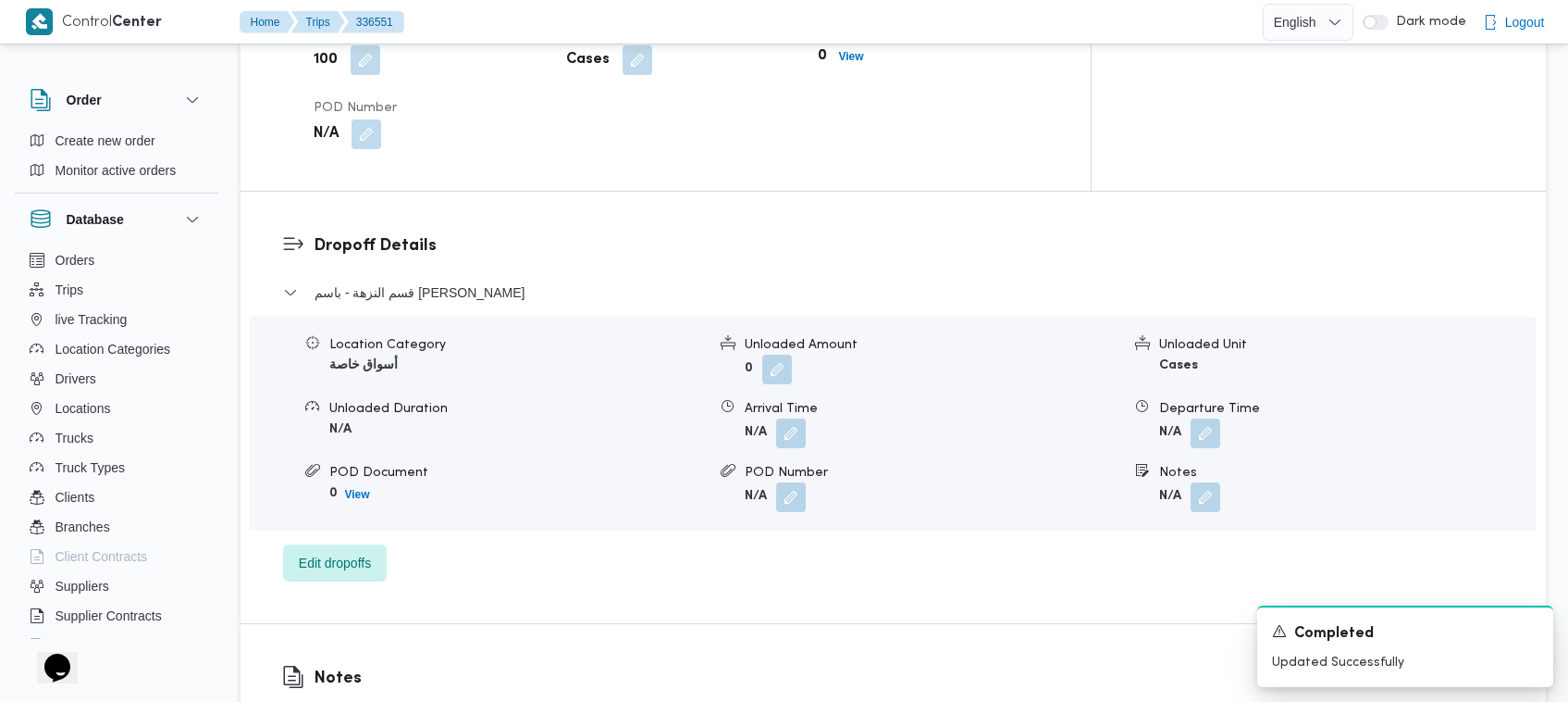
click at [1549, 45] on div "Trip# 336551 Arrived Duplicate Trip فرونت دور مسطرد Step 2 is incomplete 2 باسم…" at bounding box center [773, 270] width 1568 height 3324
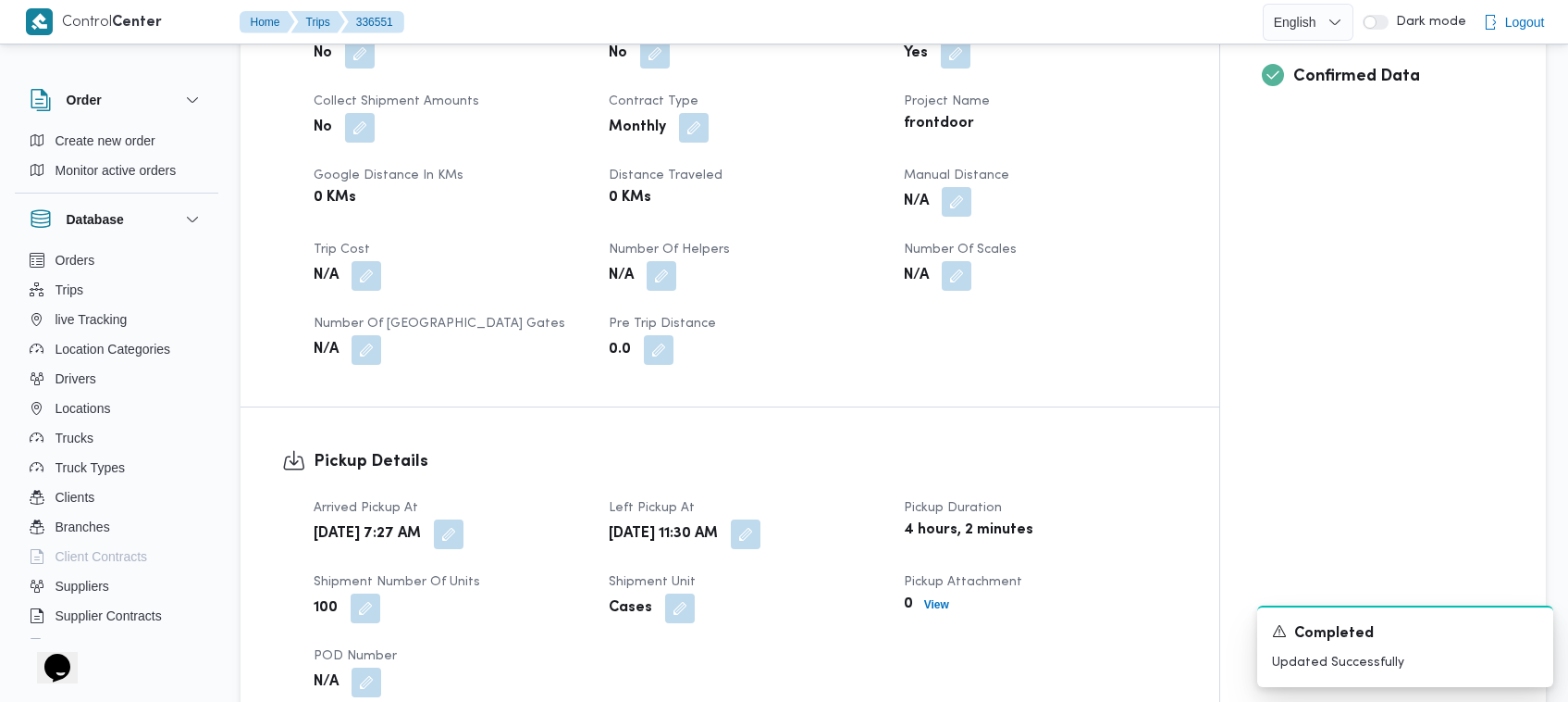
scroll to position [211, 0]
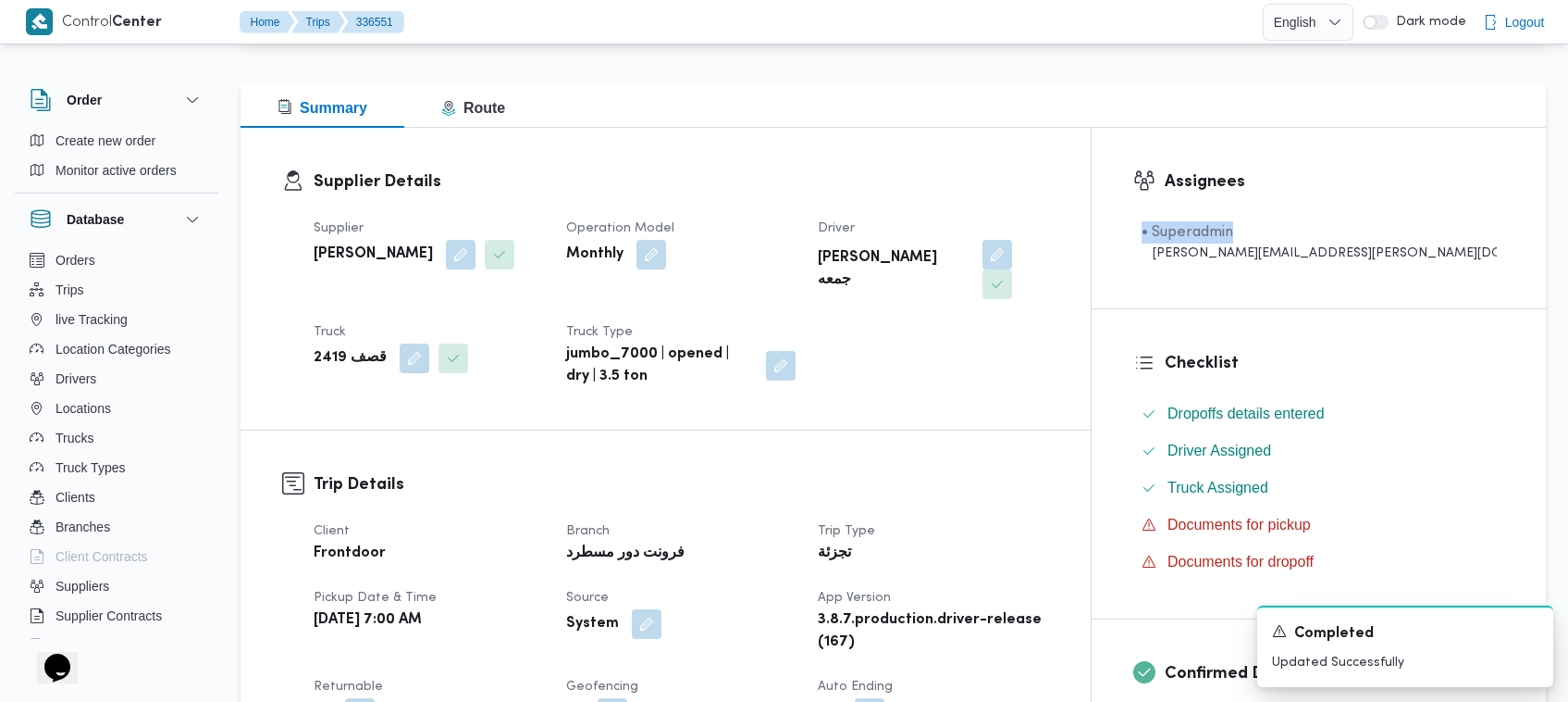
drag, startPoint x: 1563, startPoint y: 186, endPoint x: 1566, endPoint y: 217, distance: 31.1
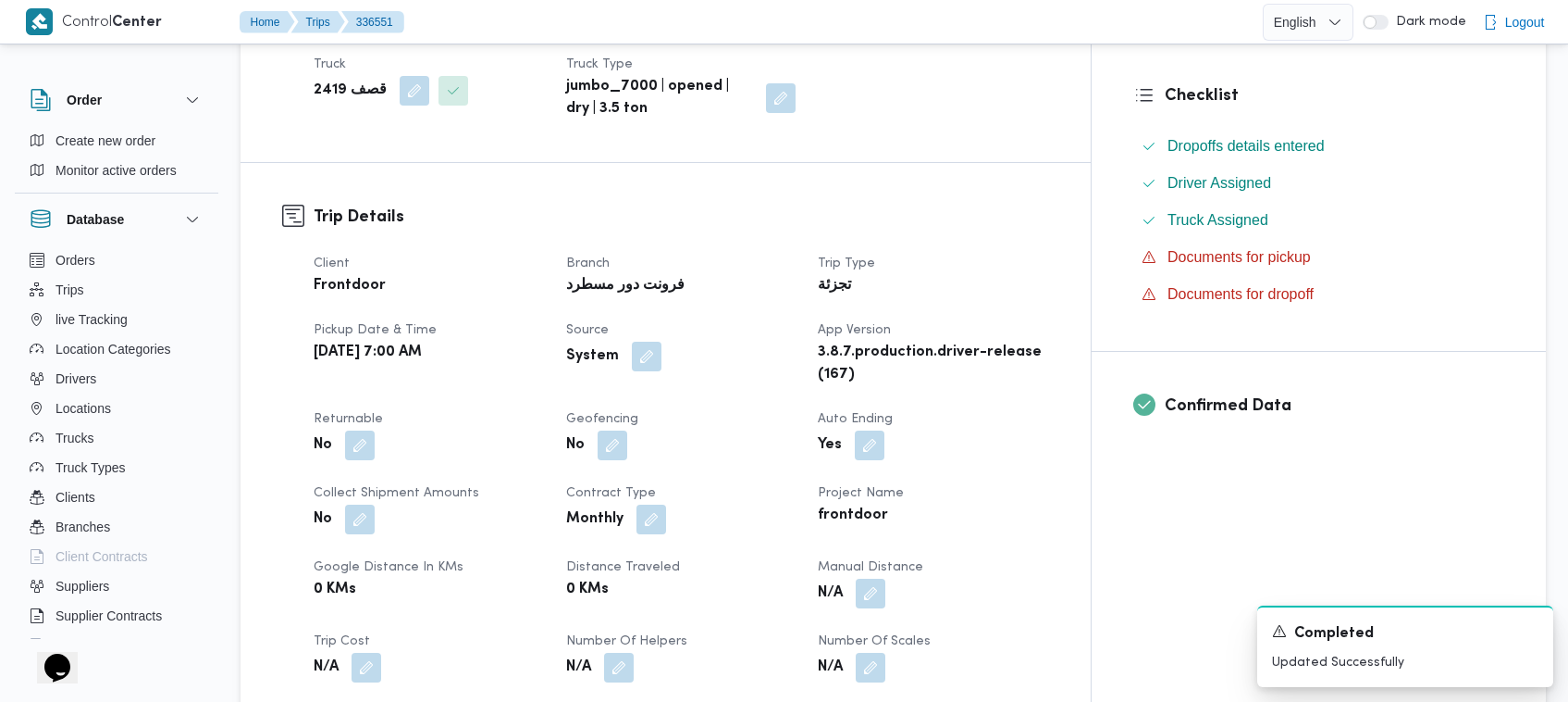
scroll to position [541, 0]
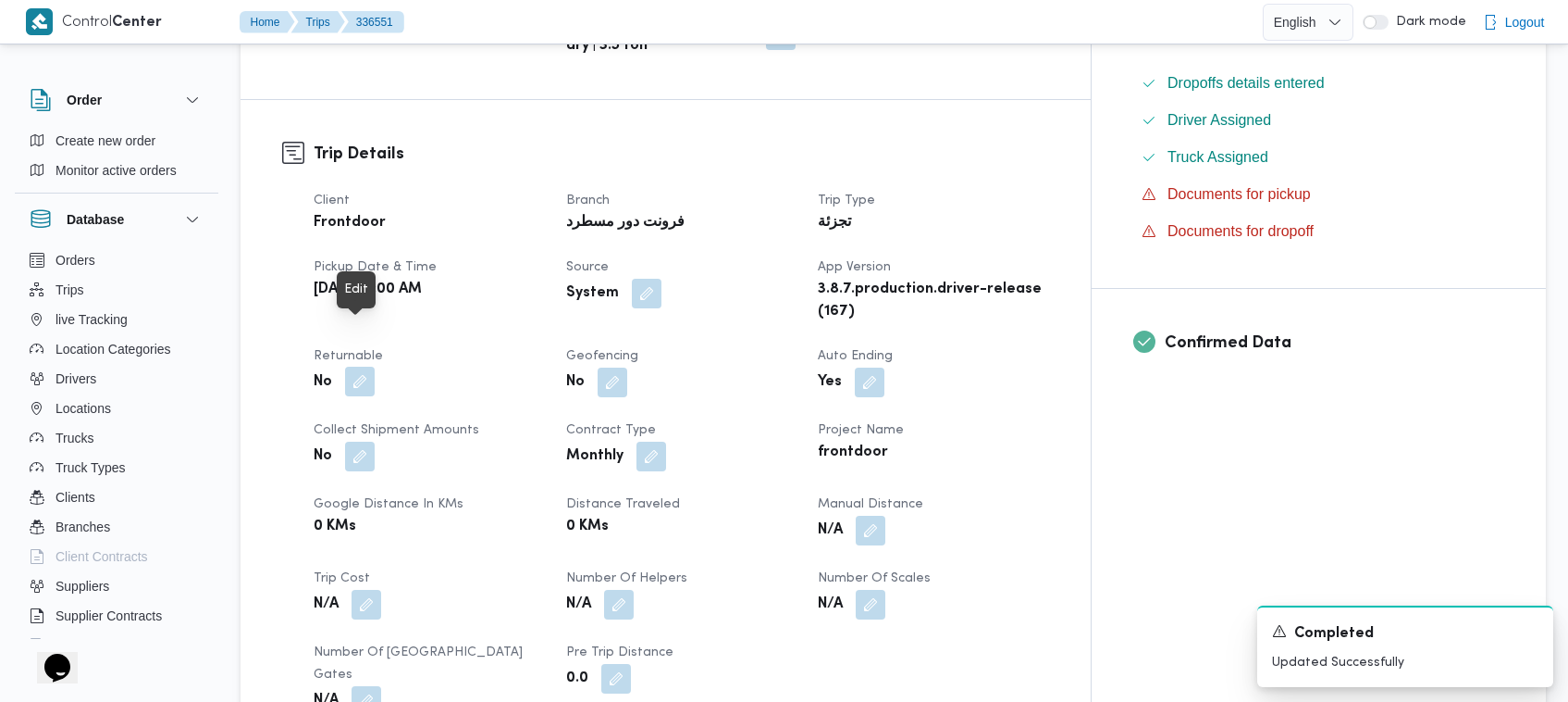
click at [361, 366] on button "button" at bounding box center [360, 381] width 30 height 30
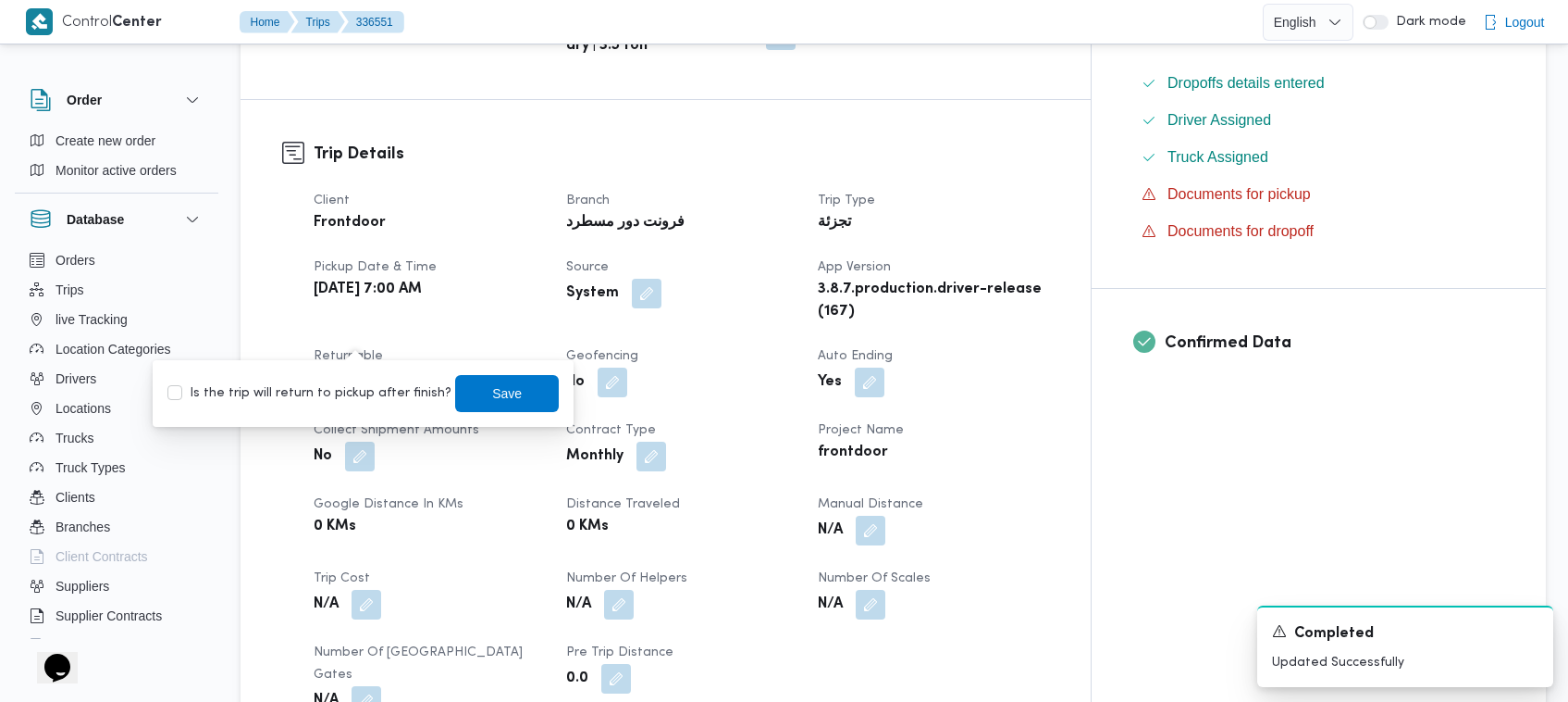
drag, startPoint x: 361, startPoint y: 358, endPoint x: 353, endPoint y: 389, distance: 32.0
click at [357, 363] on div "You are in a dialog. To close this dialog, hit escape. Is the trip will return …" at bounding box center [363, 393] width 421 height 67
click at [352, 389] on label "Is the trip will return to pickup after finish?" at bounding box center [310, 393] width 284 height 22
checkbox input "true"
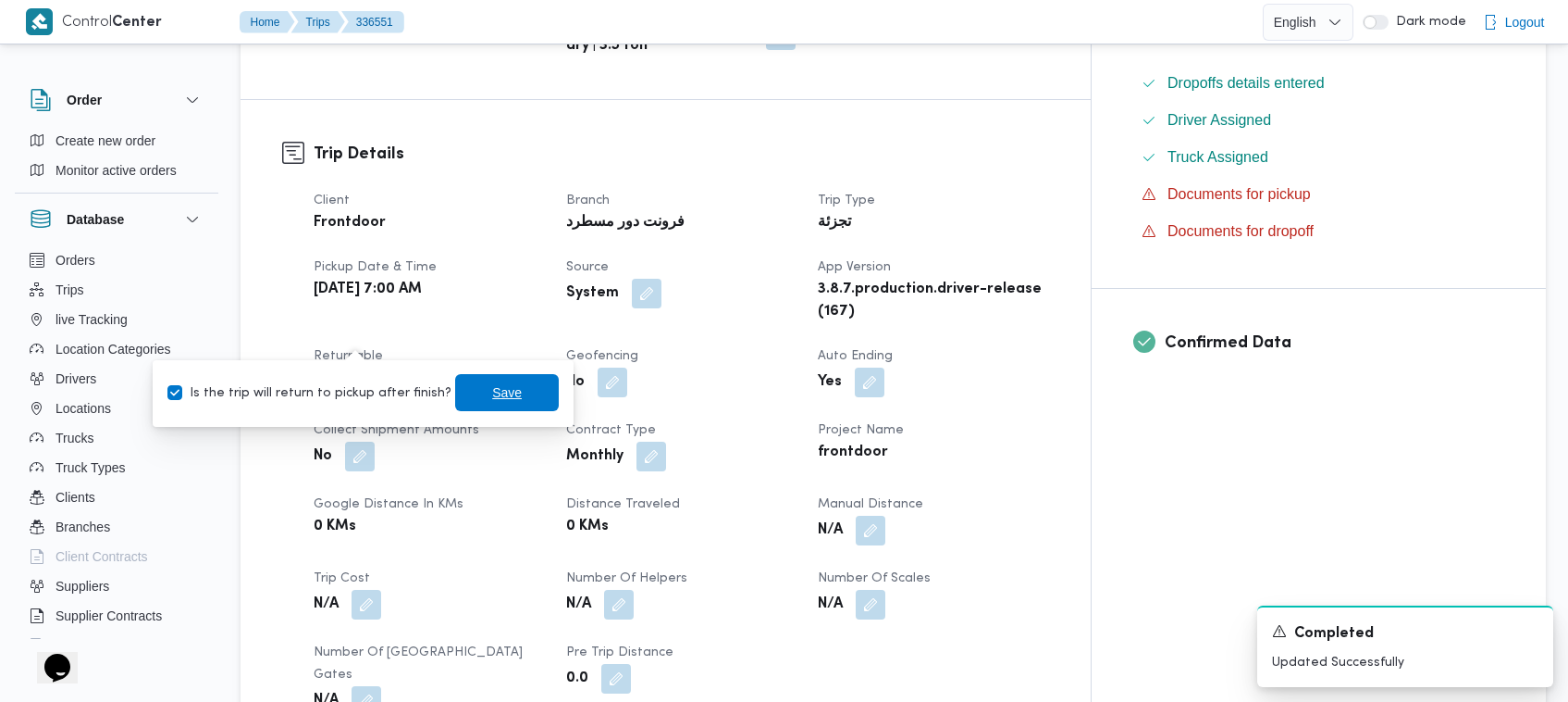
click at [467, 398] on span "Save" at bounding box center [507, 392] width 103 height 37
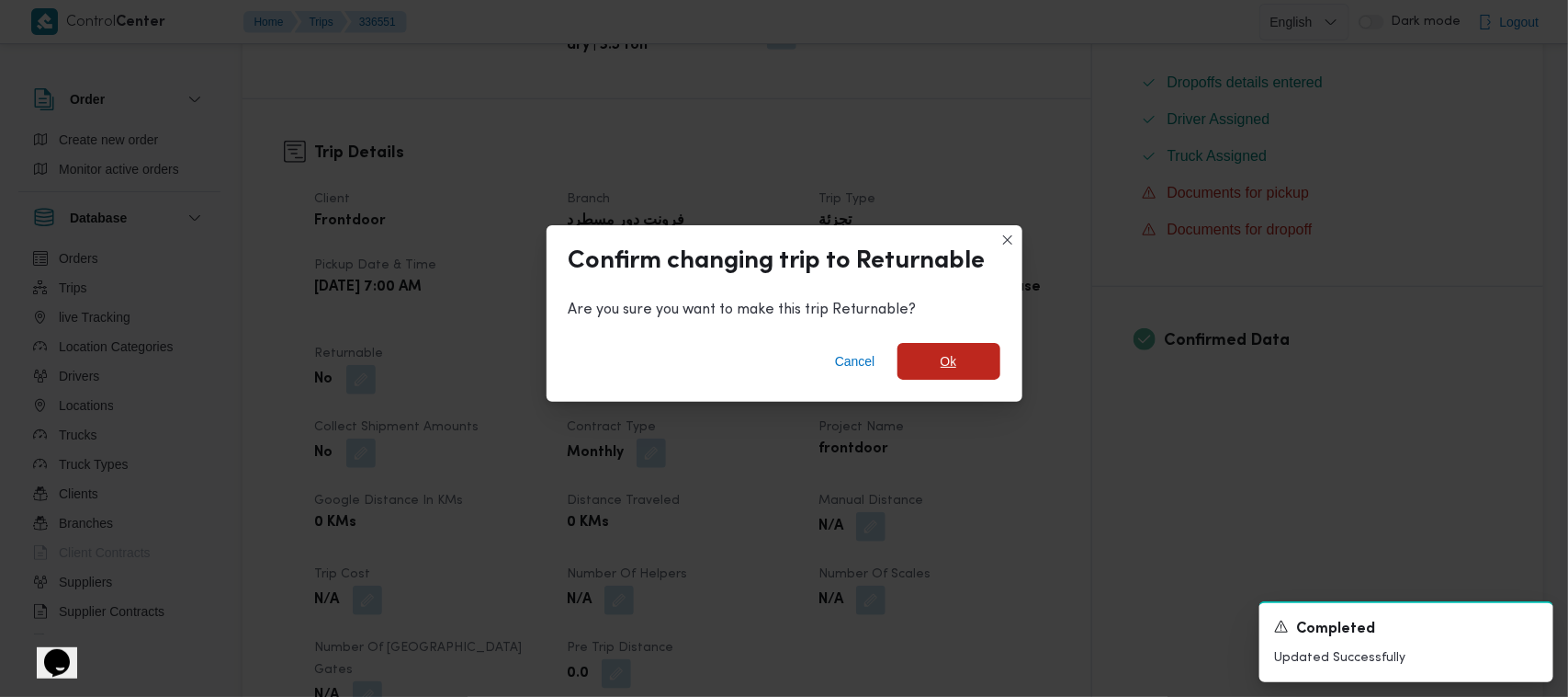
click at [955, 355] on span "Ok" at bounding box center [949, 361] width 17 height 22
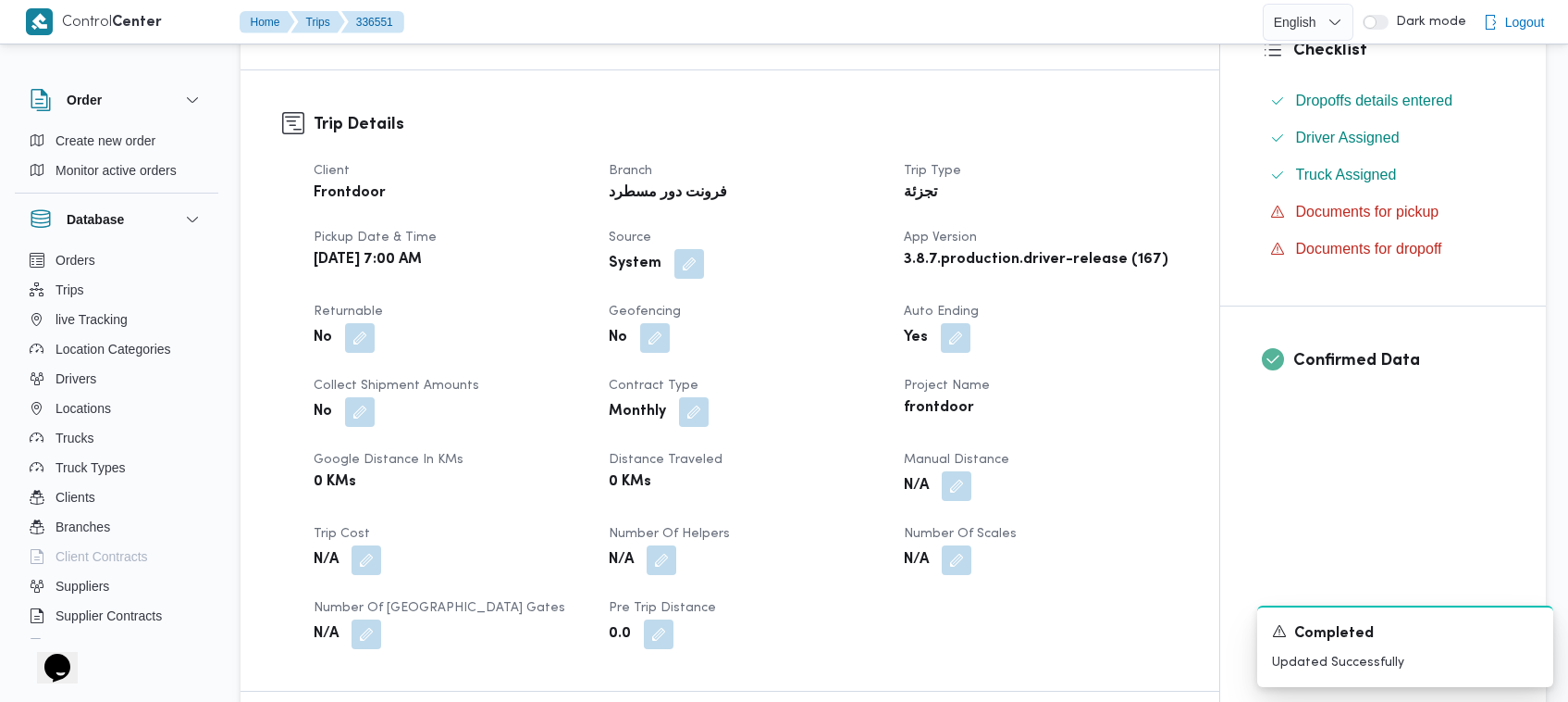
click at [972, 197] on div "تجزئة" at bounding box center [1040, 194] width 277 height 26
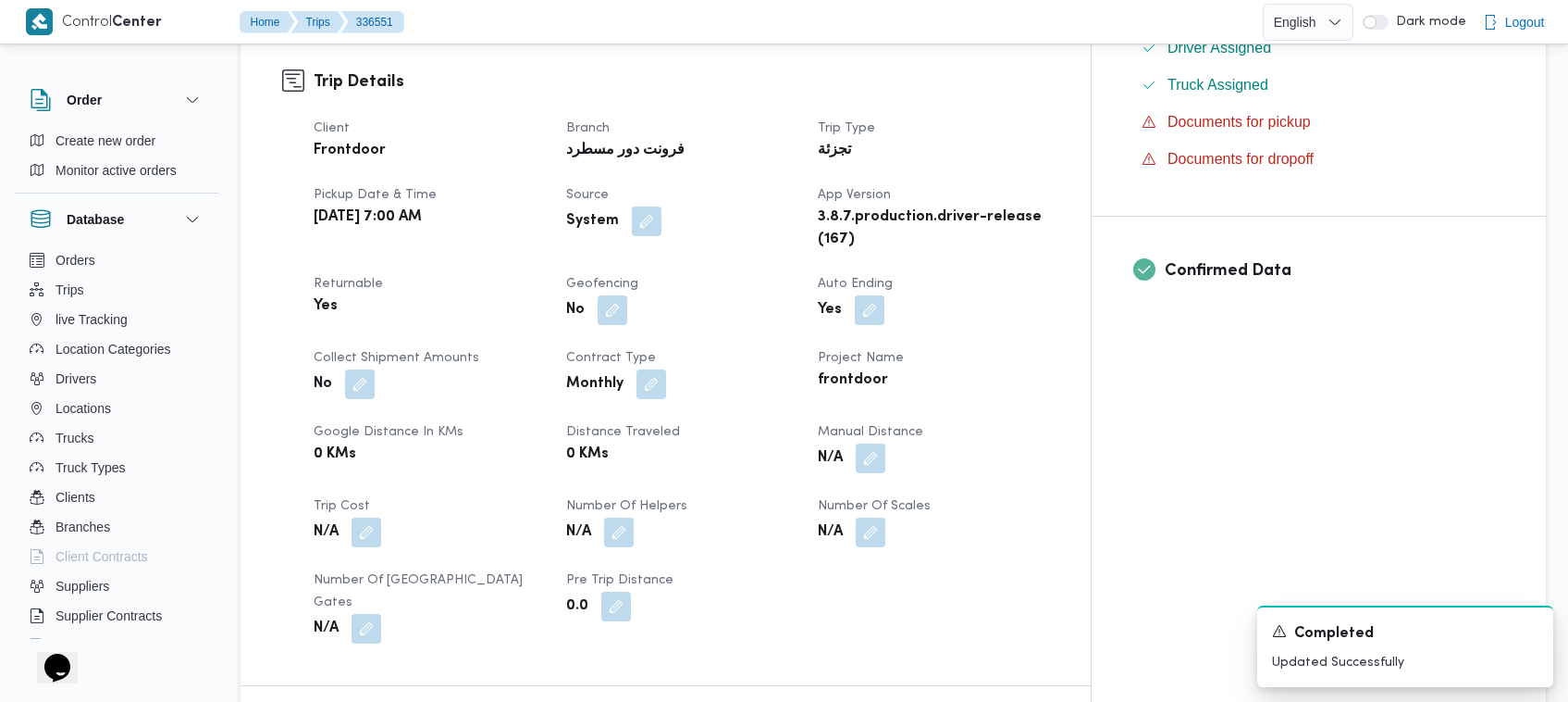
scroll to position [1228, 0]
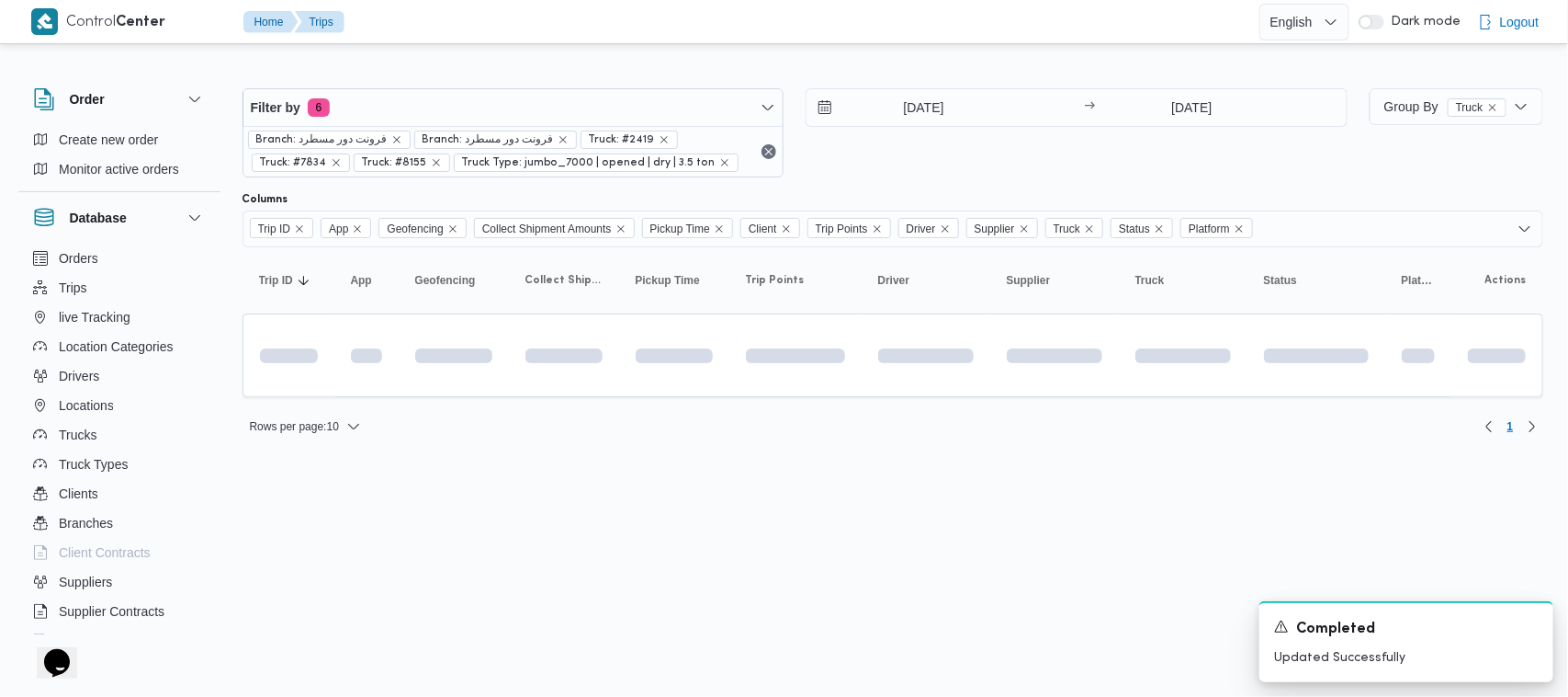
click at [551, 449] on div "Rows per page : 10 1" at bounding box center [893, 426] width 1323 height 44
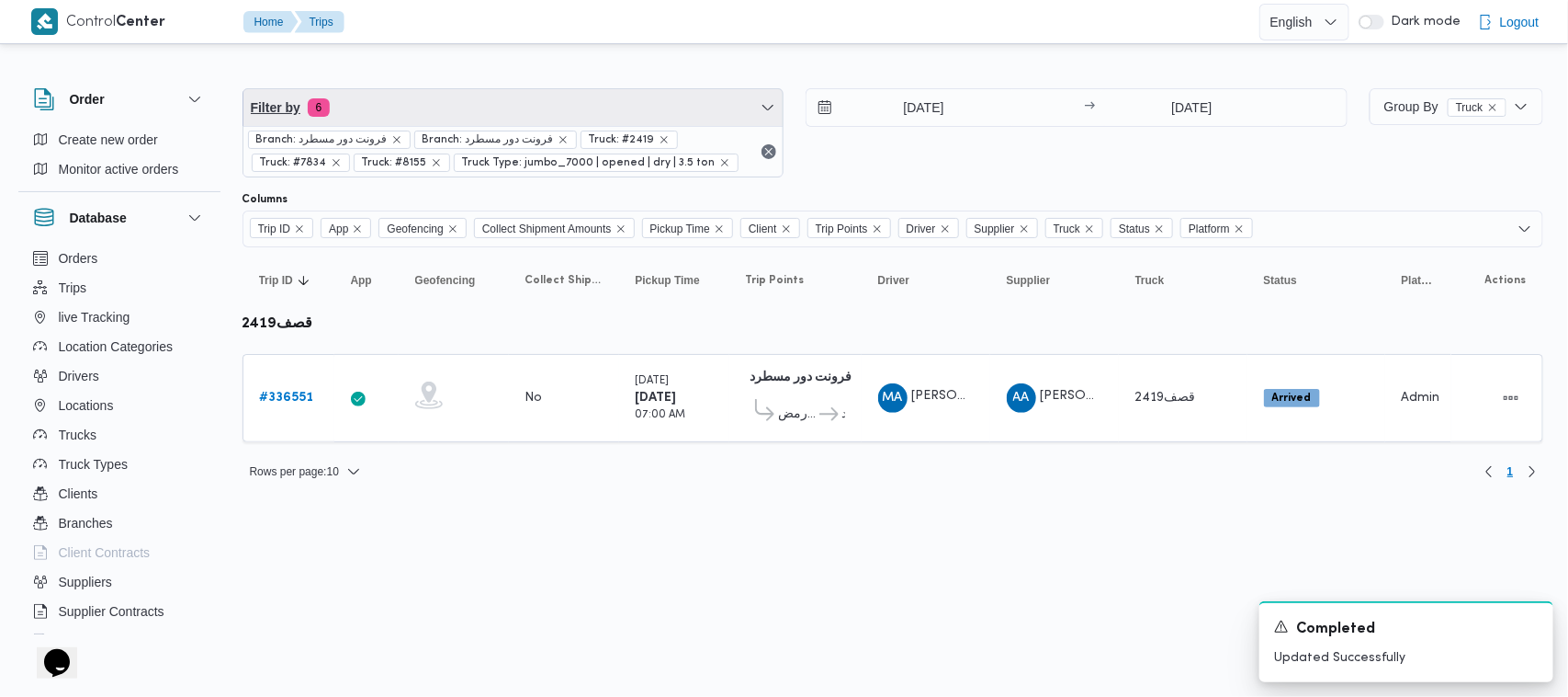
click at [425, 121] on span "Filter by 6" at bounding box center [513, 106] width 540 height 36
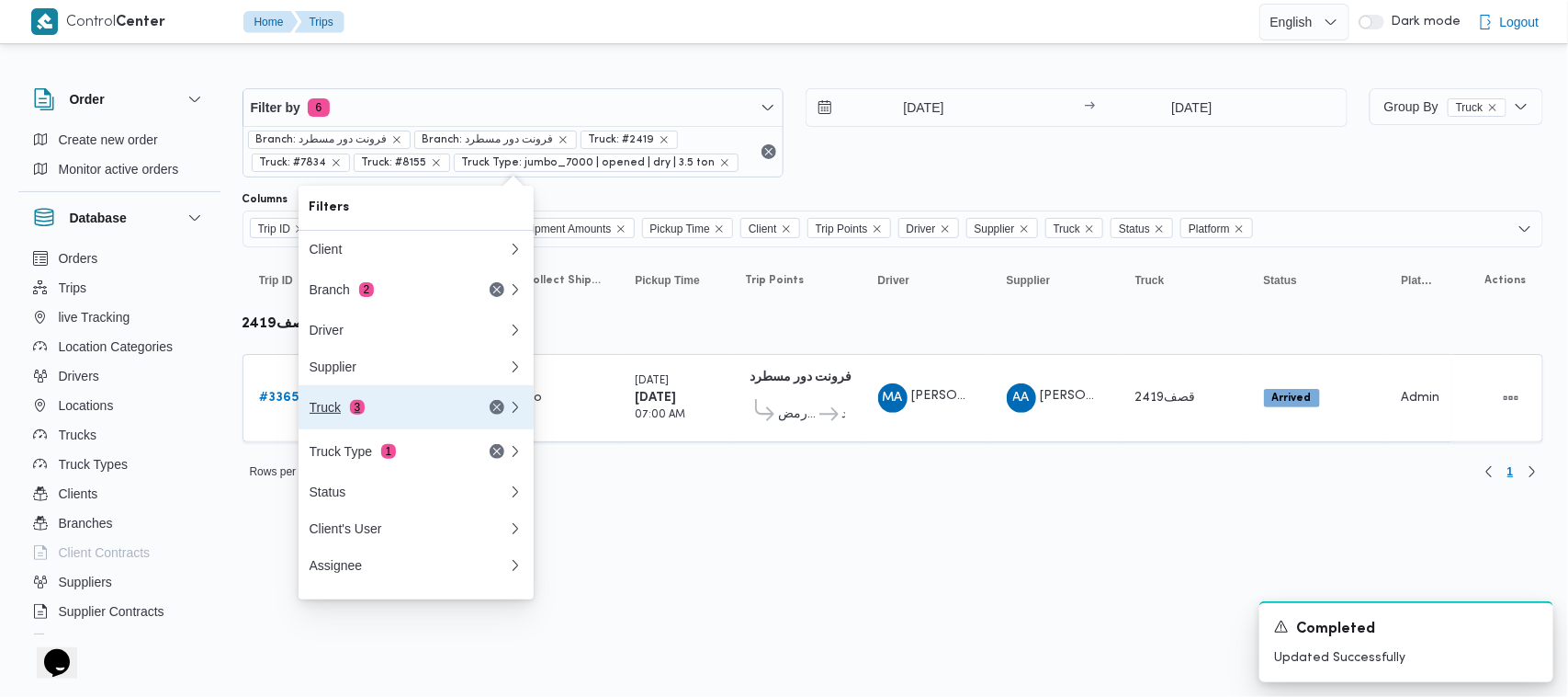
click at [363, 425] on div "Truck 3" at bounding box center [409, 407] width 221 height 44
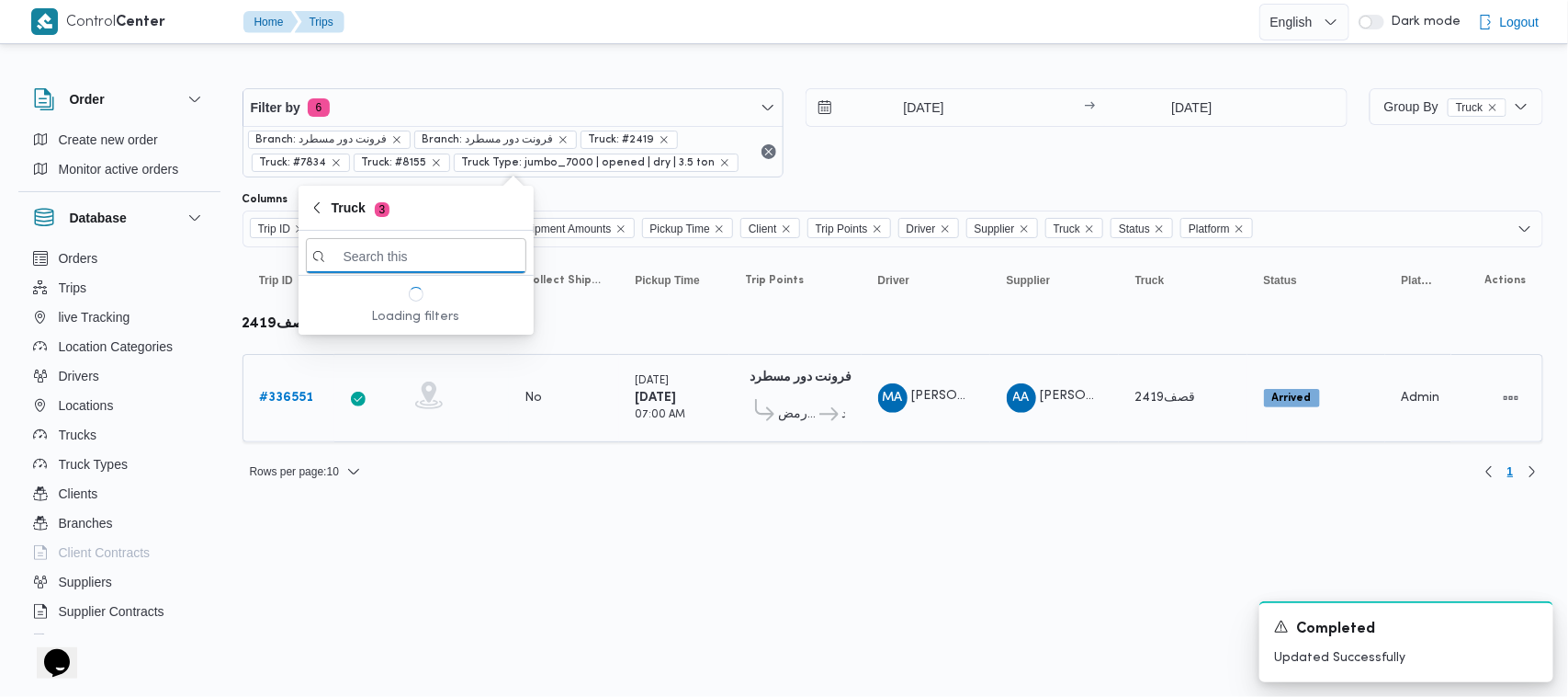
paste input "2419"
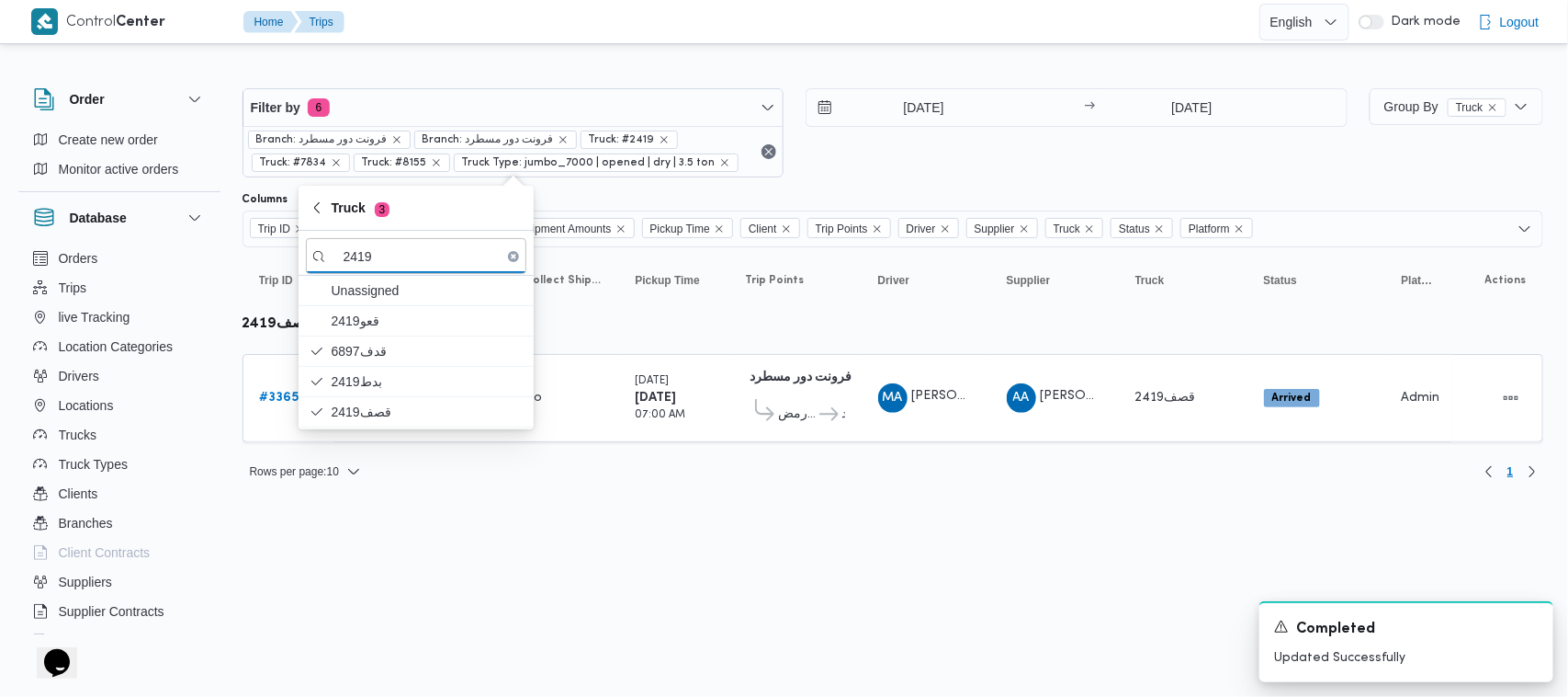
type input "2419"
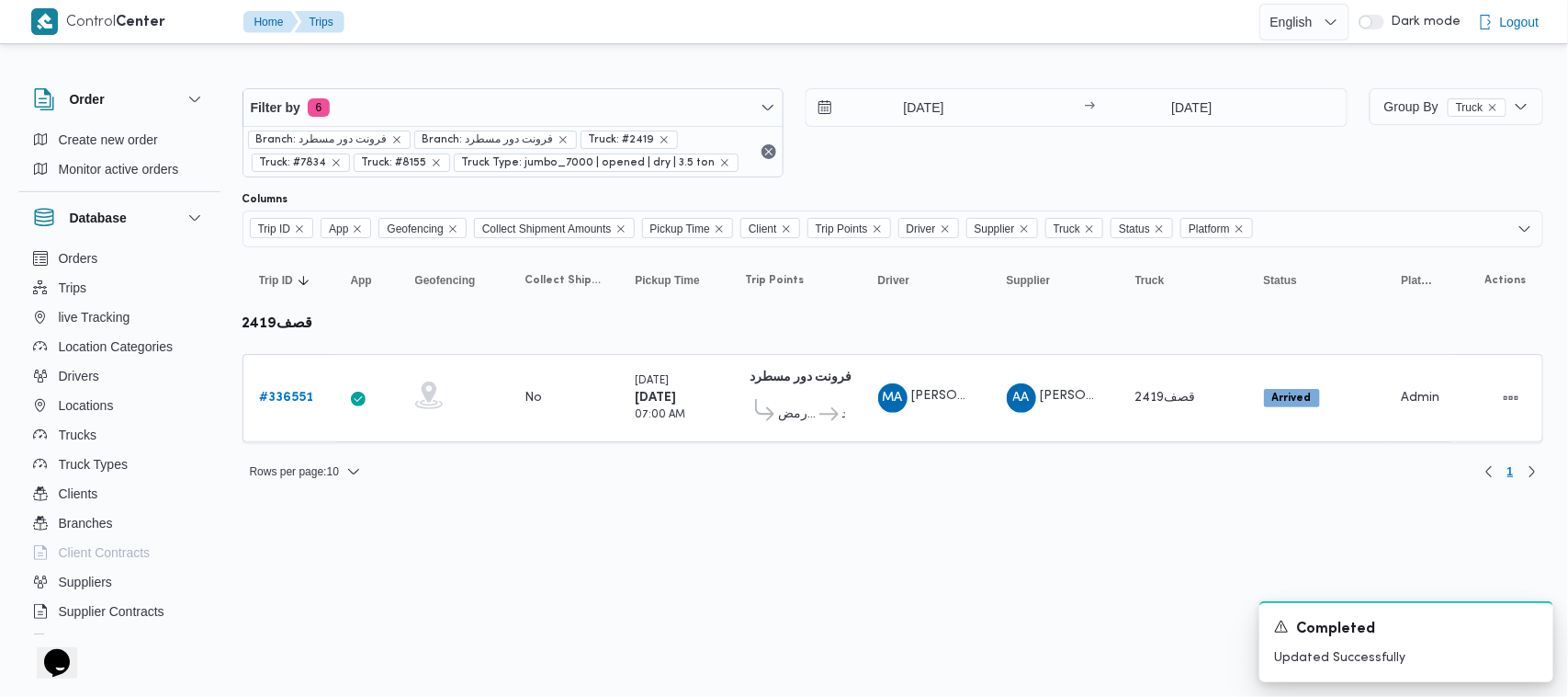
click at [418, 511] on html "Control Center Home Trips English عربي Dark mode Logout Order Create new order …" at bounding box center [784, 348] width 1568 height 697
click at [299, 401] on b "# 336551" at bounding box center [287, 397] width 54 height 12
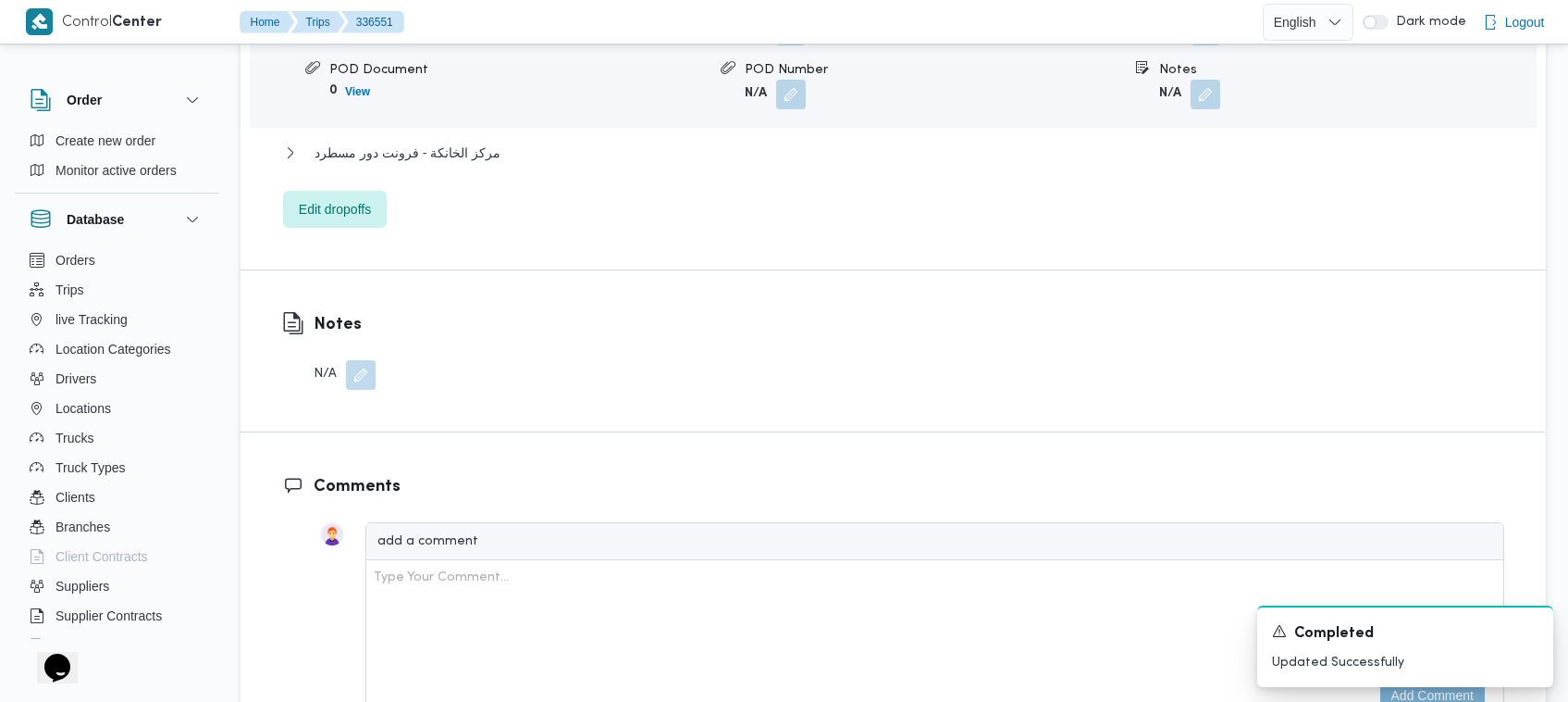
scroll to position [1861, 0]
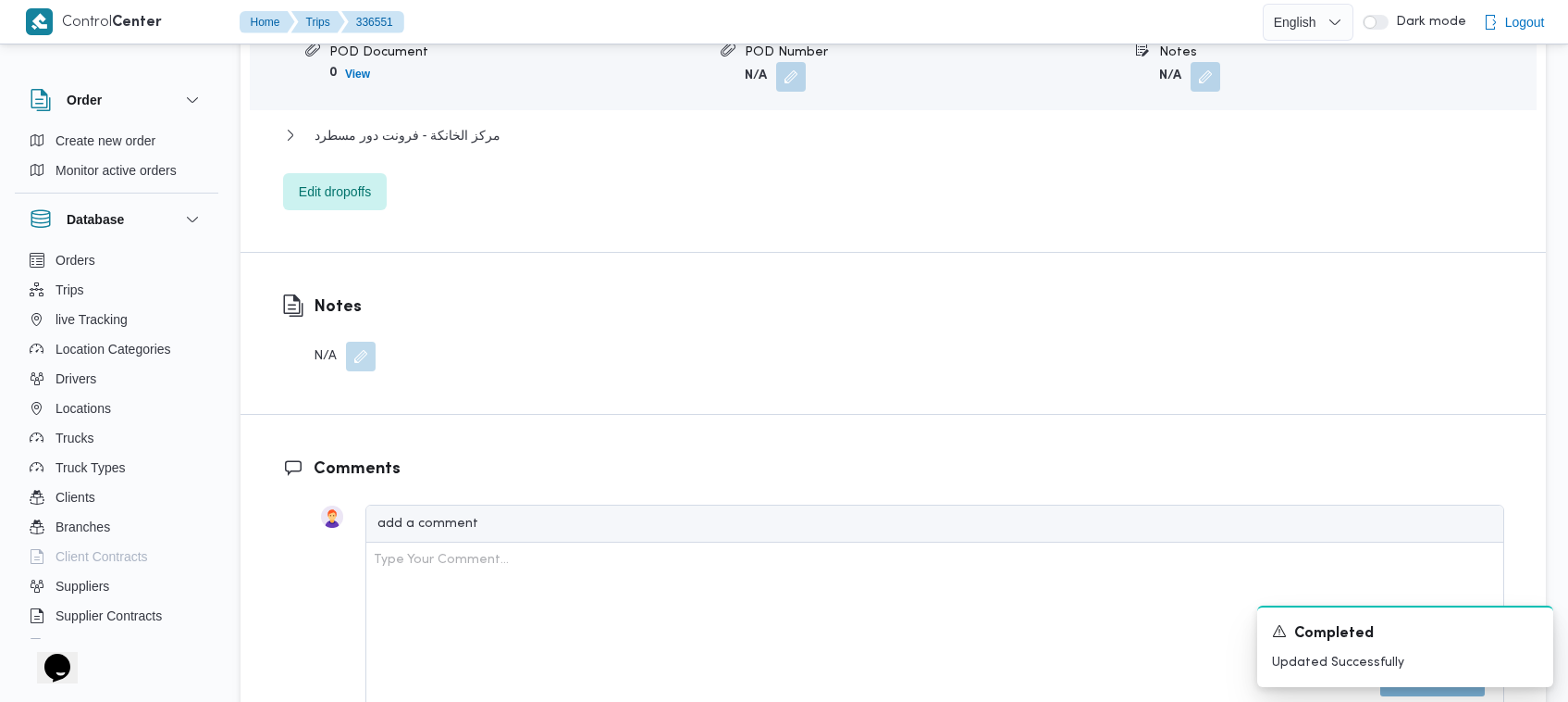
click at [372, 342] on button "button" at bounding box center [361, 356] width 30 height 30
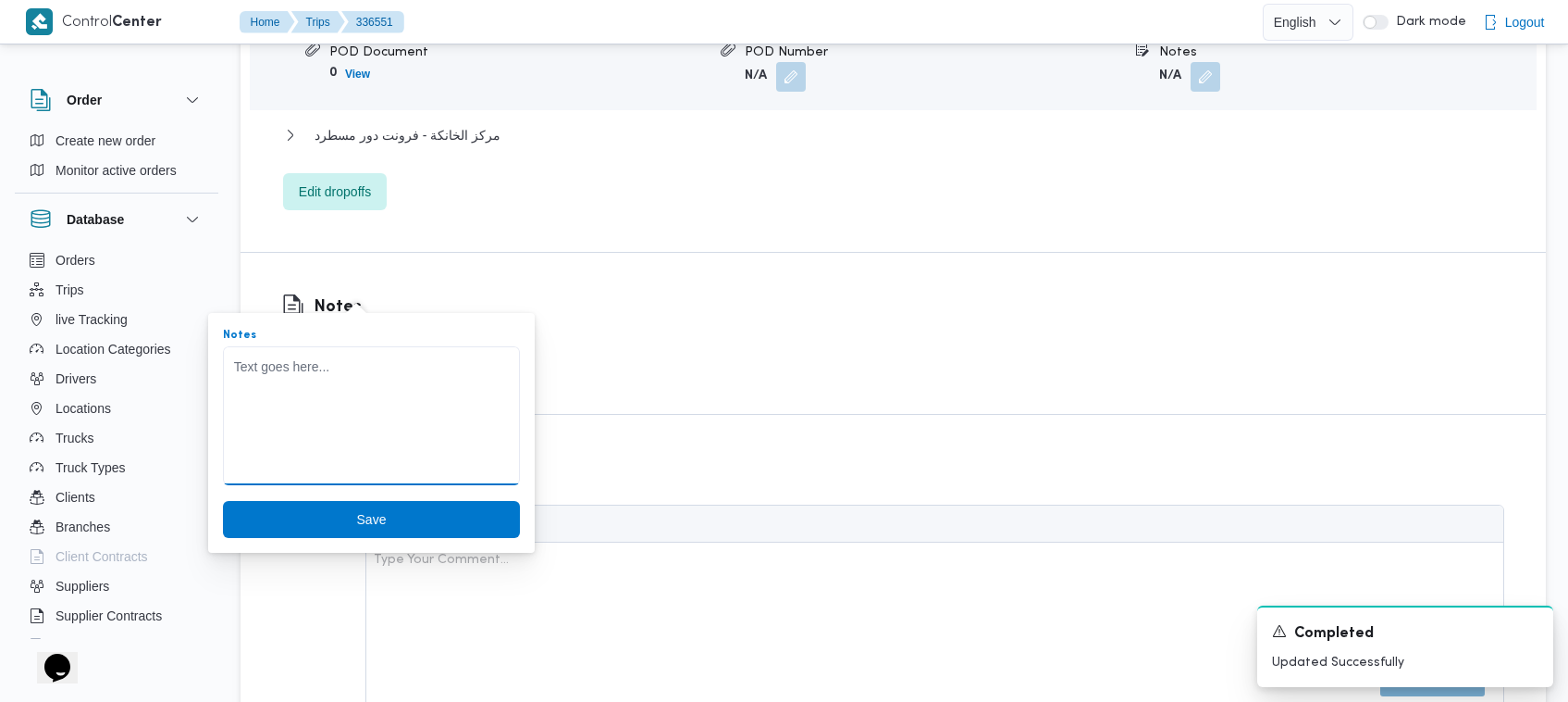
click at [377, 387] on textarea "Notes" at bounding box center [371, 416] width 297 height 139
paste textarea "هتحمل طبالي"
type textarea "هتحمل طبالي"
click at [405, 516] on span "Save" at bounding box center [371, 517] width 297 height 37
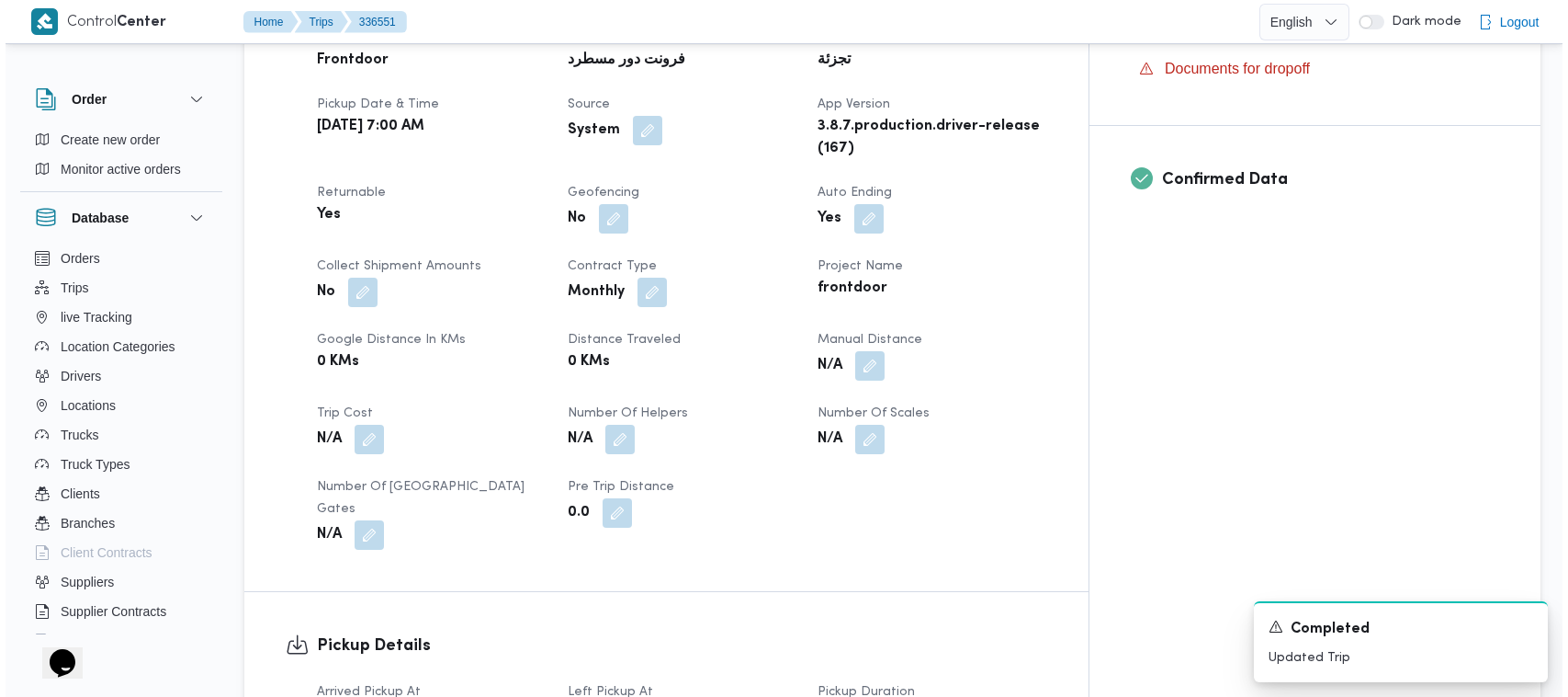
scroll to position [0, 0]
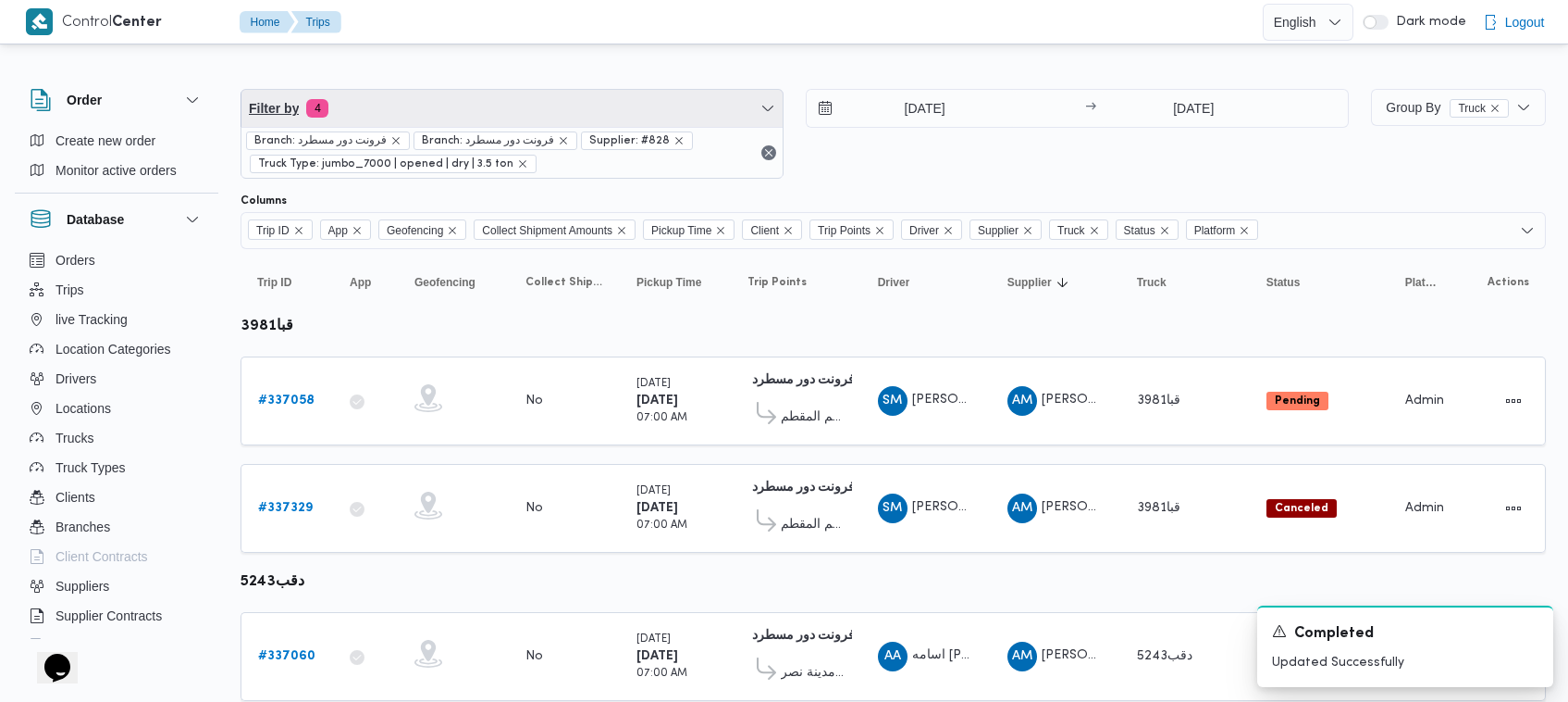
click at [436, 109] on span "Filter by 4" at bounding box center [511, 107] width 541 height 37
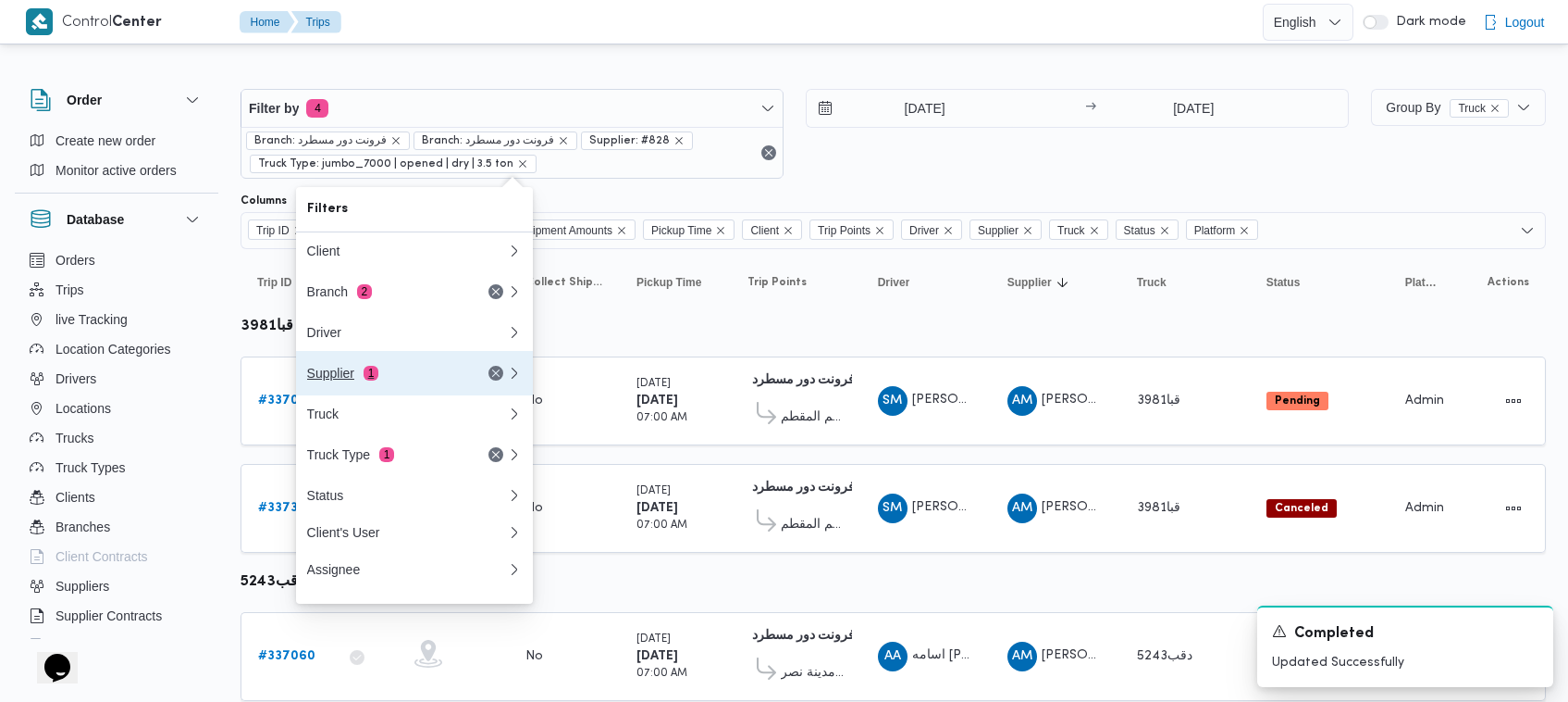
click at [379, 389] on button "Supplier 1" at bounding box center [414, 372] width 237 height 45
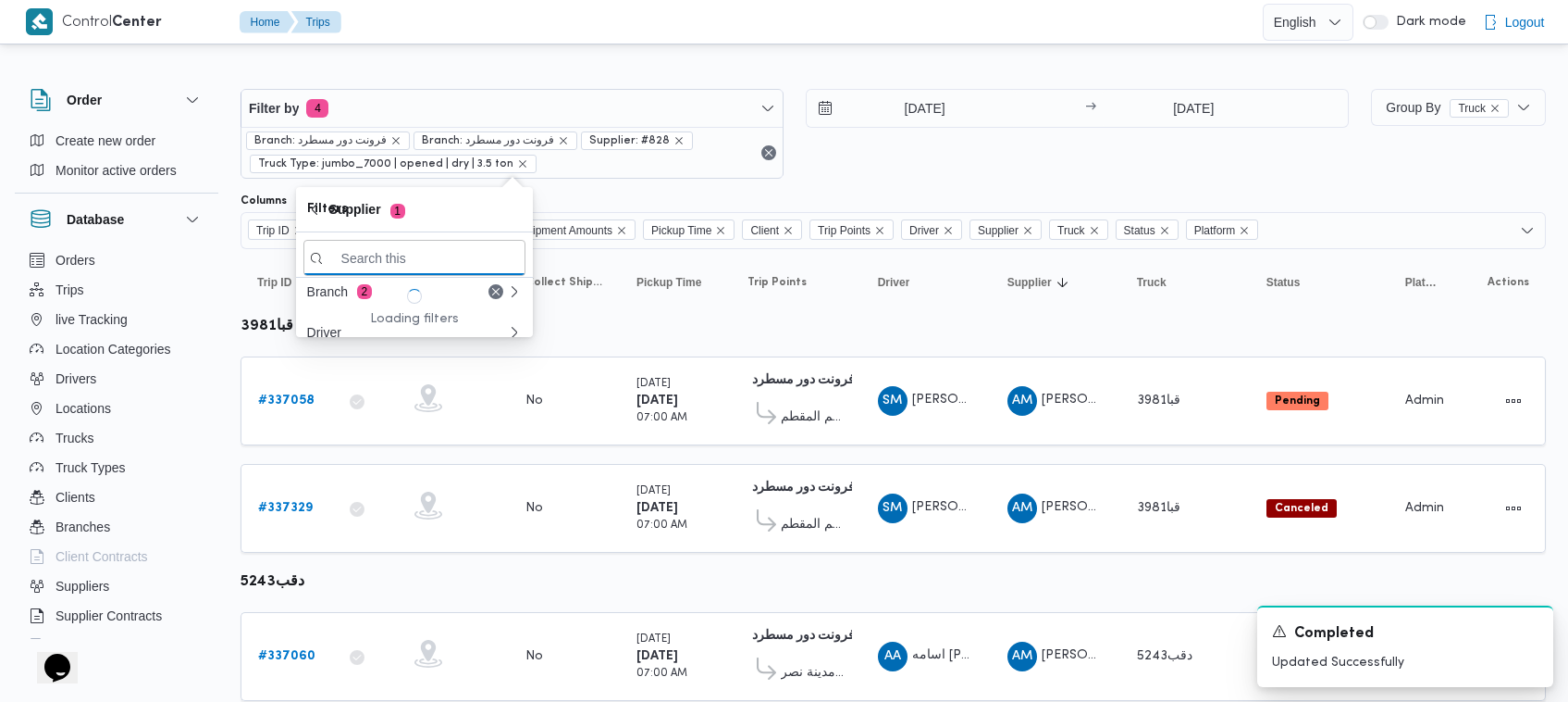
paste input "[PERSON_NAME]"
type input "[PERSON_NAME]"
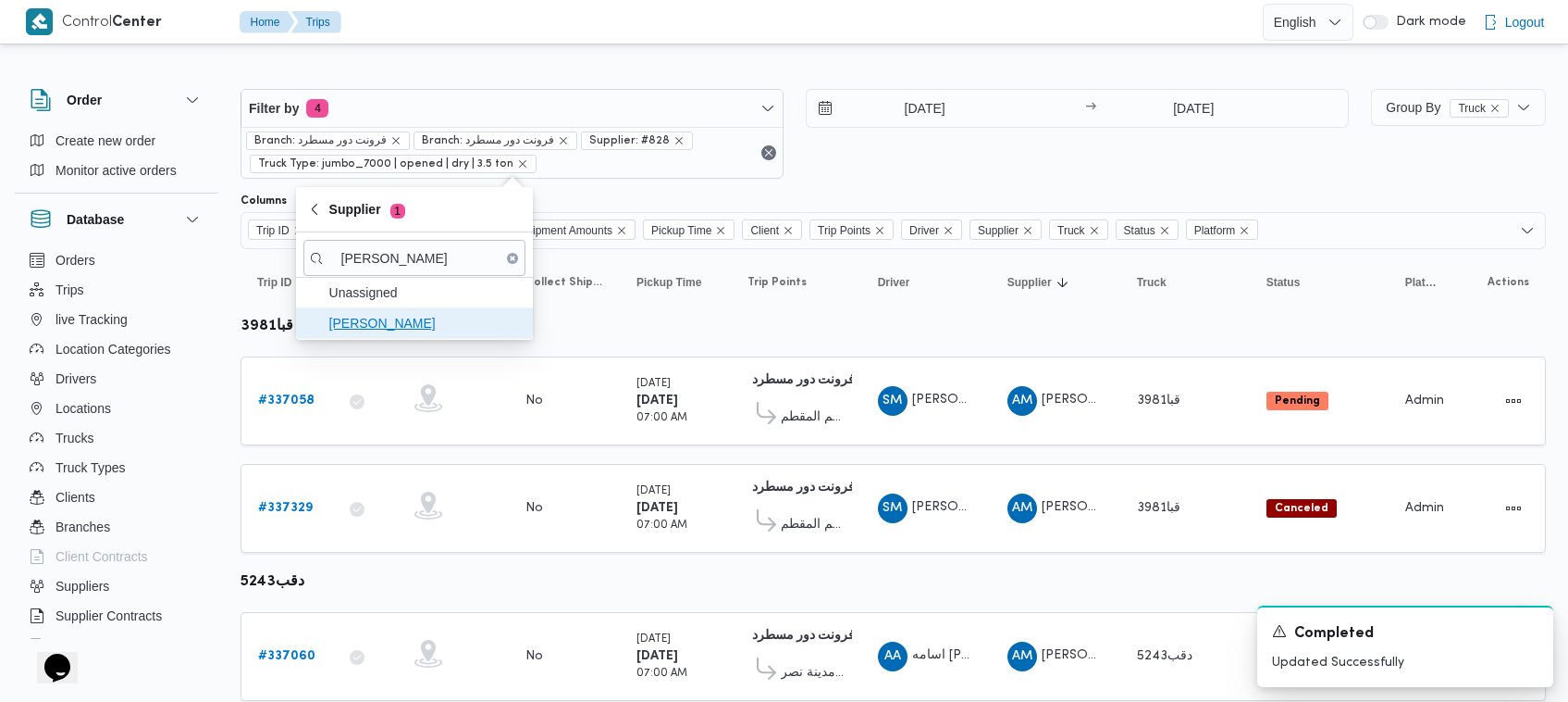
click at [351, 316] on span "[PERSON_NAME]" at bounding box center [426, 323] width 193 height 22
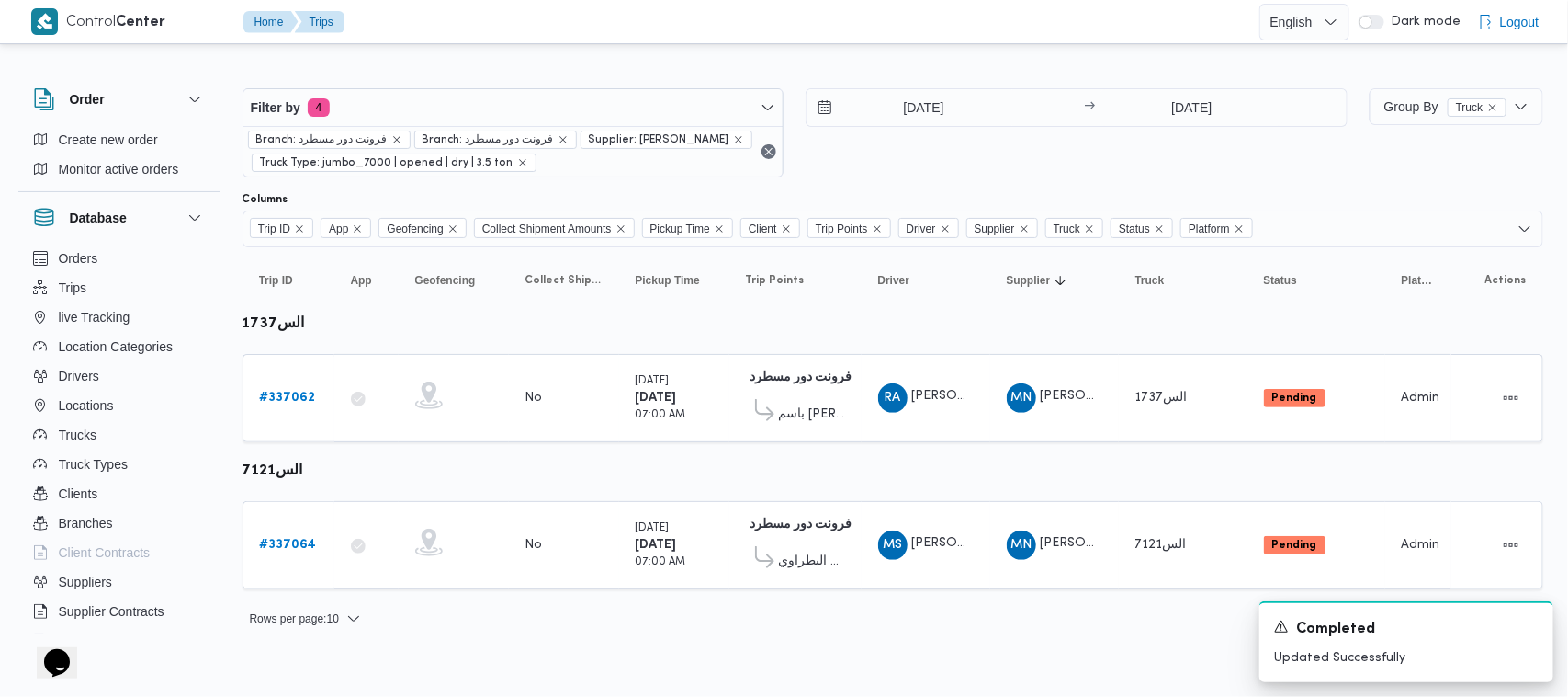
click at [946, 135] on div "16/9/2025 → 16/9/2025" at bounding box center [1076, 132] width 542 height 89
click at [264, 401] on b "# 337062" at bounding box center [288, 397] width 56 height 12
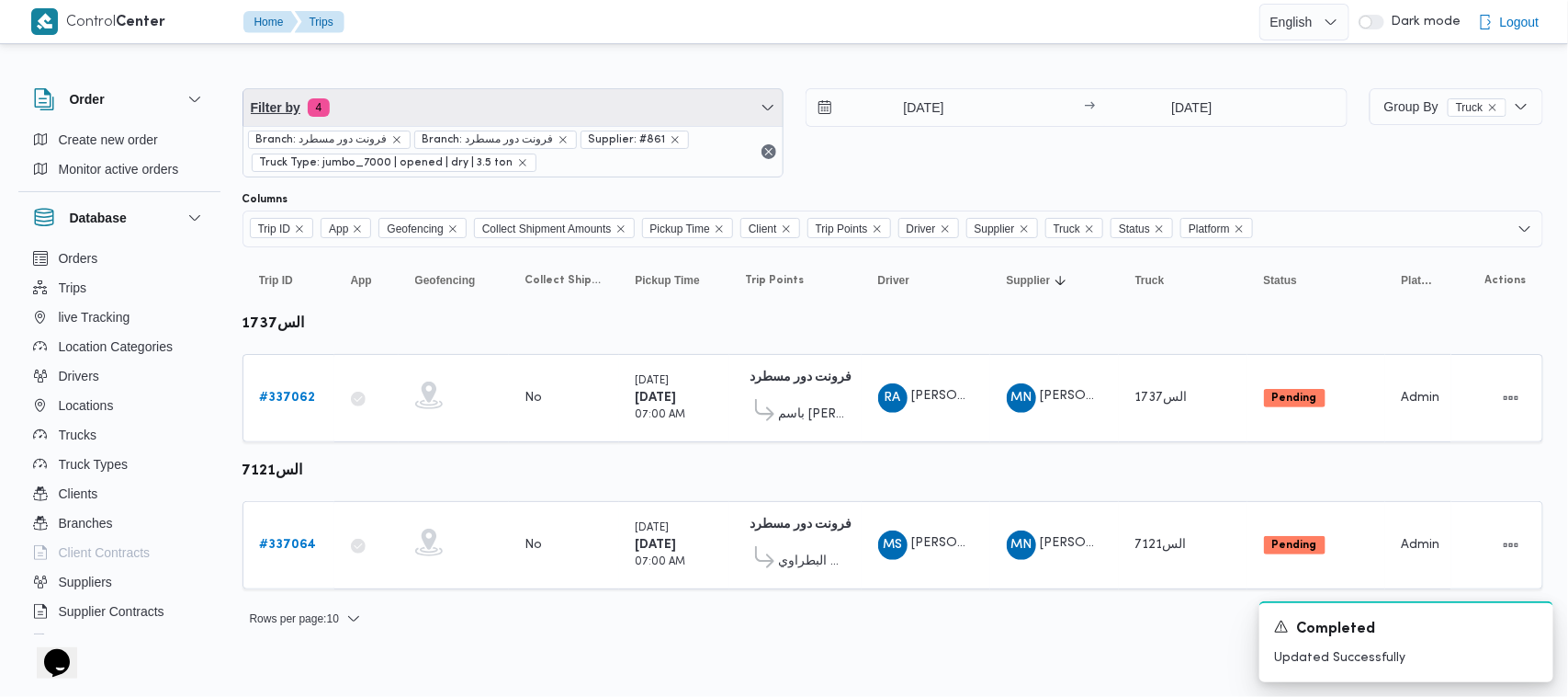
click at [429, 112] on span "Filter by 4" at bounding box center [513, 106] width 540 height 36
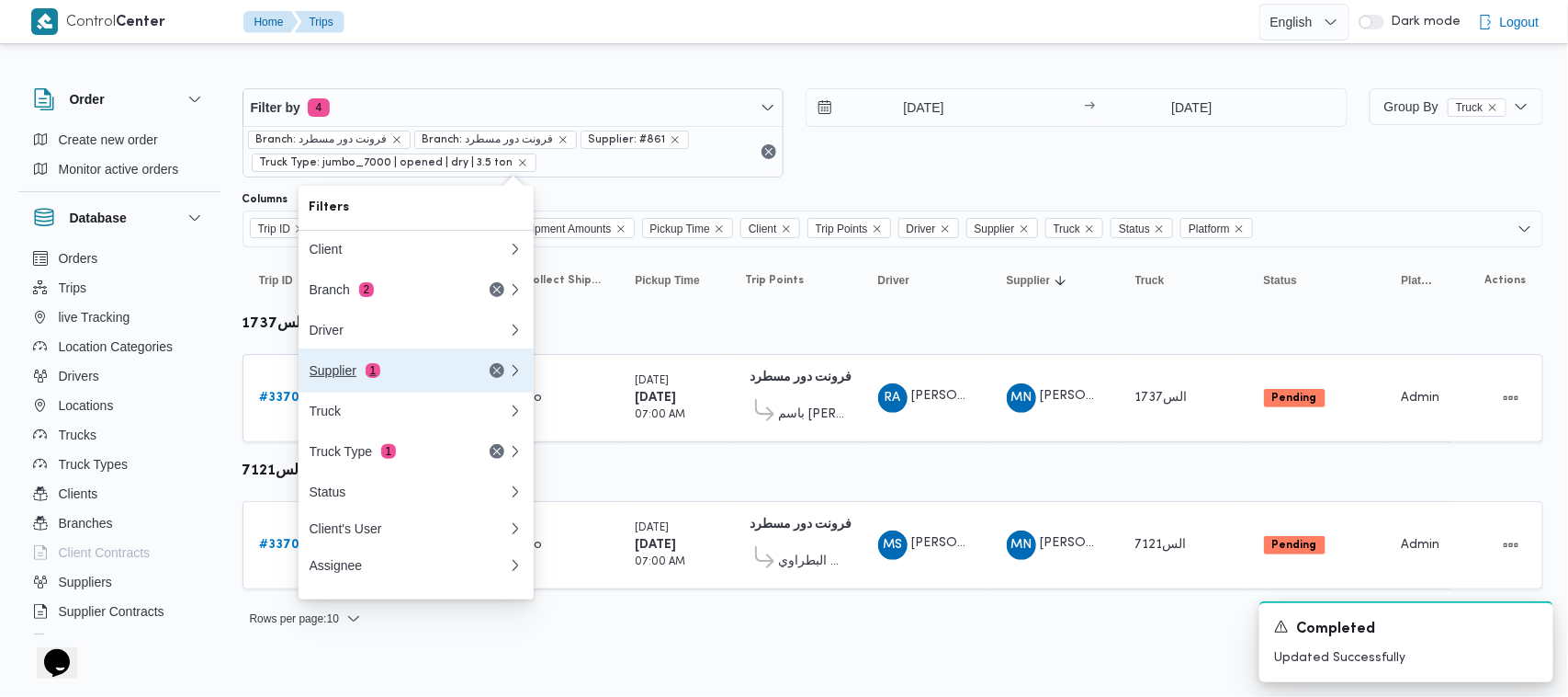
click at [381, 369] on div "Supplier 1" at bounding box center [386, 370] width 155 height 15
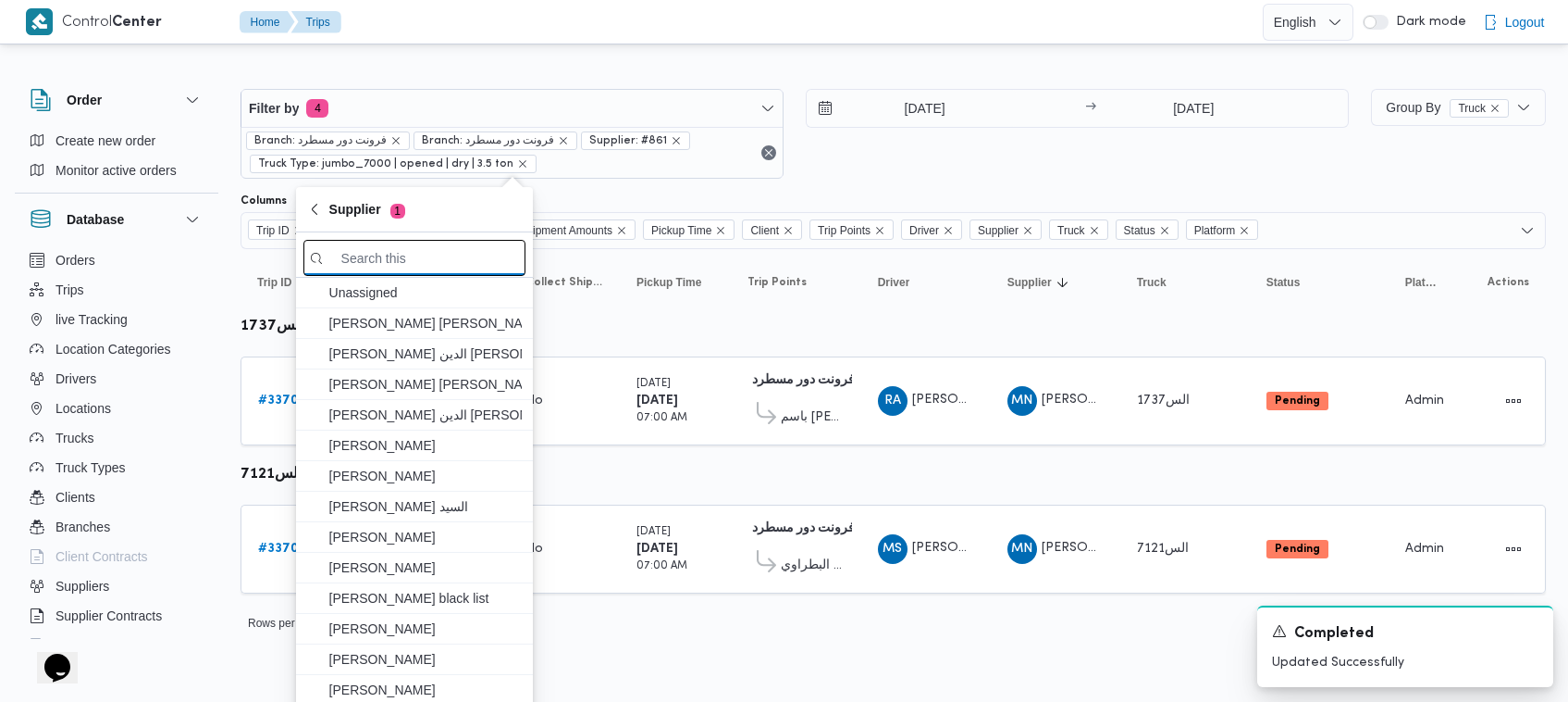
paste input "17/09/2025 7:00AM"
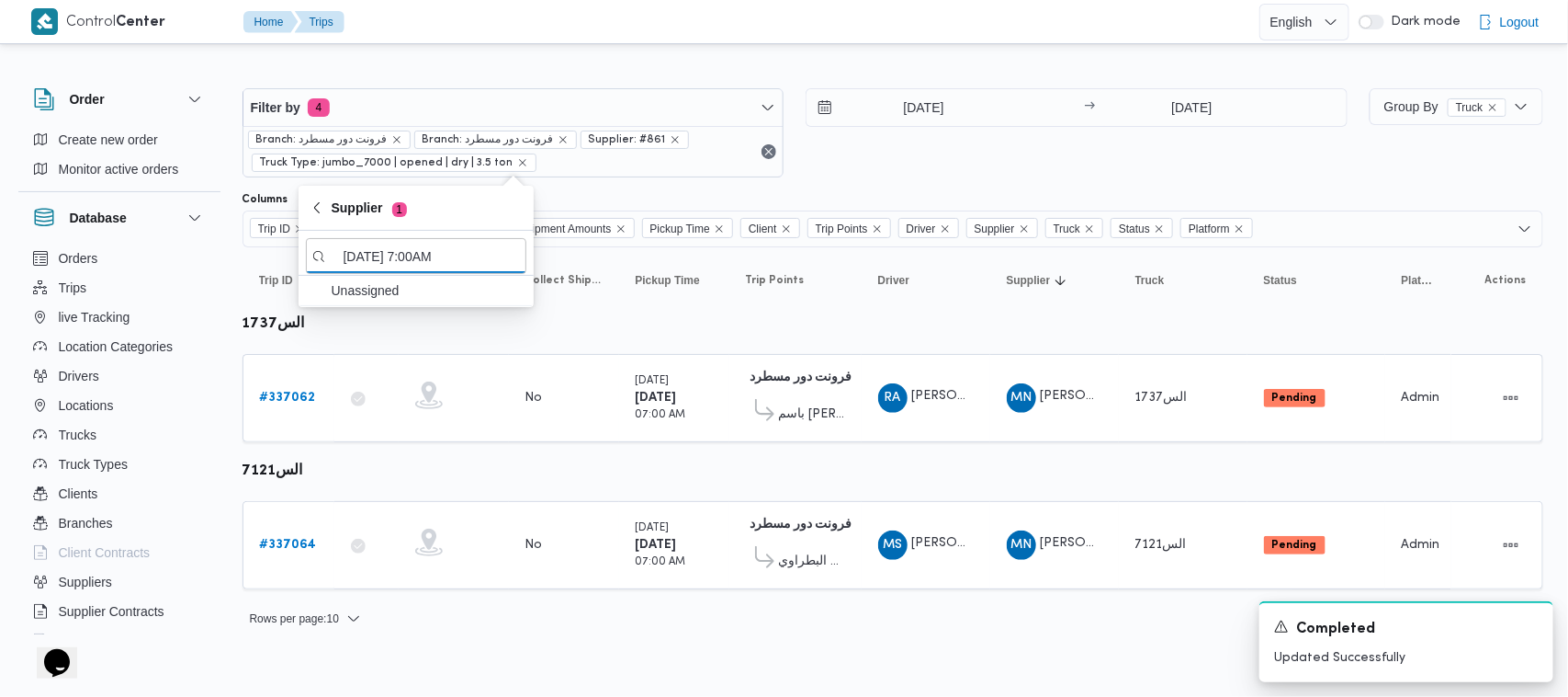
type input "17/09/2025 7:00AM"
click at [962, 147] on div "16/9/2025 → 16/9/2025" at bounding box center [1076, 132] width 542 height 89
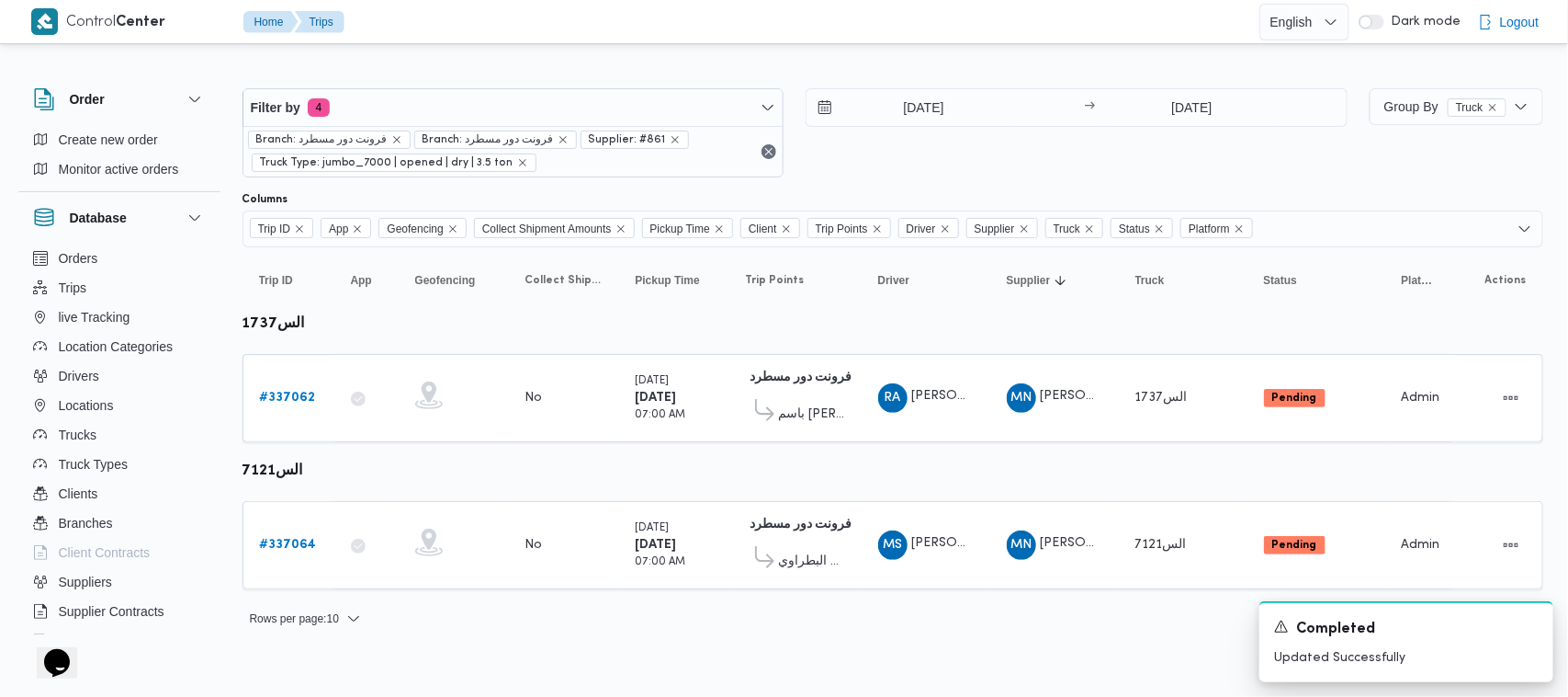
click at [558, 78] on div "Filter by 4 Branch: فرونت دور مسطرد Branch: فرونت دور مسطرد Supplier: #861 Truc…" at bounding box center [795, 132] width 1127 height 111
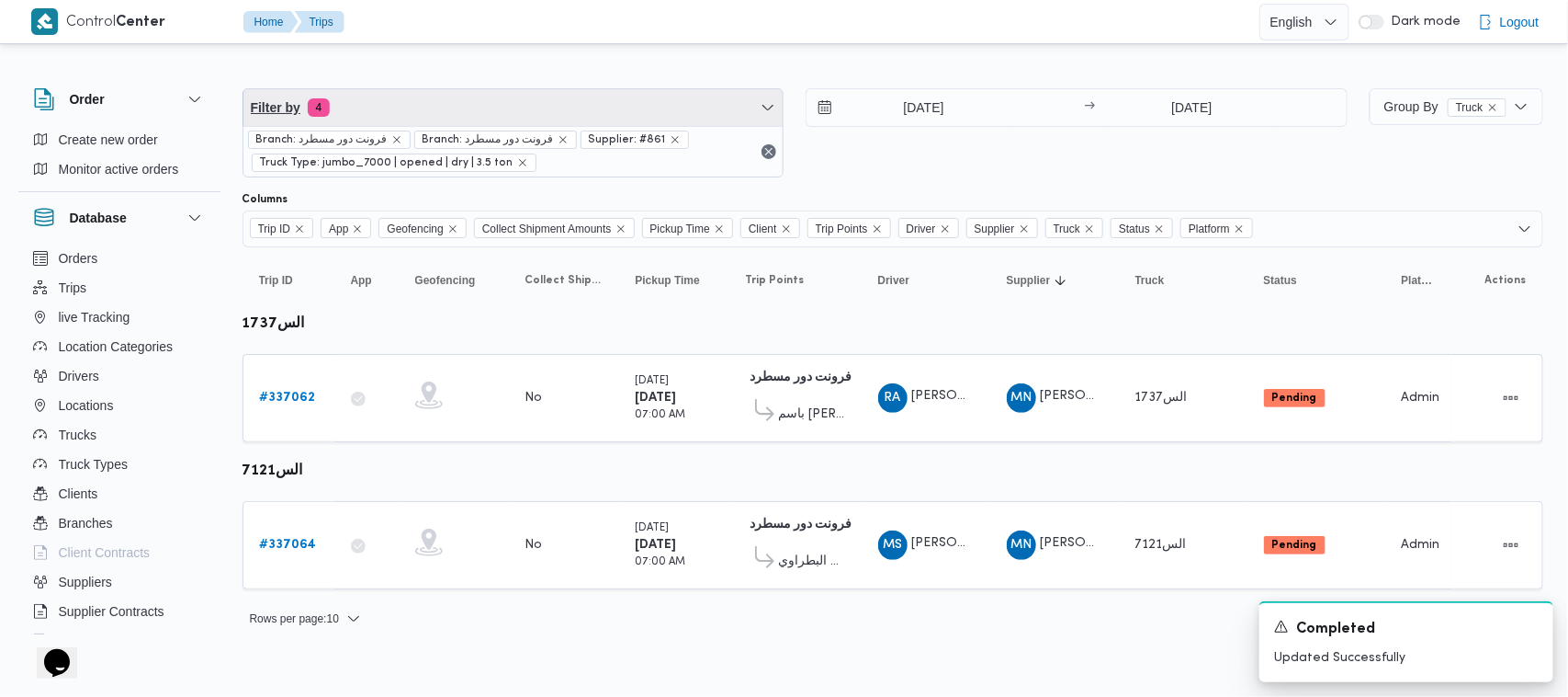
click at [543, 100] on span "Filter by 4" at bounding box center [513, 106] width 540 height 36
click at [414, 102] on span "Filter by 4" at bounding box center [513, 106] width 540 height 36
click at [405, 105] on span "Filter by 4" at bounding box center [513, 106] width 540 height 36
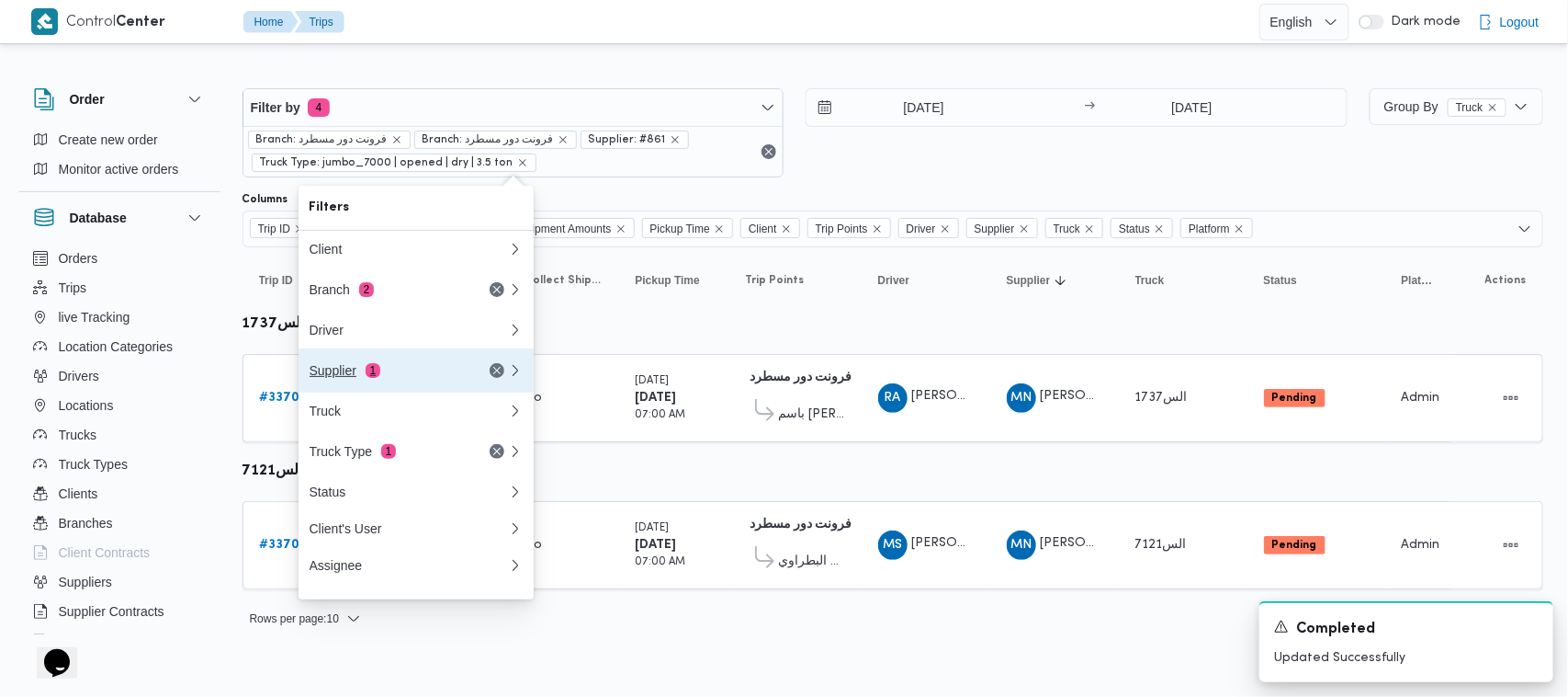
click at [414, 378] on div "Supplier 1" at bounding box center [386, 370] width 155 height 15
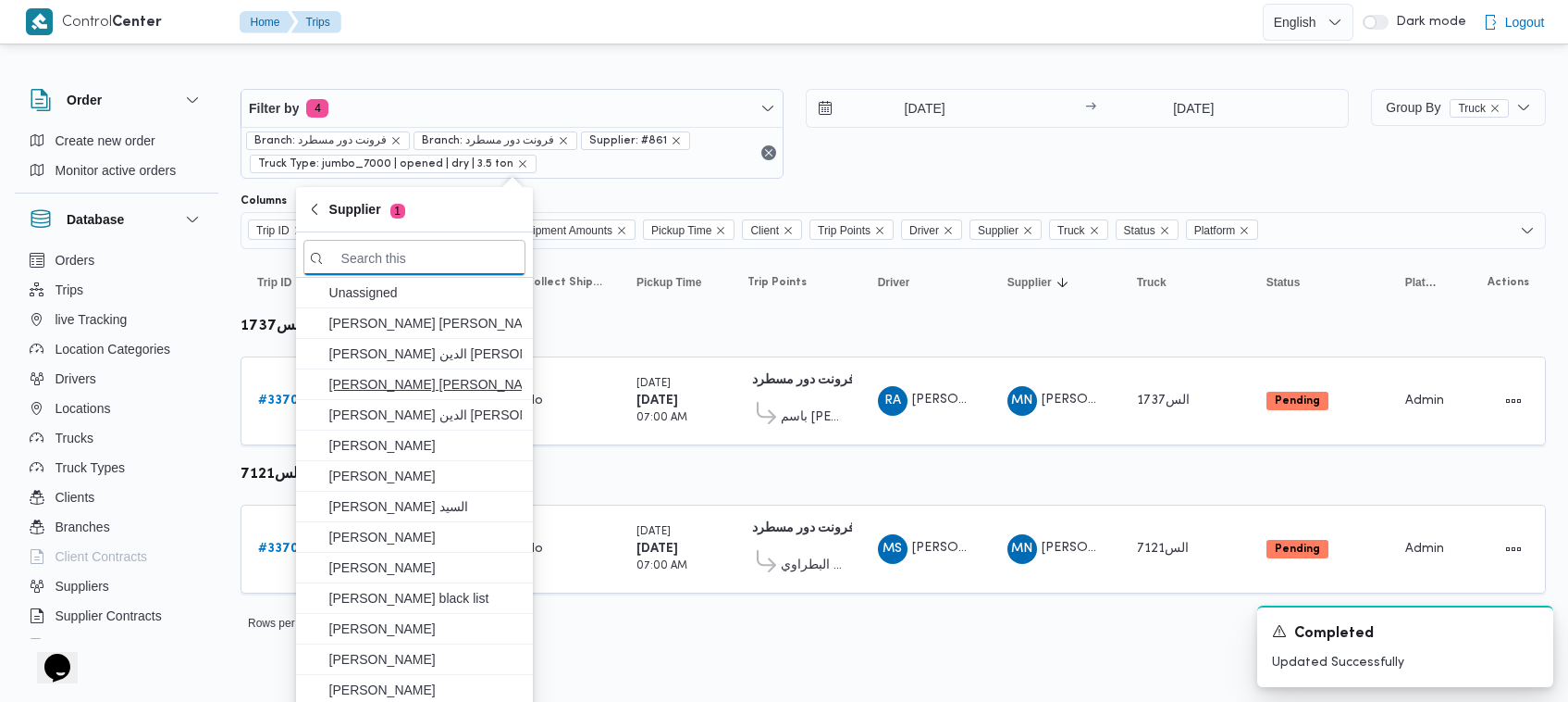
paste input "محمد ناصر كامل عباس"
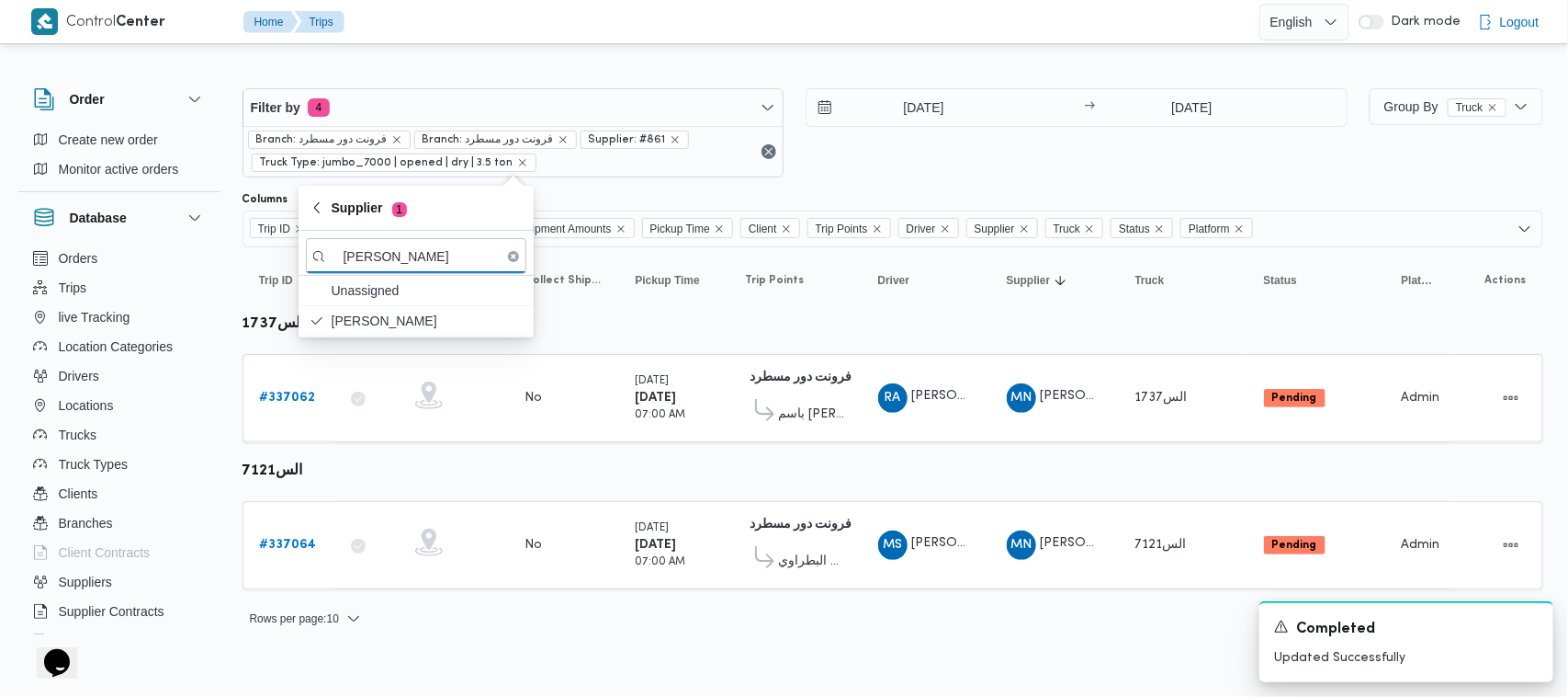
type input "محمد ناصر كامل عباس"
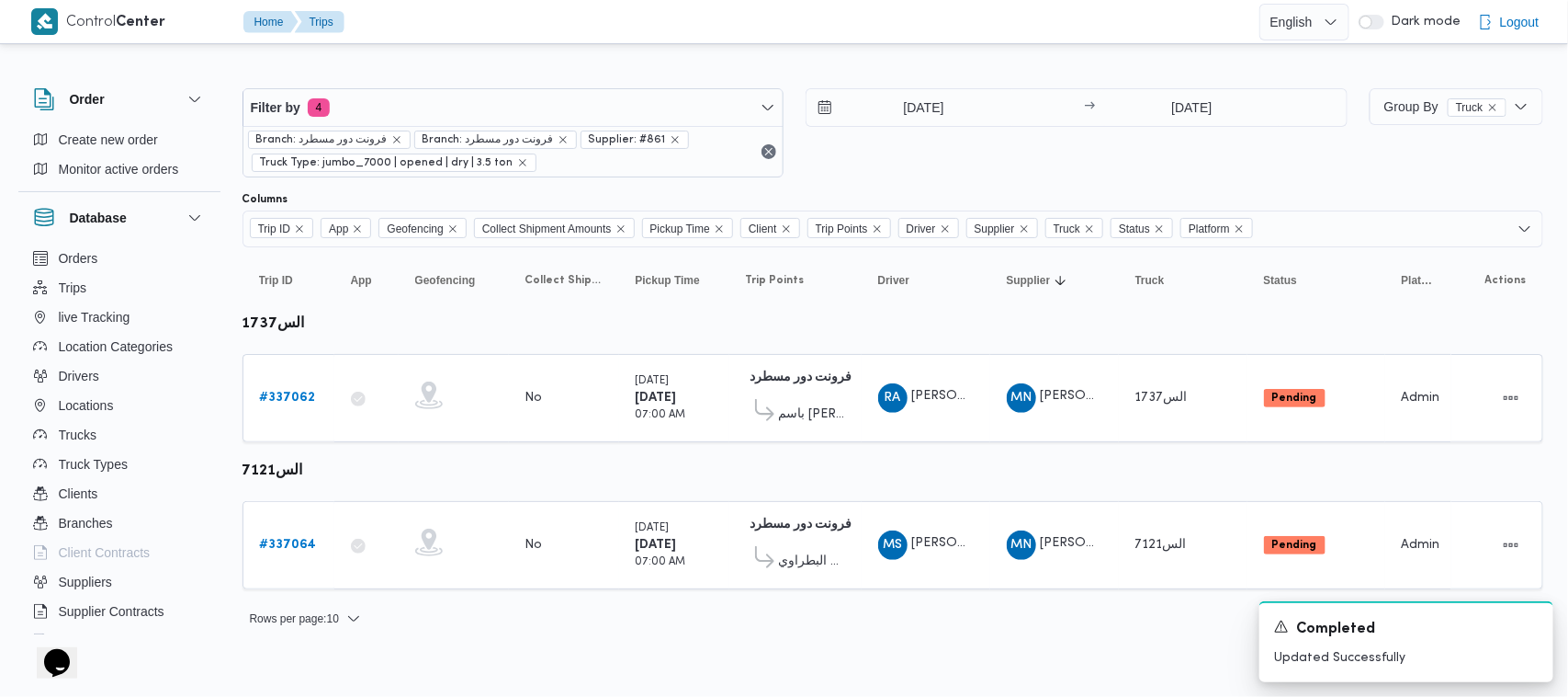
click at [935, 164] on div "16/9/2025 → 16/9/2025" at bounding box center [1076, 132] width 542 height 89
click at [274, 399] on b "# 337062" at bounding box center [288, 397] width 56 height 12
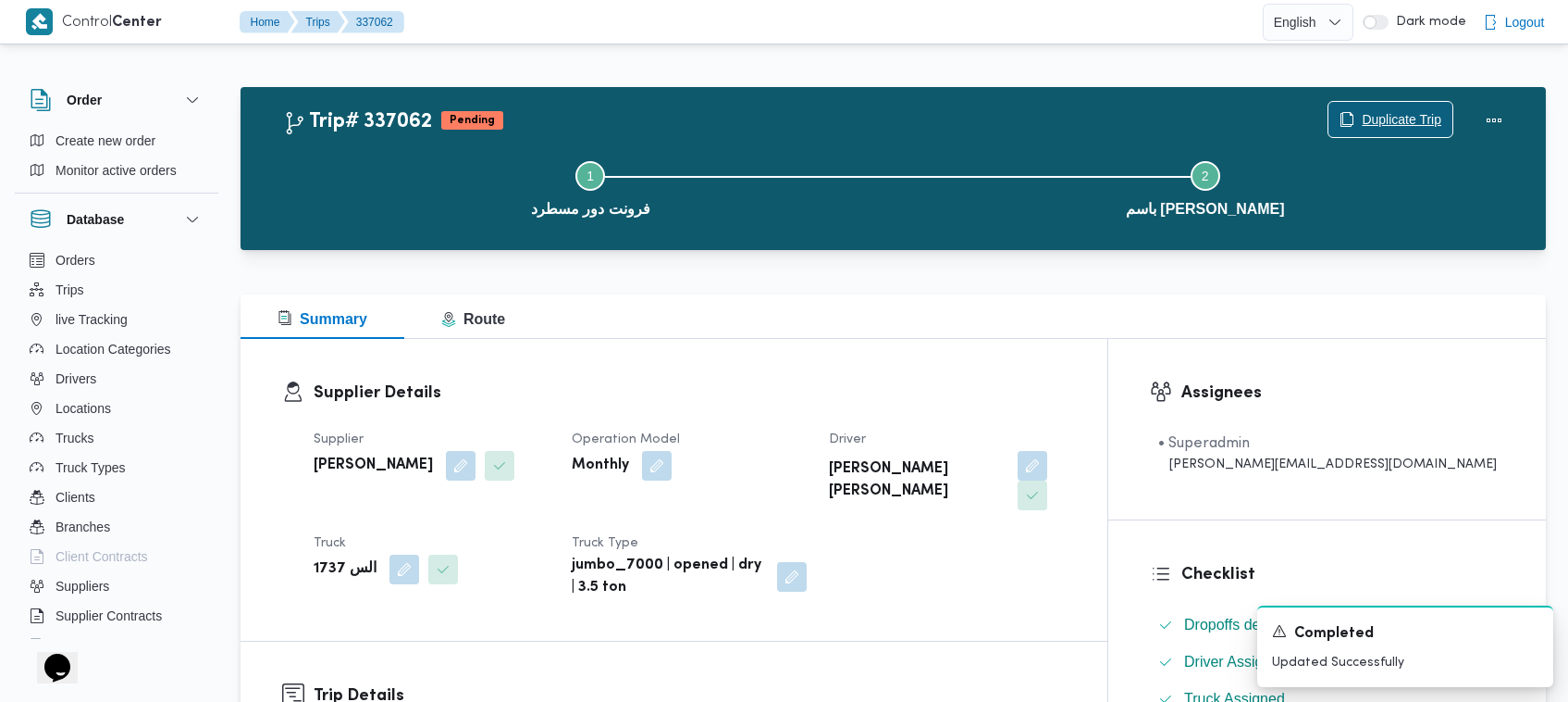
click at [1395, 112] on span "Duplicate Trip" at bounding box center [1401, 119] width 79 height 22
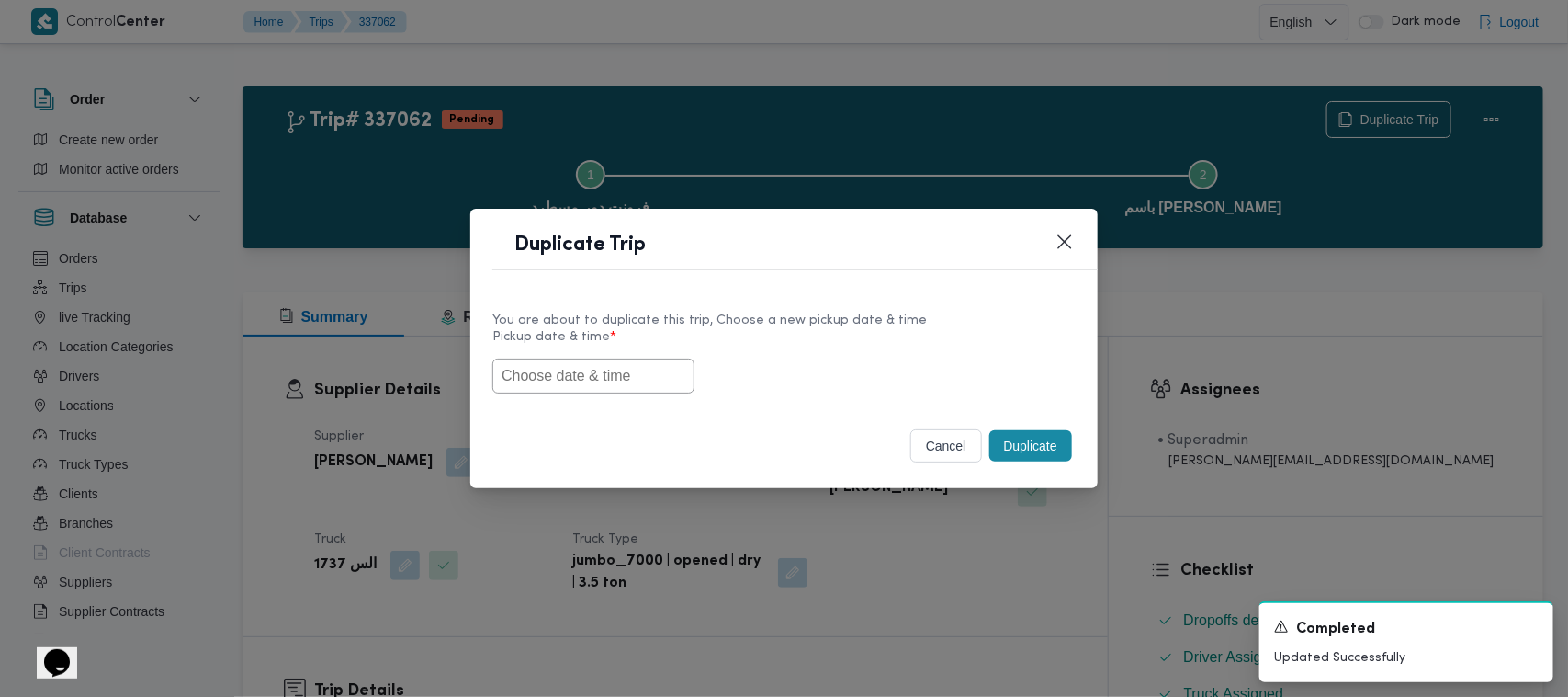
click at [652, 386] on input "text" at bounding box center [593, 376] width 202 height 35
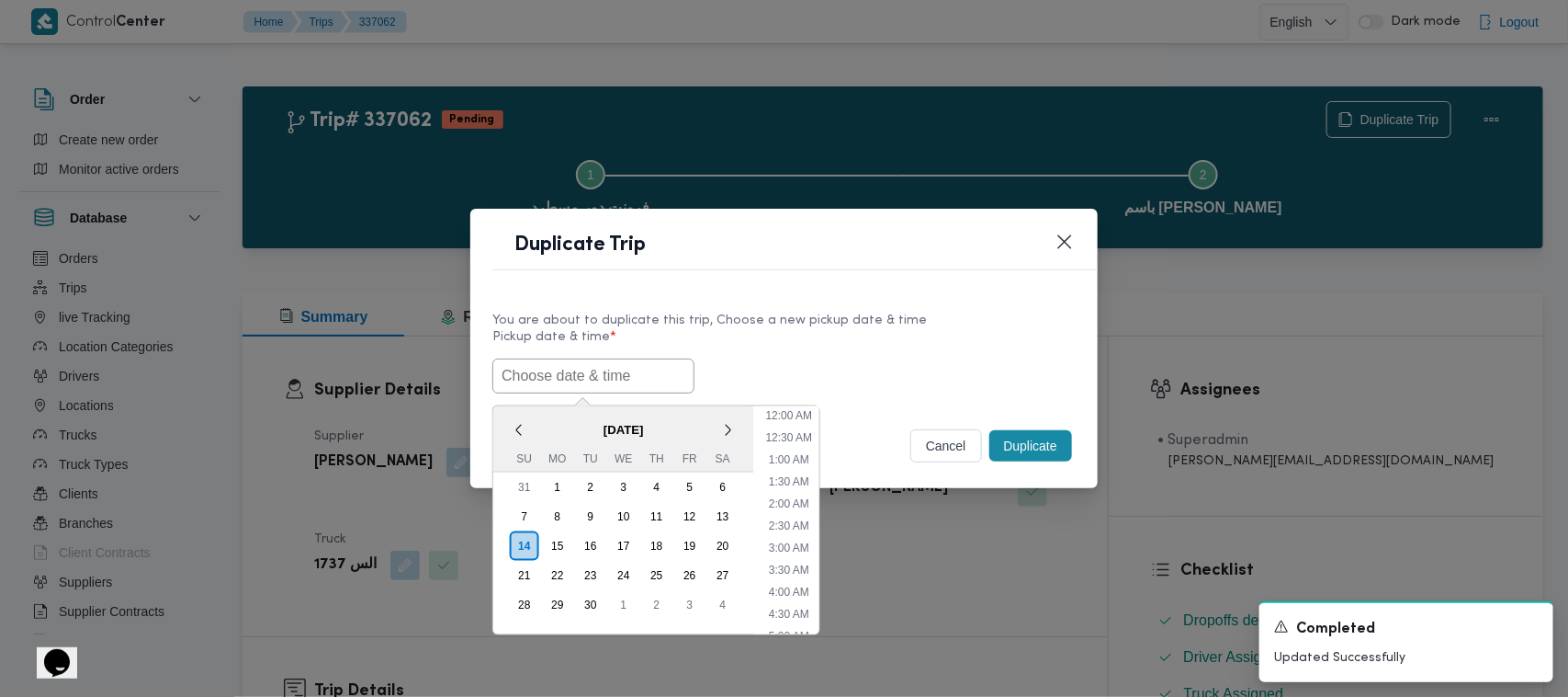
scroll to position [404, 0]
paste input "17/09/2025 7:00AM"
type input "17/09/2025 7:00AM"
click at [833, 371] on div "17/09/2025 7:00AM < September 2025 > Su Mo Tu We Th Fr Sa 31 1 2 3 4 5 6 7 8 9 …" at bounding box center [784, 376] width 583 height 35
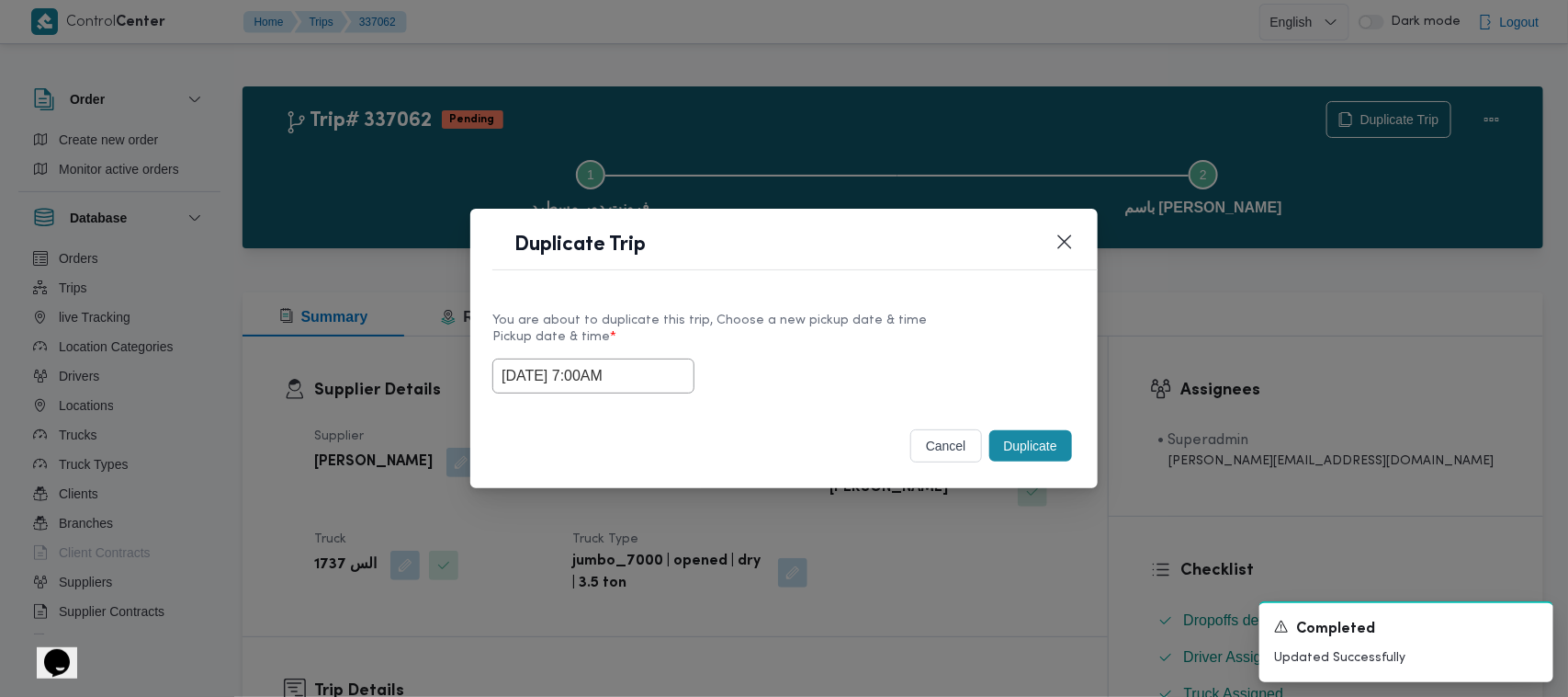
click at [1072, 449] on div "Duplicate" at bounding box center [1030, 446] width 90 height 38
click at [1017, 449] on button "Duplicate" at bounding box center [1031, 446] width 83 height 32
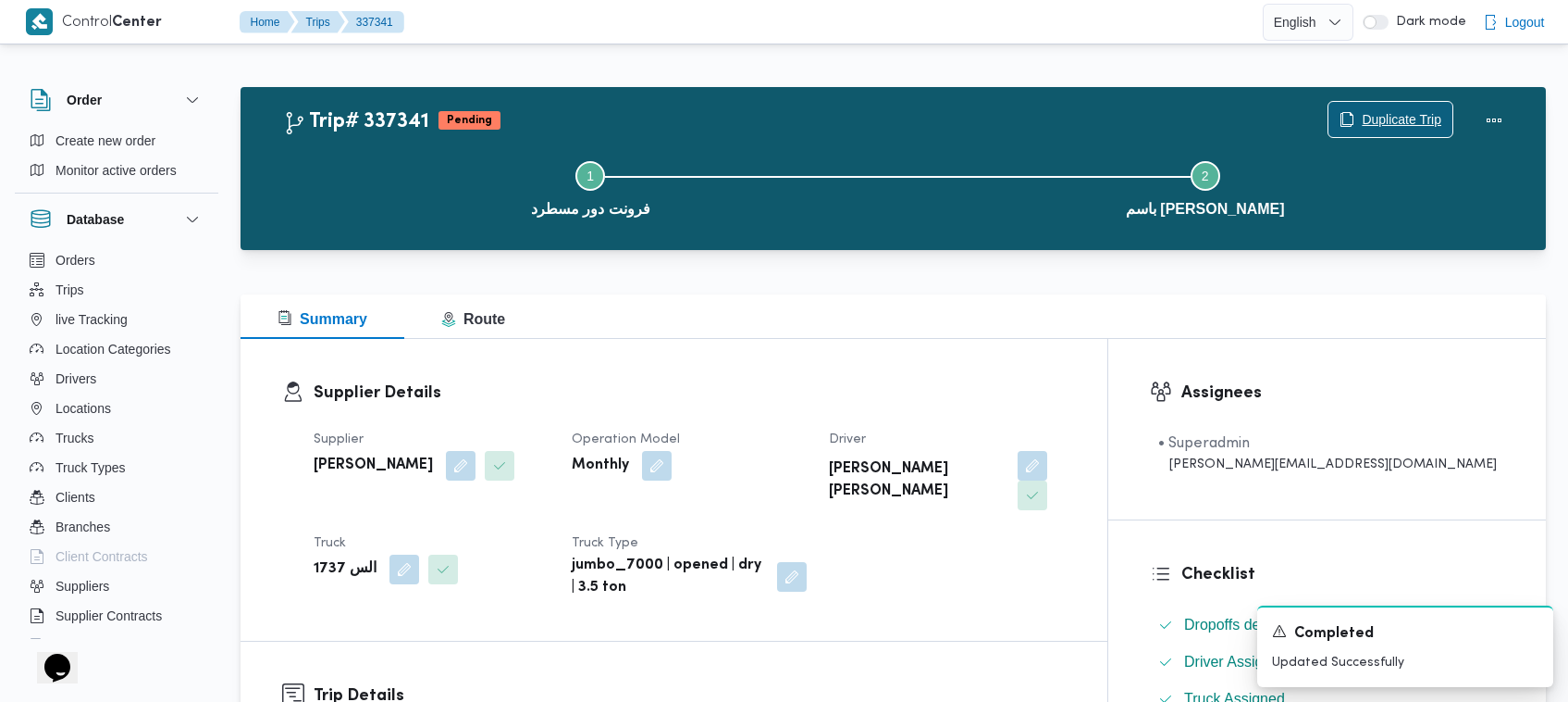
click at [1375, 109] on span "Duplicate Trip" at bounding box center [1401, 119] width 79 height 22
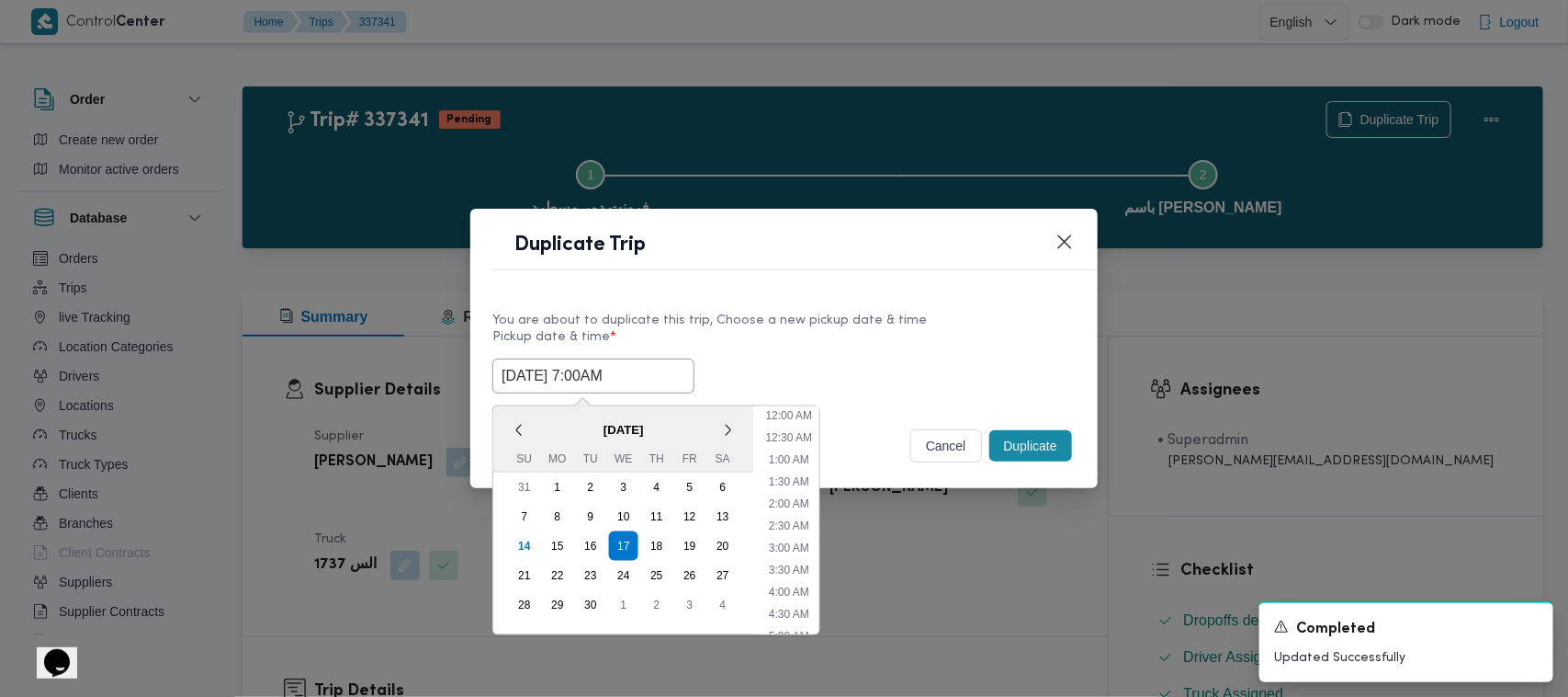
click at [657, 369] on input "17/09/2025 7:00AM" at bounding box center [593, 376] width 202 height 35
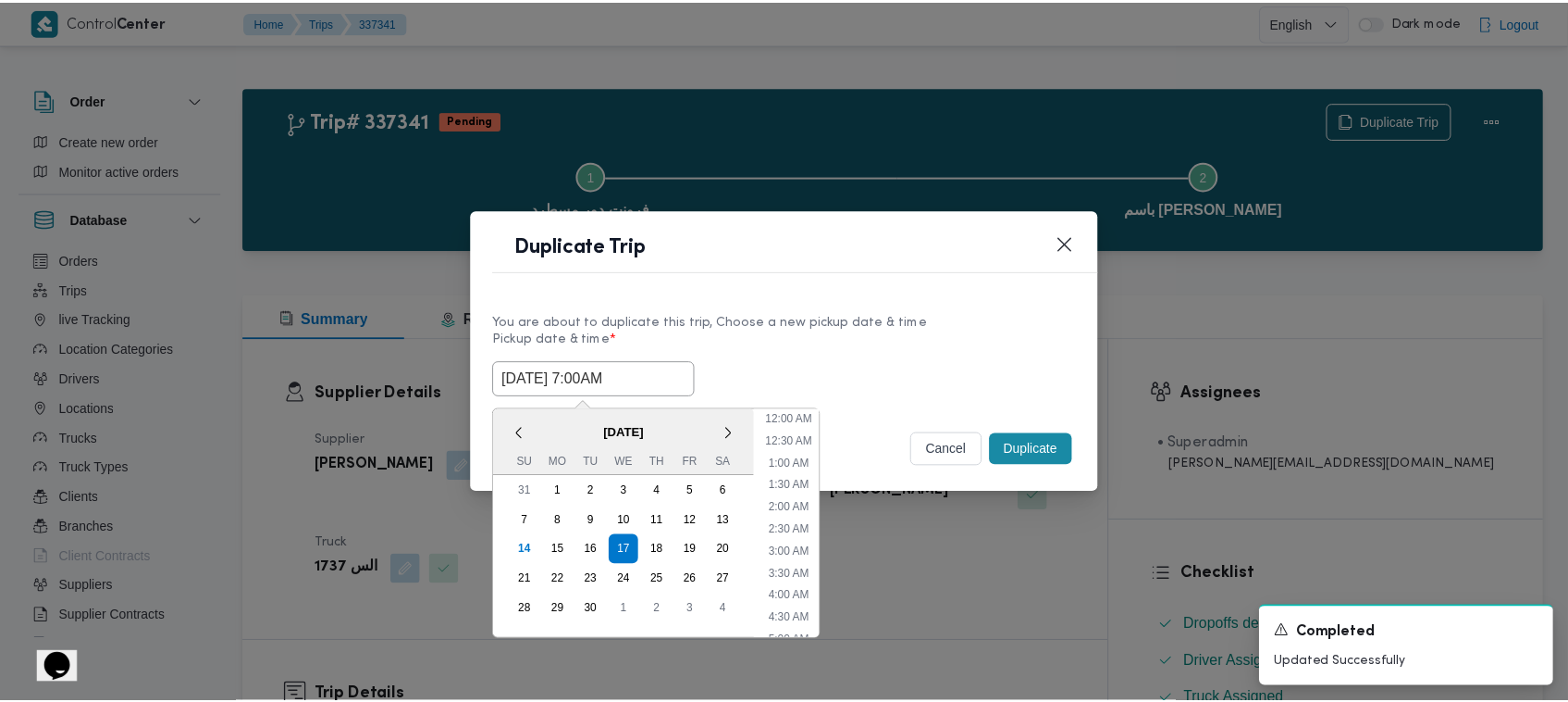
scroll to position [207, 0]
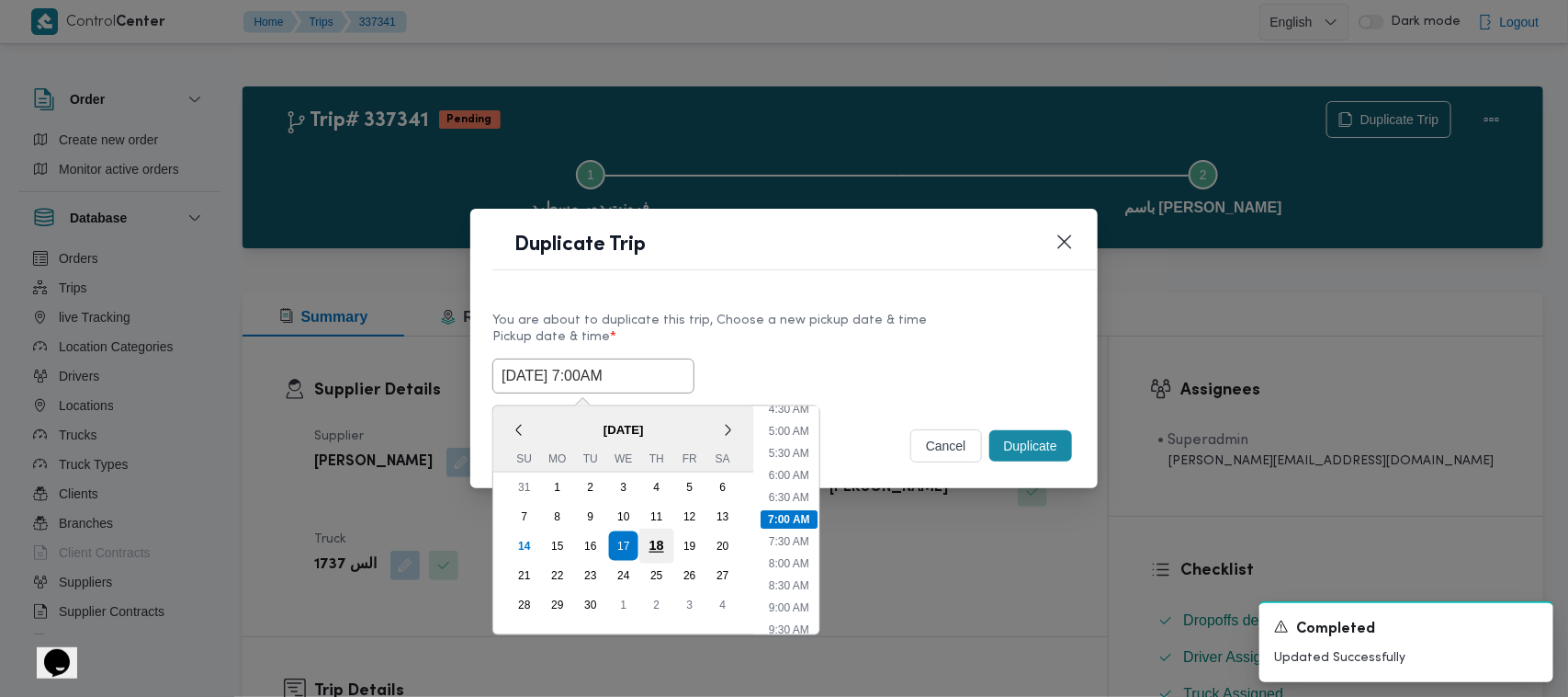
click at [657, 544] on div "18" at bounding box center [656, 545] width 34 height 35
type input "18/09/2025 7:00AM"
click at [844, 314] on div "You are about to duplicate this trip, Choose a new pickup date & time" at bounding box center [784, 320] width 583 height 20
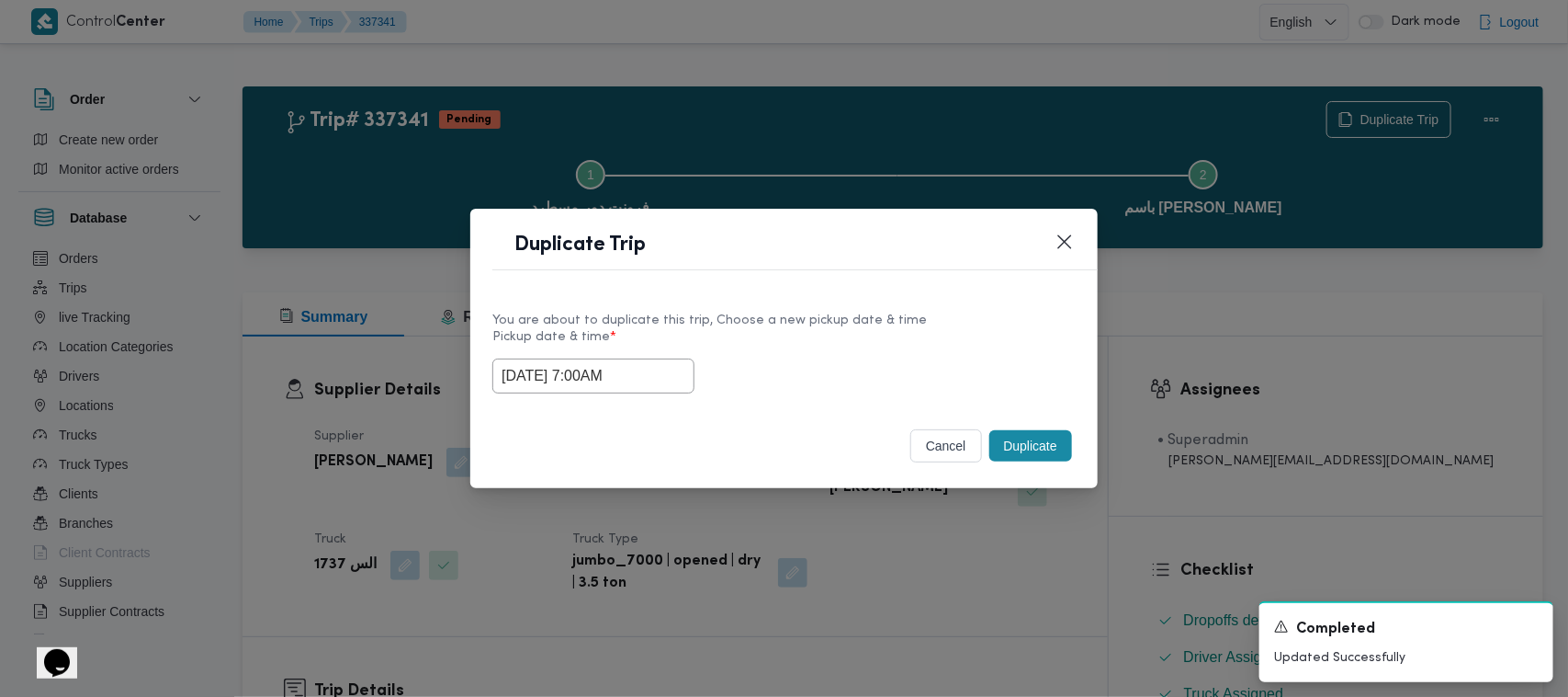
click at [1010, 454] on button "Duplicate" at bounding box center [1031, 446] width 83 height 32
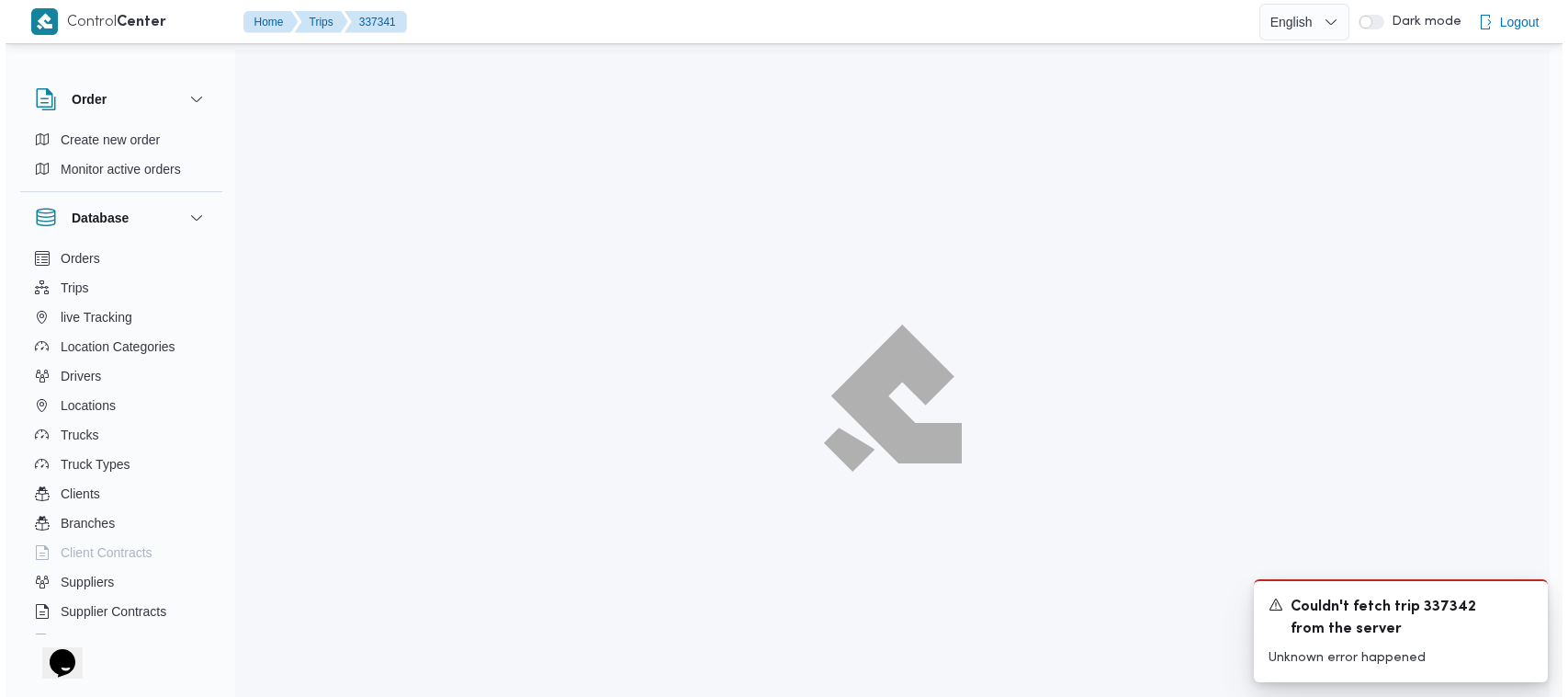
scroll to position [48, 0]
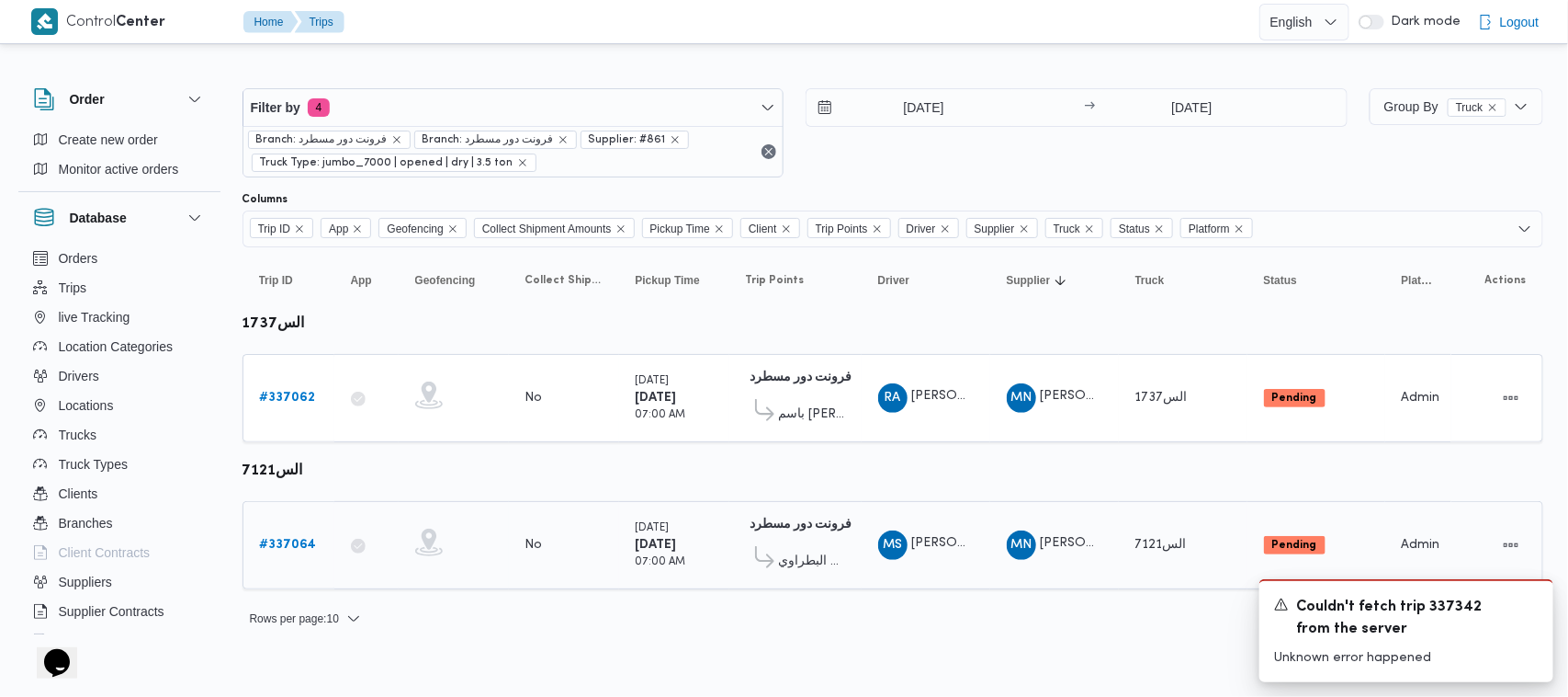
click at [262, 539] on b "# 337064" at bounding box center [289, 544] width 57 height 12
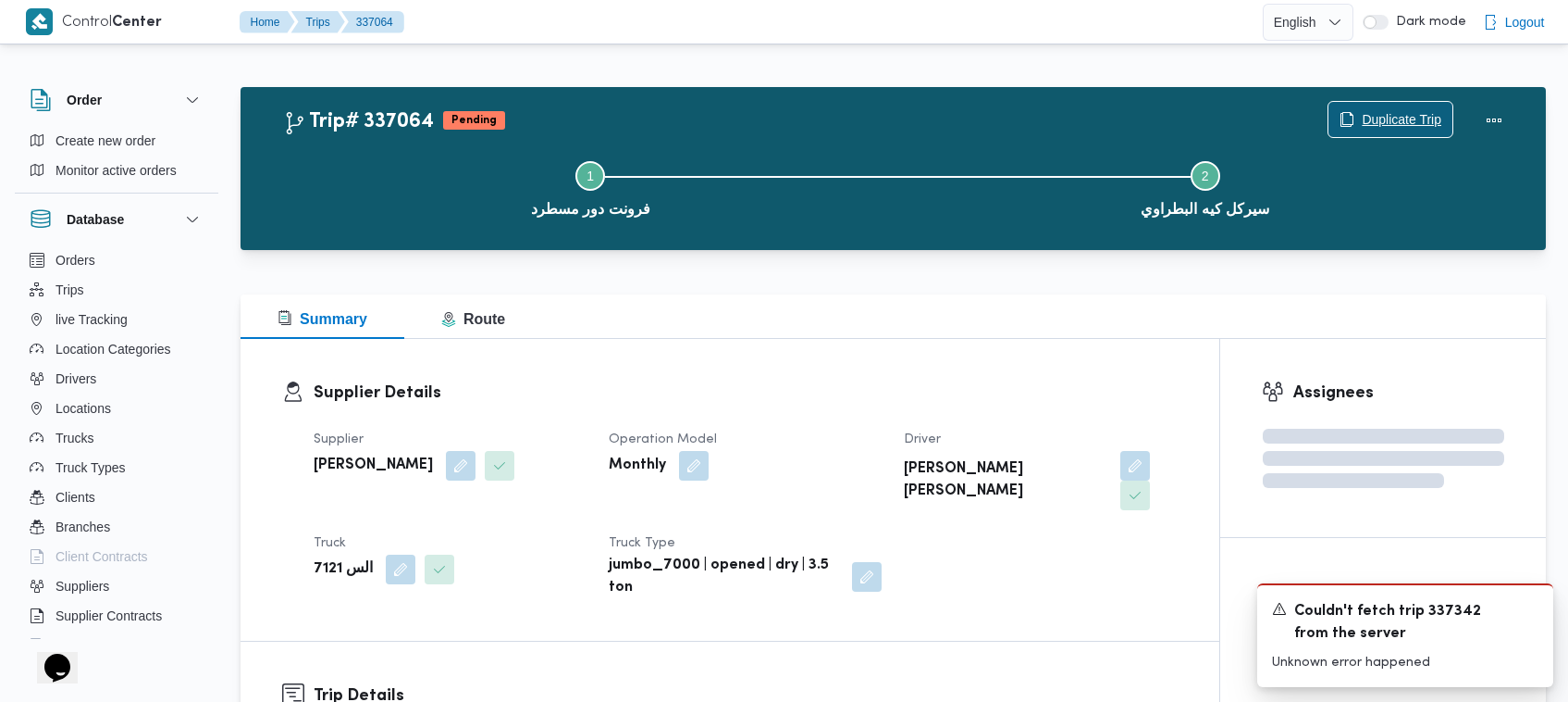
click at [1357, 114] on span "Duplicate Trip" at bounding box center [1390, 119] width 124 height 35
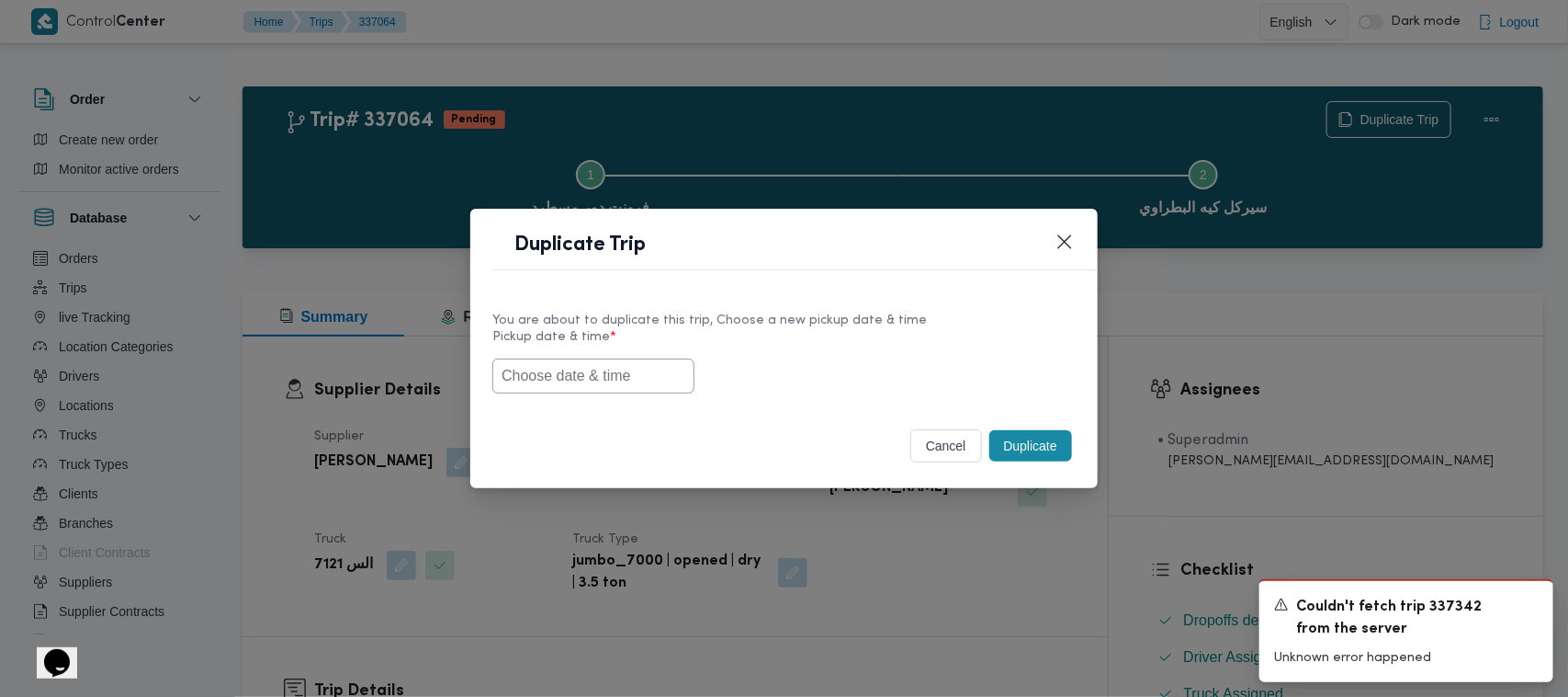
click at [650, 351] on label "Pickup date & time *" at bounding box center [784, 344] width 583 height 29
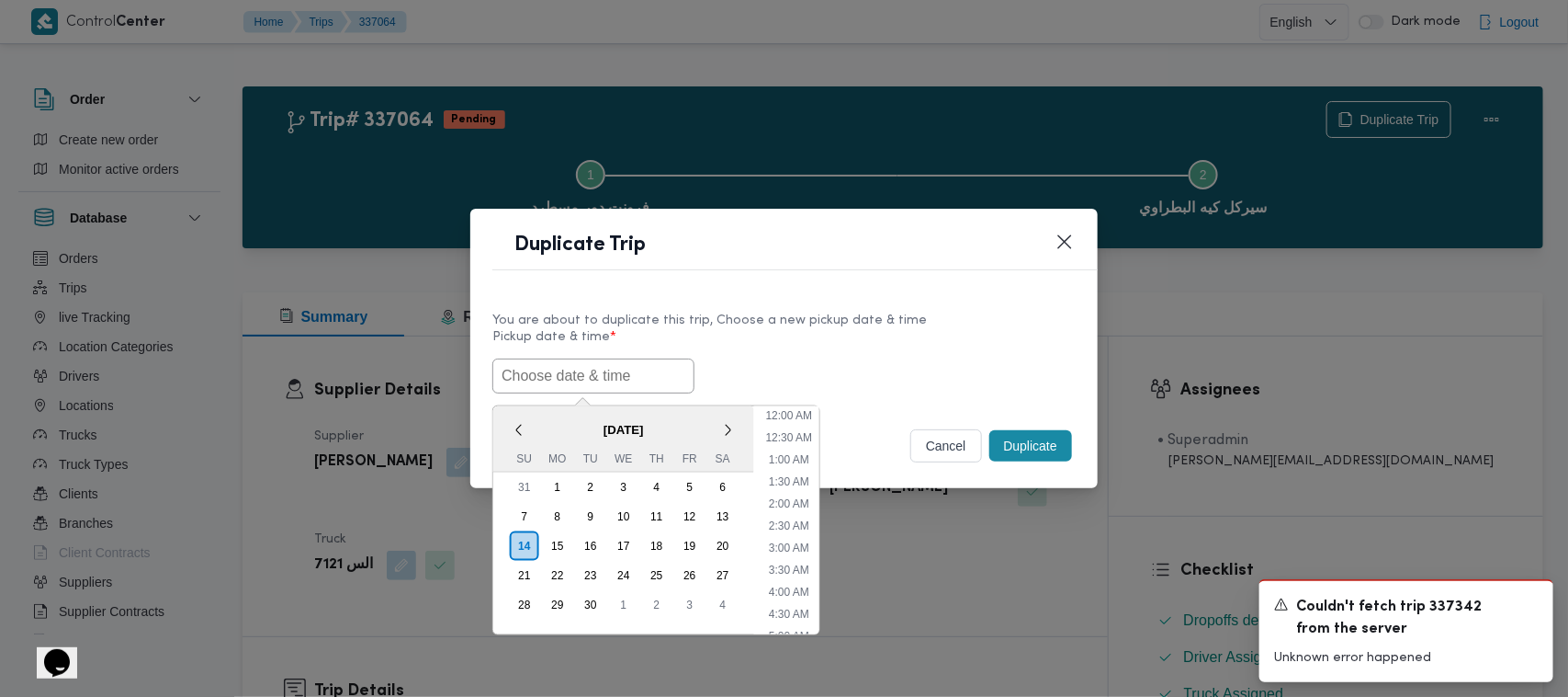
click at [650, 375] on input "text" at bounding box center [593, 376] width 202 height 35
paste input "17/09/2025 7:00AM"
type input "17/09/2025 7:00AM"
click at [783, 371] on div "17/09/2025 7:00AM < September 2025 > Su Mo Tu We Th Fr Sa 31 1 2 3 4 5 6 7 8 9 …" at bounding box center [784, 376] width 583 height 35
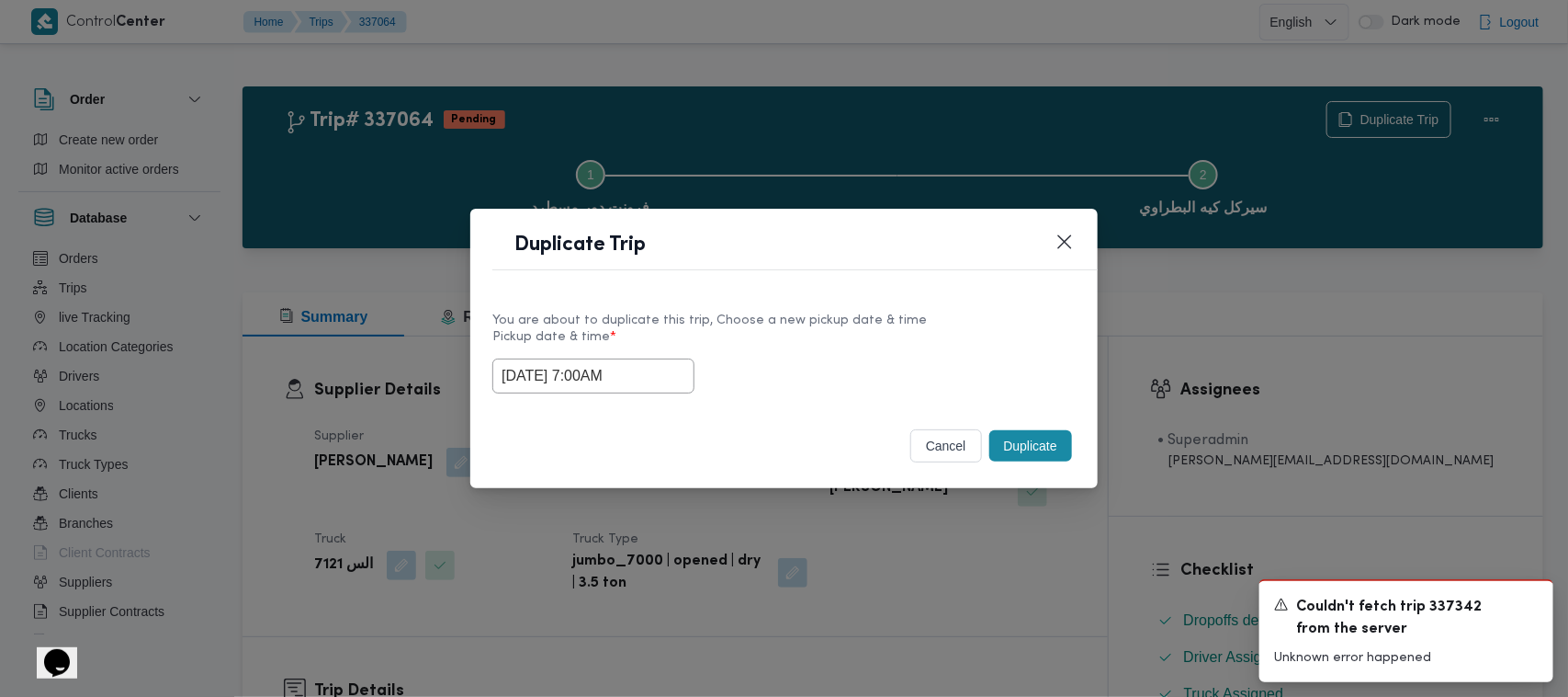
click at [1034, 454] on button "Duplicate" at bounding box center [1031, 446] width 83 height 32
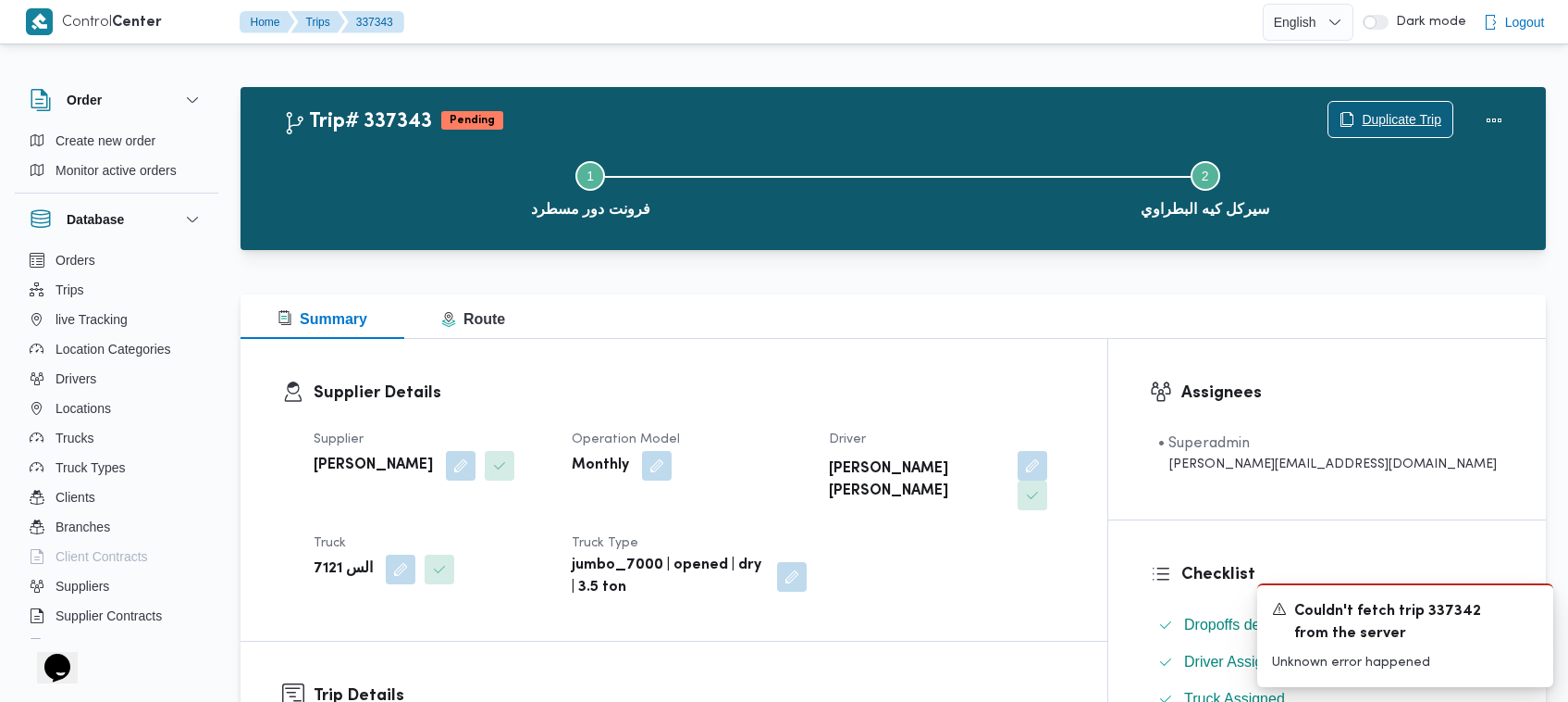
click at [1371, 127] on span "Duplicate Trip" at bounding box center [1401, 119] width 79 height 22
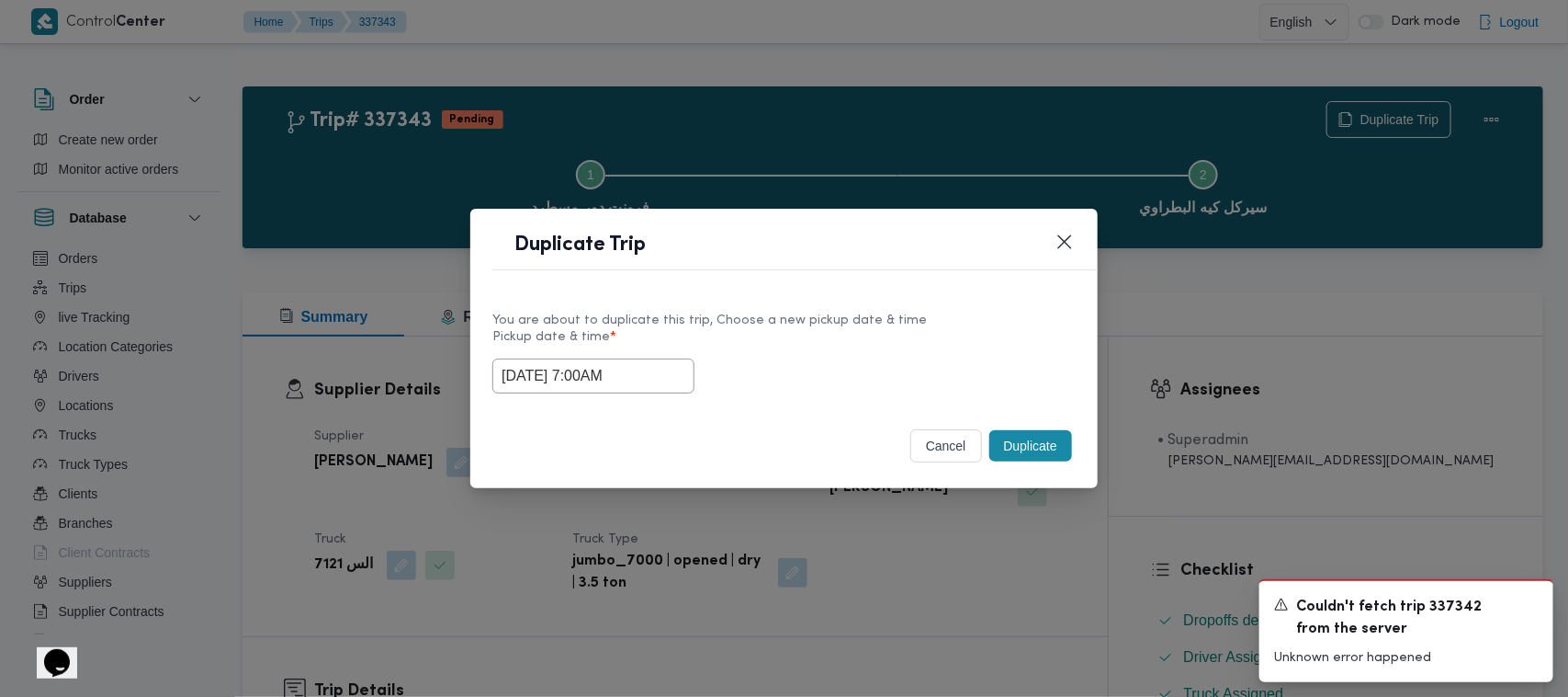
click at [658, 382] on input "17/09/2025 7:00AM" at bounding box center [593, 376] width 202 height 35
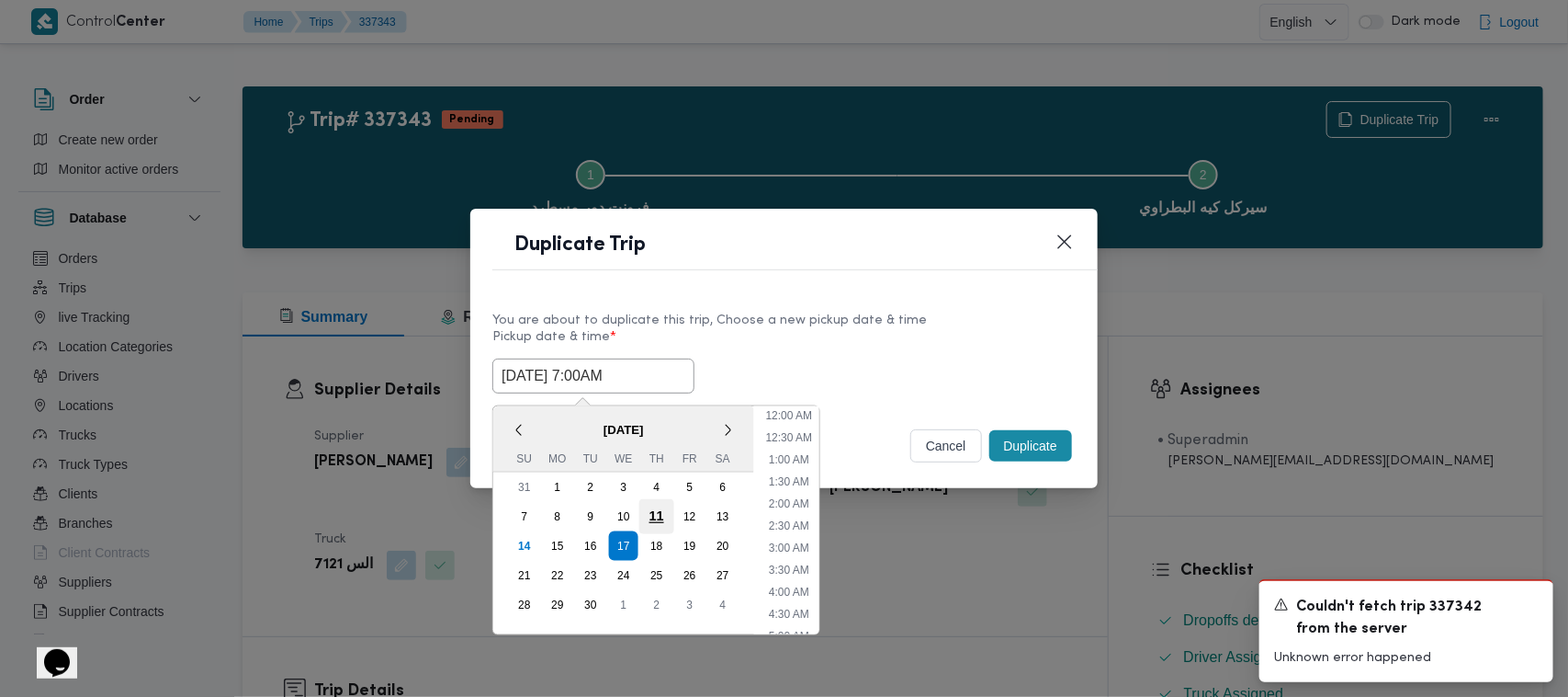
scroll to position [205, 0]
click at [663, 549] on div "18" at bounding box center [656, 545] width 34 height 35
type input "18/09/2025 7:00AM"
click at [846, 314] on div "You are about to duplicate this trip, Choose a new pickup date & time" at bounding box center [784, 320] width 583 height 20
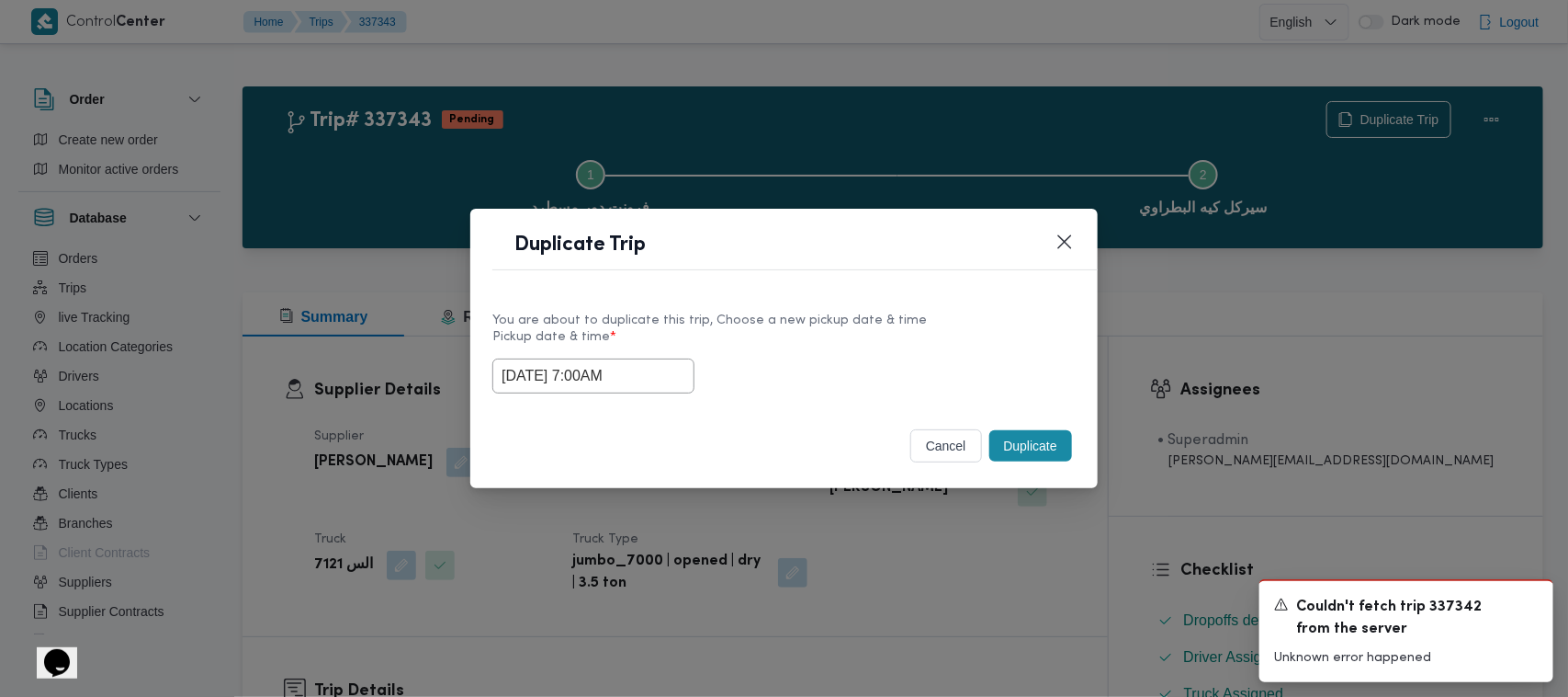
click at [1029, 439] on button "Duplicate" at bounding box center [1031, 446] width 83 height 32
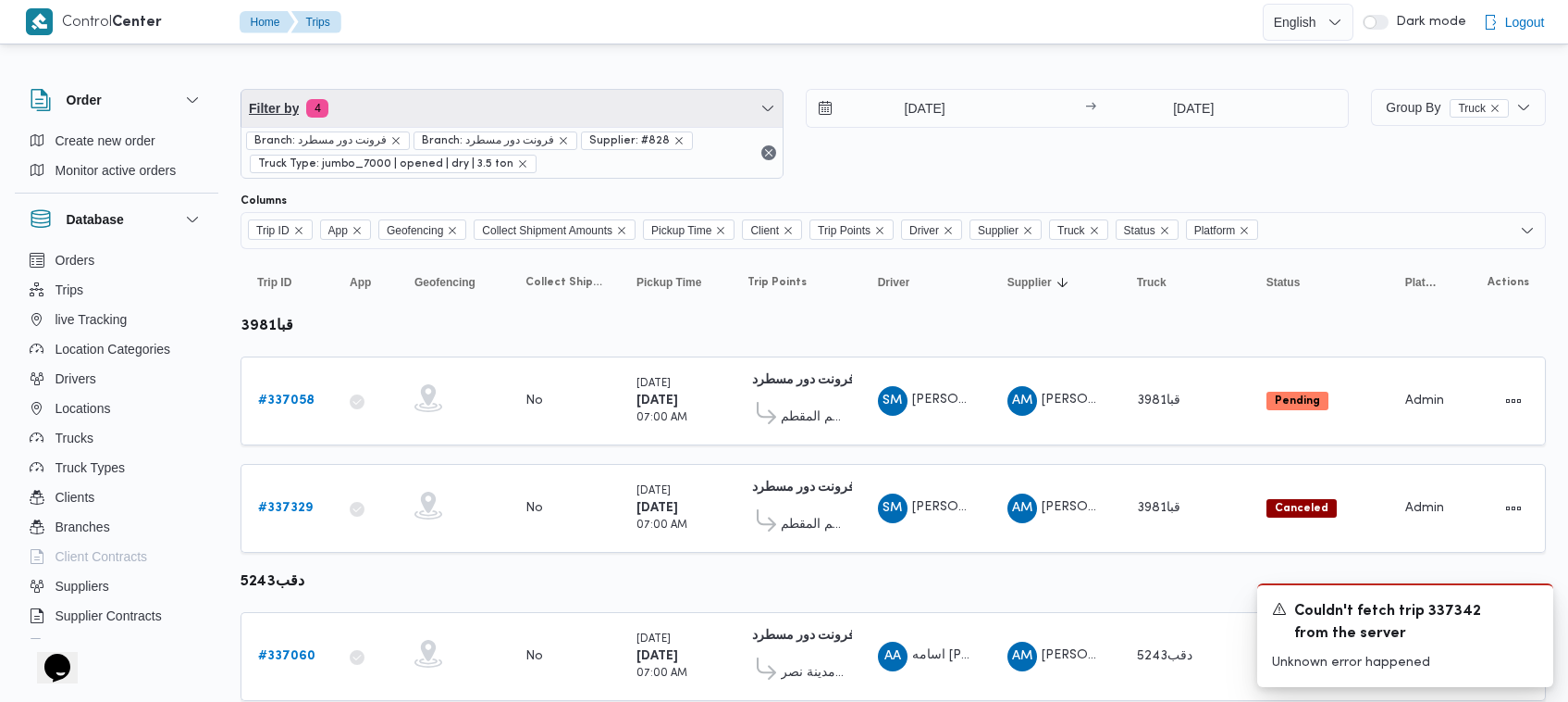
click at [472, 106] on span "Filter by 4" at bounding box center [511, 107] width 541 height 37
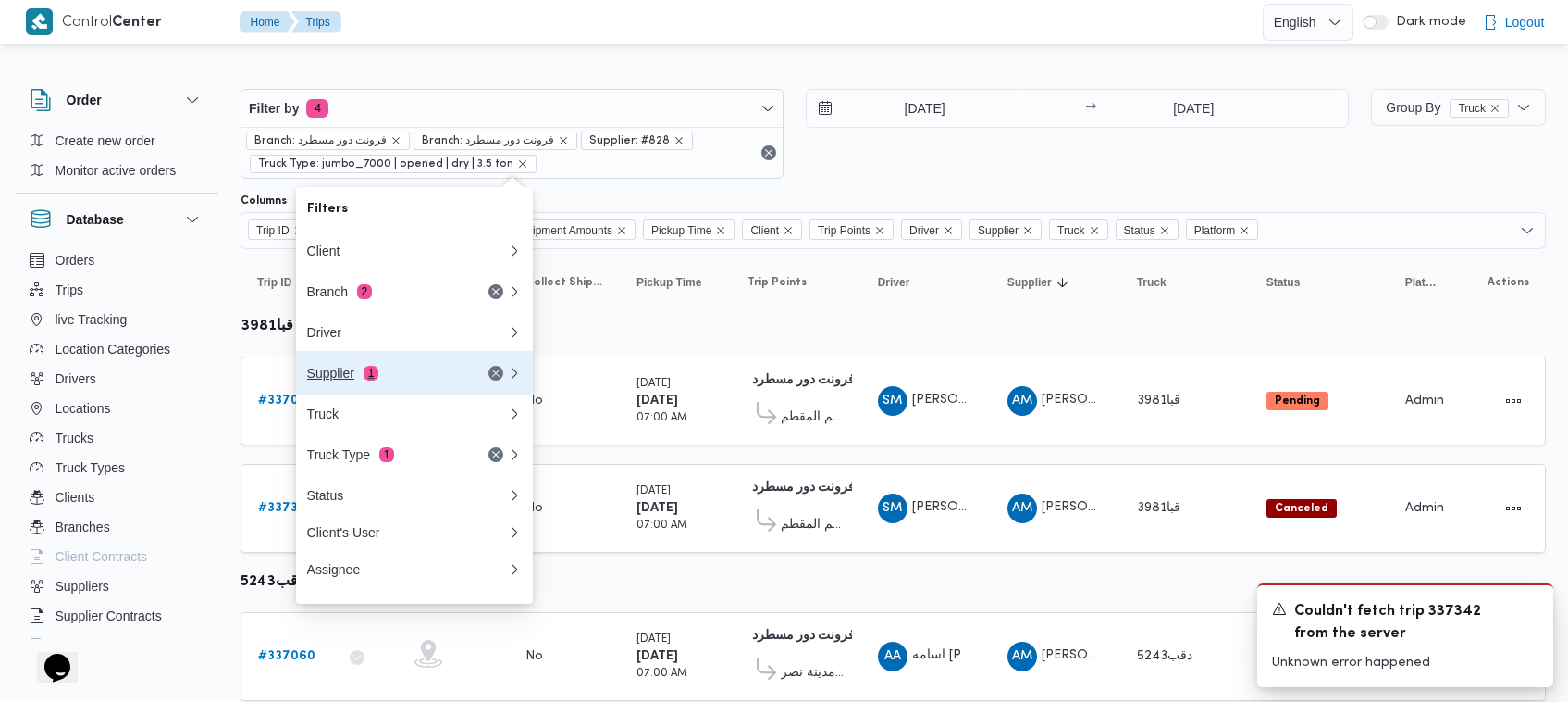
click at [408, 395] on button "Supplier 1" at bounding box center [414, 372] width 237 height 45
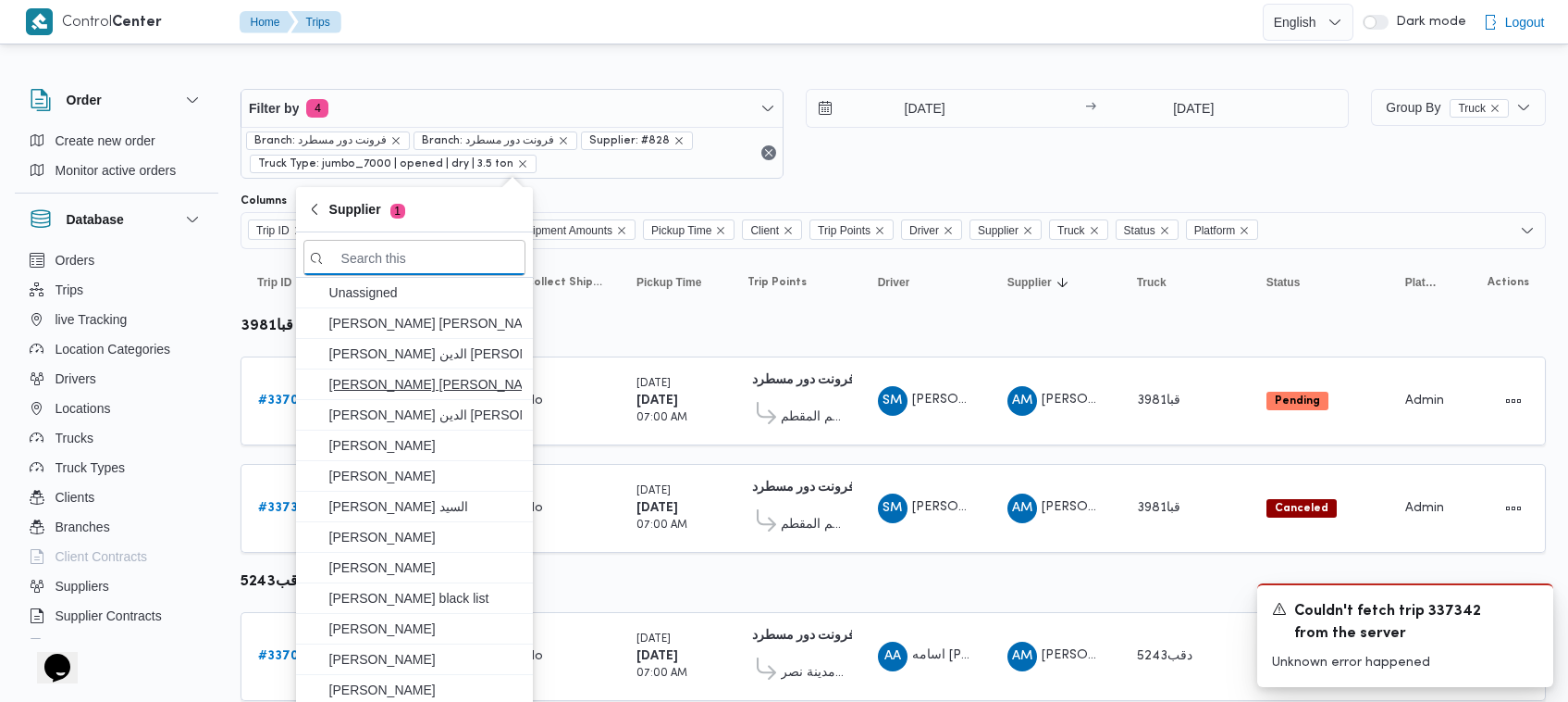
paste input "علي [PERSON_NAME] [PERSON_NAME]"
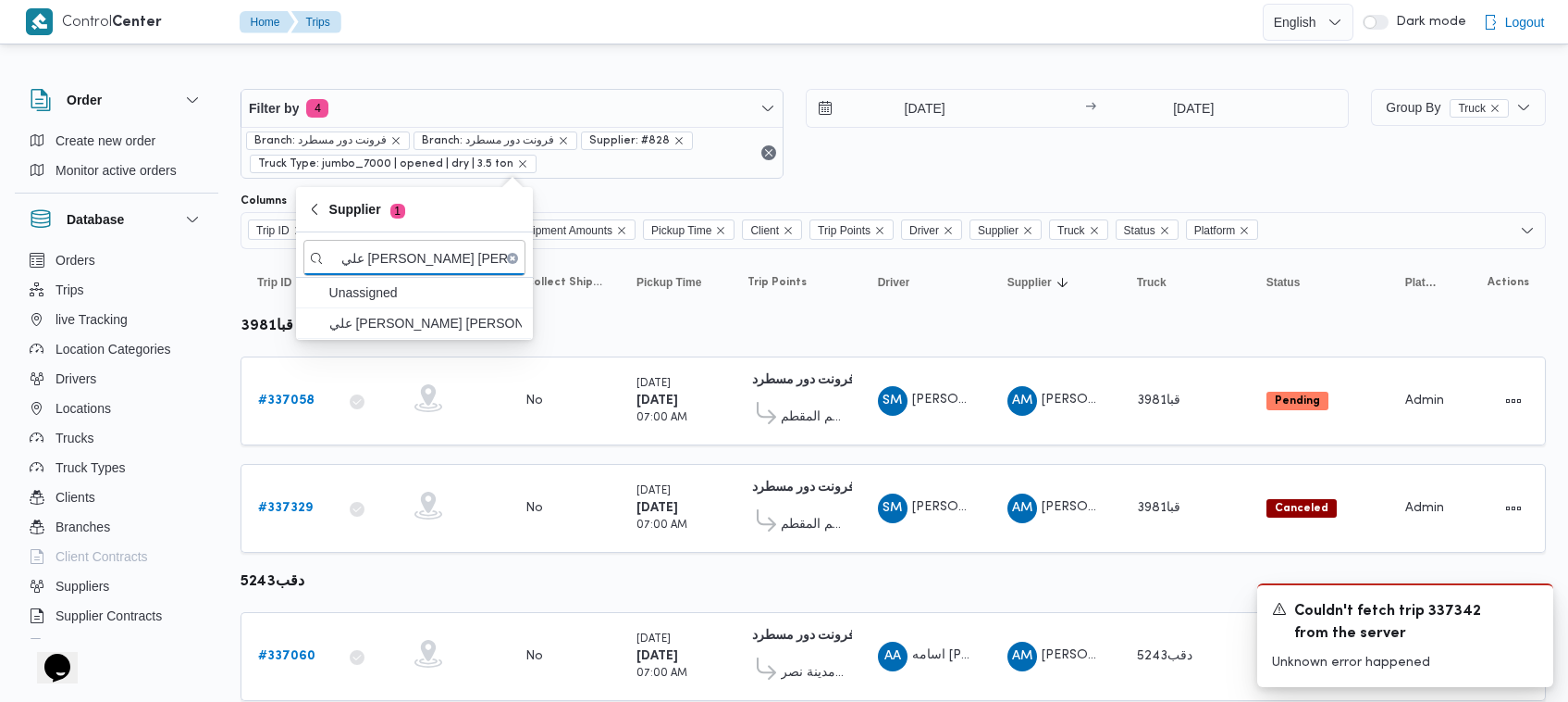
type input "علي [PERSON_NAME] [PERSON_NAME]"
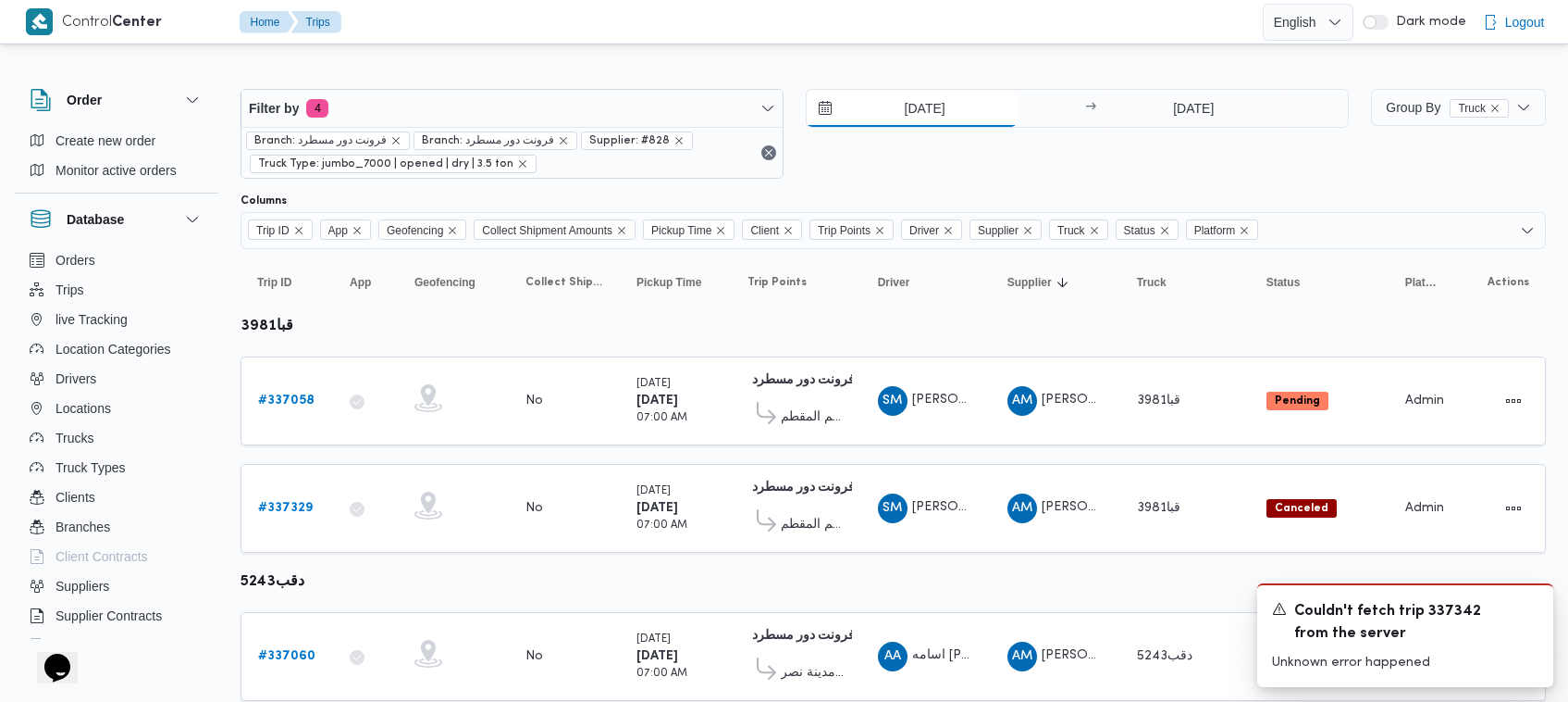
click at [902, 126] on input "16/9/2025" at bounding box center [912, 107] width 210 height 37
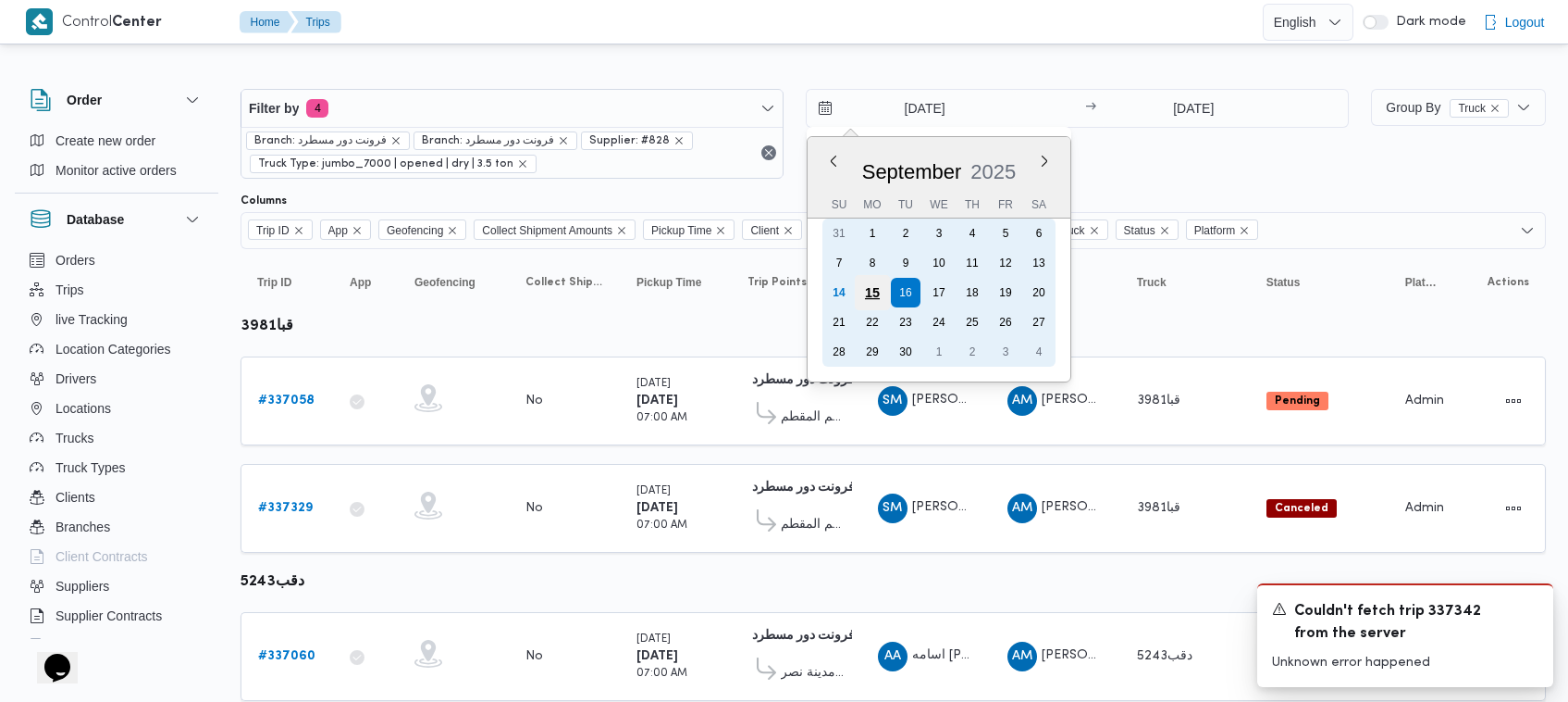
click at [876, 296] on div "15" at bounding box center [871, 292] width 35 height 35
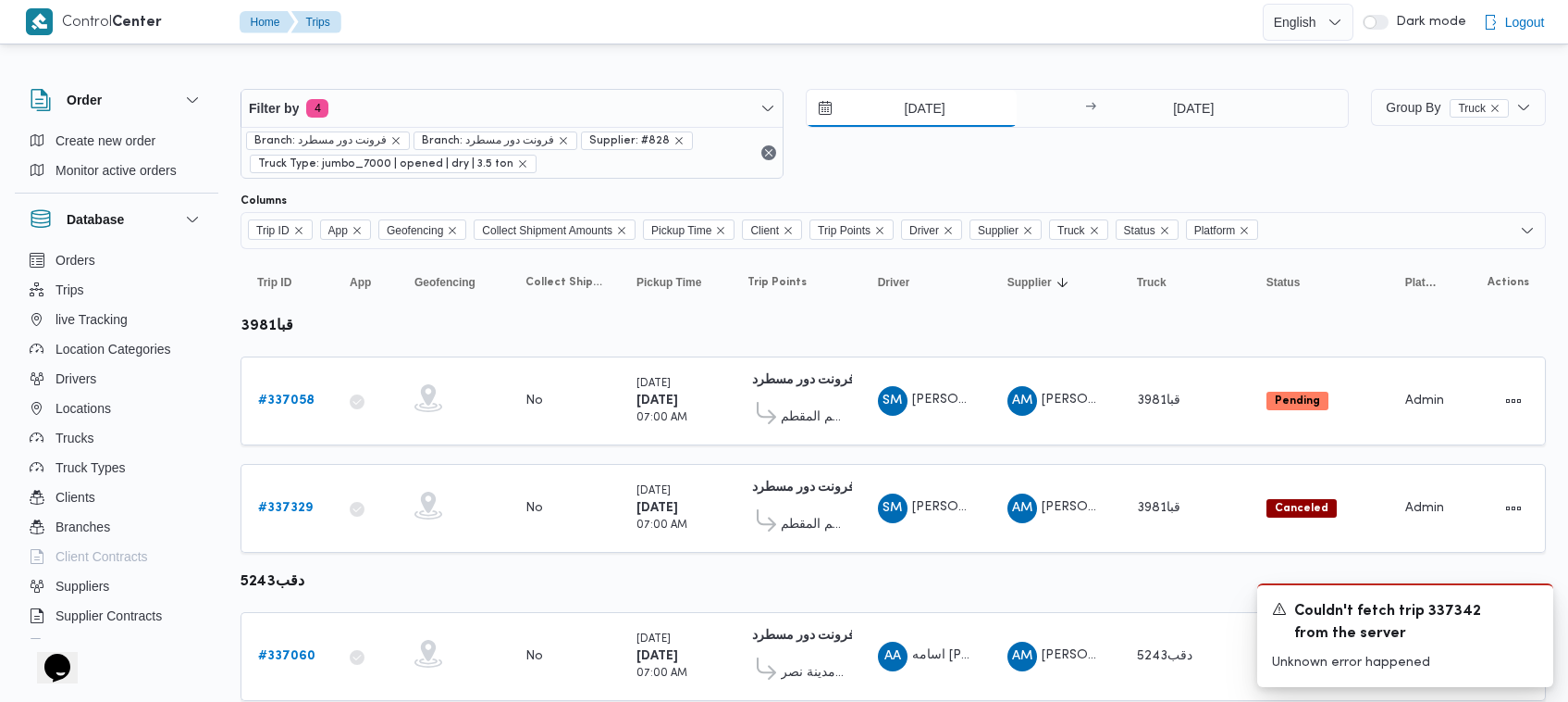
type input "15/9/2025"
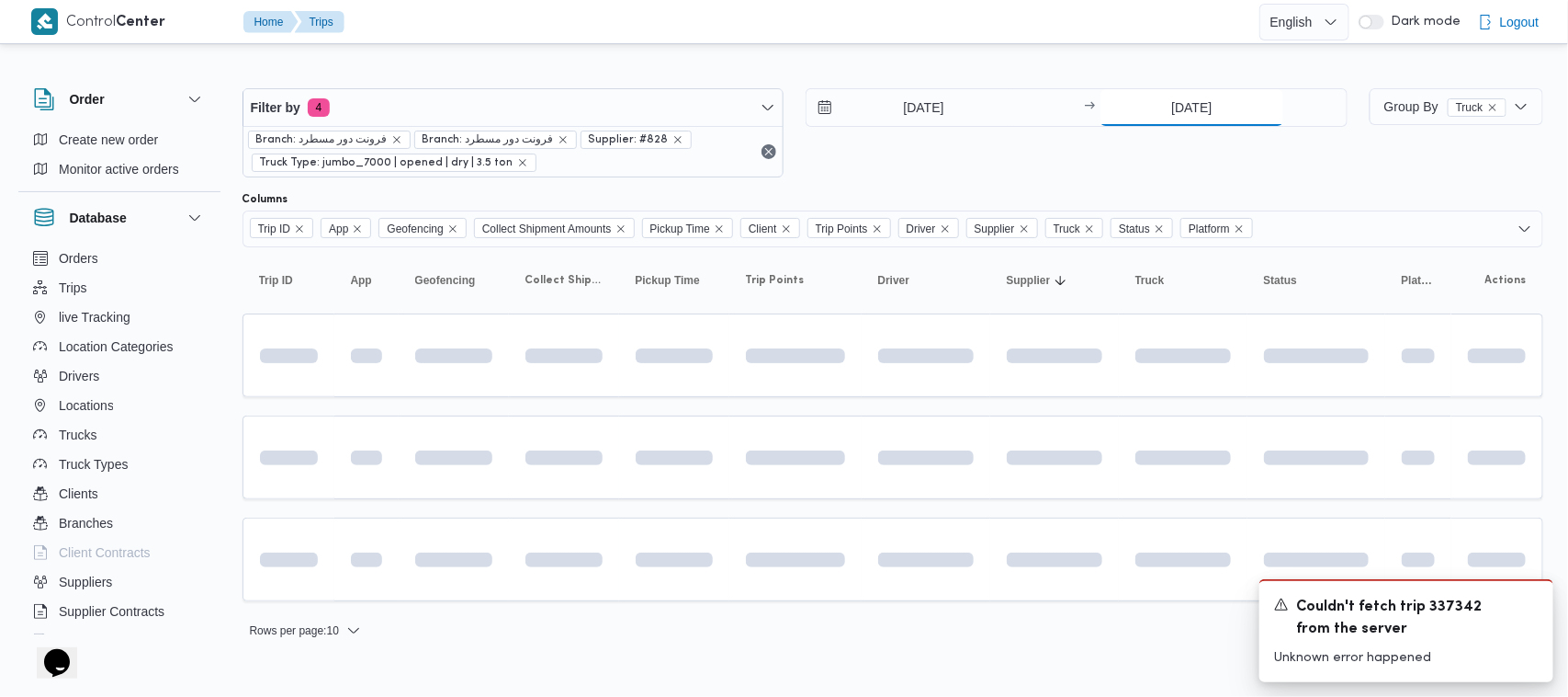
click at [1201, 107] on input "16/9/2025" at bounding box center [1192, 106] width 182 height 36
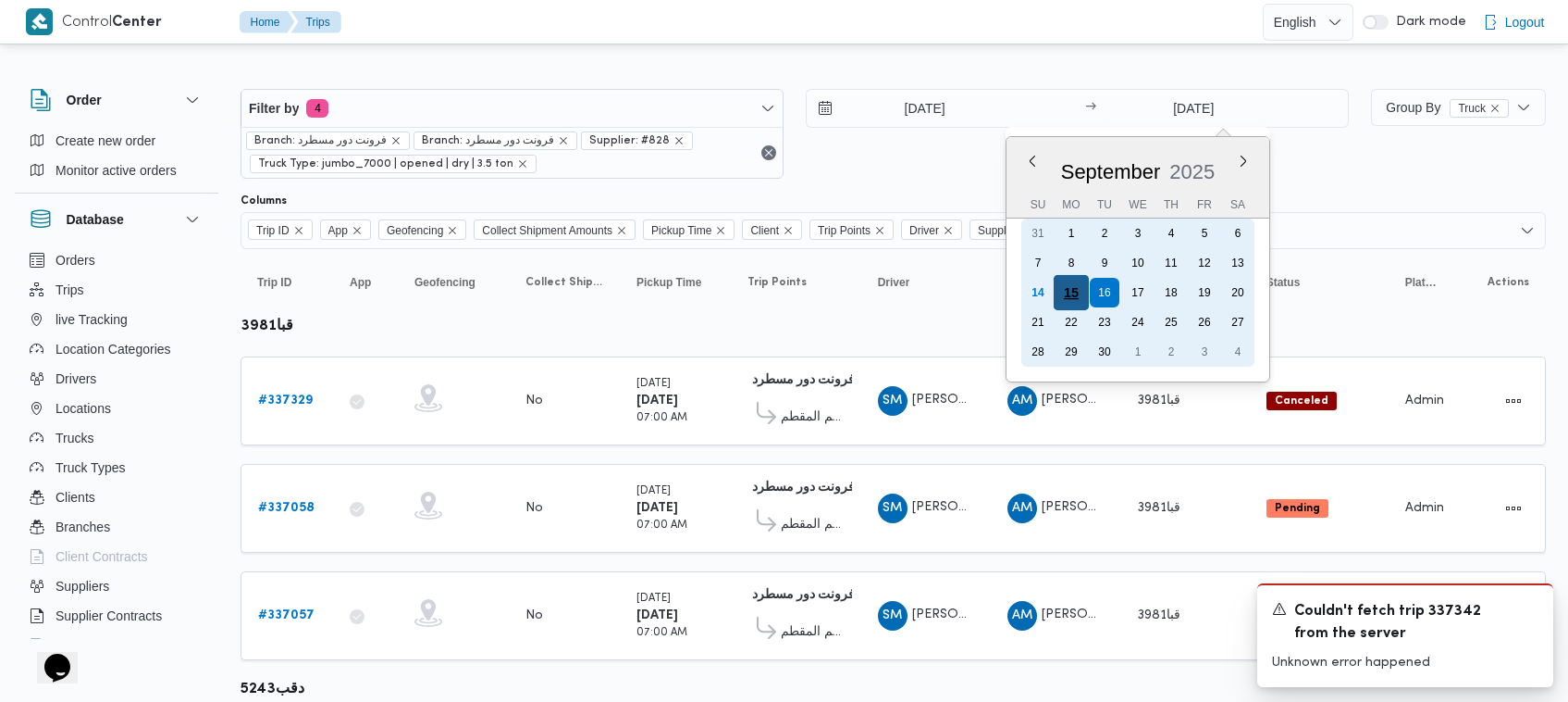
click at [1084, 293] on div "15" at bounding box center [1071, 292] width 35 height 35
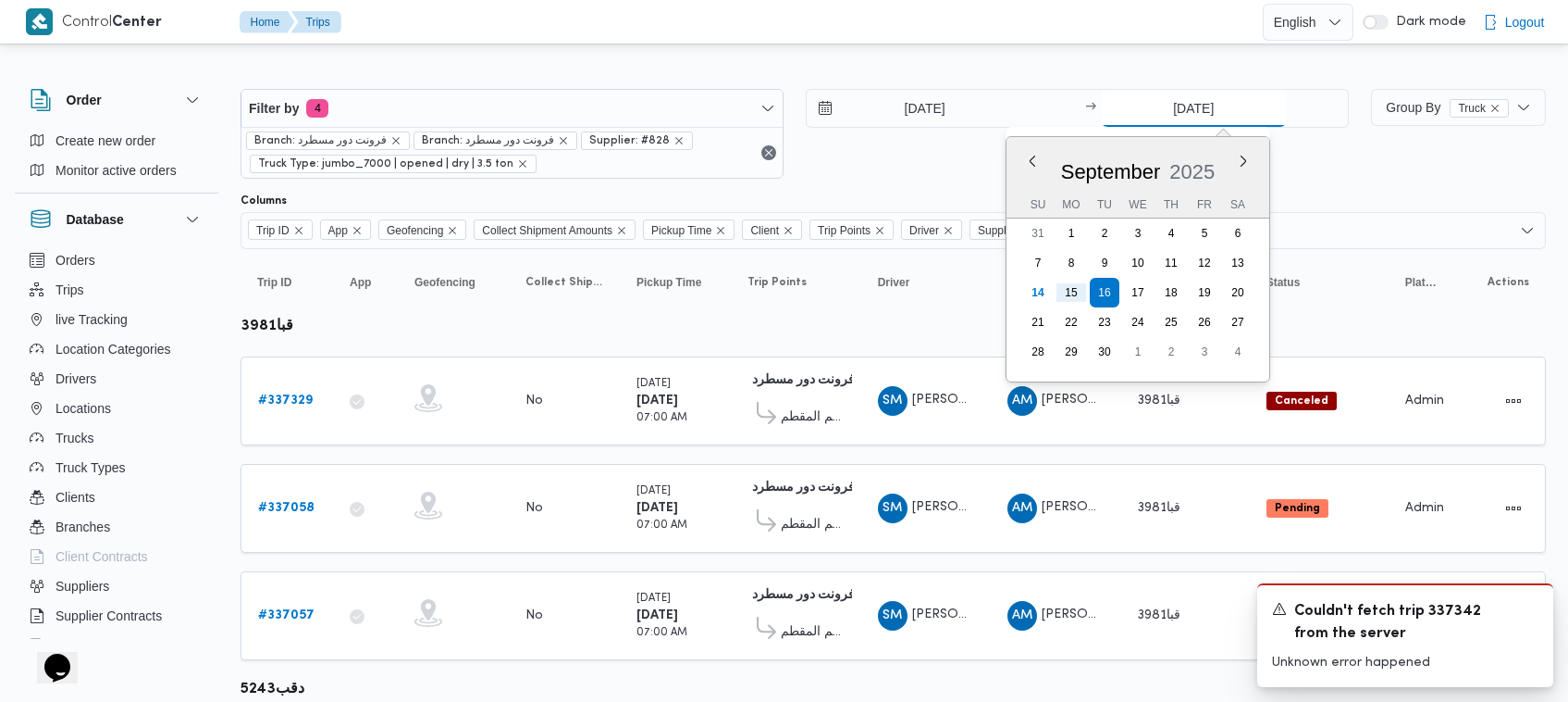
type input "15/9/2025"
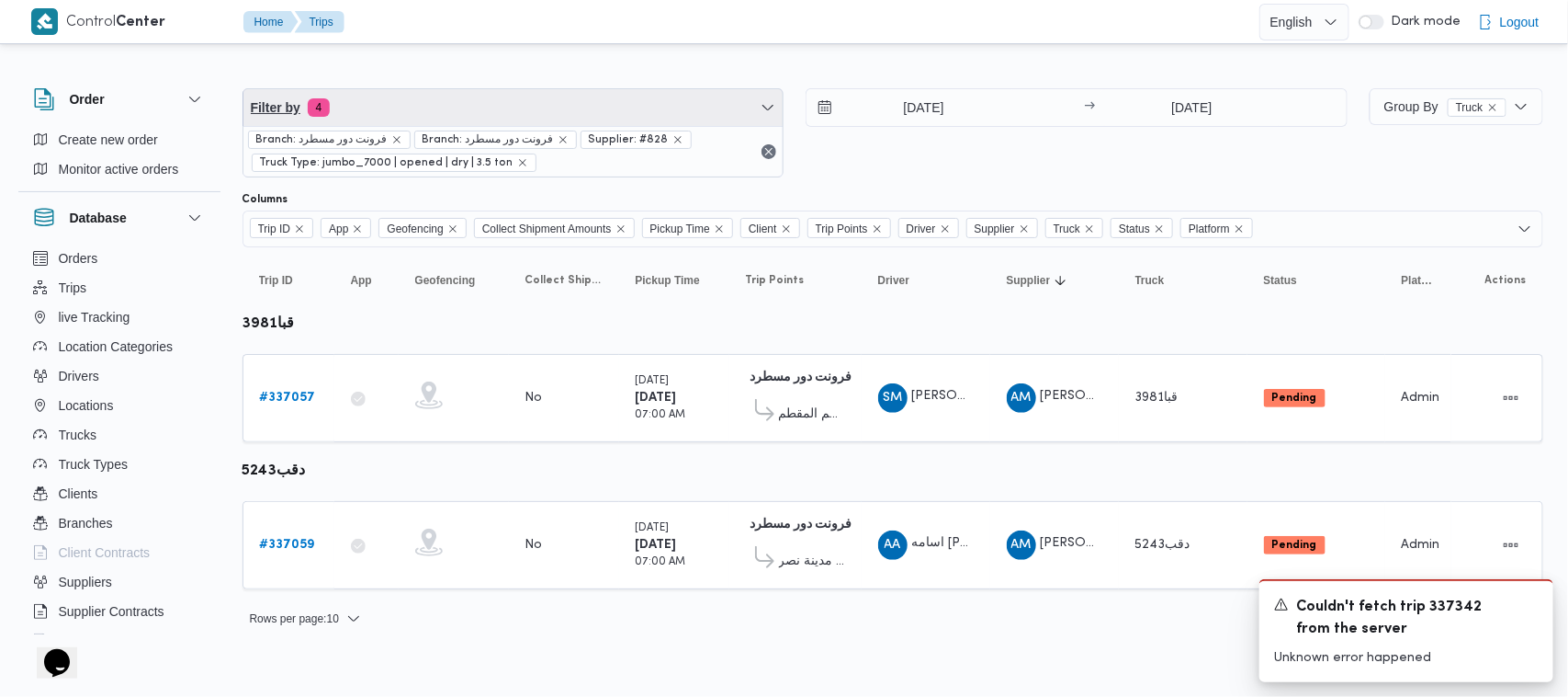
click at [547, 105] on span "Filter by 4" at bounding box center [513, 106] width 540 height 36
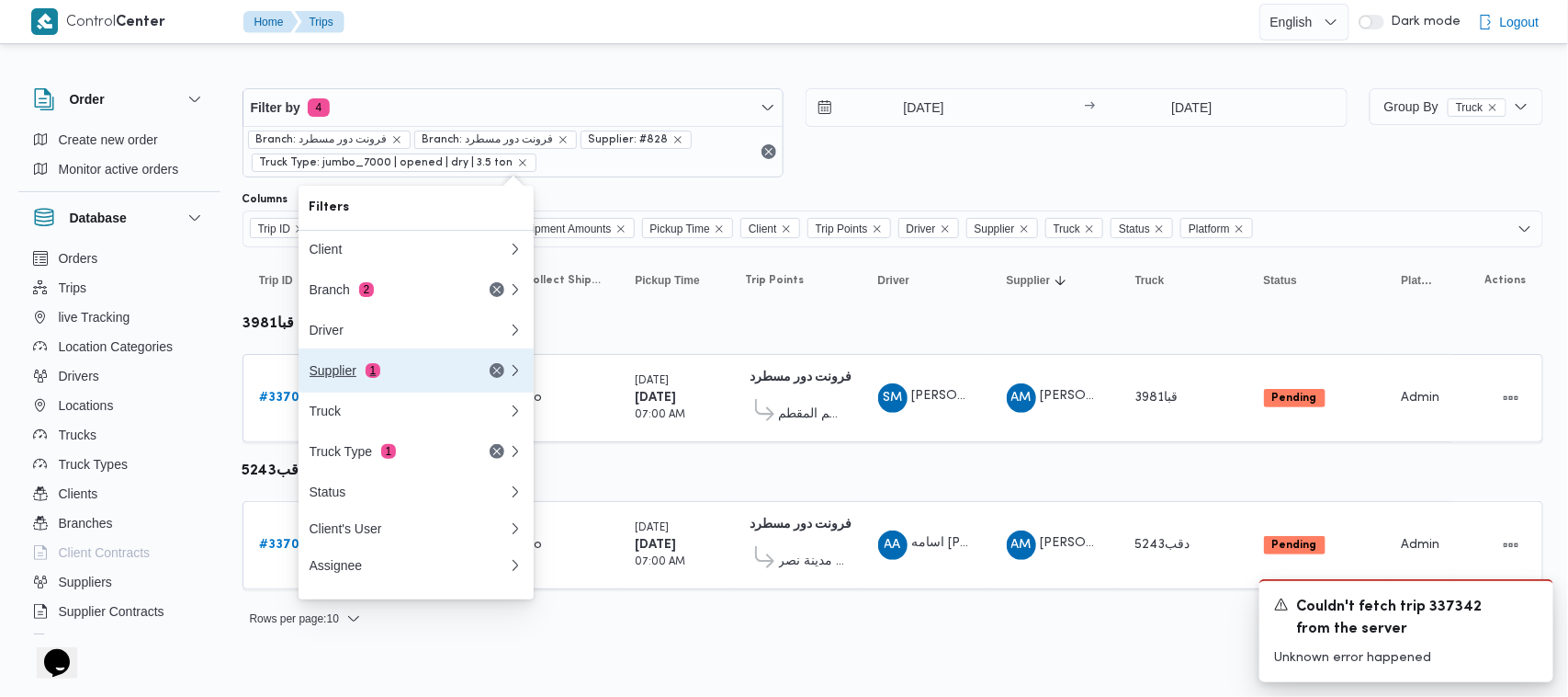
click at [438, 391] on button "Supplier 1" at bounding box center [416, 370] width 236 height 44
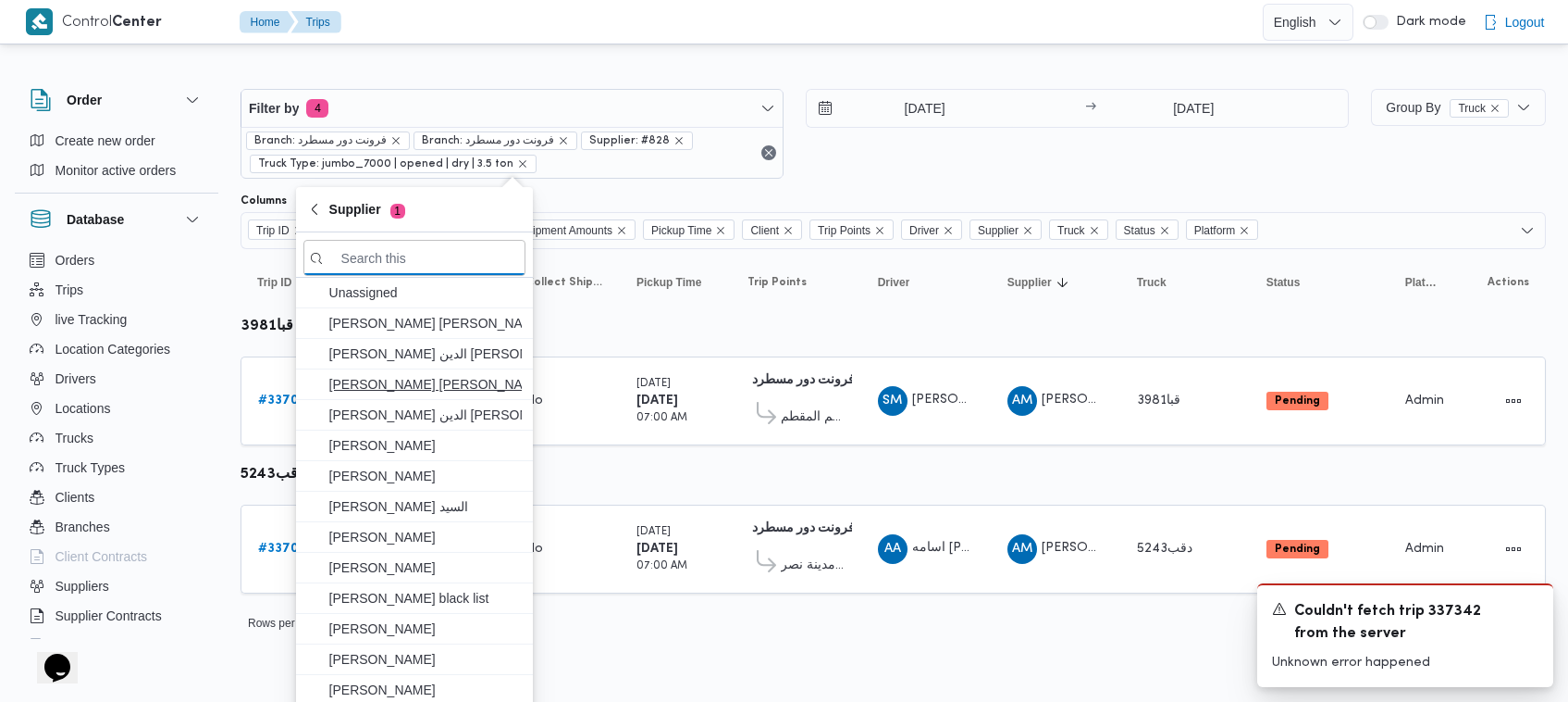
paste input "علي [PERSON_NAME] [PERSON_NAME]"
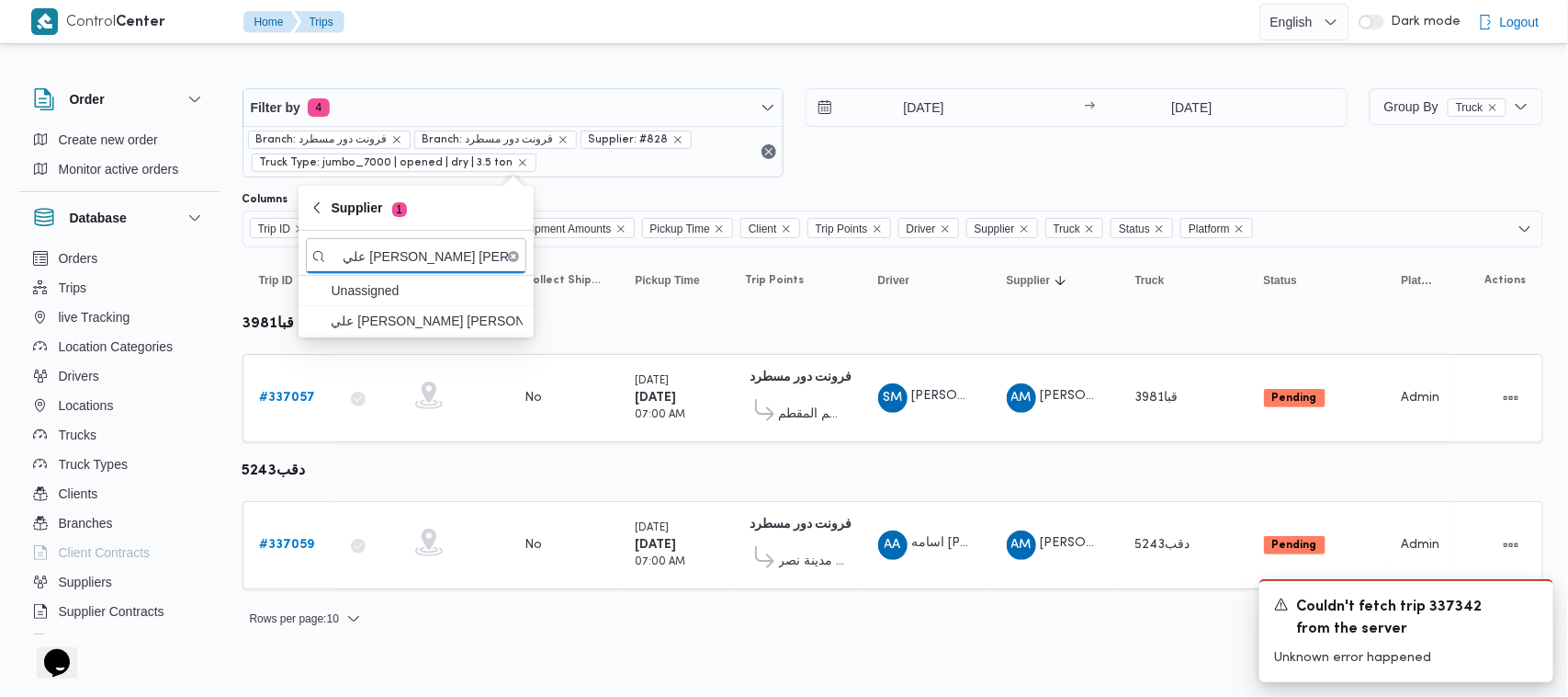
type input "علي [PERSON_NAME] [PERSON_NAME]"
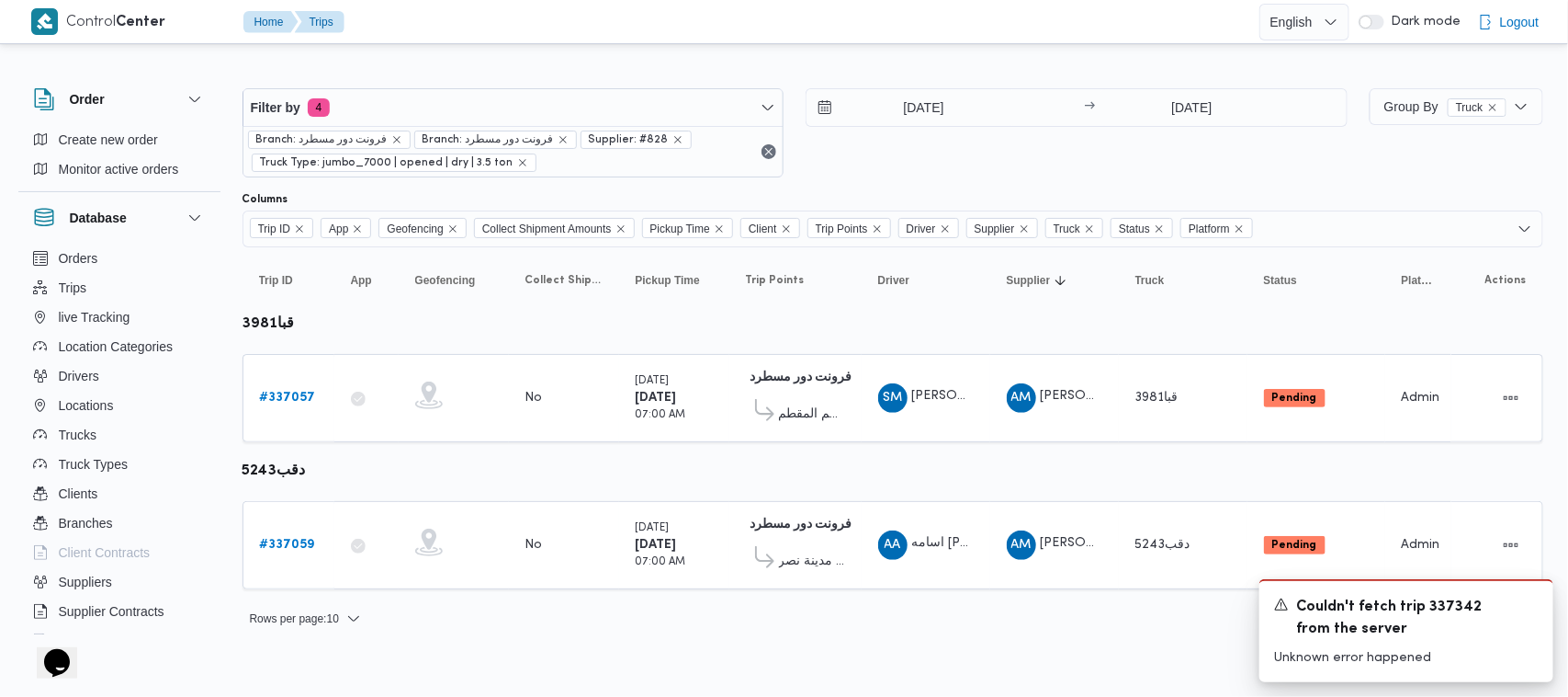
click at [381, 337] on table "Trip ID Click to sort in ascending order App Click to sort in ascending order G…" at bounding box center [893, 427] width 1301 height 360
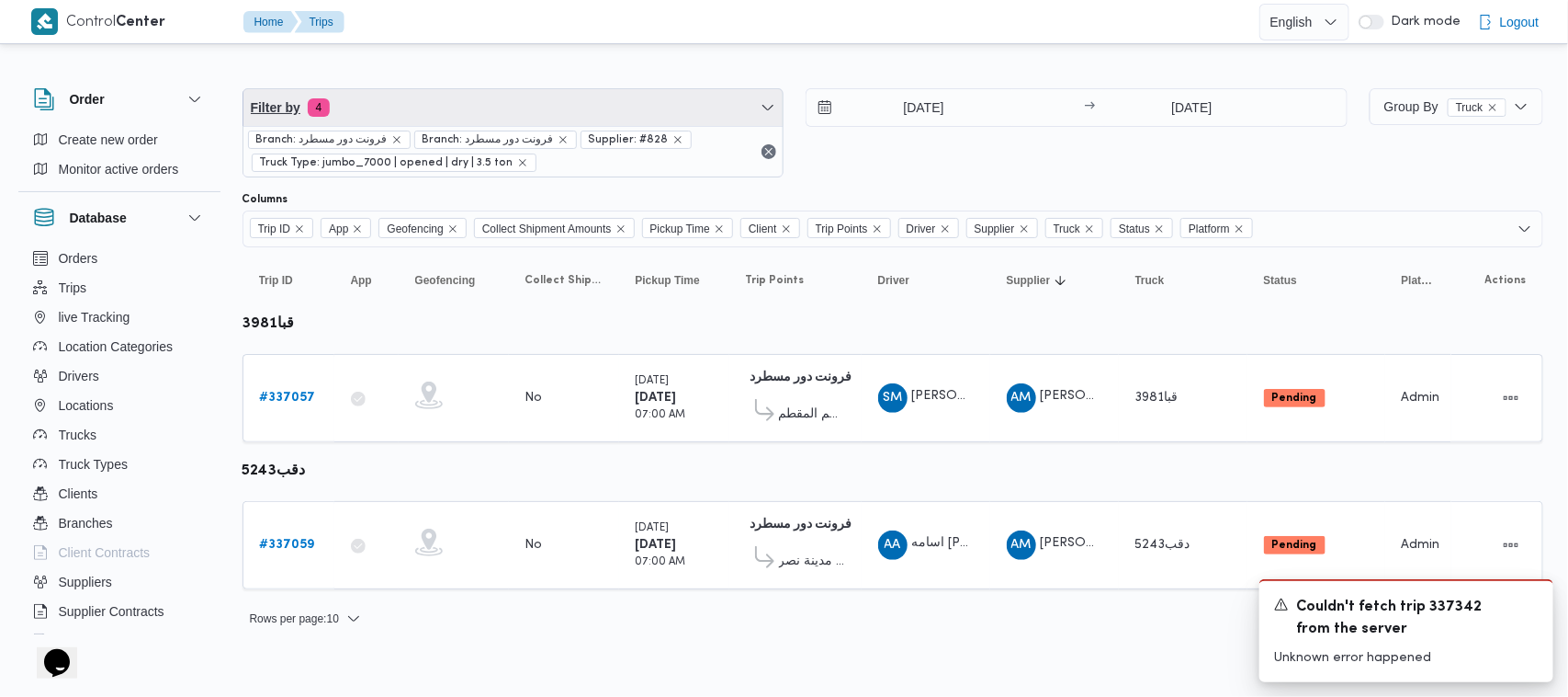
click at [482, 94] on span "Filter by 4" at bounding box center [513, 106] width 540 height 36
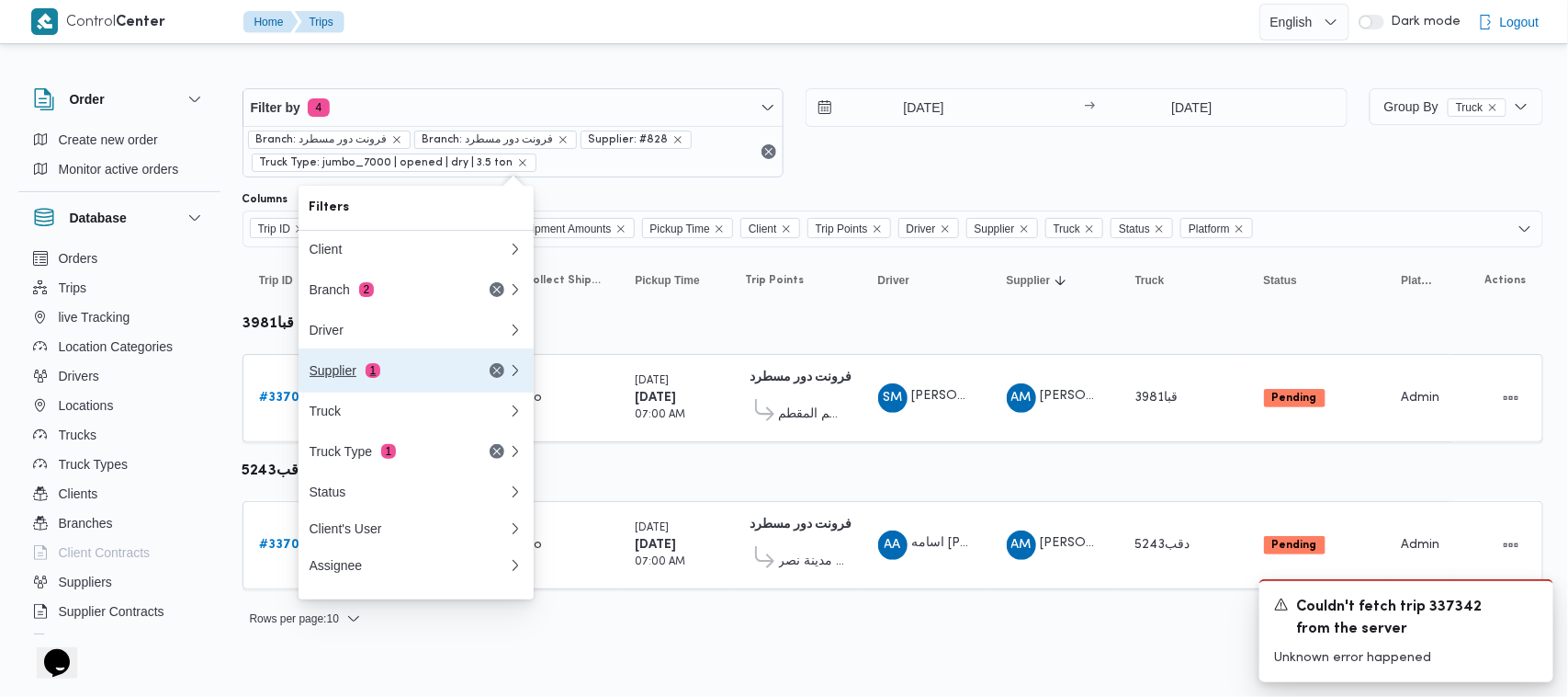
click at [428, 359] on button "Supplier 1" at bounding box center [416, 370] width 236 height 44
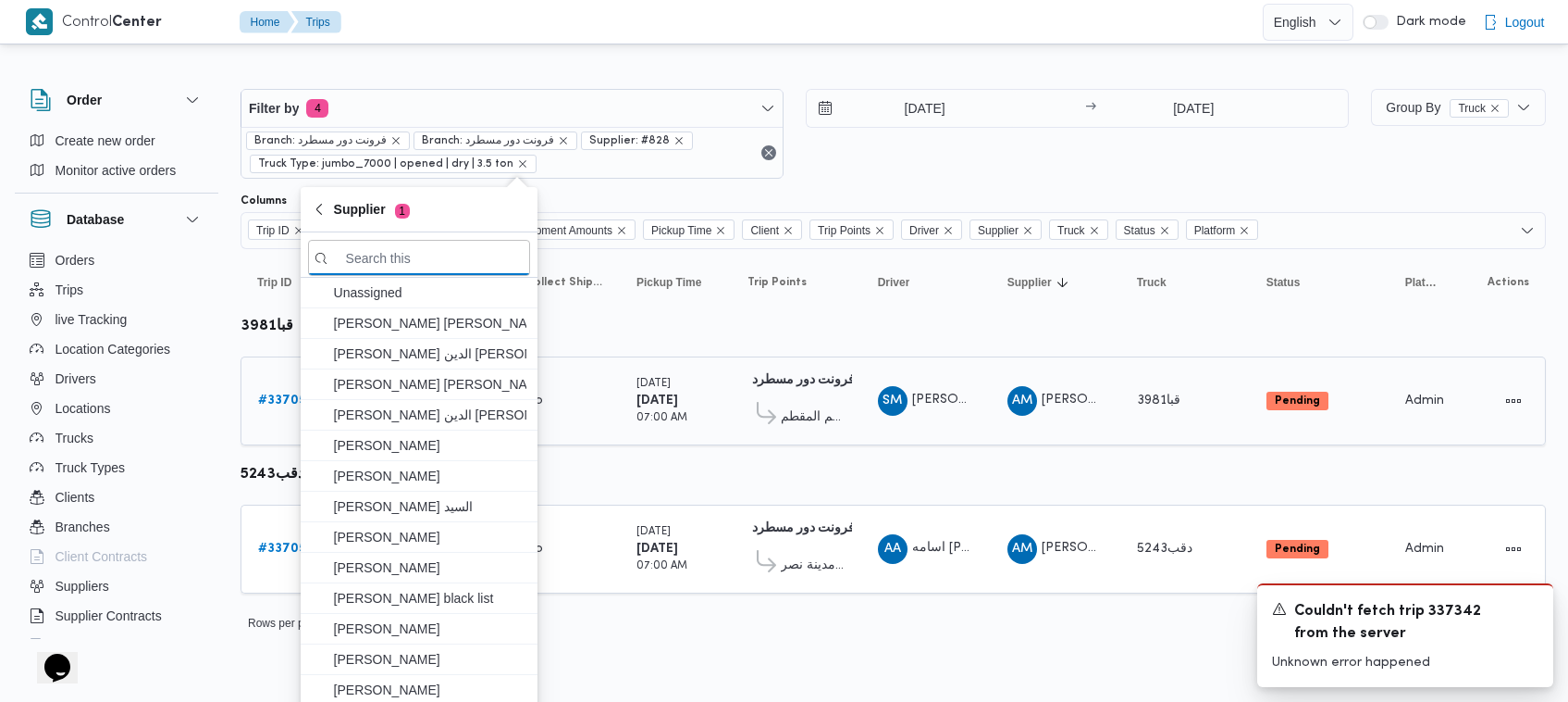
paste input "علي [PERSON_NAME] [PERSON_NAME]"
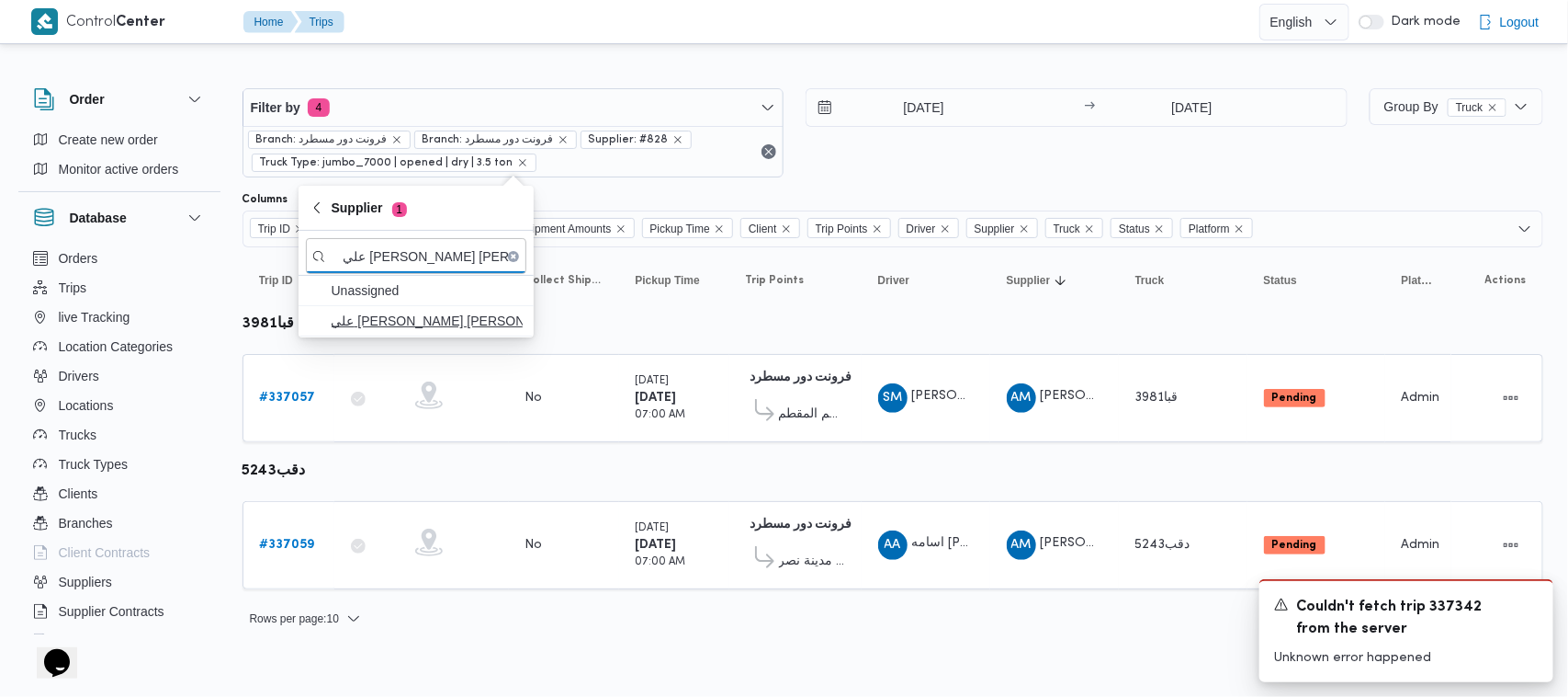
type input "علي [PERSON_NAME] [PERSON_NAME]"
click at [406, 318] on span "علي [PERSON_NAME] [PERSON_NAME]" at bounding box center [428, 320] width 191 height 22
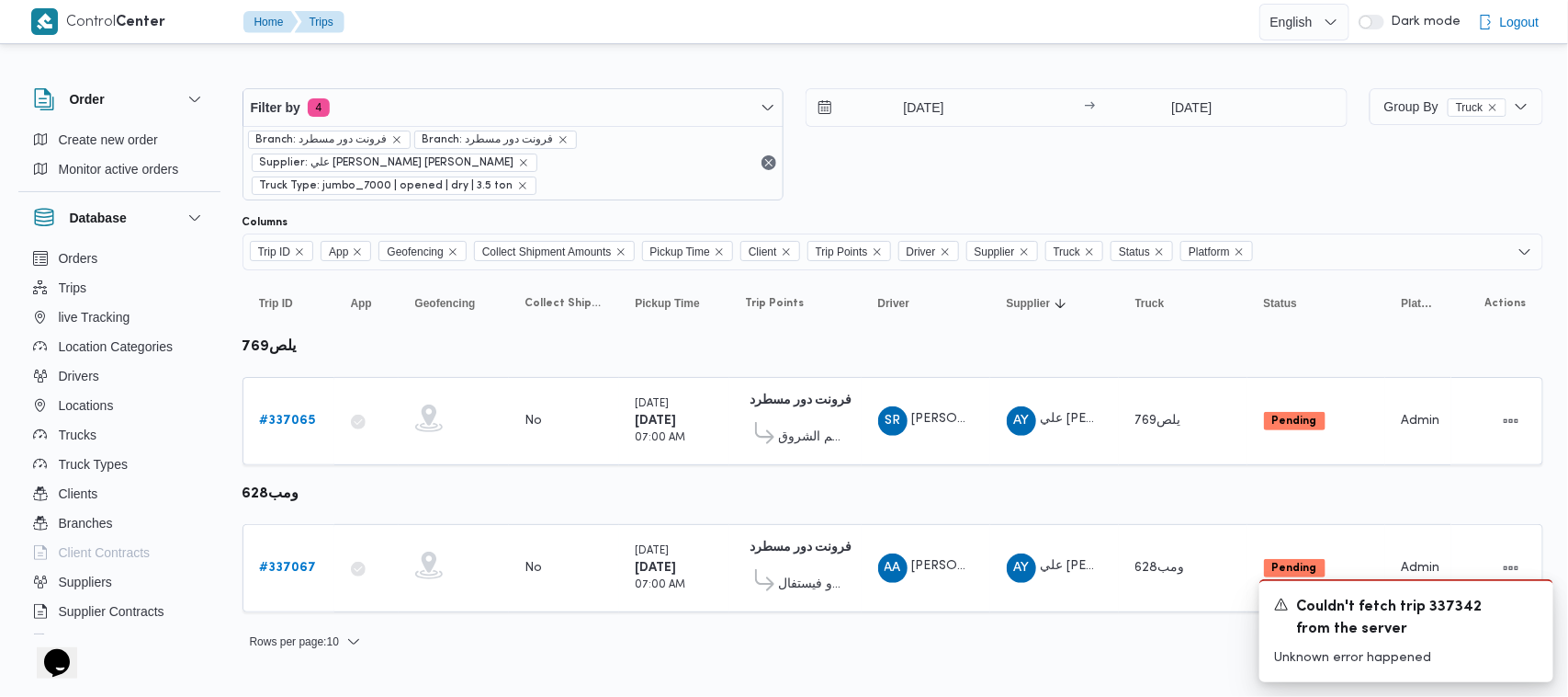
click at [1021, 119] on div "15/9/2025" at bounding box center [942, 106] width 272 height 36
click at [264, 410] on link "# 337065" at bounding box center [288, 421] width 56 height 22
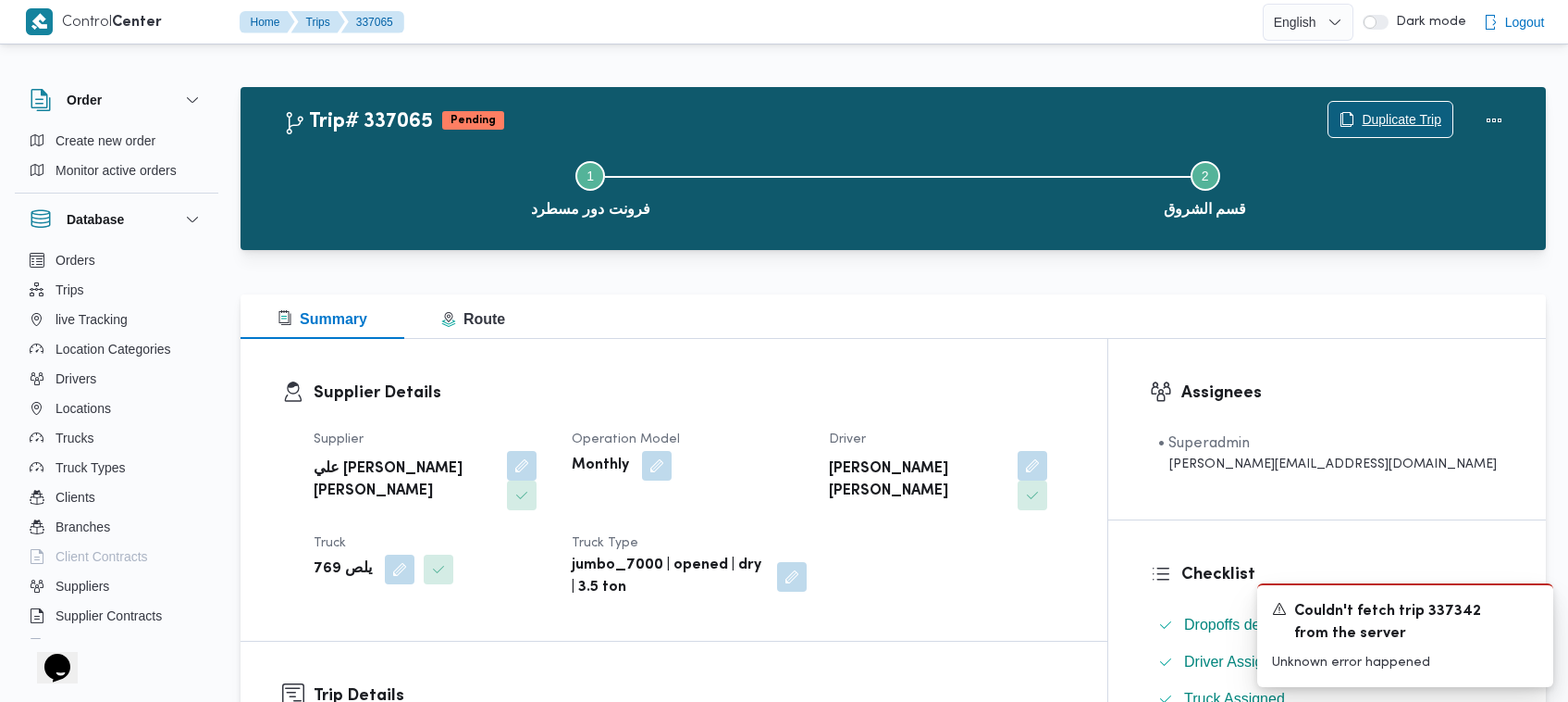
click at [1351, 123] on icon "button" at bounding box center [1348, 118] width 11 height 13
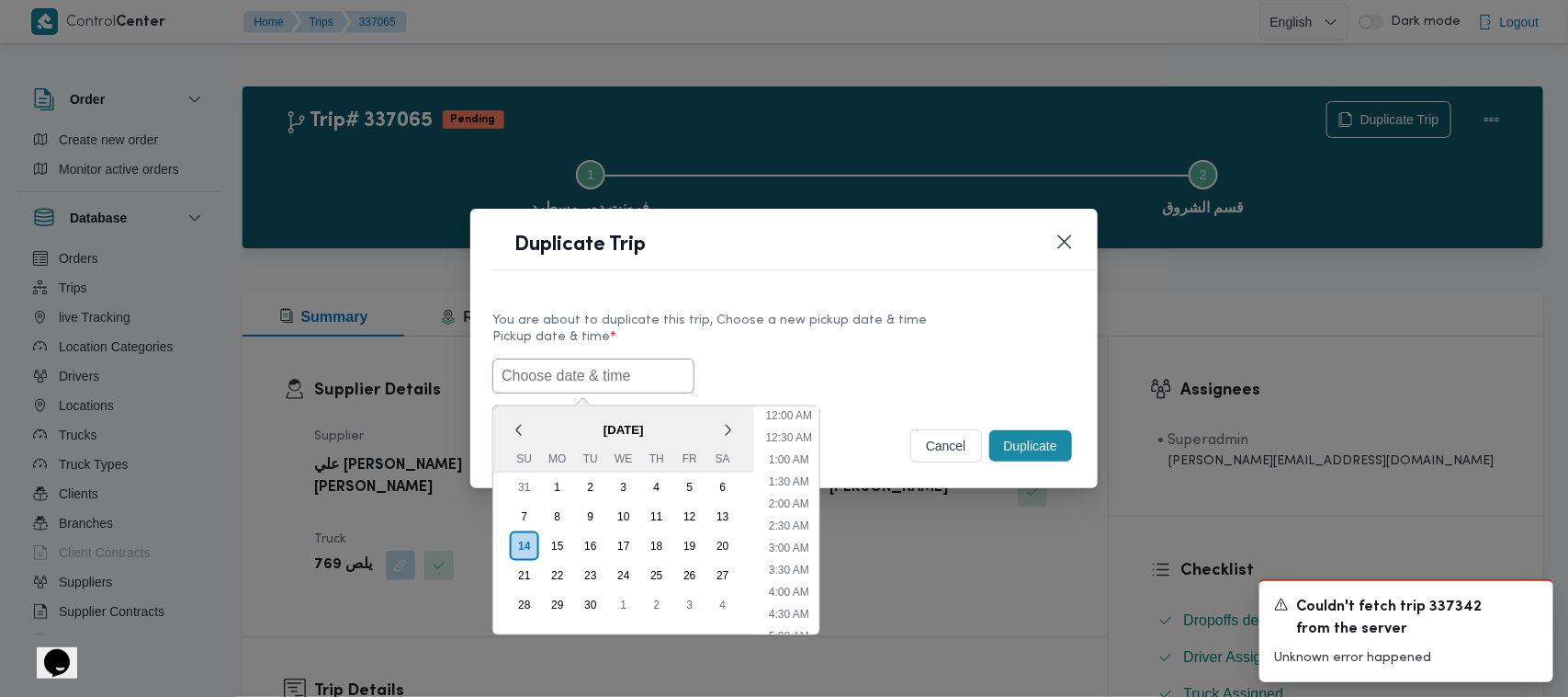
click at [641, 370] on input "text" at bounding box center [593, 376] width 202 height 35
paste input "17/09/2025 7:00AM"
type input "17/09/2025 7:00AM"
click at [833, 373] on div "17/09/2025 7:00AM < September 2025 > Su Mo Tu We Th Fr Sa 31 1 2 3 4 5 6 7 8 9 …" at bounding box center [784, 376] width 583 height 35
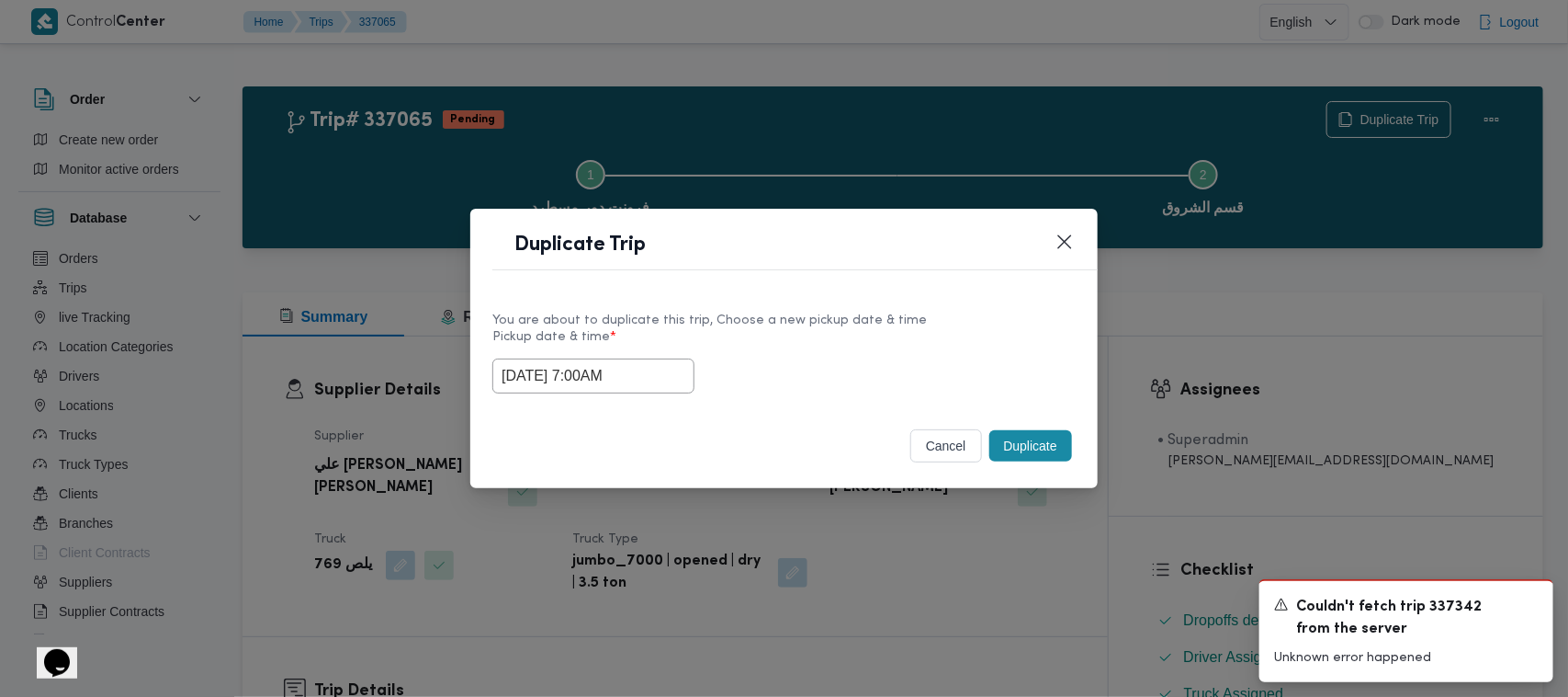
click at [1027, 439] on button "Duplicate" at bounding box center [1031, 446] width 83 height 32
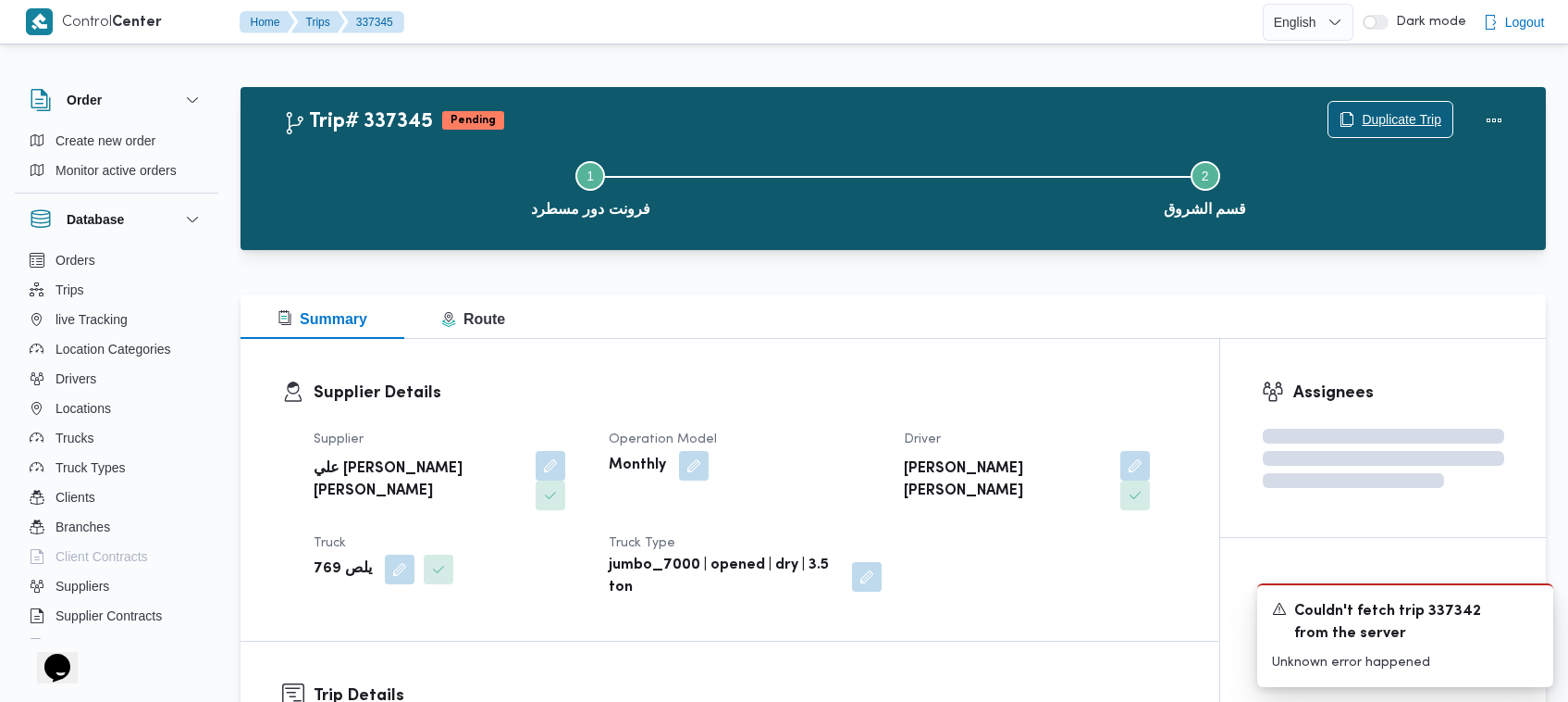
click at [1373, 103] on span "Duplicate Trip" at bounding box center [1390, 119] width 124 height 35
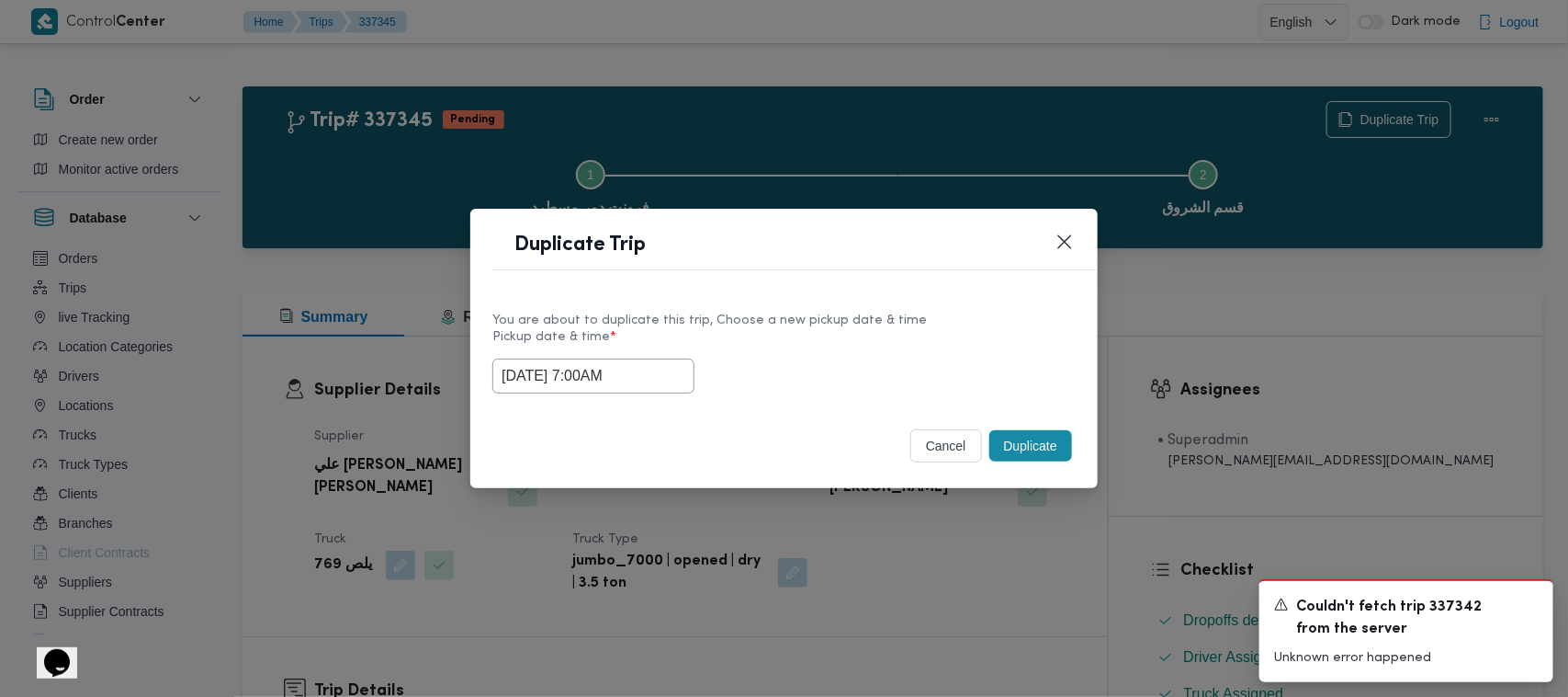
click at [667, 369] on input "17/09/2025 7:00AM" at bounding box center [593, 376] width 202 height 35
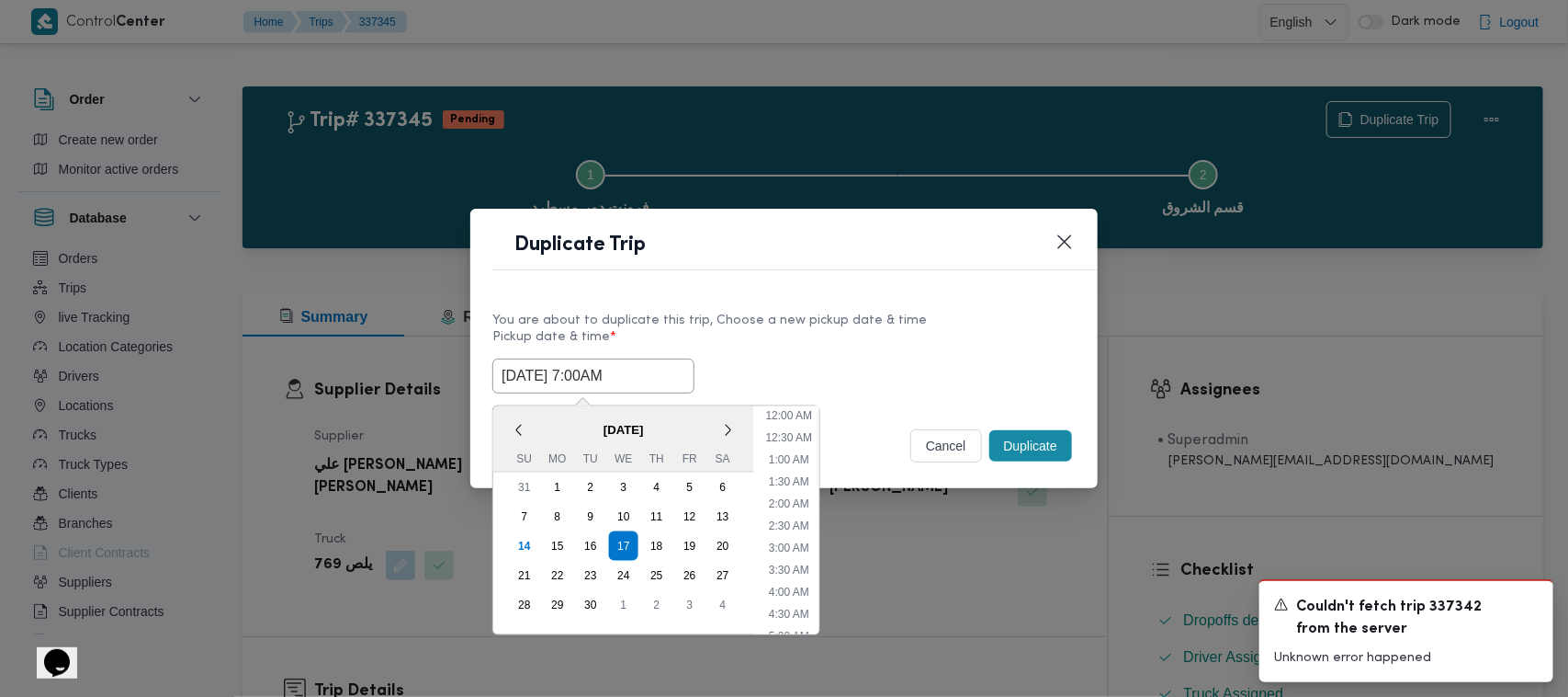
scroll to position [205, 0]
click at [652, 543] on div "18" at bounding box center [656, 545] width 34 height 35
type input "18/09/2025 7:00AM"
click at [1031, 313] on div "You are about to duplicate this trip, Choose a new pickup date & time" at bounding box center [784, 320] width 583 height 20
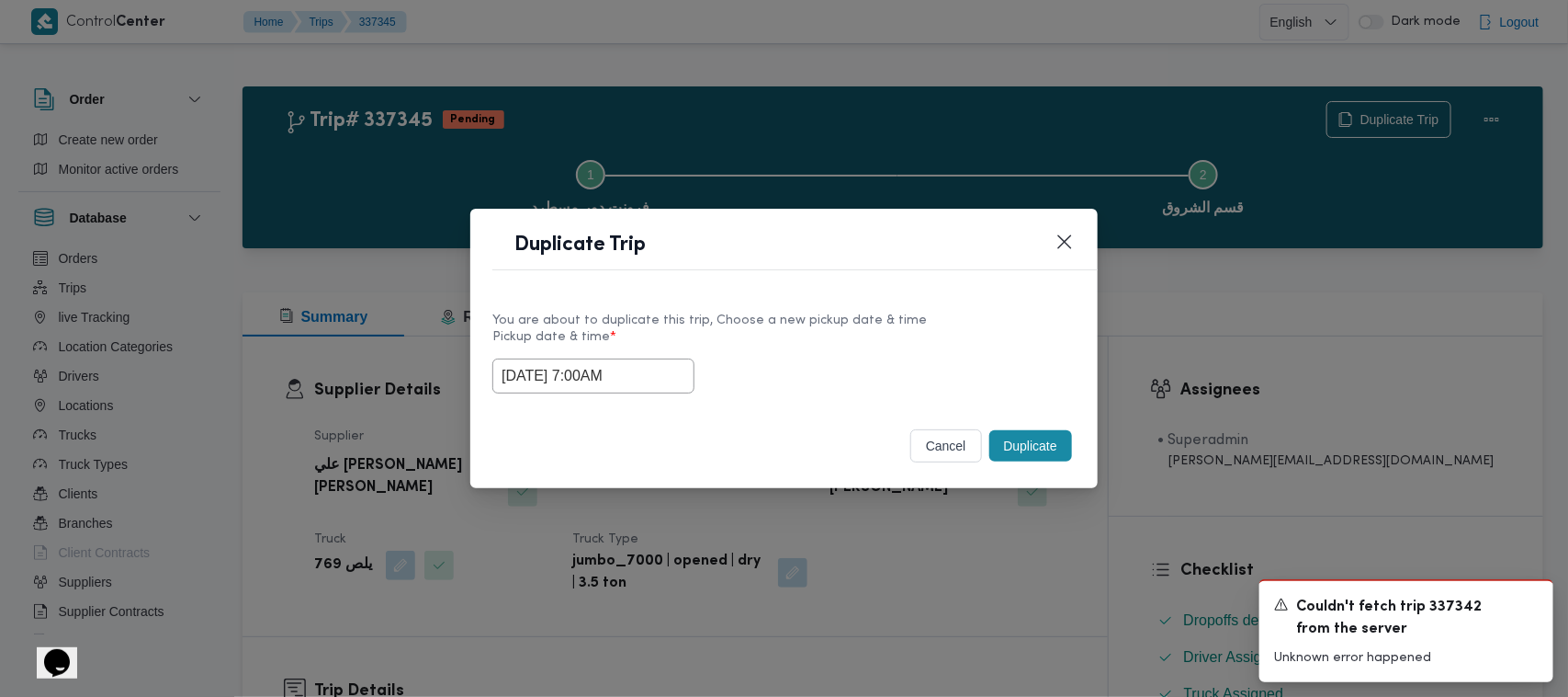
click at [1061, 451] on button "Duplicate" at bounding box center [1031, 446] width 83 height 32
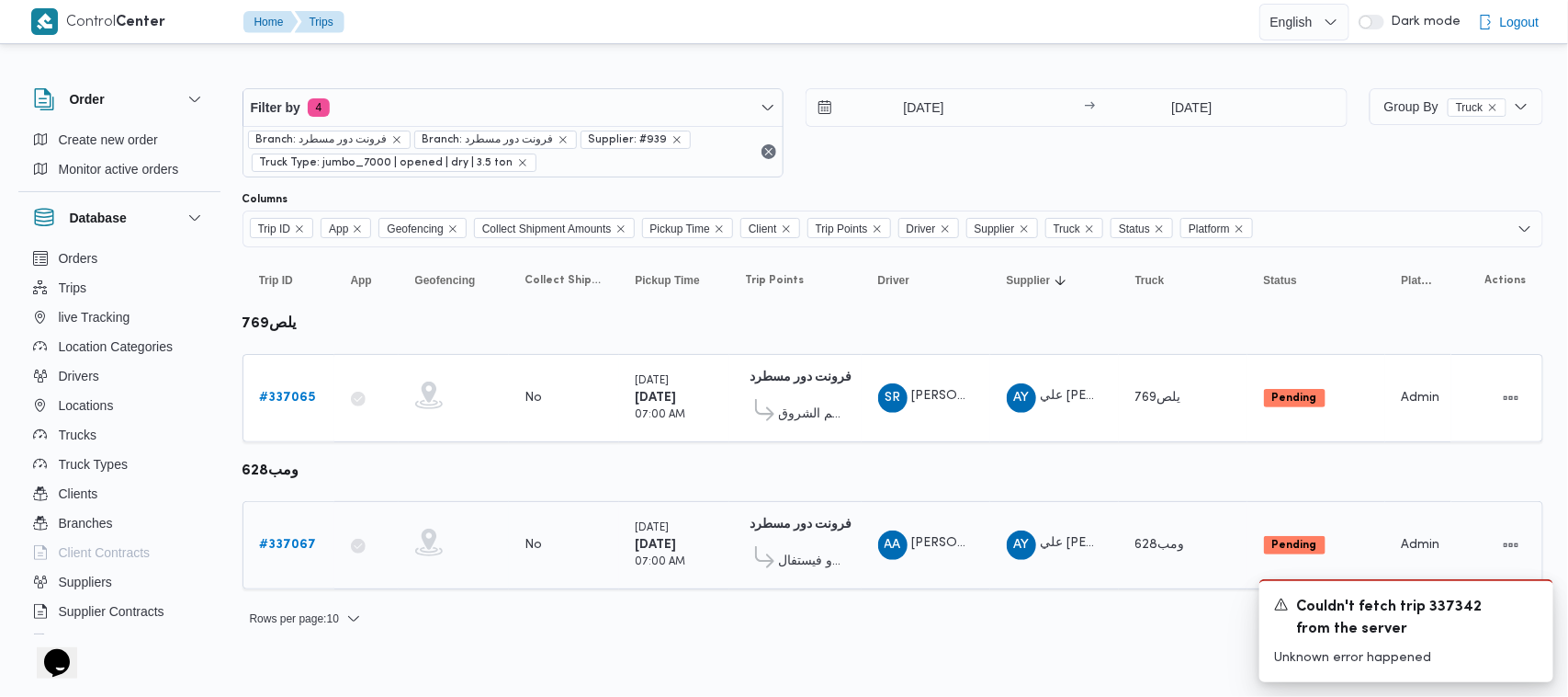
click at [304, 538] on b "# 337067" at bounding box center [289, 544] width 57 height 12
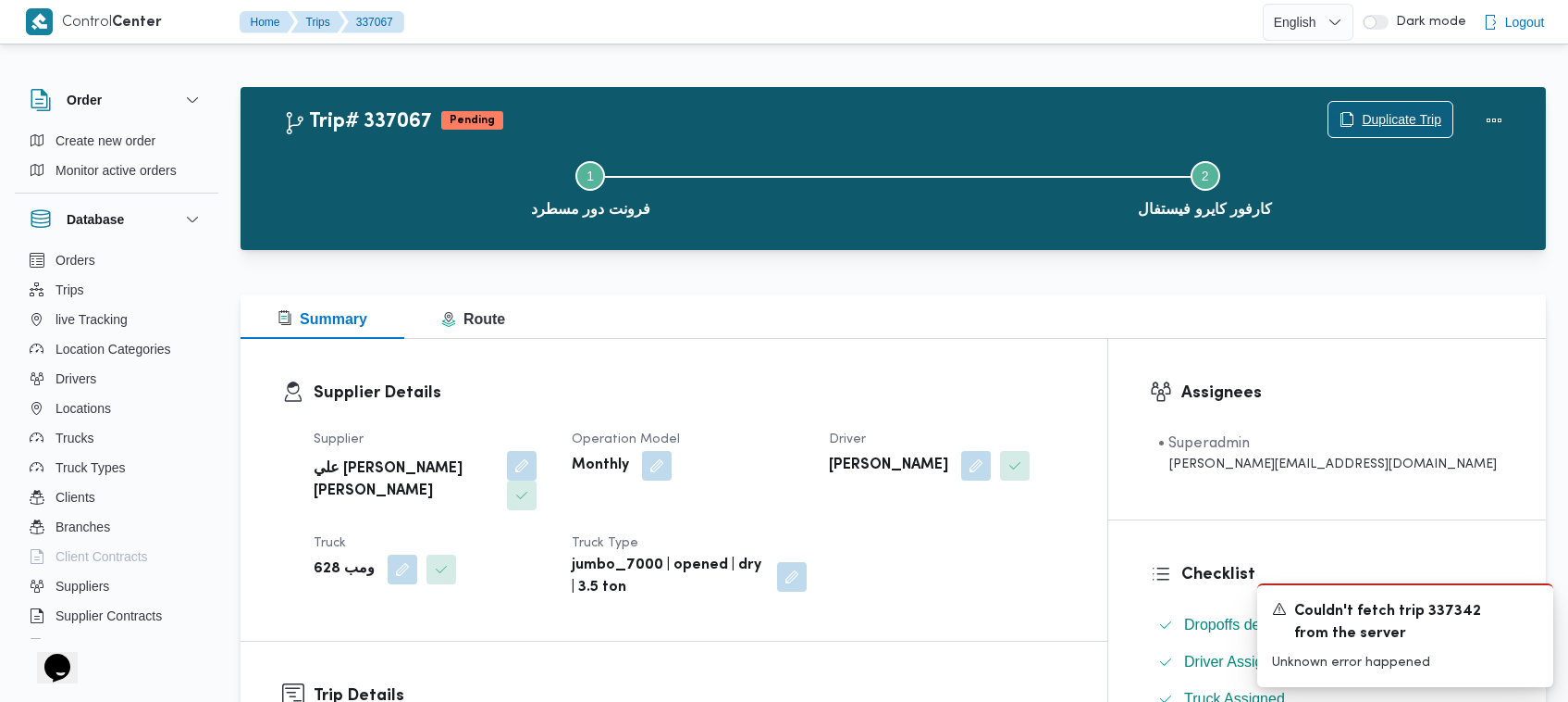
click at [1397, 102] on div "Duplicate Trip" at bounding box center [1390, 120] width 126 height 37
click at [1394, 106] on span "Duplicate Trip" at bounding box center [1390, 119] width 124 height 35
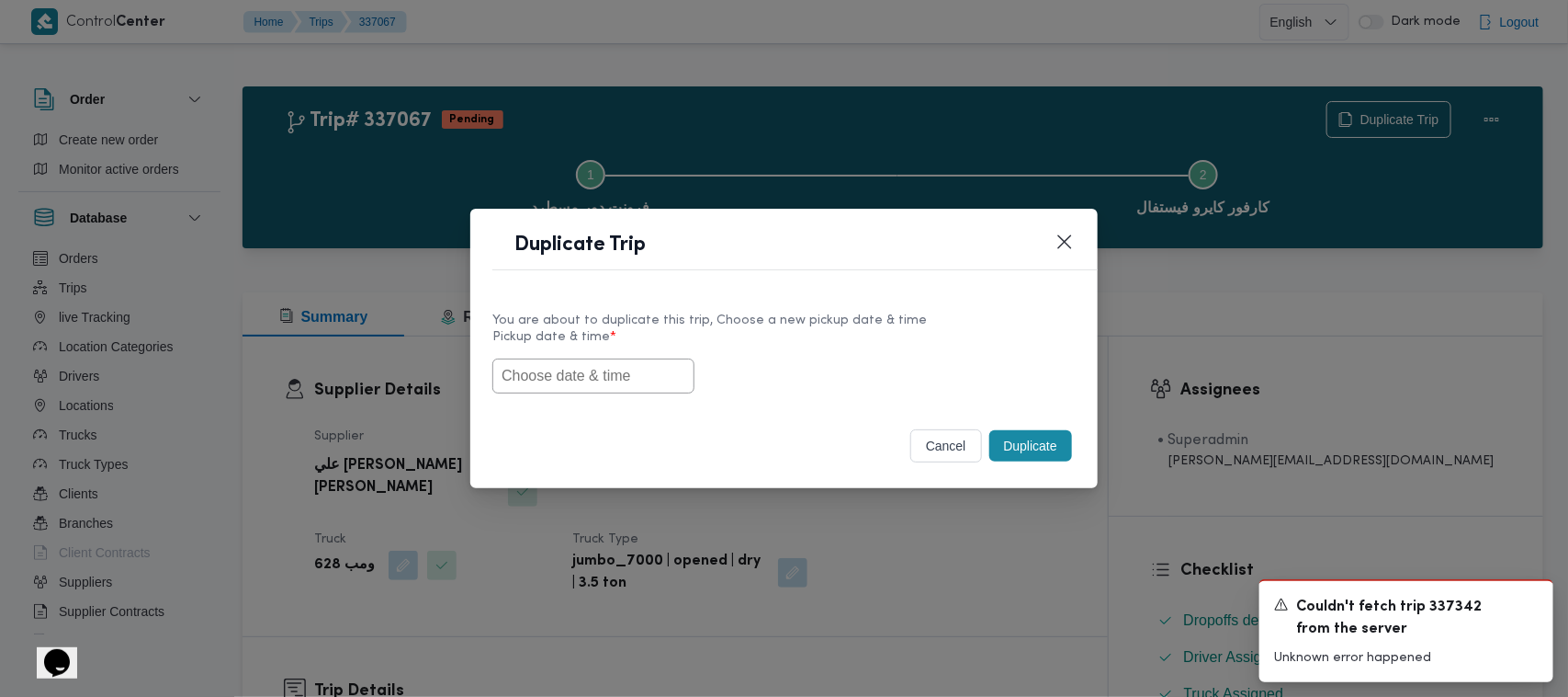
click at [562, 379] on input "text" at bounding box center [593, 376] width 202 height 35
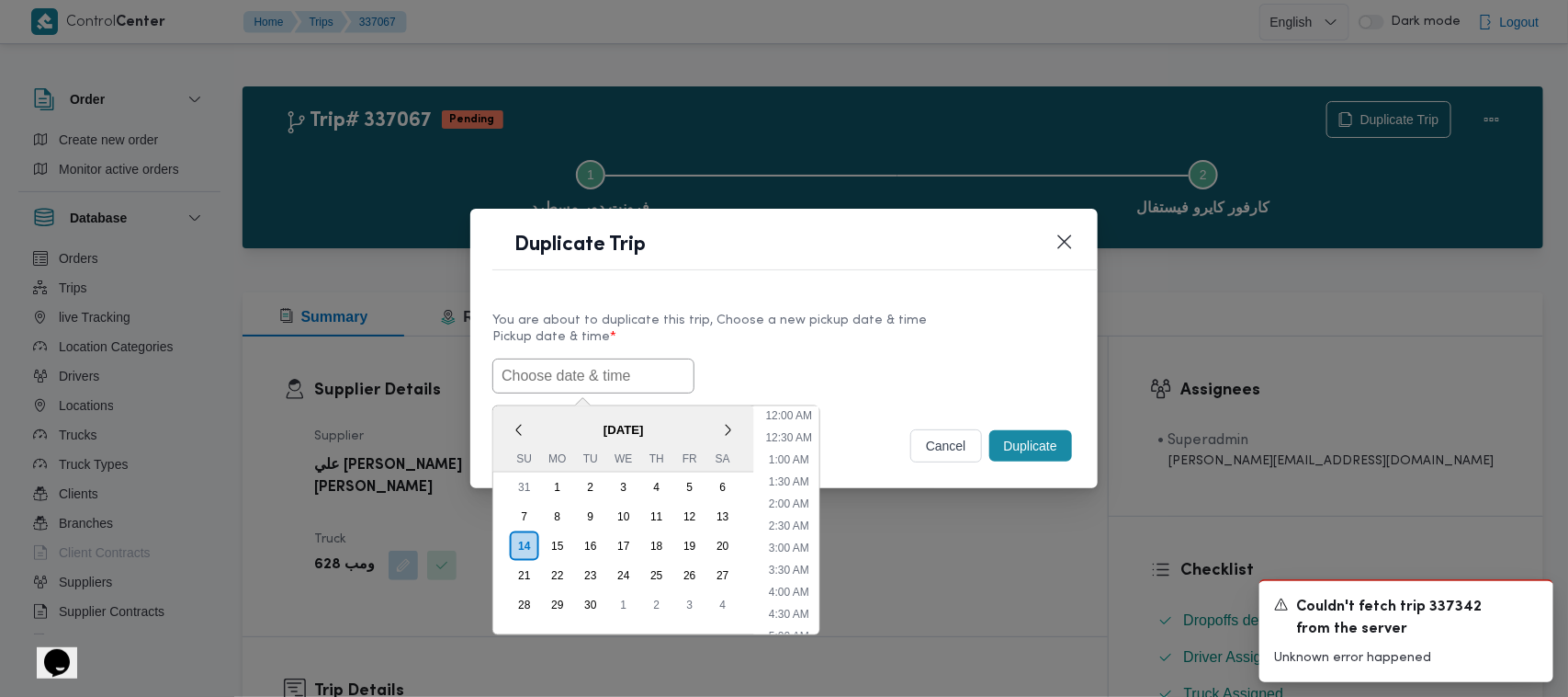
scroll to position [404, 0]
paste input "17/09/2025 7:00AM"
type input "17/09/2025 7:00AM"
drag, startPoint x: 912, startPoint y: 356, endPoint x: 920, endPoint y: 364, distance: 11.3
click at [913, 359] on div "17/09/2025 7:00AM < September 2025 > Su Mo Tu We Th Fr Sa 31 1 2 3 4 5 6 7 8 9 …" at bounding box center [784, 376] width 583 height 35
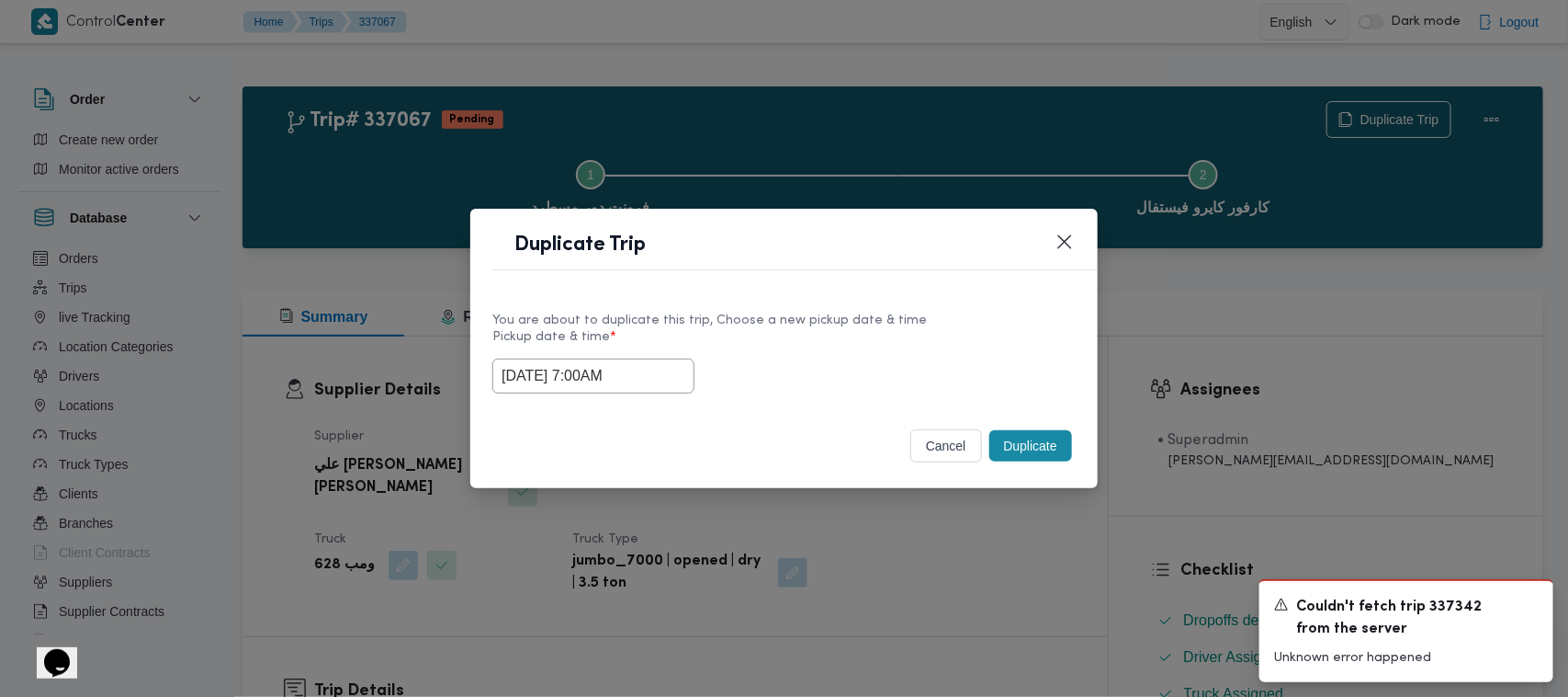
click at [1032, 465] on div "Duplicate" at bounding box center [1030, 446] width 90 height 38
click at [1034, 447] on button "Duplicate" at bounding box center [1031, 446] width 83 height 32
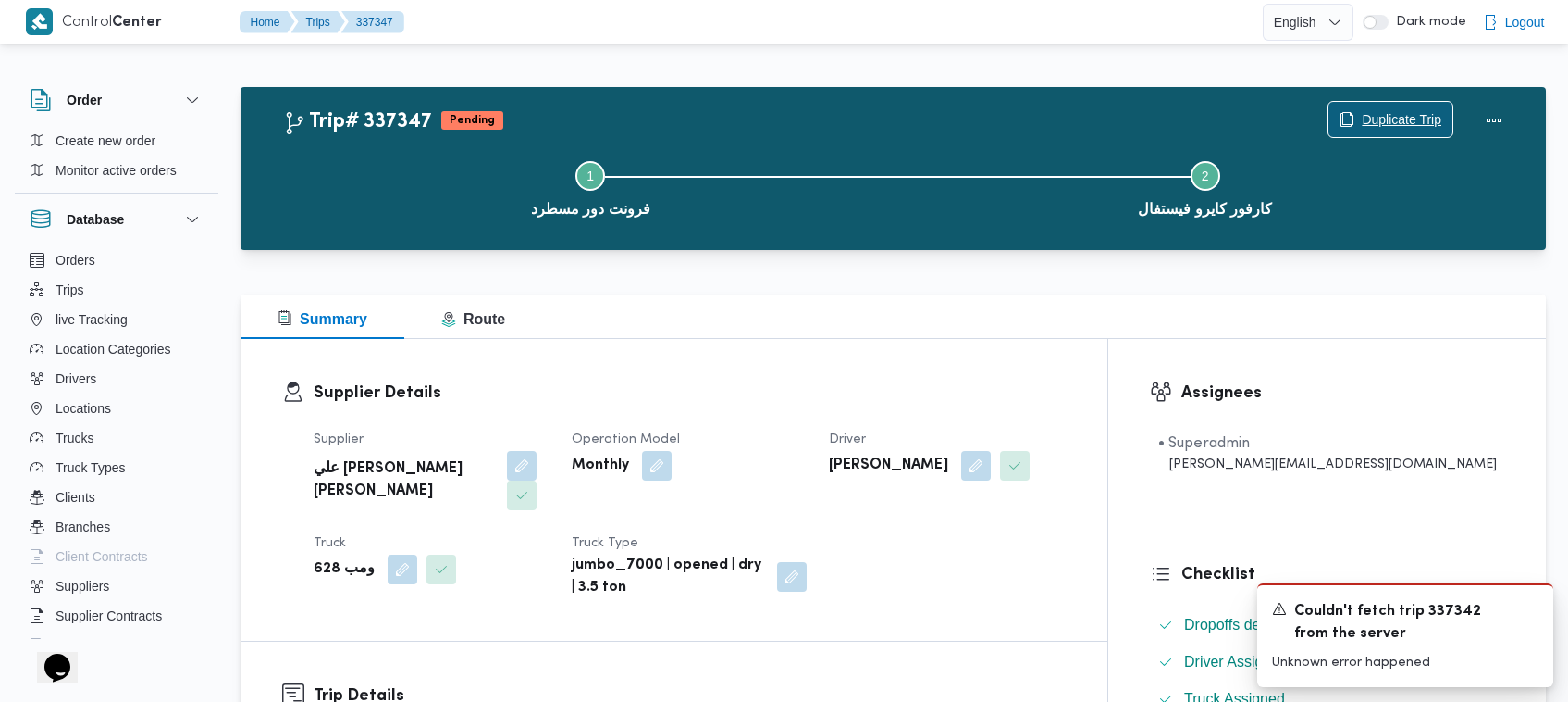
click at [1423, 104] on span "Duplicate Trip" at bounding box center [1390, 119] width 124 height 35
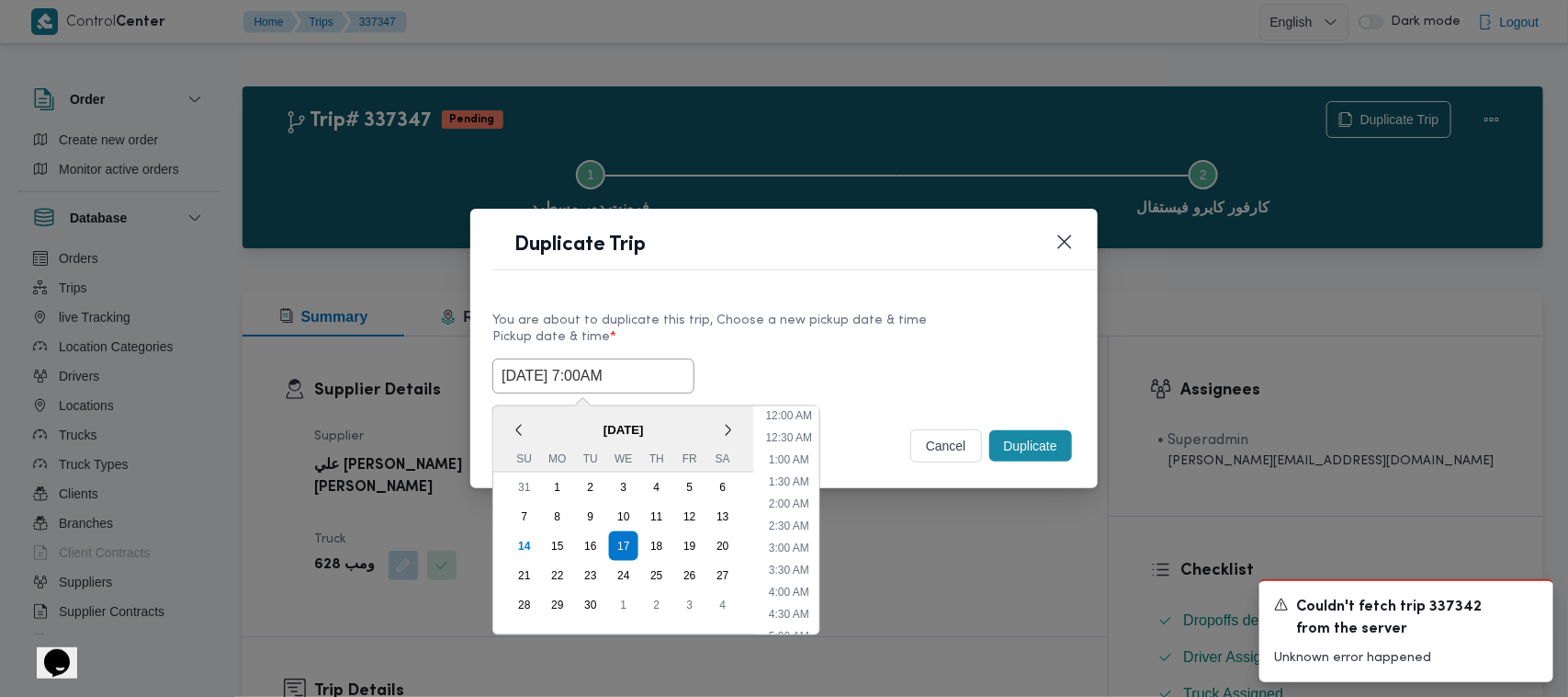
click at [650, 359] on input "17/09/2025 7:00AM" at bounding box center [593, 376] width 202 height 35
click at [655, 537] on div "18" at bounding box center [656, 545] width 34 height 35
type input "18/09/2025 7:00AM"
click at [913, 345] on label "Pickup date & time *" at bounding box center [784, 344] width 583 height 29
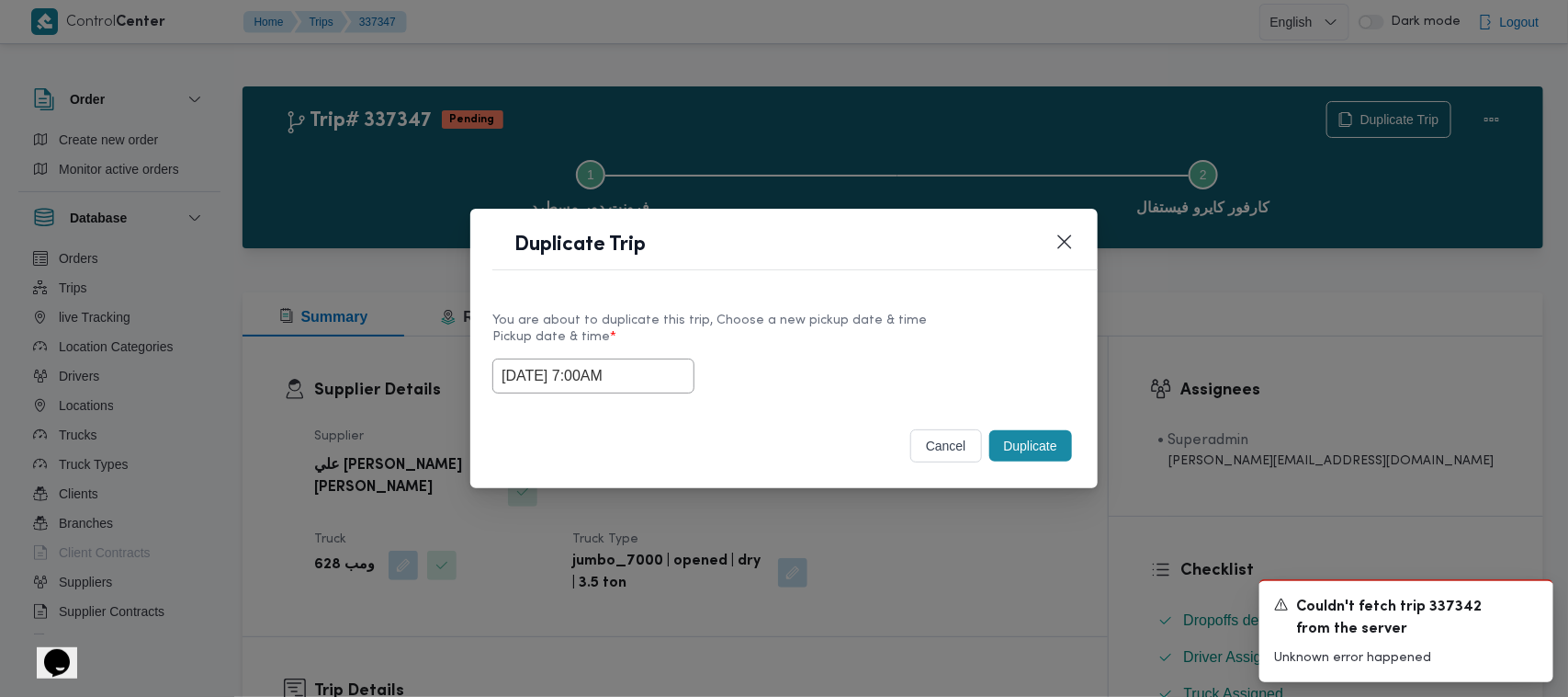
click at [1022, 457] on button "Duplicate" at bounding box center [1031, 446] width 83 height 32
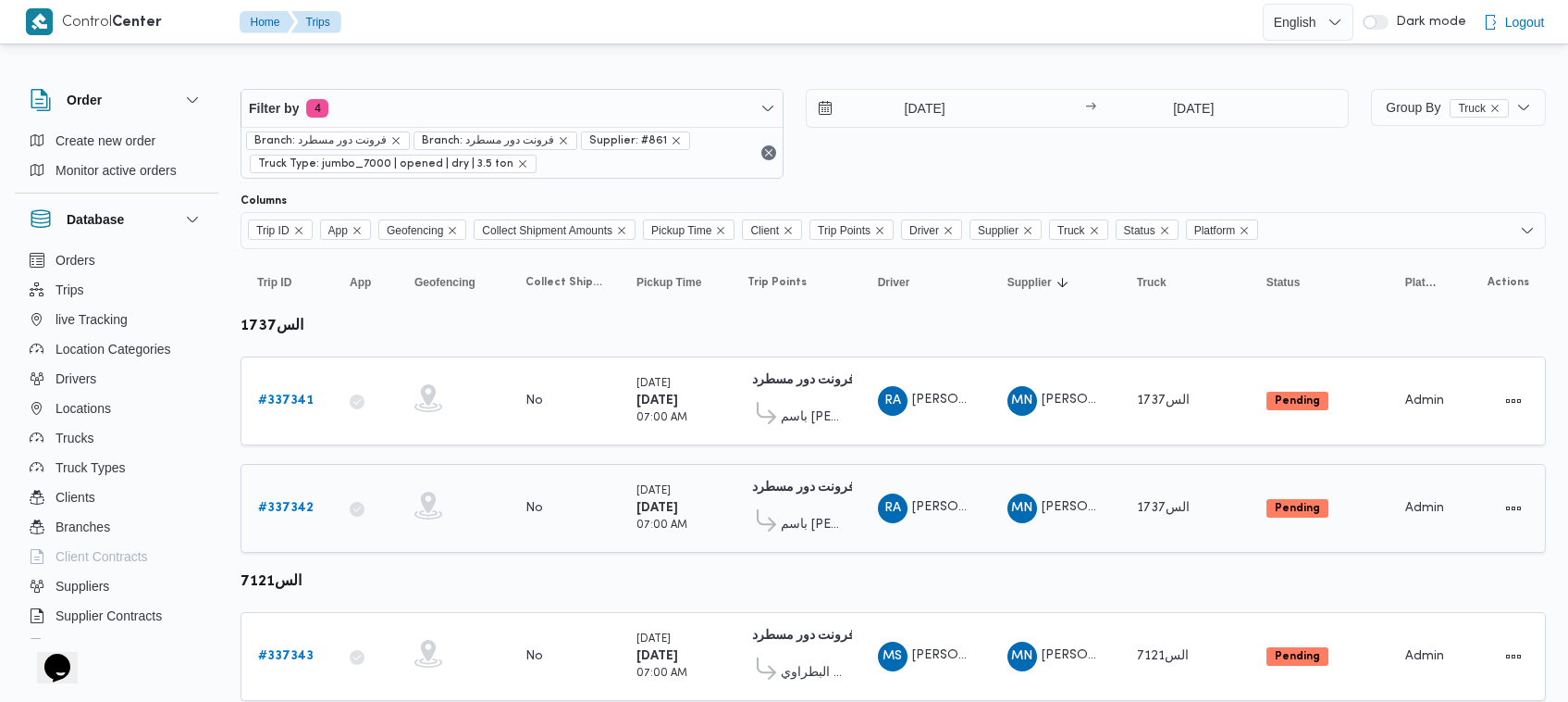
scroll to position [59, 0]
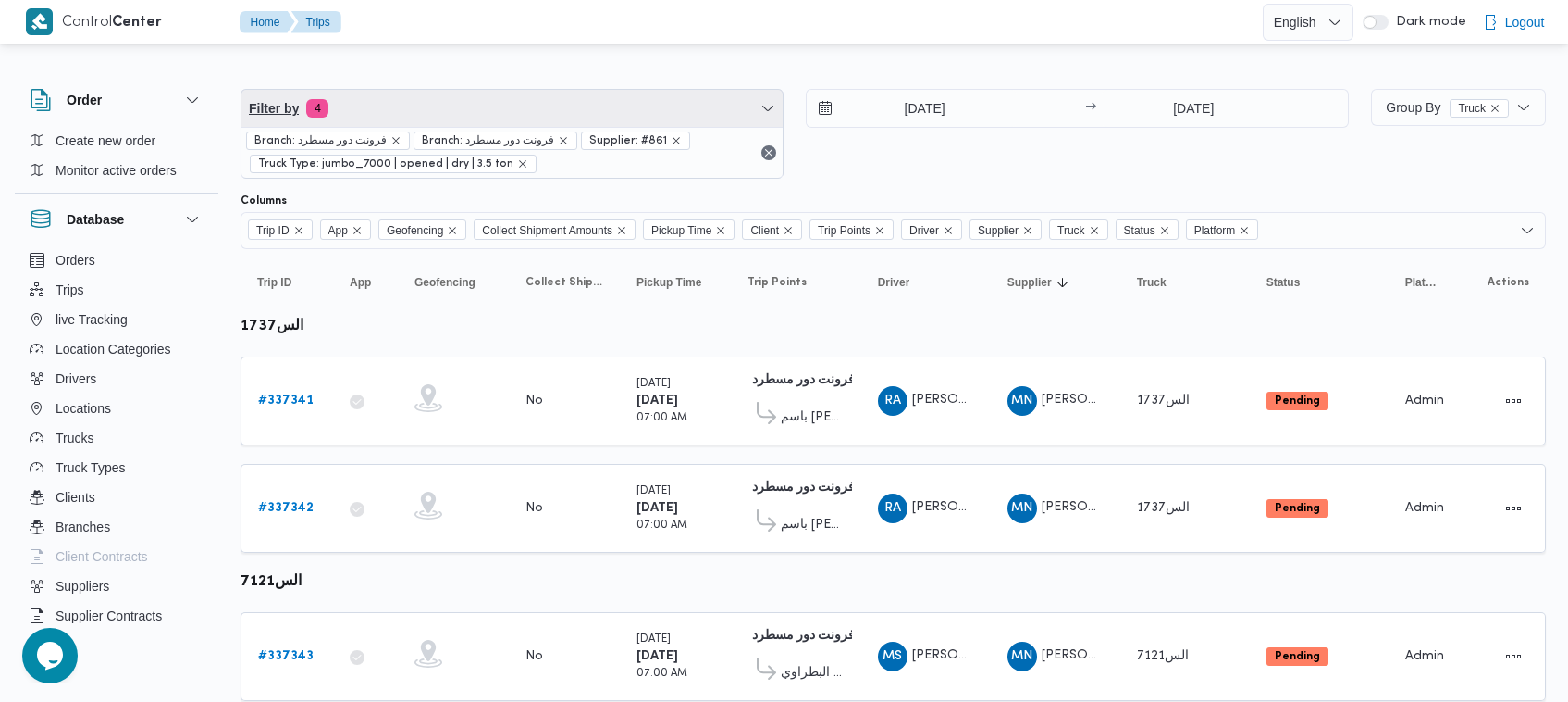
click at [575, 114] on span "Filter by 4" at bounding box center [511, 107] width 541 height 37
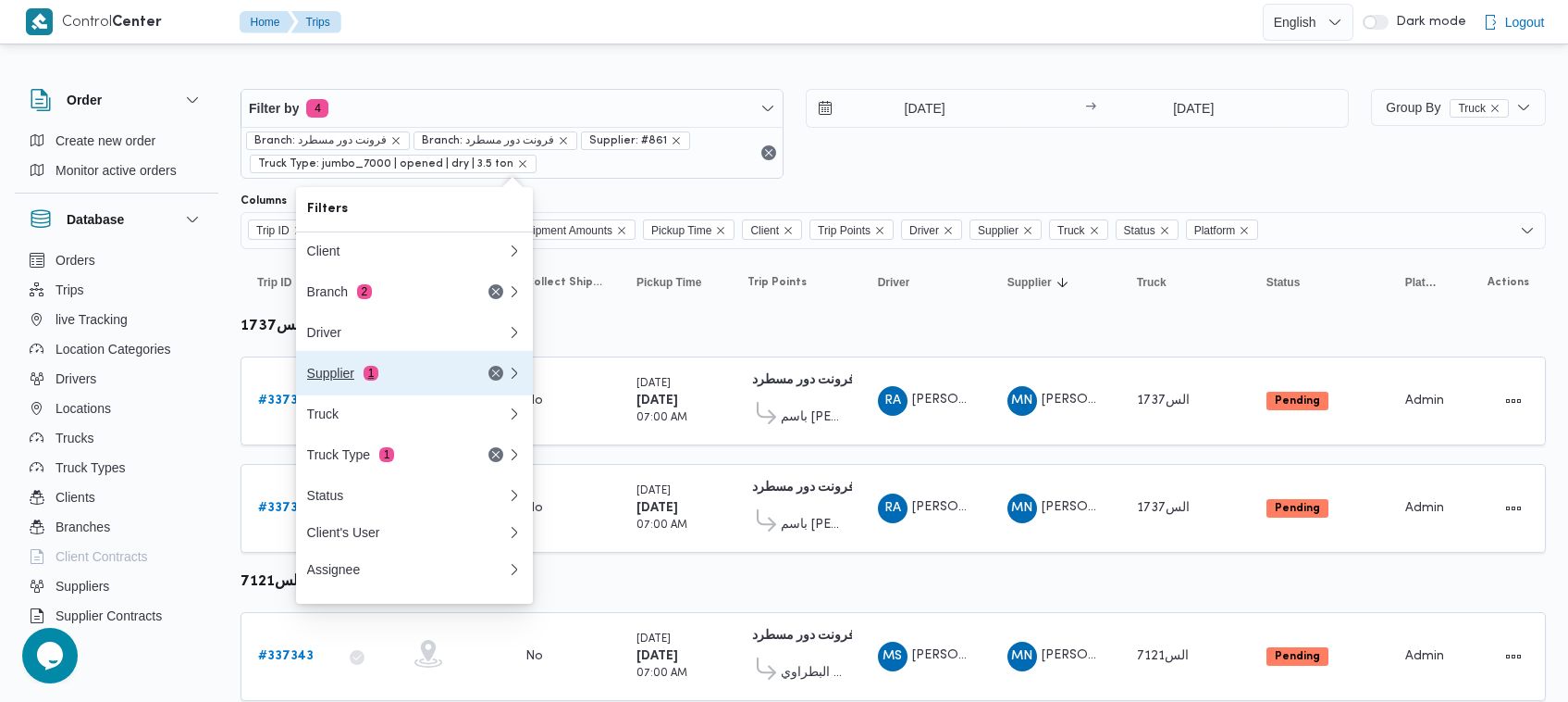
click at [407, 379] on div "Supplier 1" at bounding box center [384, 372] width 156 height 15
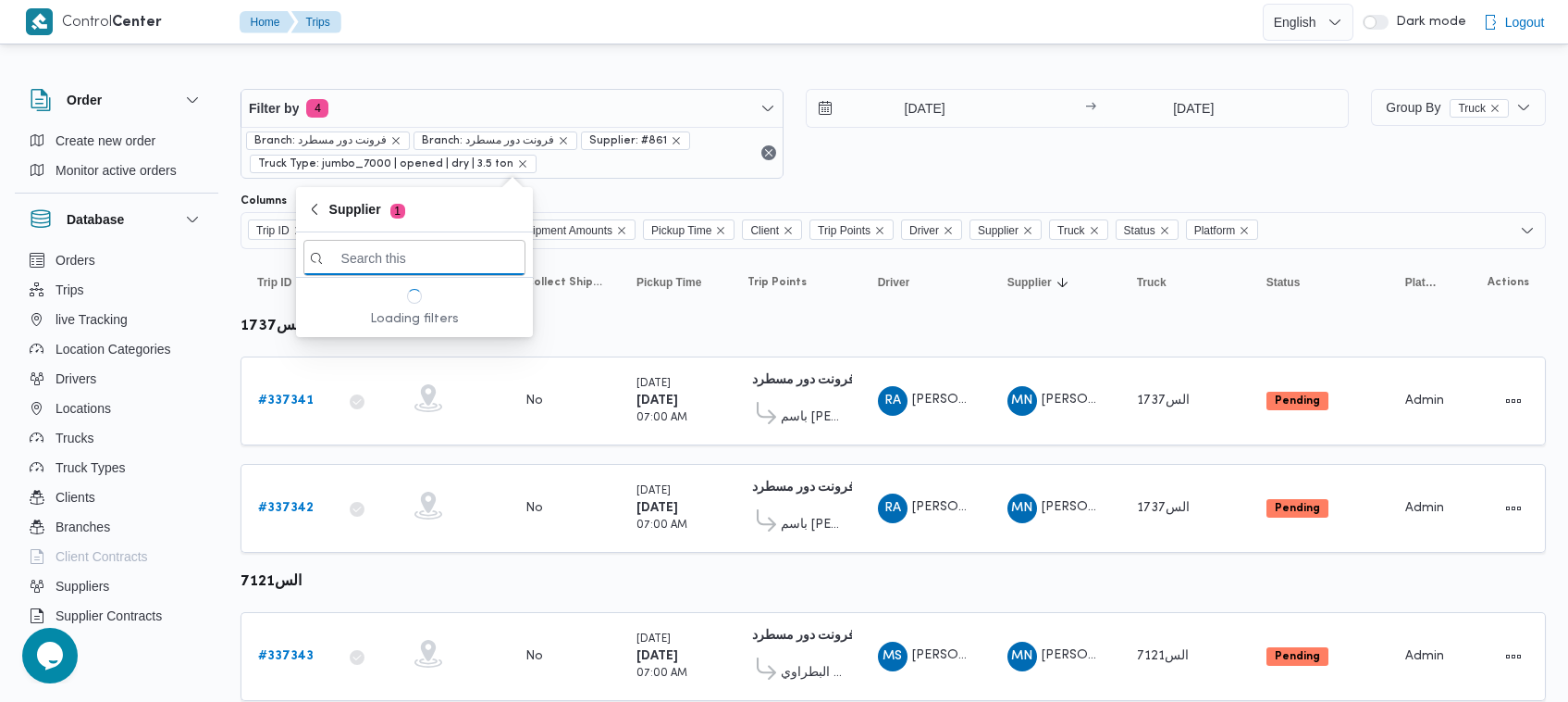
paste input "علي [PERSON_NAME] [PERSON_NAME]"
type input "علي [PERSON_NAME] [PERSON_NAME]"
click at [414, 330] on span "علي [PERSON_NAME] [PERSON_NAME]" at bounding box center [426, 323] width 193 height 22
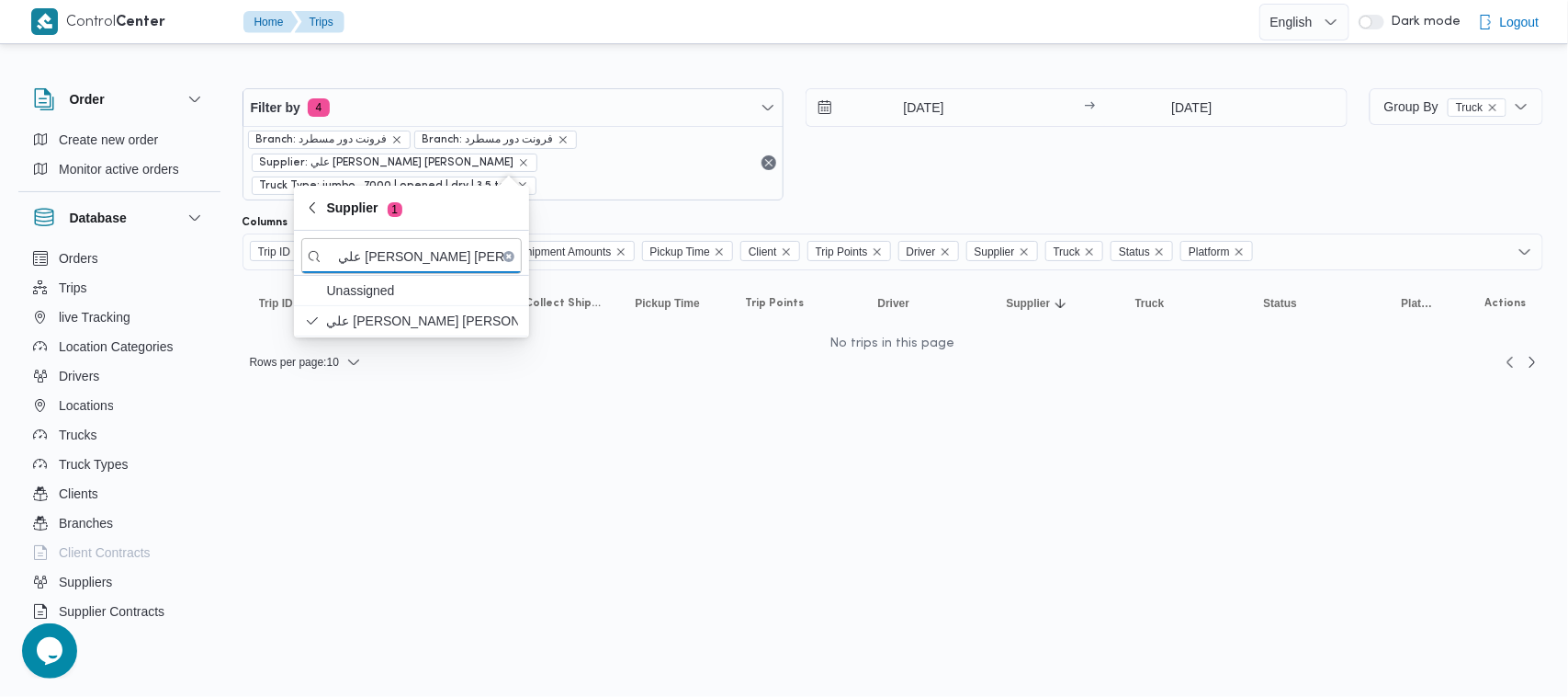
click at [1029, 169] on div "[DATE] → [DATE]" at bounding box center [1076, 144] width 542 height 112
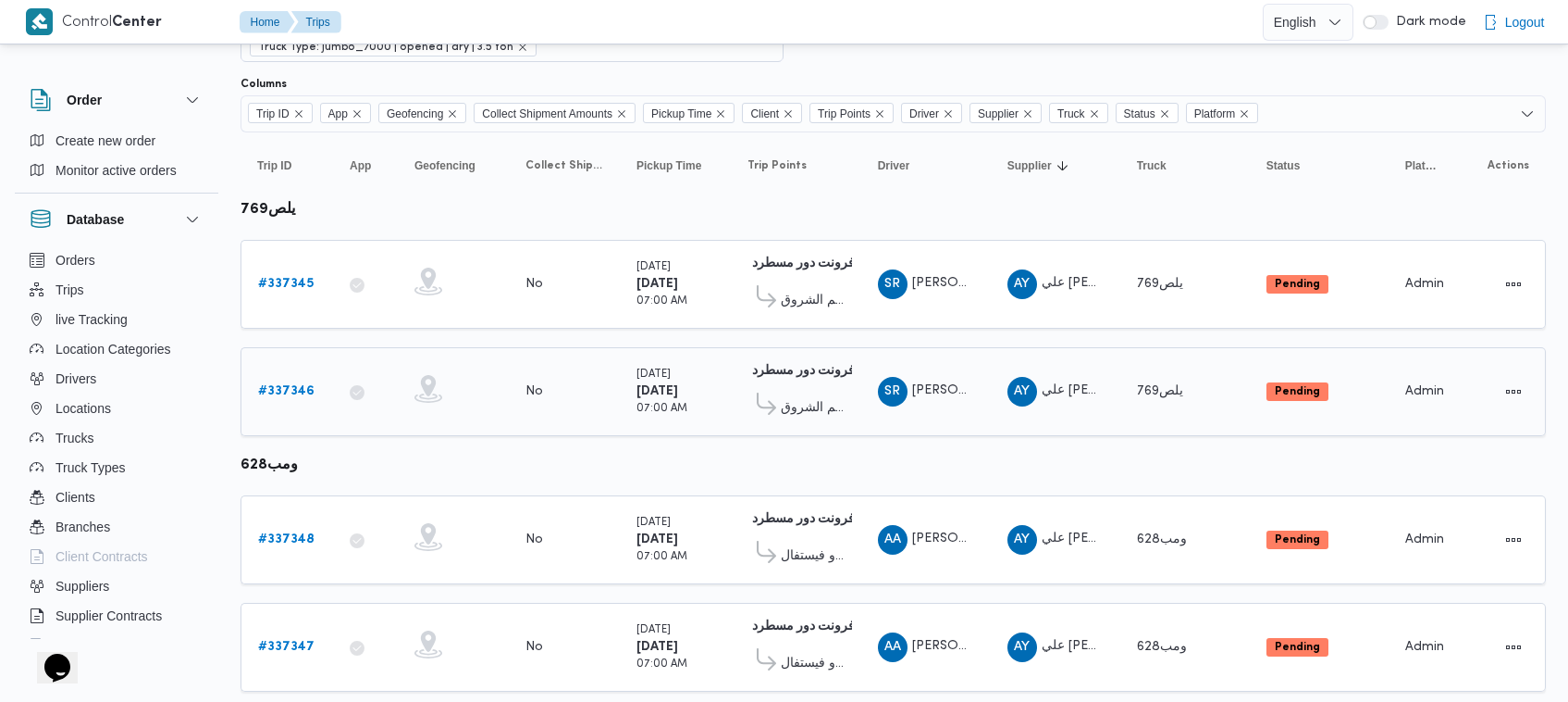
scroll to position [164, 0]
